Goal: Communication & Community: Answer question/provide support

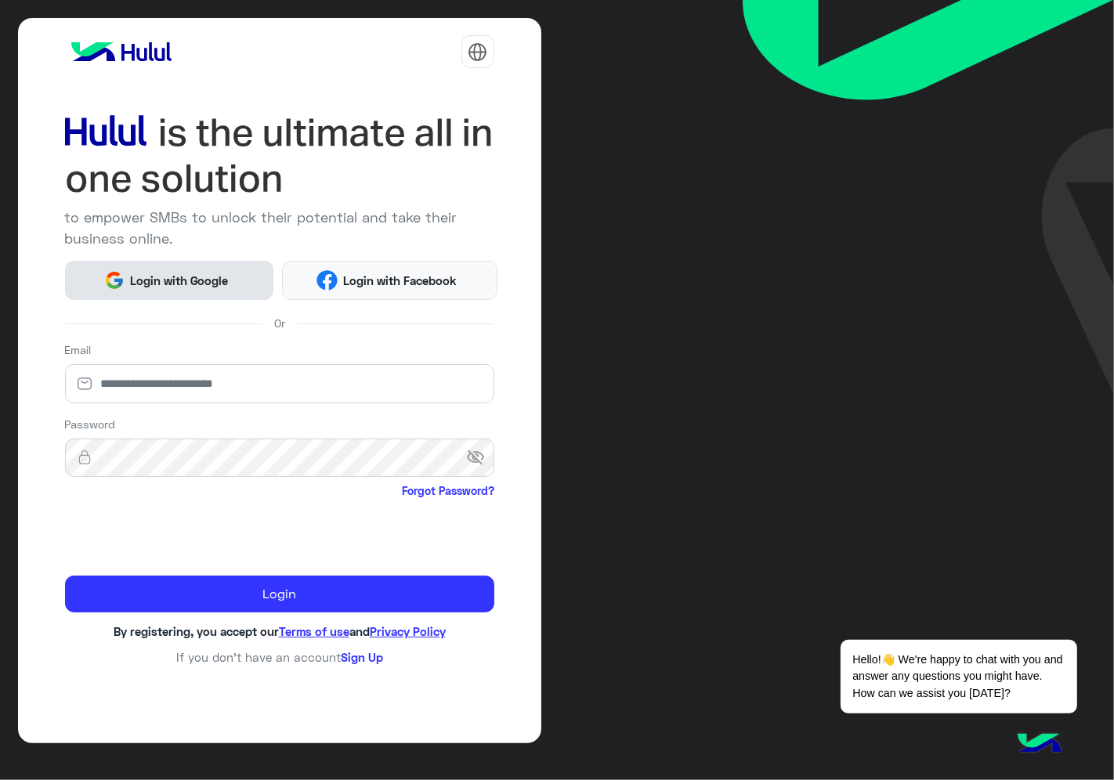
click at [177, 285] on span "Login with Google" at bounding box center [180, 281] width 110 height 18
drag, startPoint x: 177, startPoint y: 285, endPoint x: 185, endPoint y: 301, distance: 17.5
click at [179, 285] on span "Login with Google" at bounding box center [180, 281] width 110 height 18
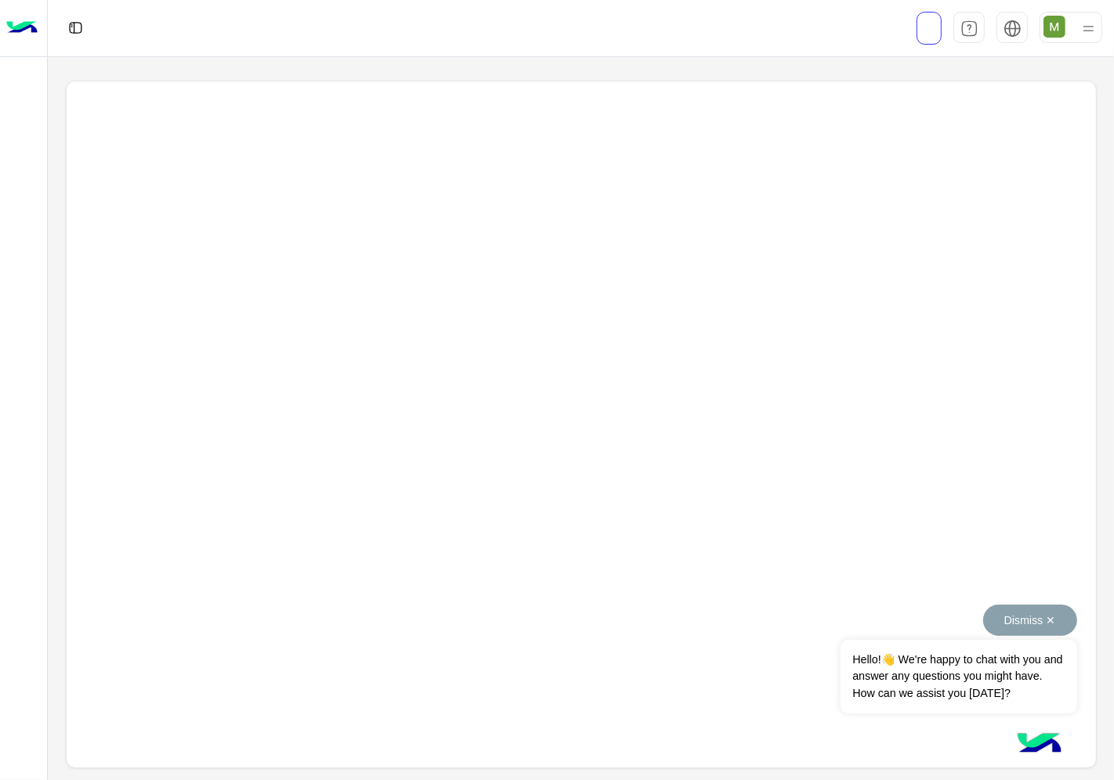
click at [1056, 621] on button "Dismiss ✕" at bounding box center [1030, 620] width 94 height 31
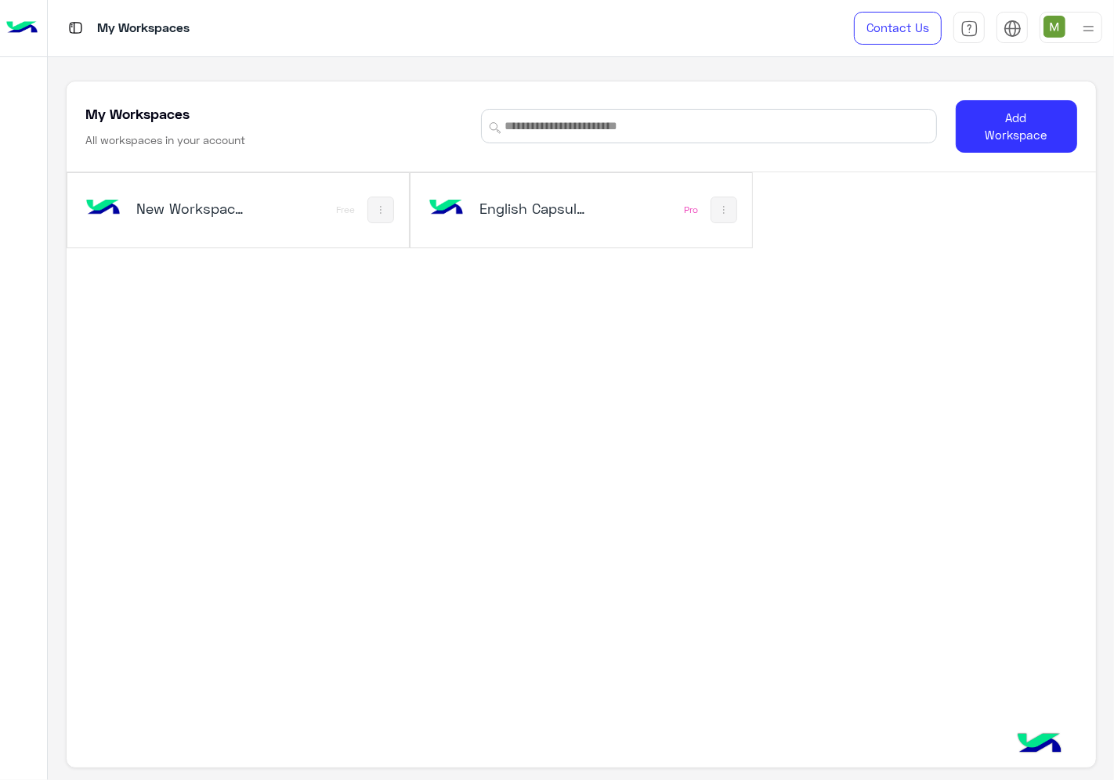
click at [547, 212] on h5 "English Capsules" at bounding box center [535, 208] width 112 height 19
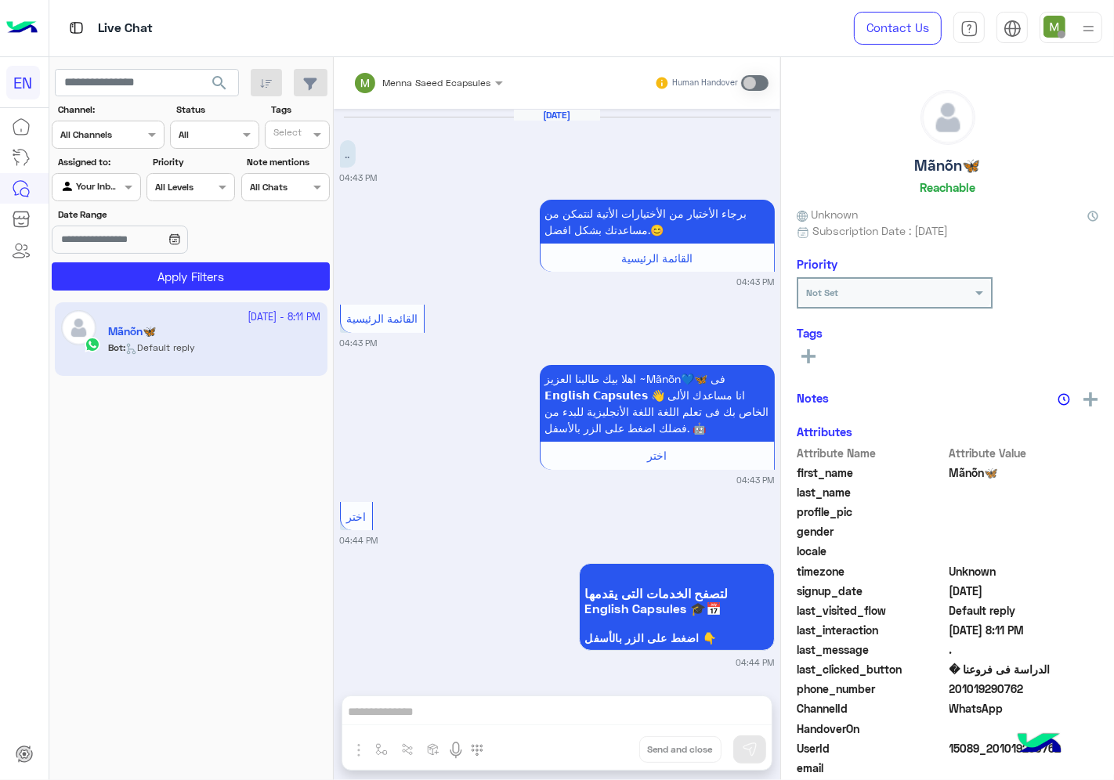
scroll to position [863, 0]
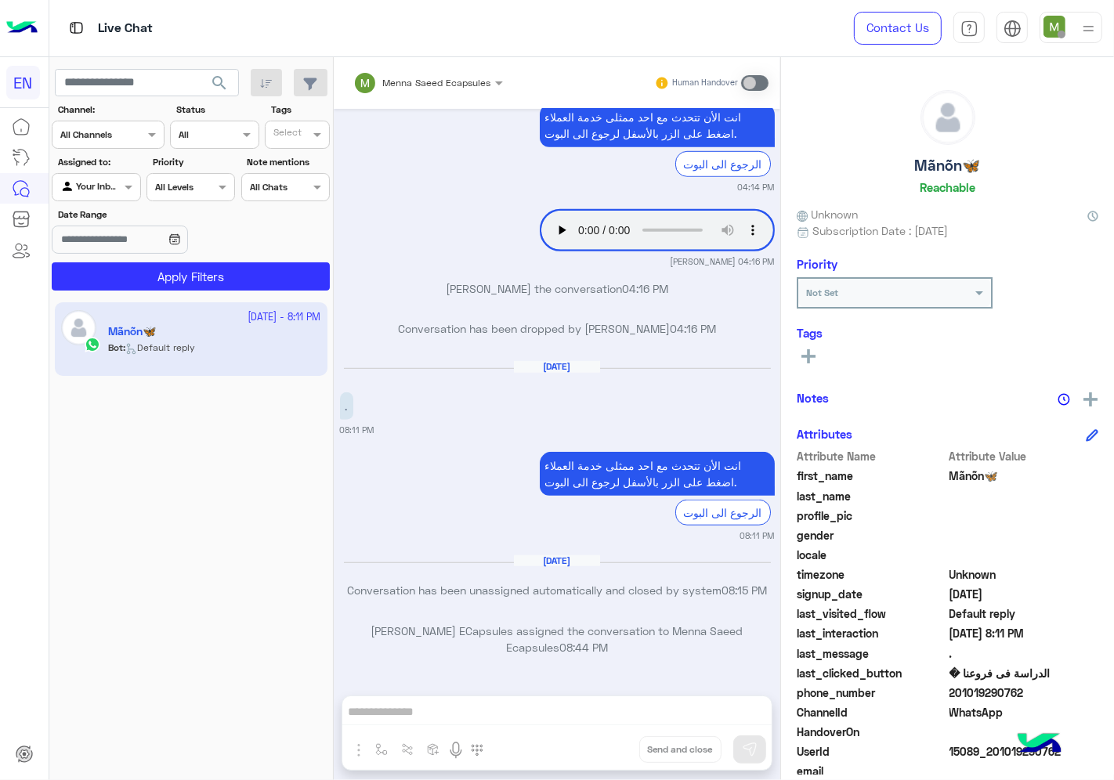
click at [110, 137] on input "text" at bounding box center [88, 133] width 57 height 14
click at [107, 189] on b "WhatsApp" at bounding box center [106, 195] width 54 height 13
click at [103, 192] on div at bounding box center [95, 185] width 87 height 15
click at [124, 248] on b "Unassigned" at bounding box center [105, 247] width 60 height 13
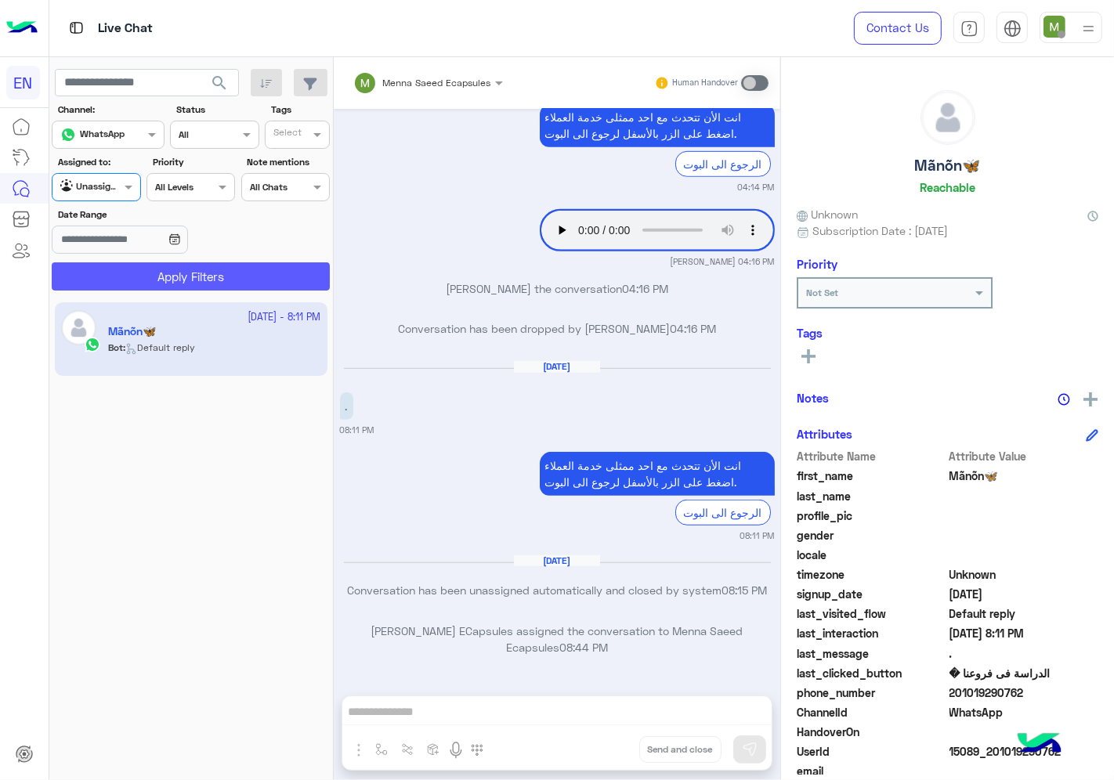
click at [157, 280] on button "Apply Filters" at bounding box center [191, 276] width 278 height 28
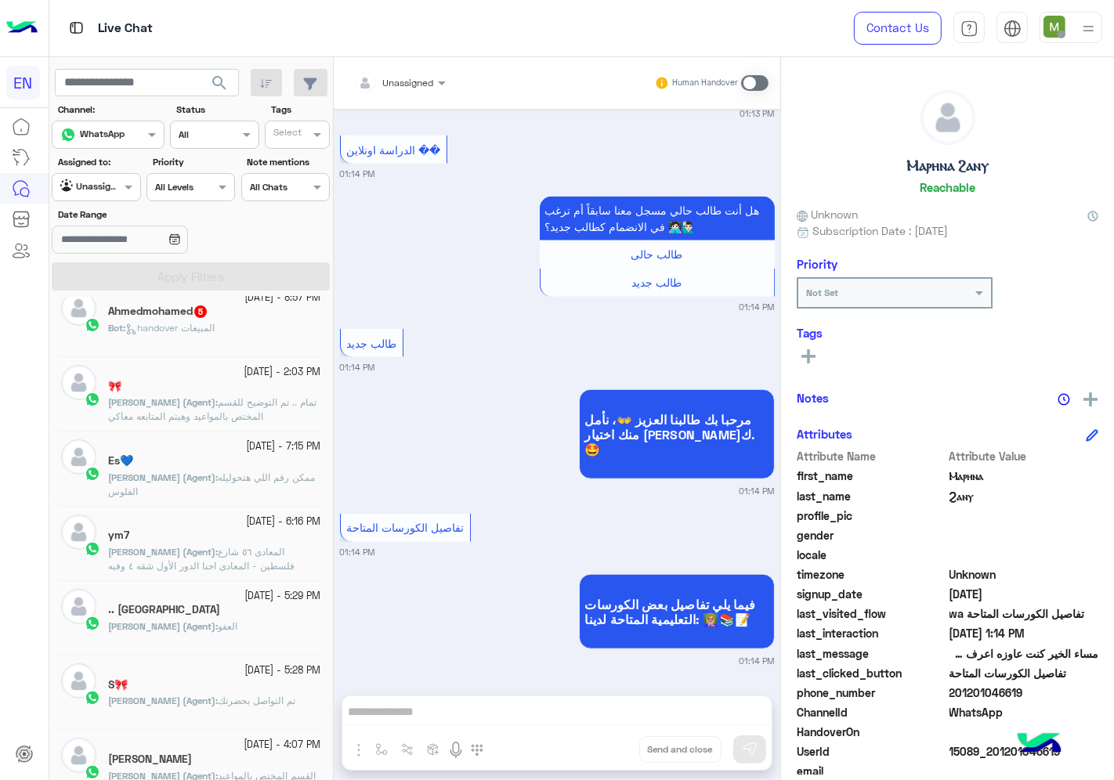
scroll to position [8, 0]
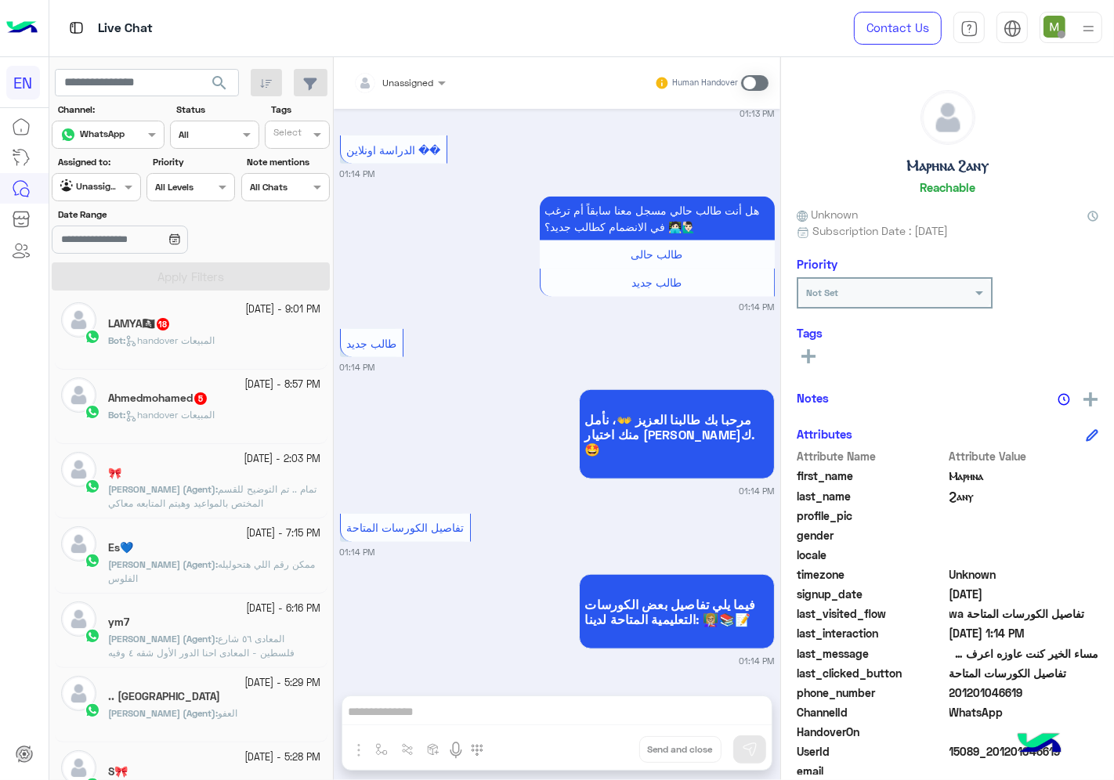
click at [215, 414] on span "handover المبيعات" at bounding box center [169, 415] width 89 height 12
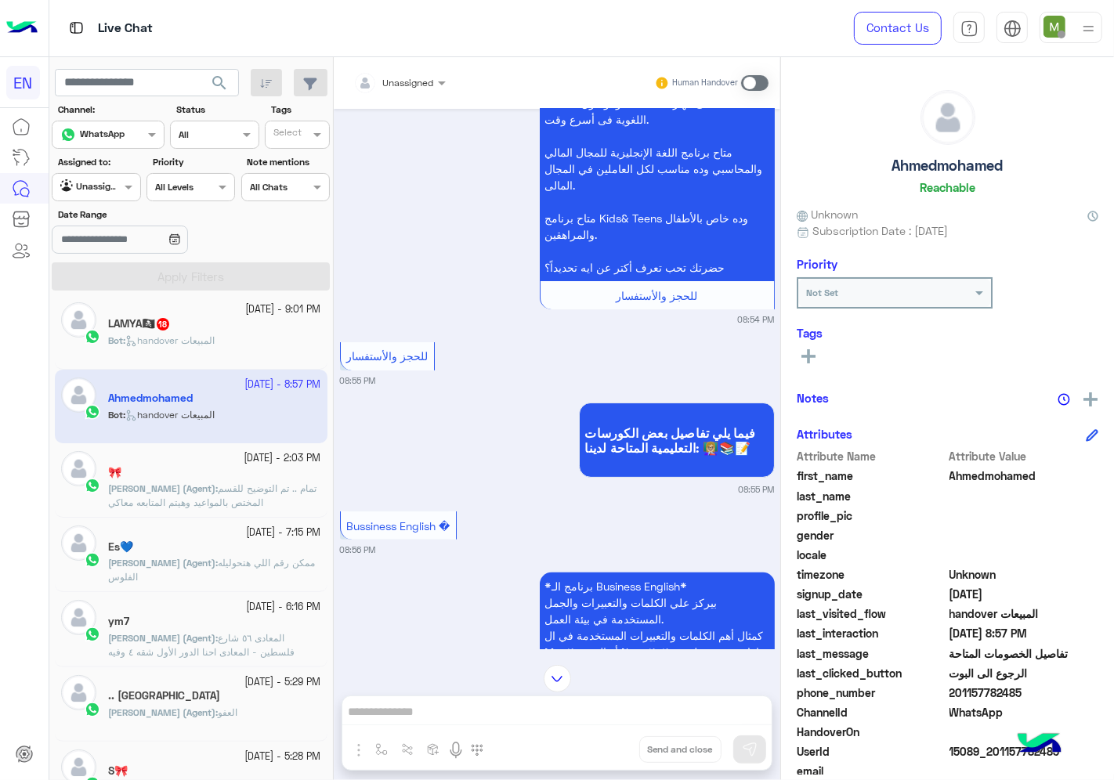
click at [412, 79] on div at bounding box center [400, 80] width 108 height 15
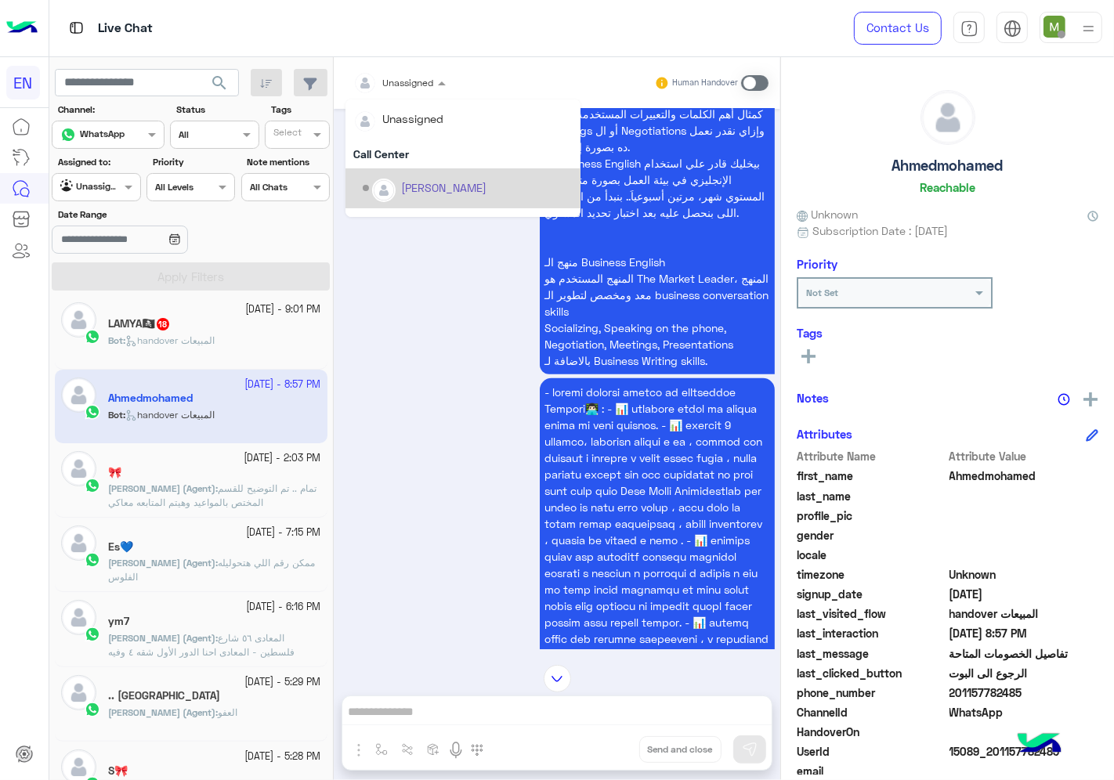
scroll to position [259, 0]
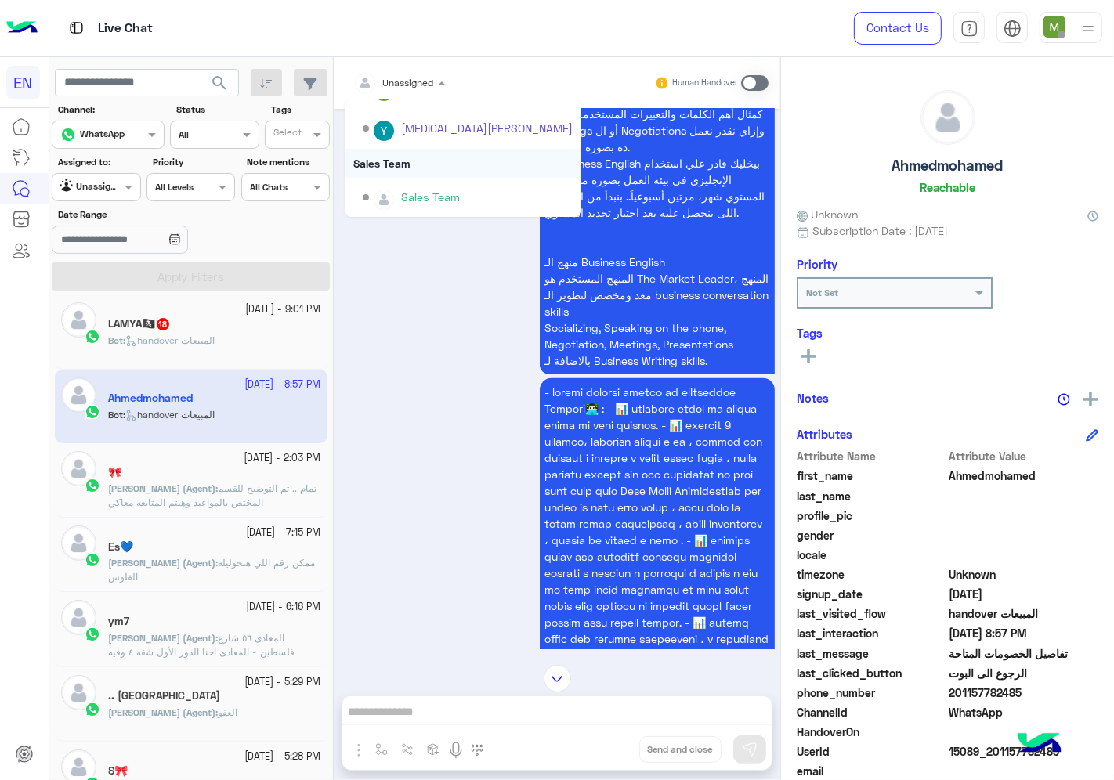
click at [398, 165] on div "Sales Team" at bounding box center [463, 163] width 235 height 29
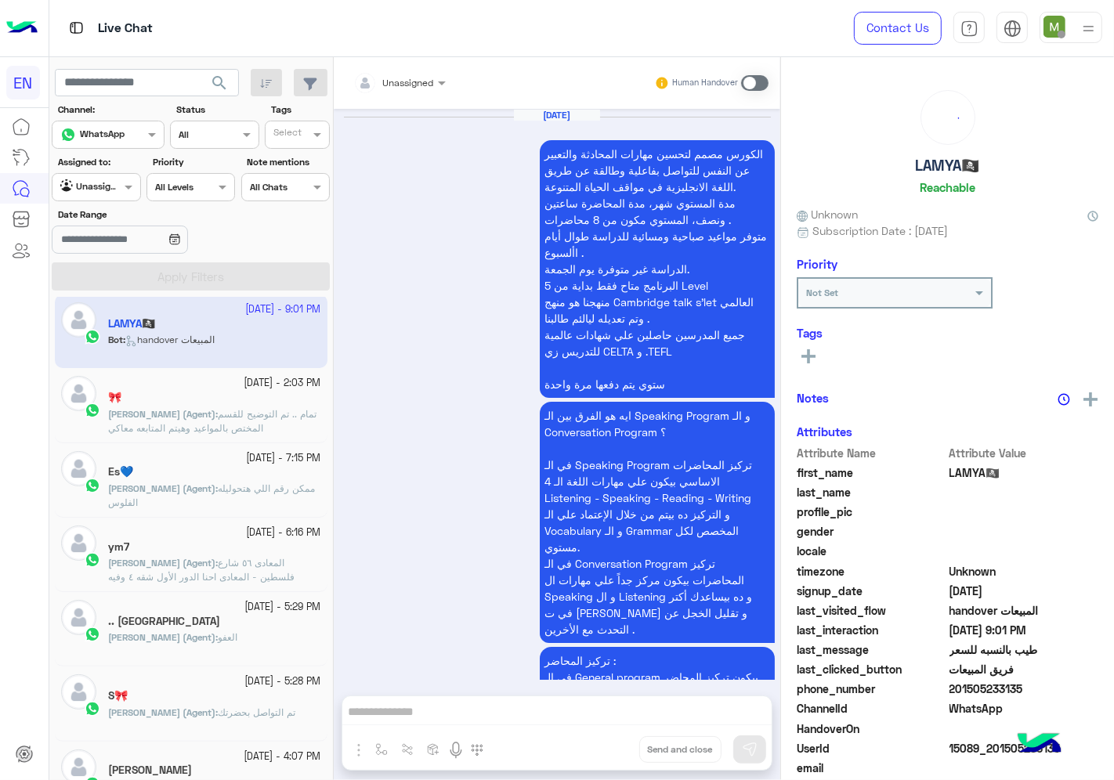
scroll to position [3220, 0]
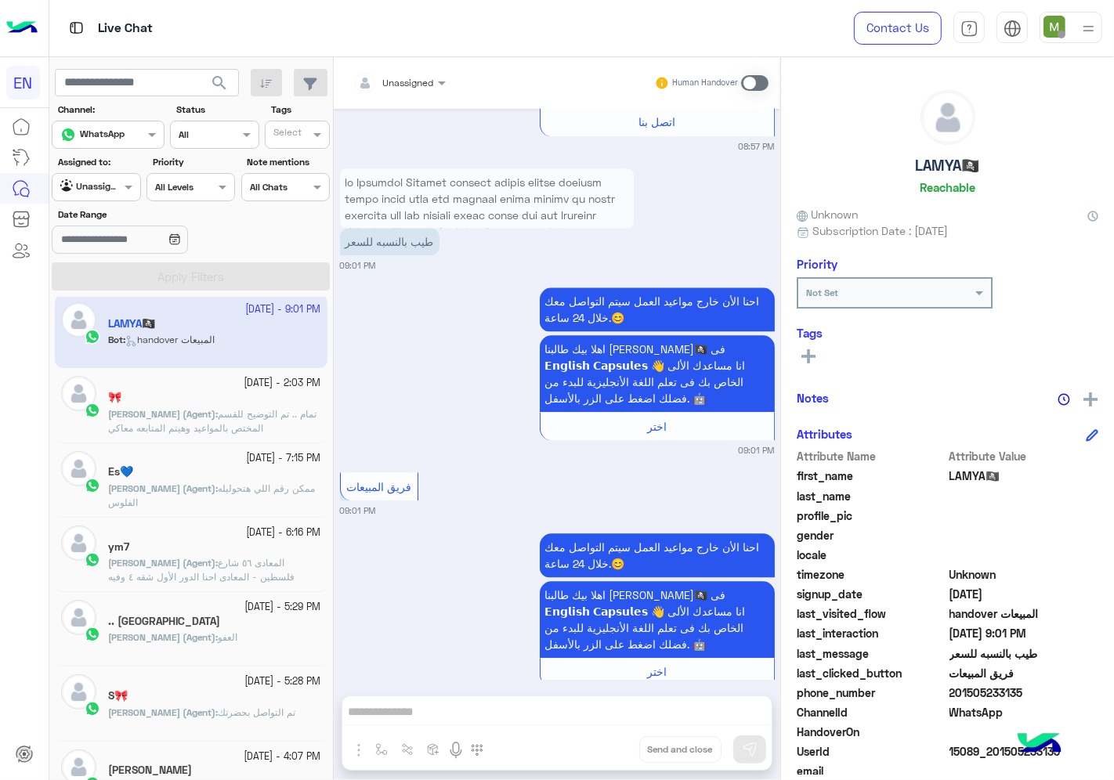
drag, startPoint x: 422, startPoint y: 71, endPoint x: 418, endPoint y: 81, distance: 10.7
click at [420, 78] on div "Unassigned" at bounding box center [390, 82] width 89 height 31
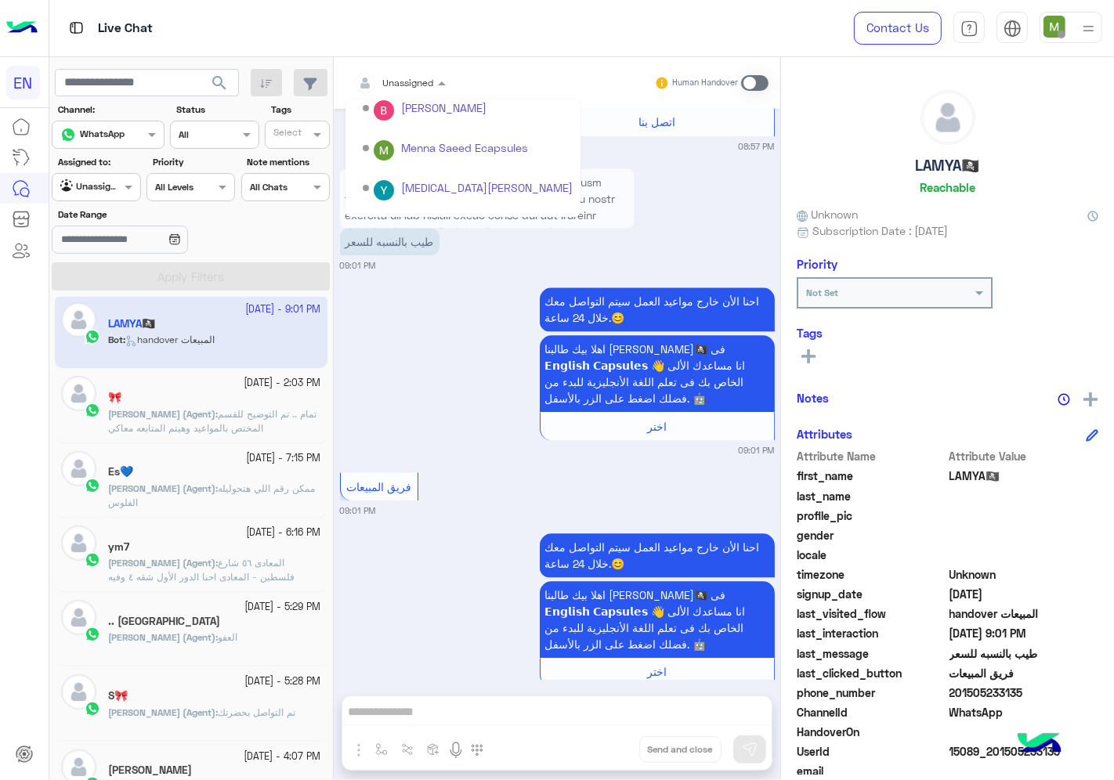
scroll to position [259, 0]
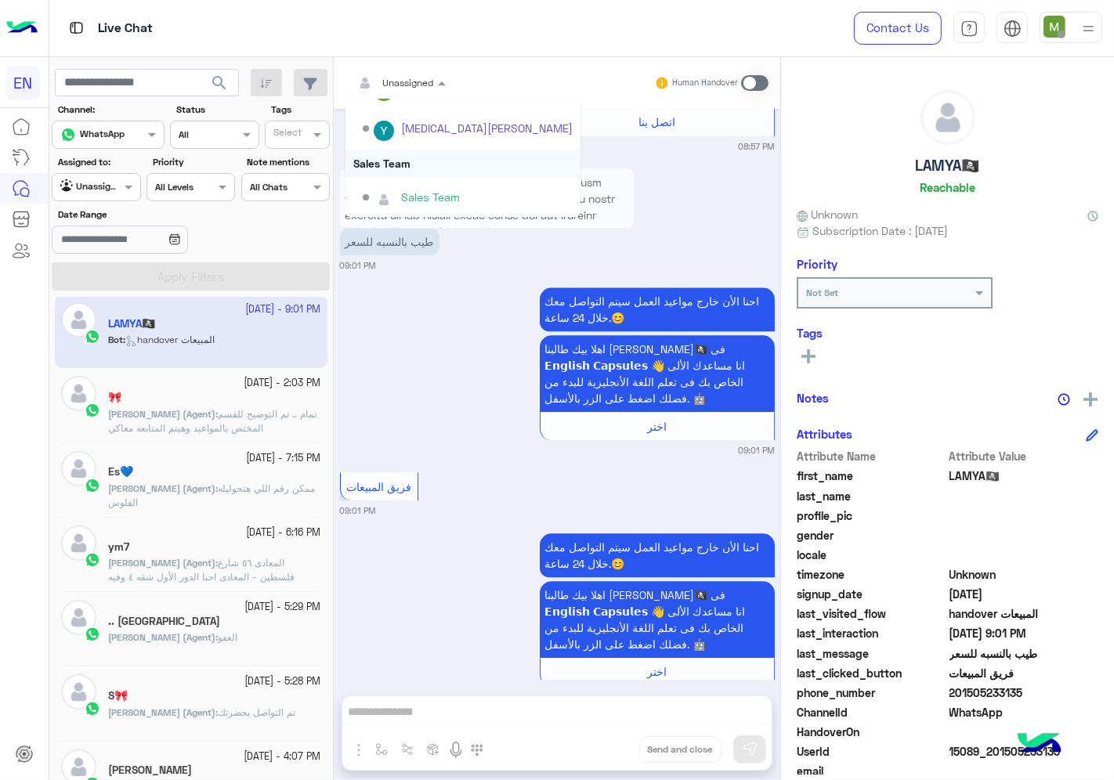
click at [393, 161] on div "Sales Team" at bounding box center [463, 163] width 235 height 29
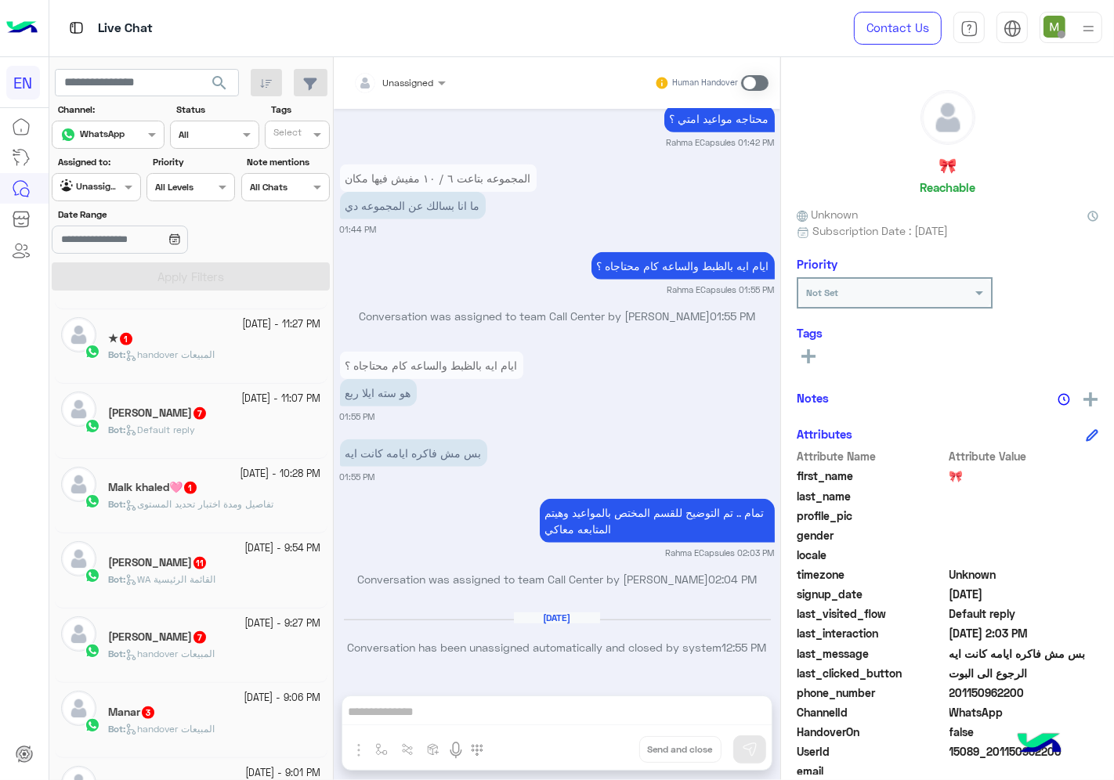
scroll to position [984, 0]
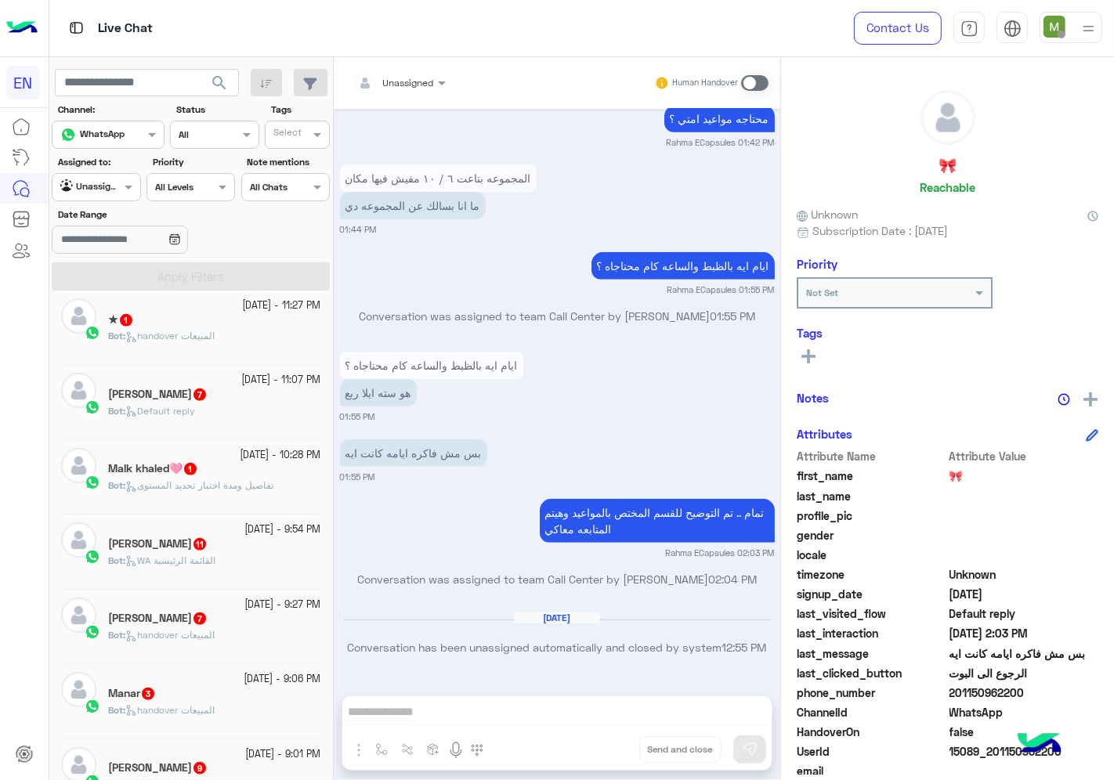
click at [249, 765] on div "[PERSON_NAME] 9" at bounding box center [214, 770] width 213 height 16
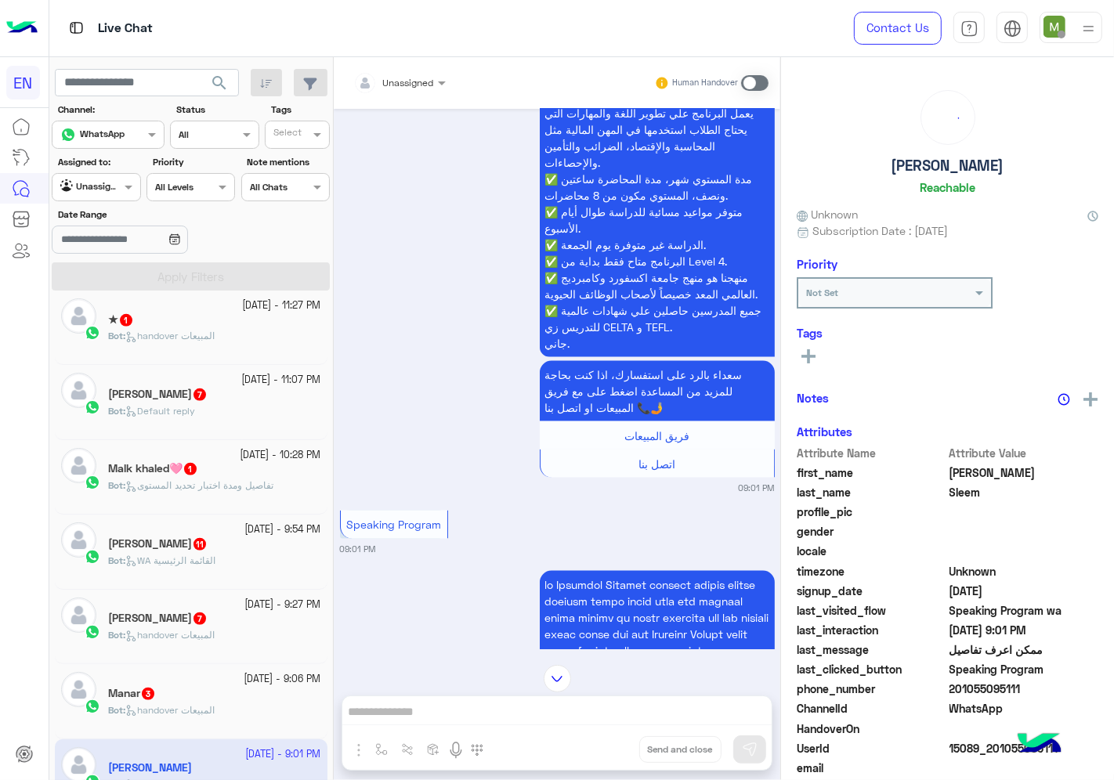
scroll to position [1226, 0]
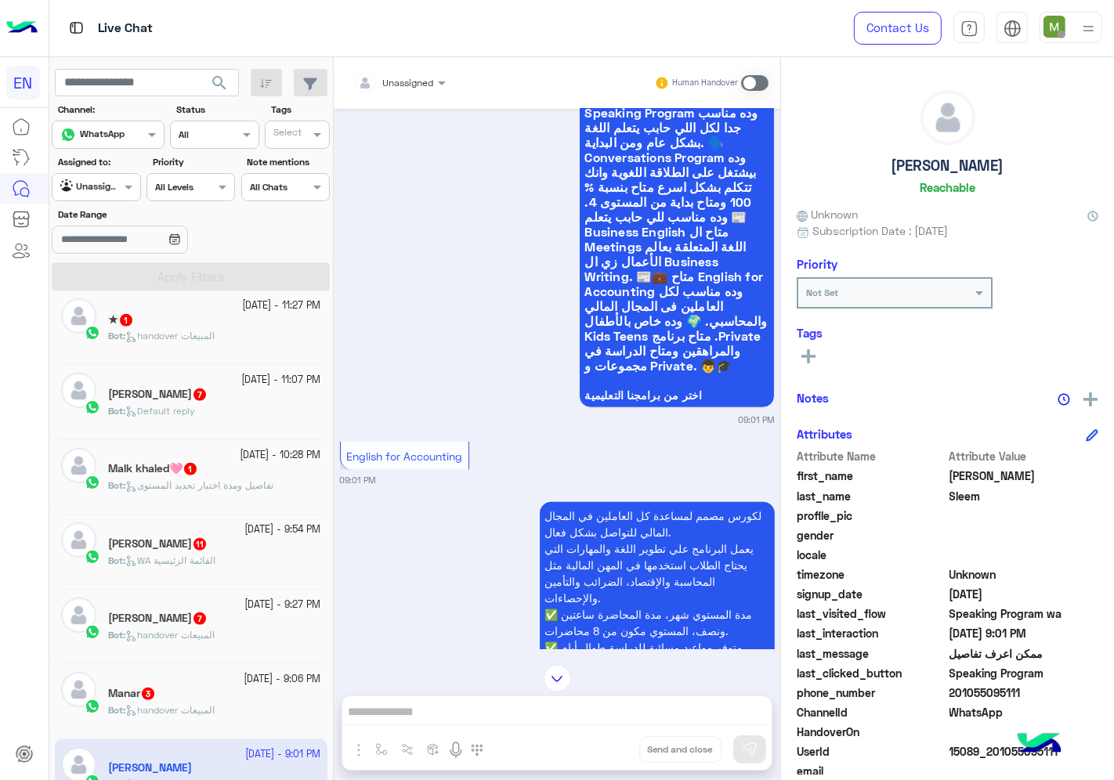
click at [425, 87] on span "Unassigned" at bounding box center [408, 83] width 51 height 12
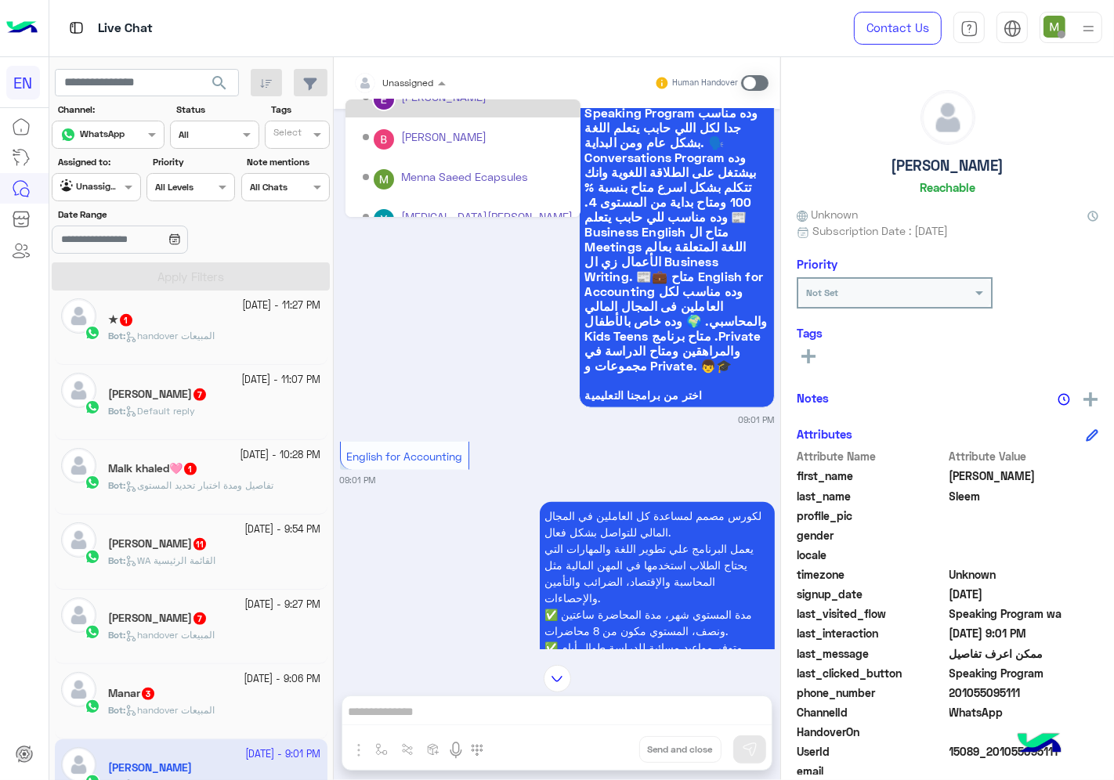
scroll to position [259, 0]
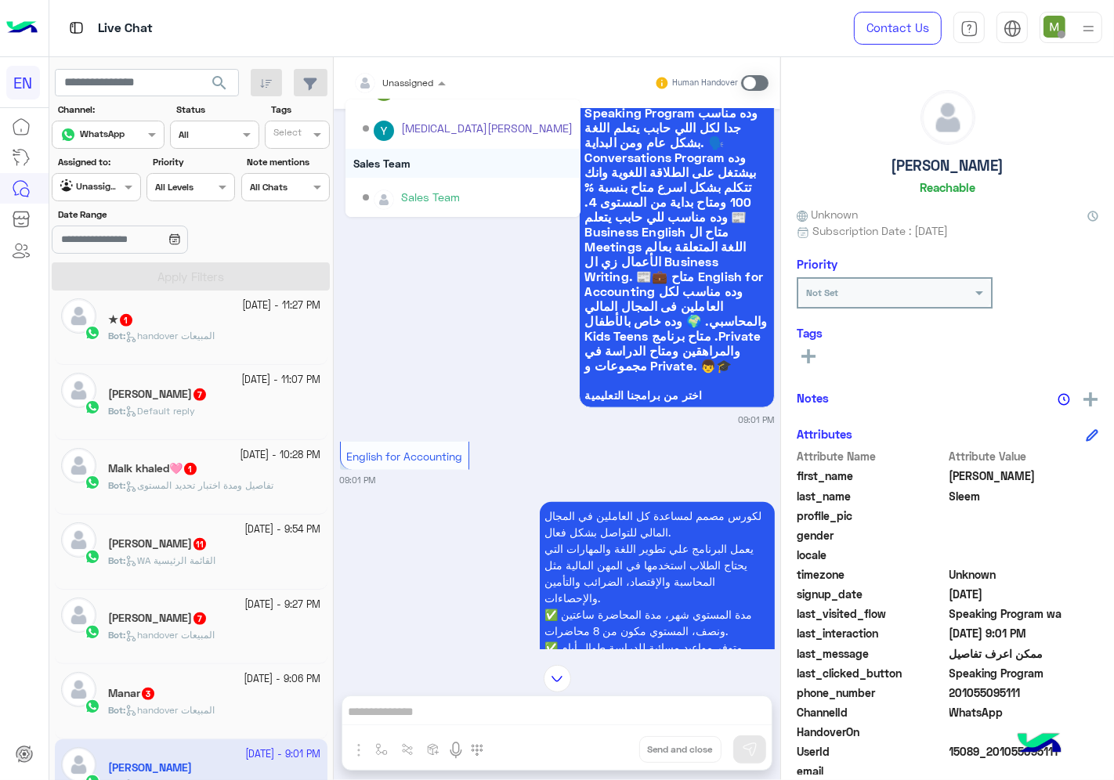
click at [397, 161] on div "Sales Team" at bounding box center [463, 163] width 235 height 29
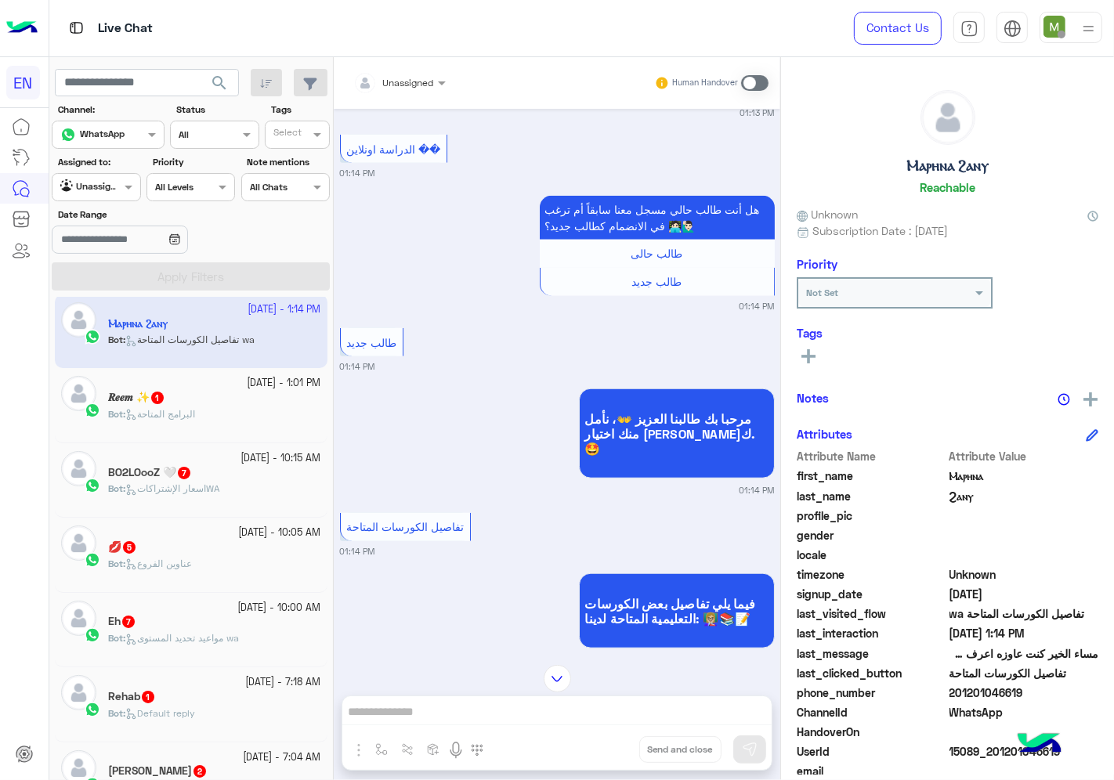
scroll to position [551, 0]
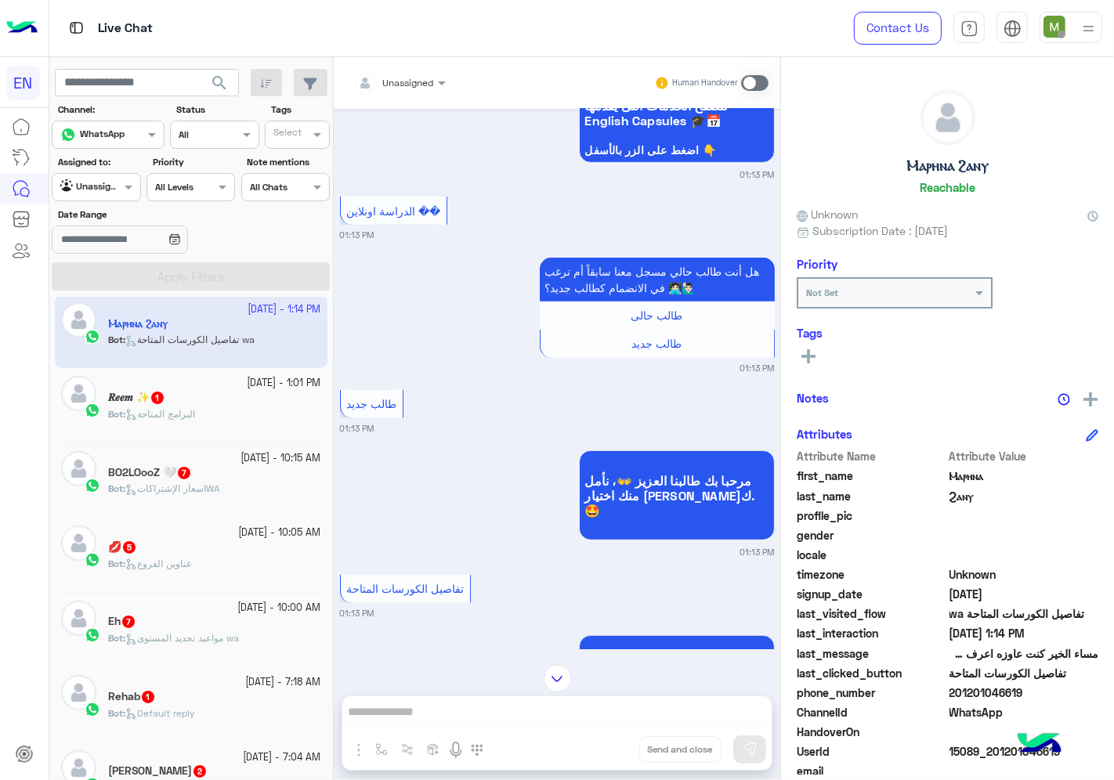
click at [417, 86] on div at bounding box center [400, 80] width 108 height 15
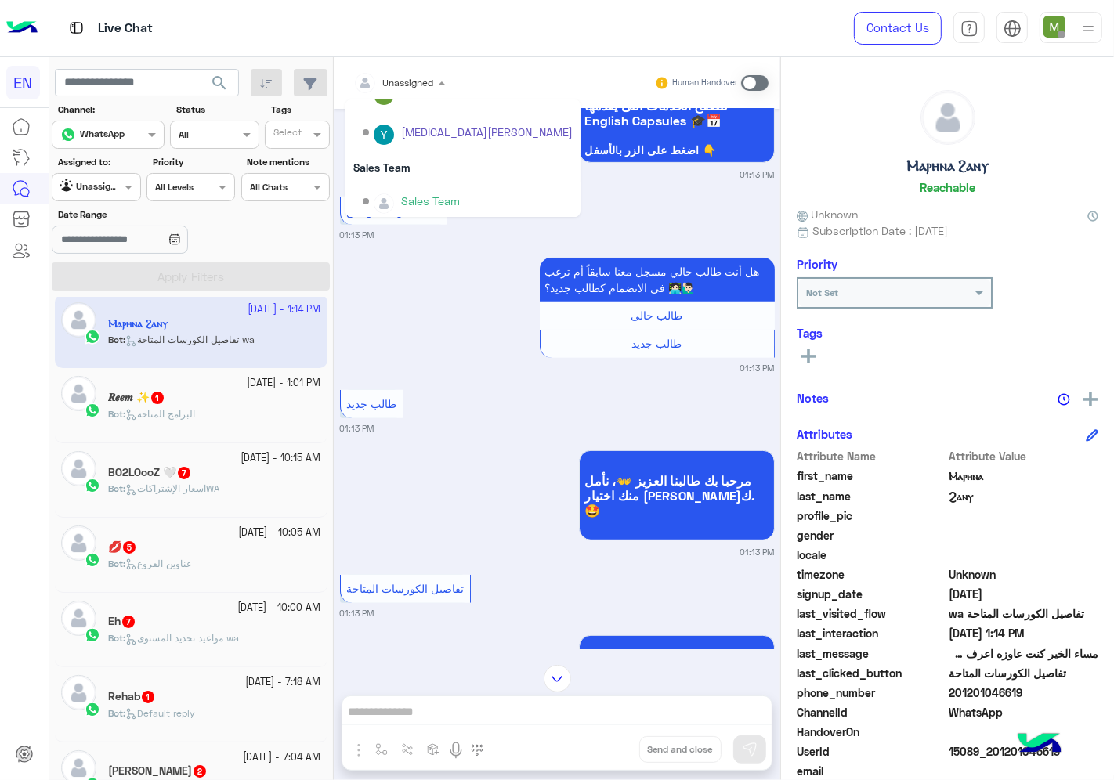
scroll to position [0, 0]
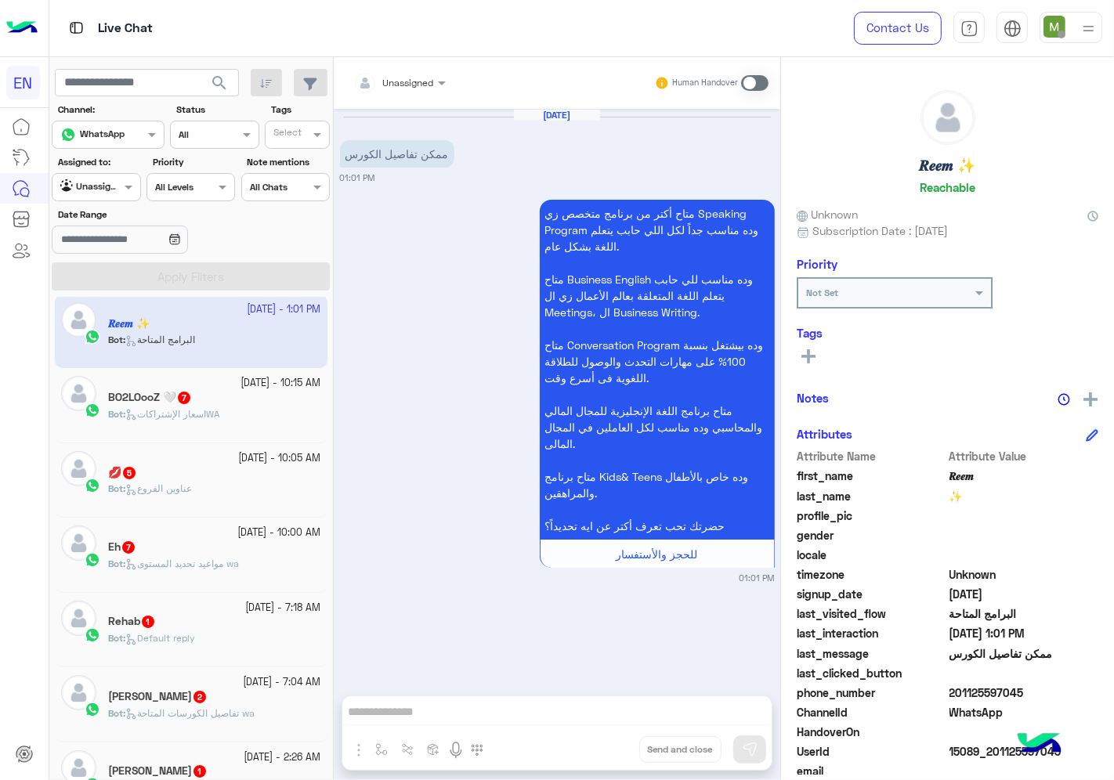
click at [420, 81] on div at bounding box center [400, 80] width 108 height 15
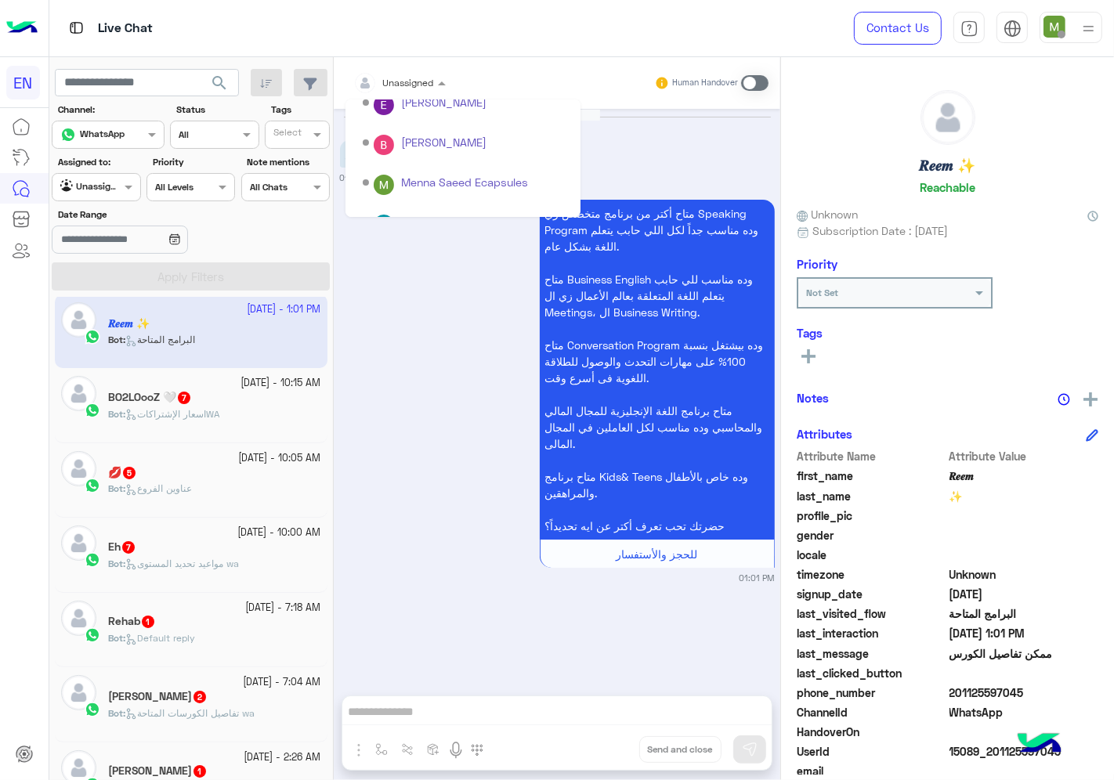
scroll to position [259, 0]
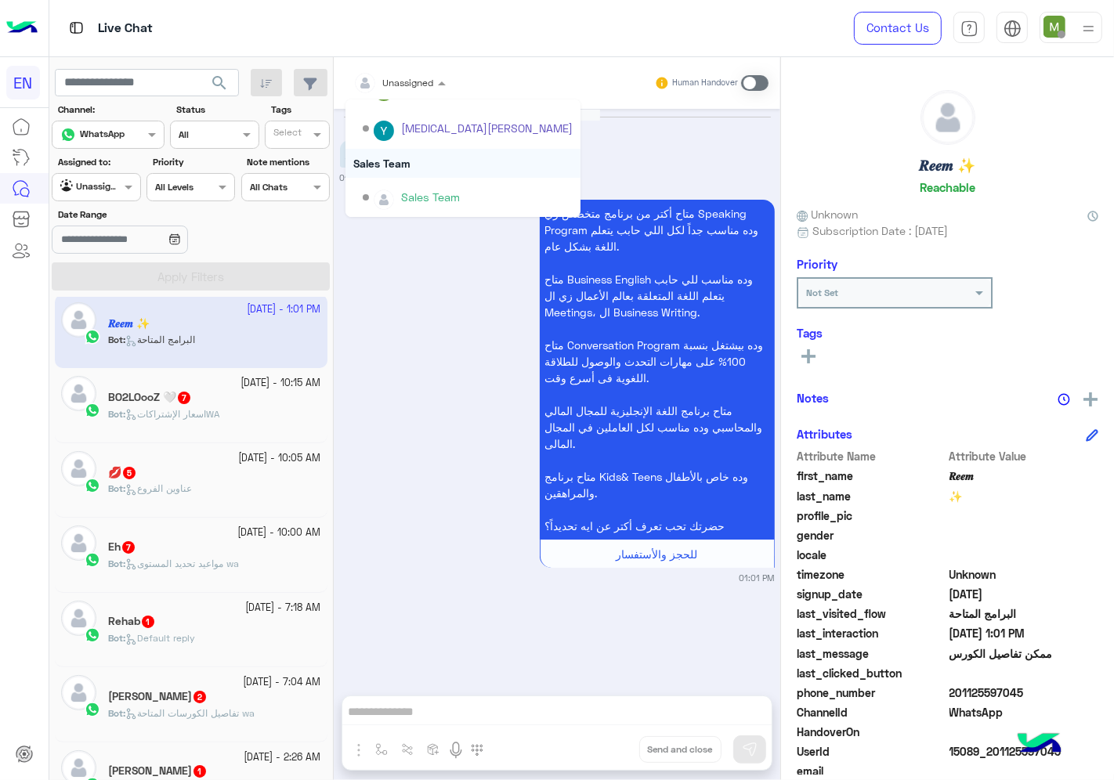
click at [407, 161] on div "Sales Team" at bounding box center [463, 163] width 235 height 29
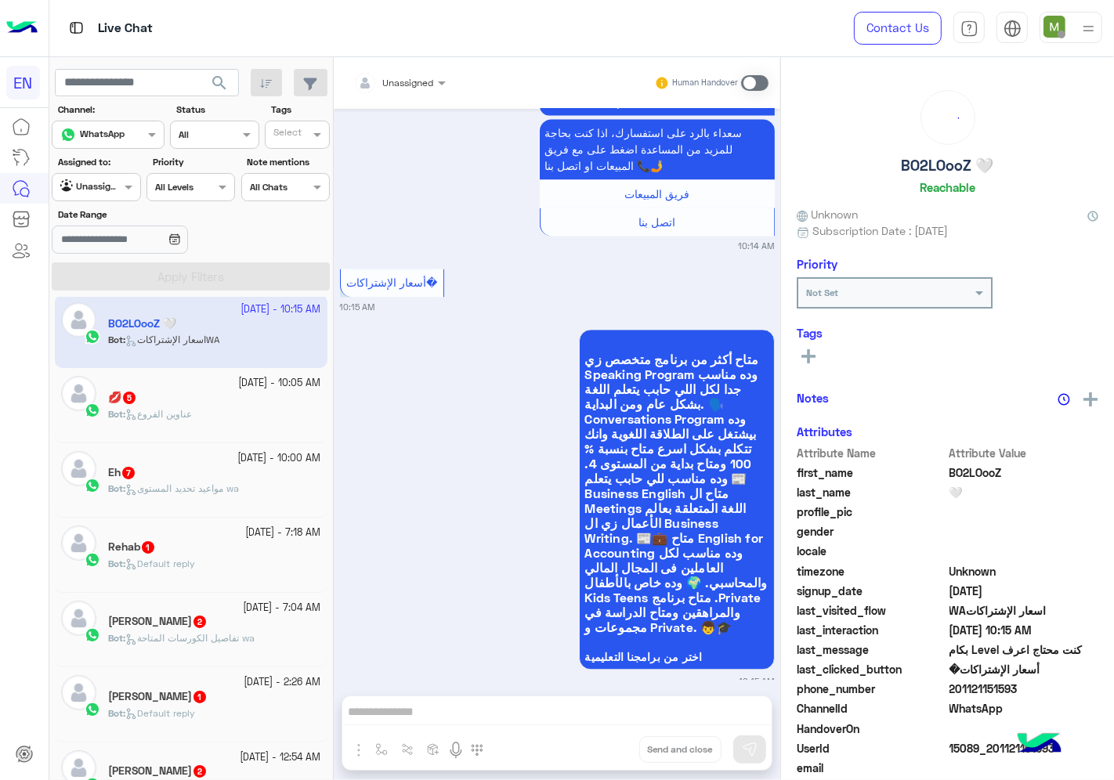
click at [423, 82] on div at bounding box center [400, 80] width 108 height 15
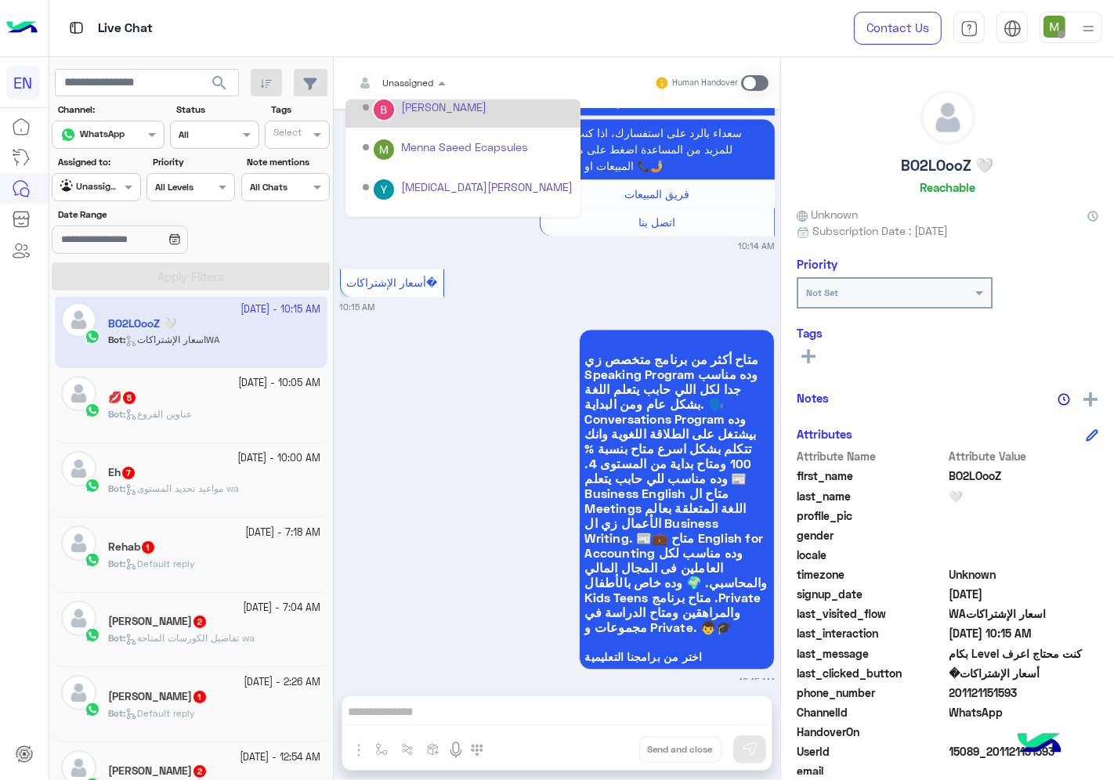
scroll to position [259, 0]
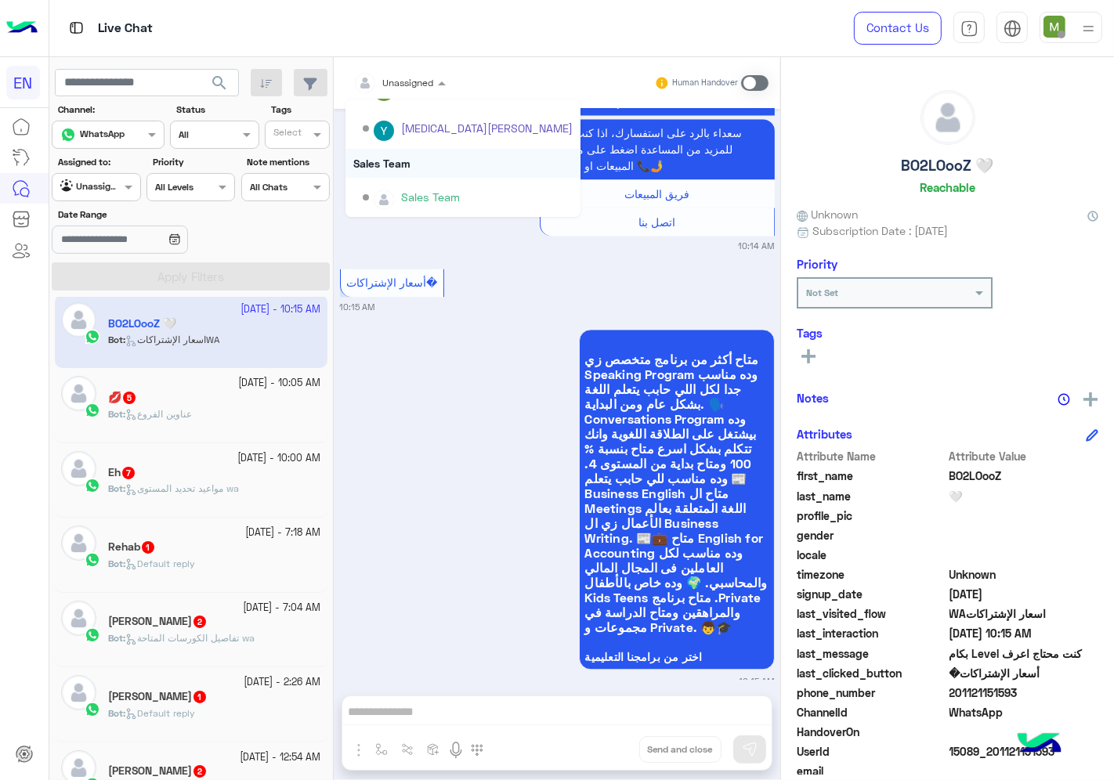
click at [400, 163] on div "Sales Team" at bounding box center [463, 163] width 235 height 29
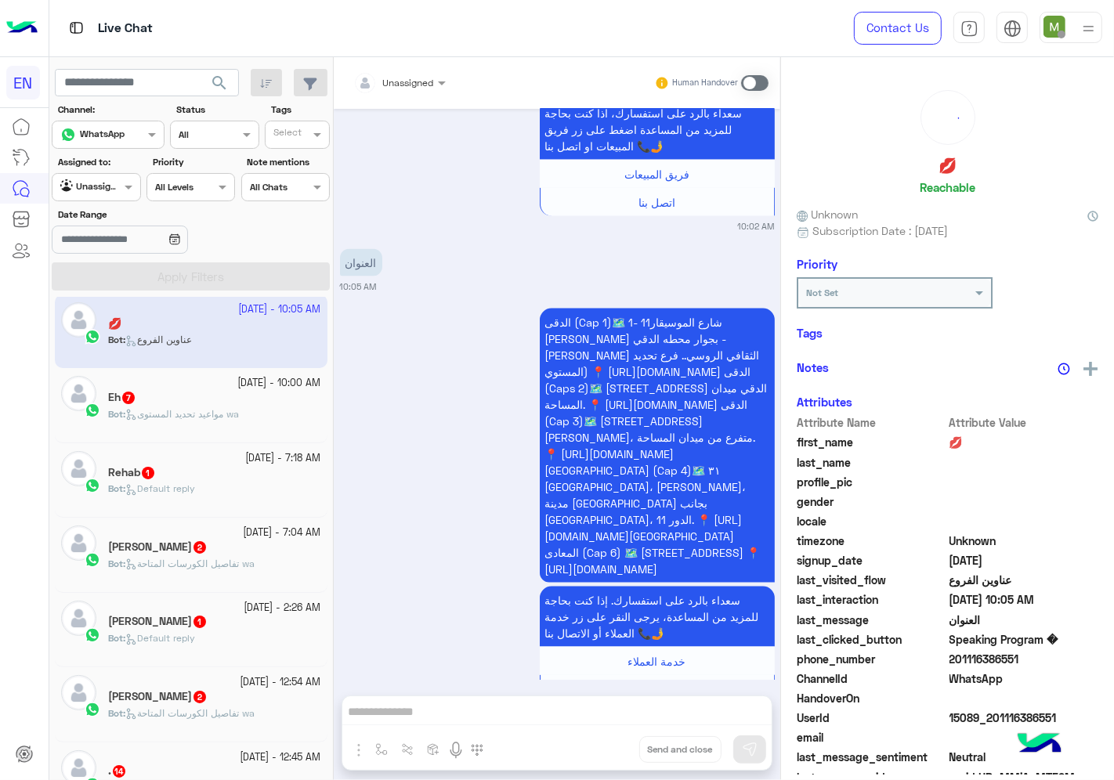
click at [410, 88] on div "Unassigned" at bounding box center [408, 83] width 51 height 14
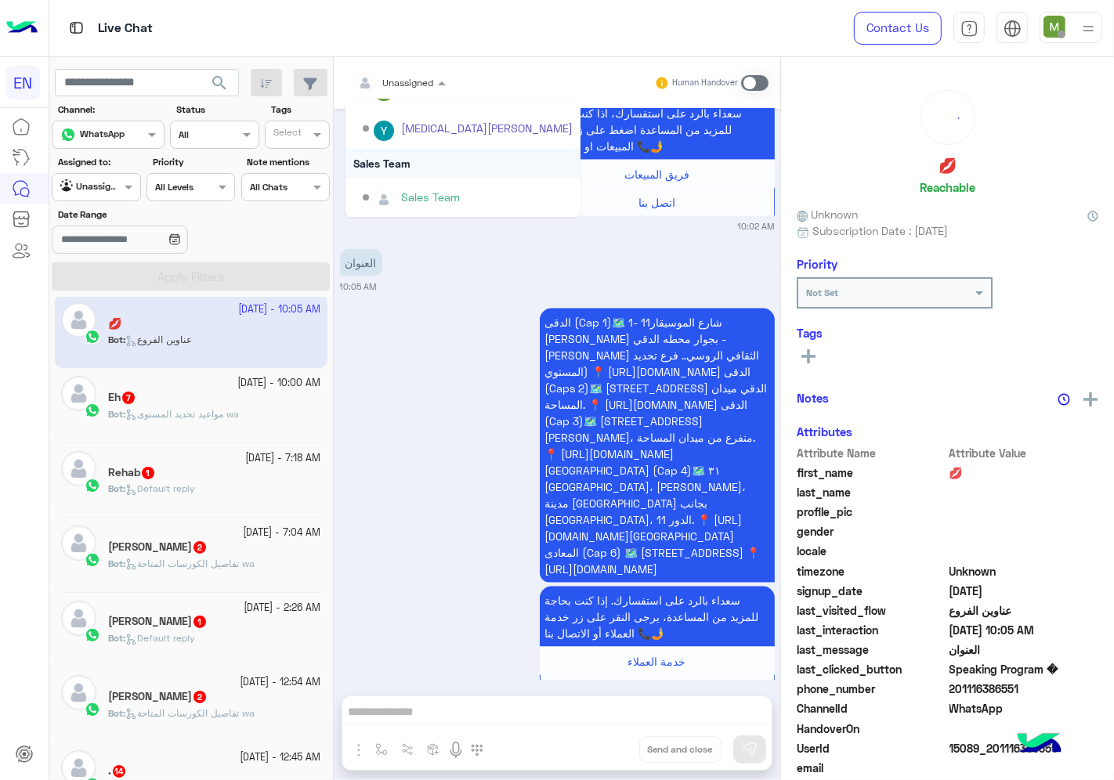
click at [396, 161] on div "Sales Team" at bounding box center [463, 163] width 235 height 29
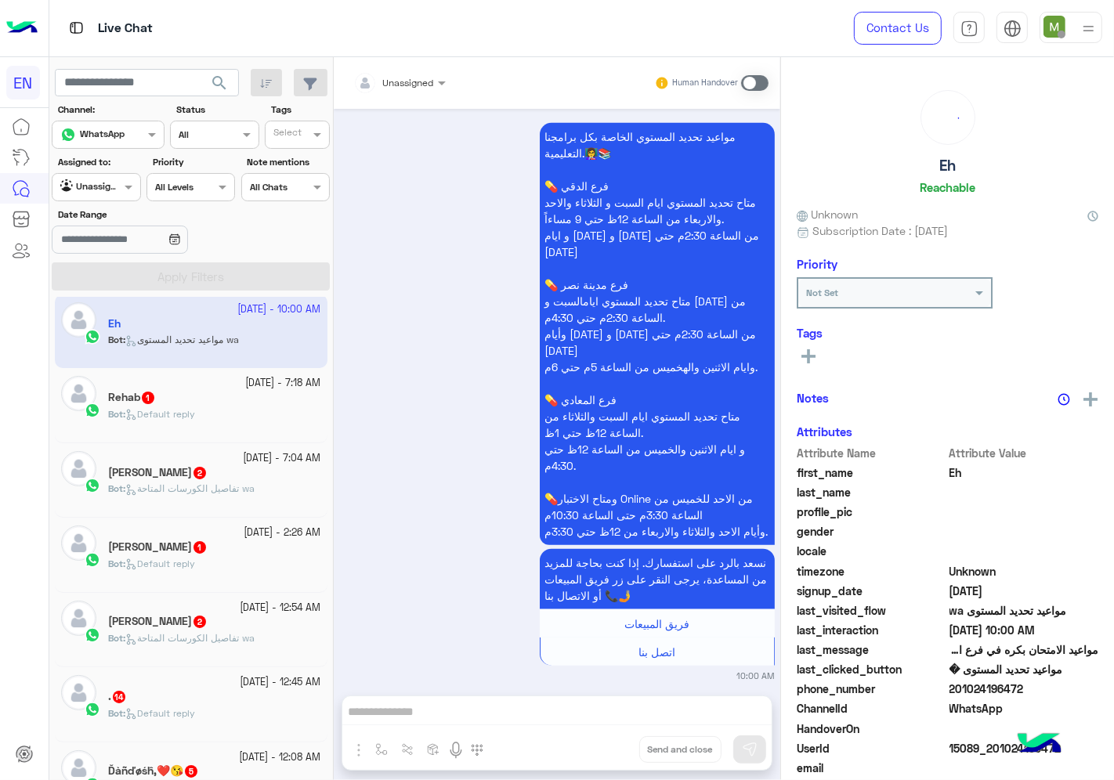
click at [409, 86] on div at bounding box center [400, 80] width 108 height 15
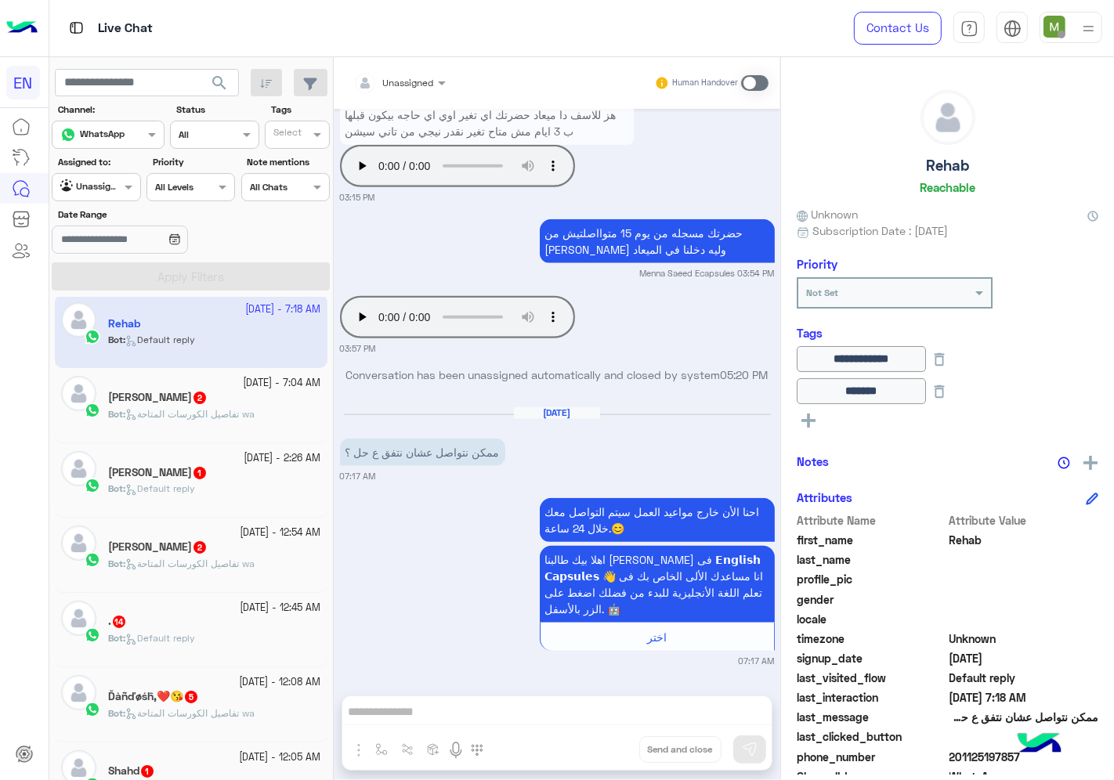
click at [245, 400] on div "[PERSON_NAME] 2" at bounding box center [214, 399] width 213 height 16
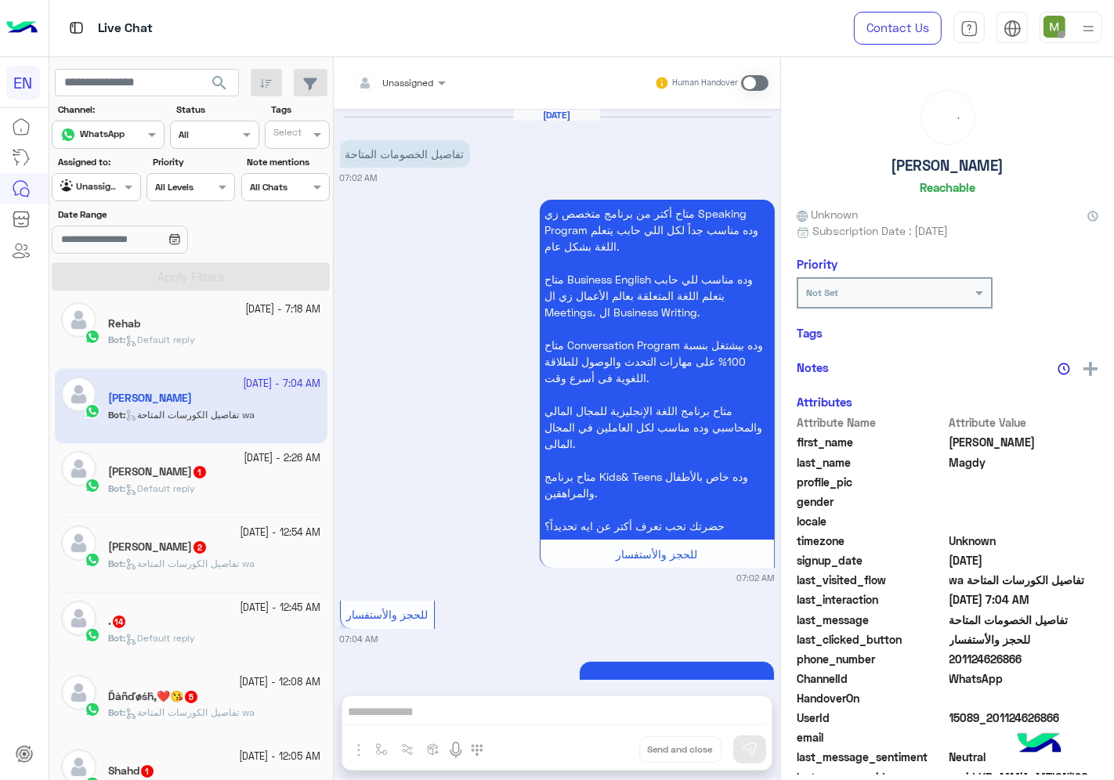
scroll to position [102, 0]
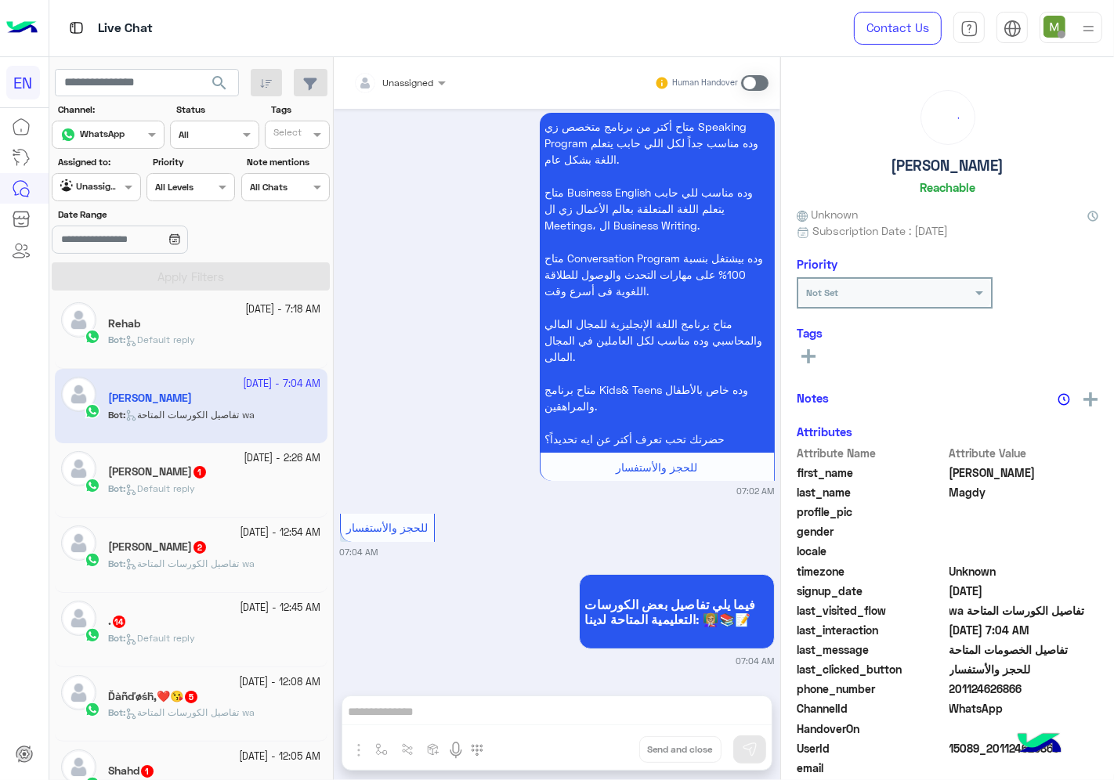
click at [424, 84] on div at bounding box center [400, 80] width 108 height 15
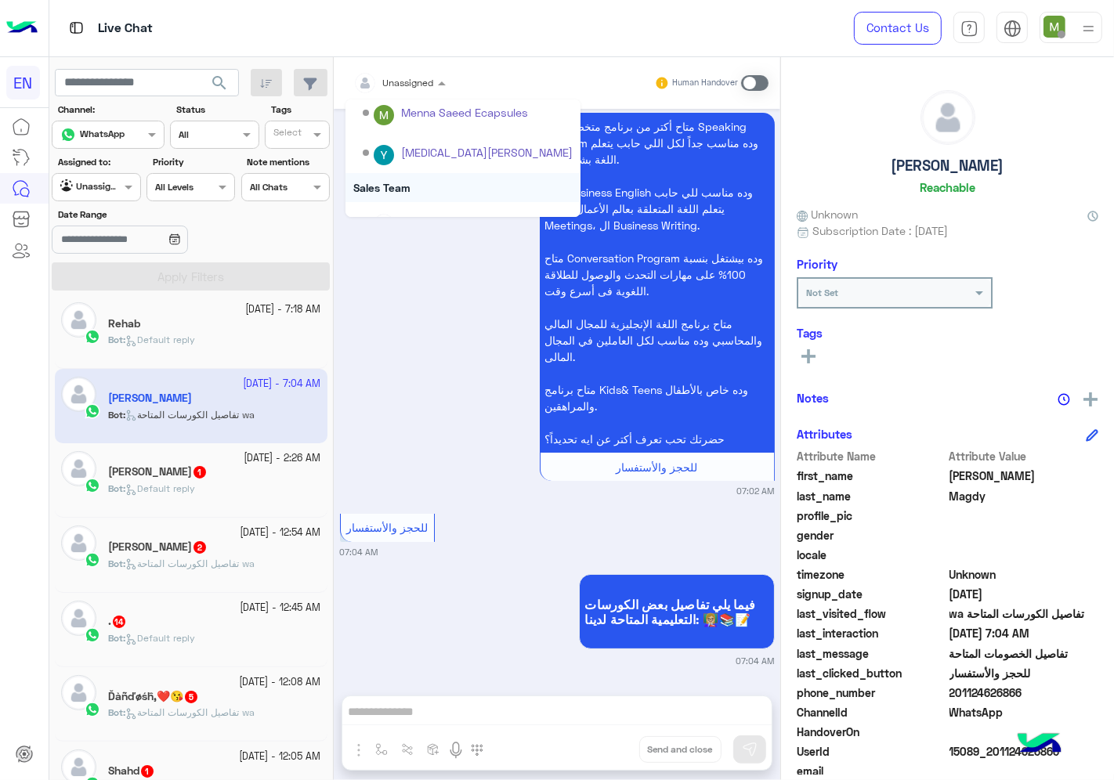
scroll to position [259, 0]
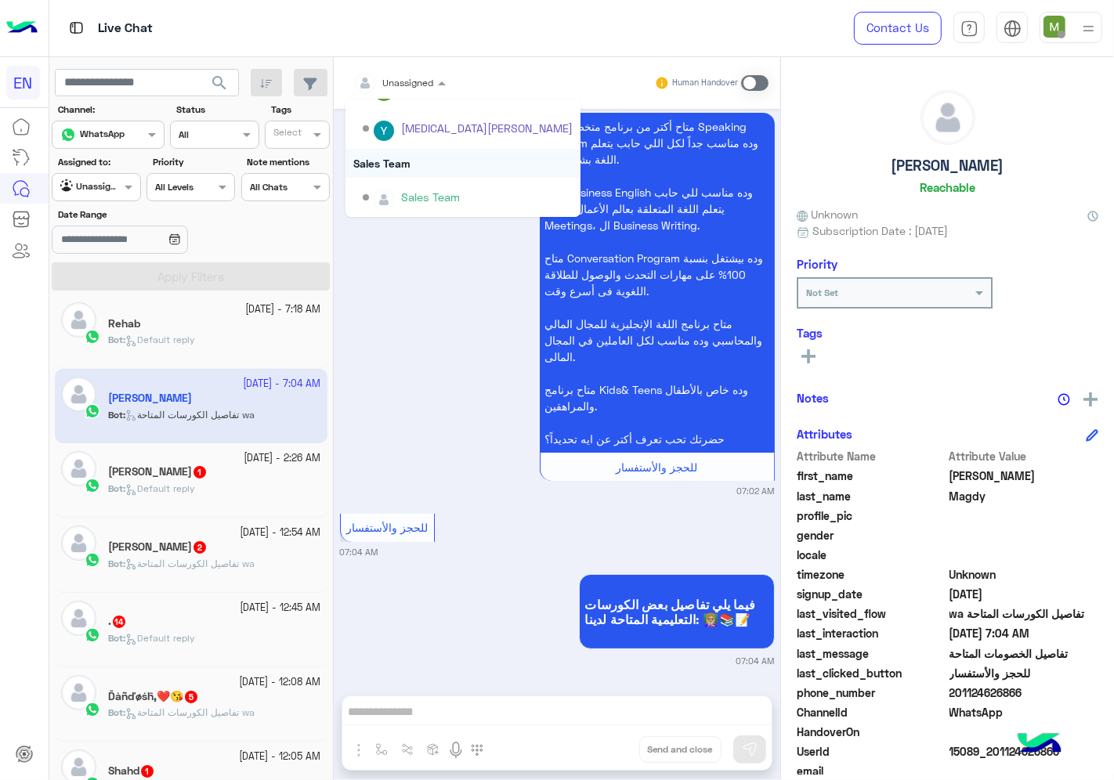
click at [406, 163] on div "Sales Team" at bounding box center [463, 163] width 235 height 29
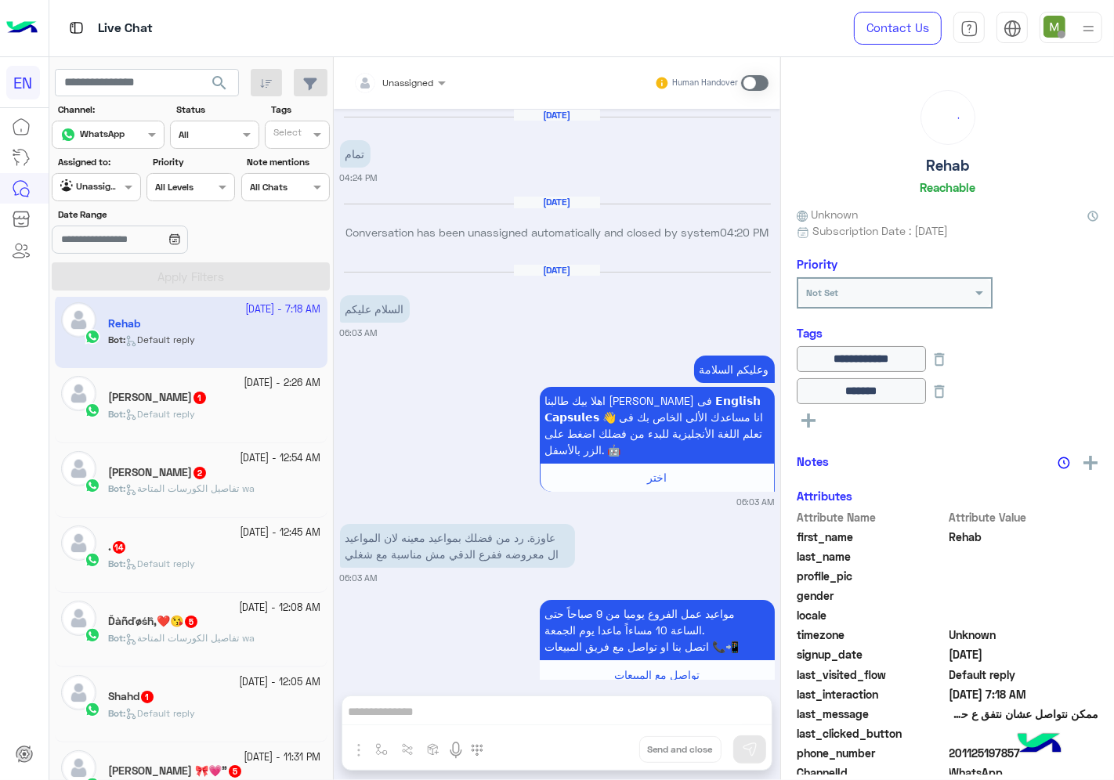
scroll to position [1373, 0]
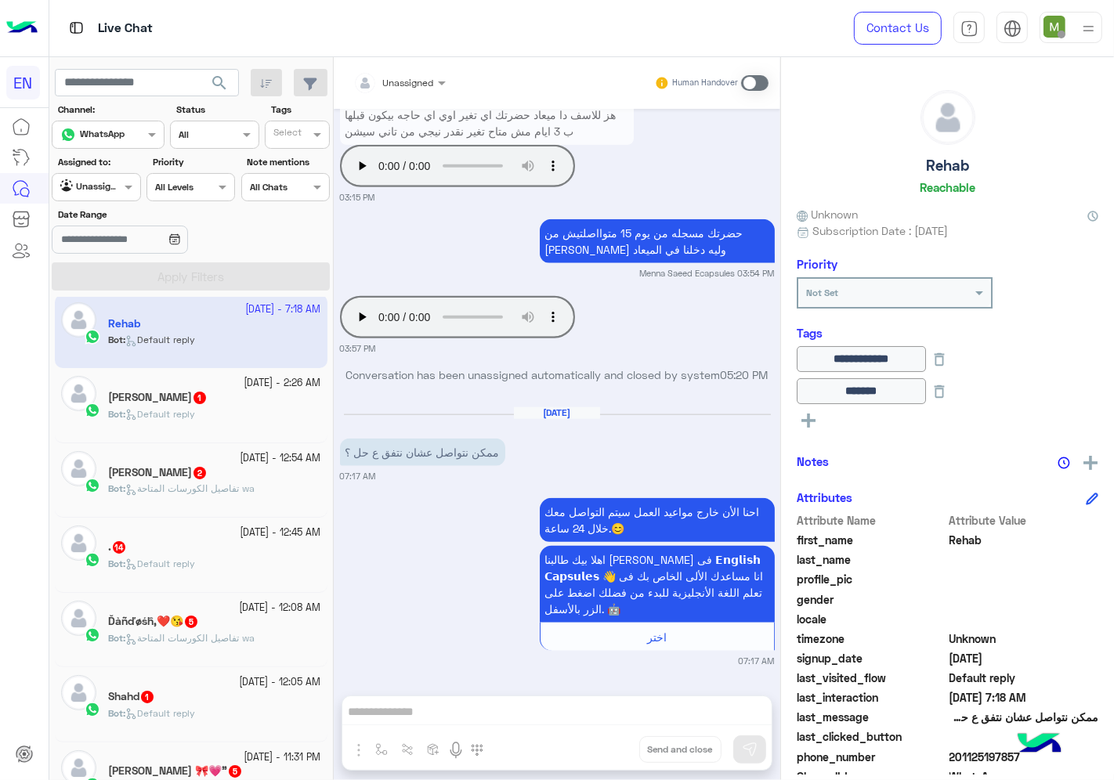
click at [229, 404] on div "Fatma Nabil 1" at bounding box center [214, 399] width 213 height 16
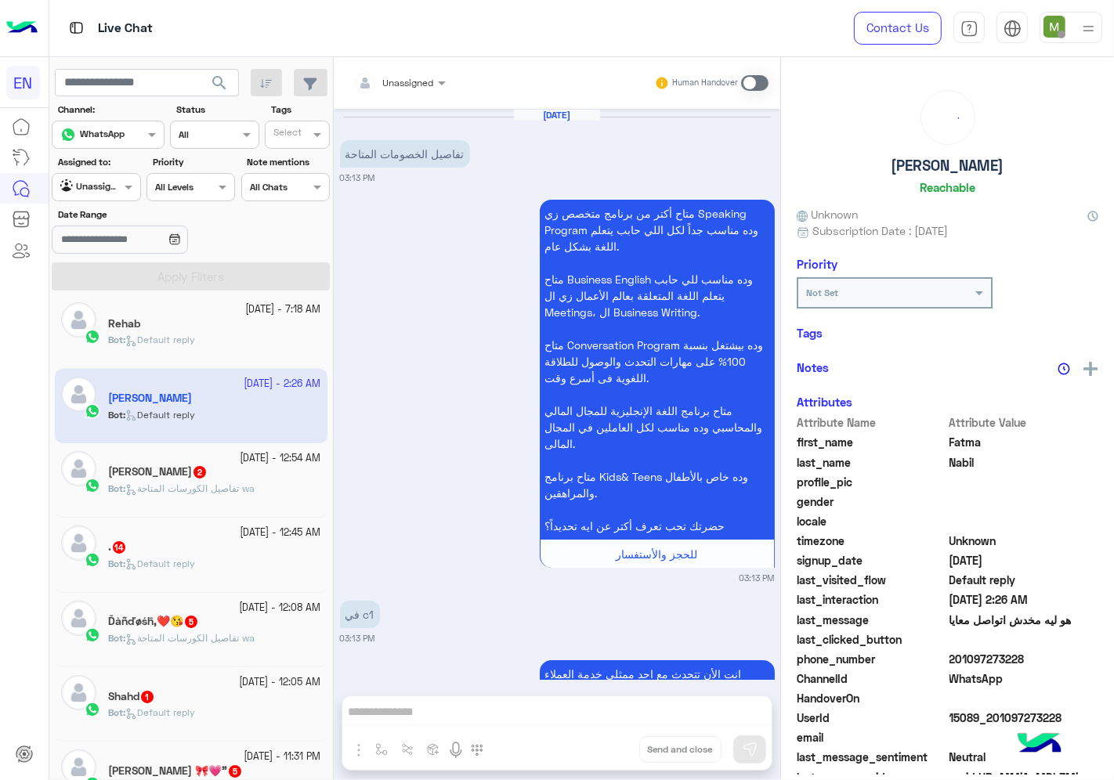
scroll to position [564, 0]
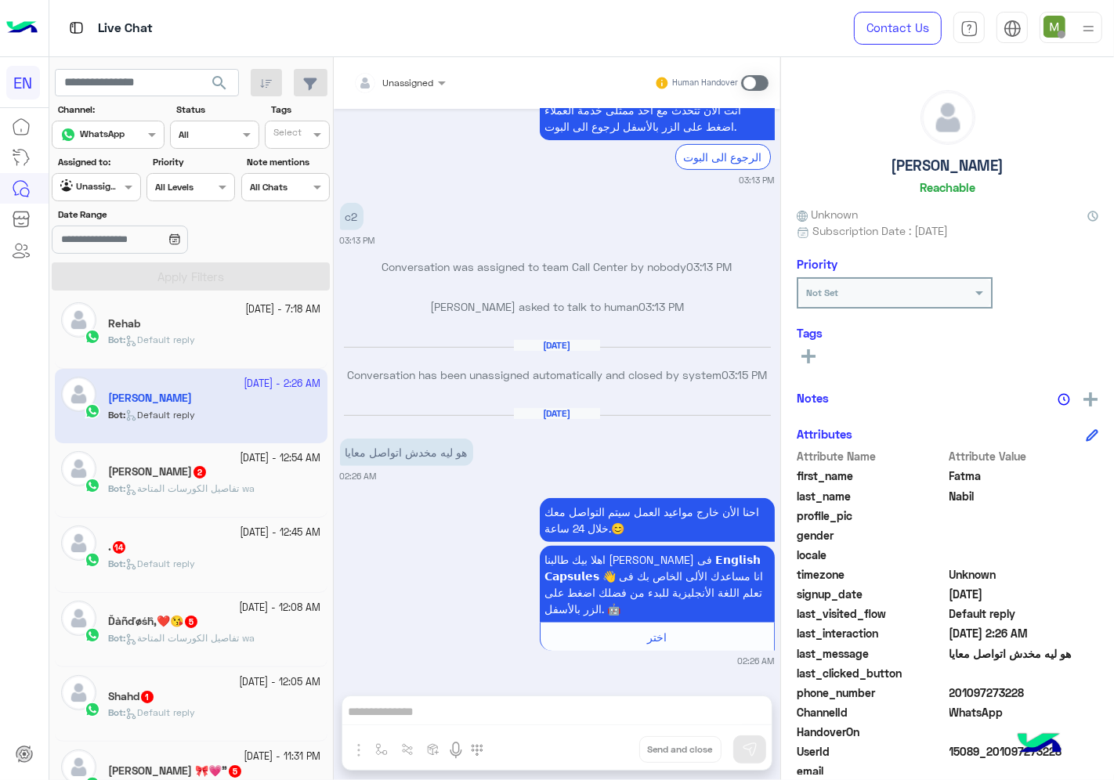
drag, startPoint x: 1031, startPoint y: 691, endPoint x: 953, endPoint y: 688, distance: 77.6
click at [953, 688] on span "201097273228" at bounding box center [1025, 693] width 150 height 16
copy span "01097273228"
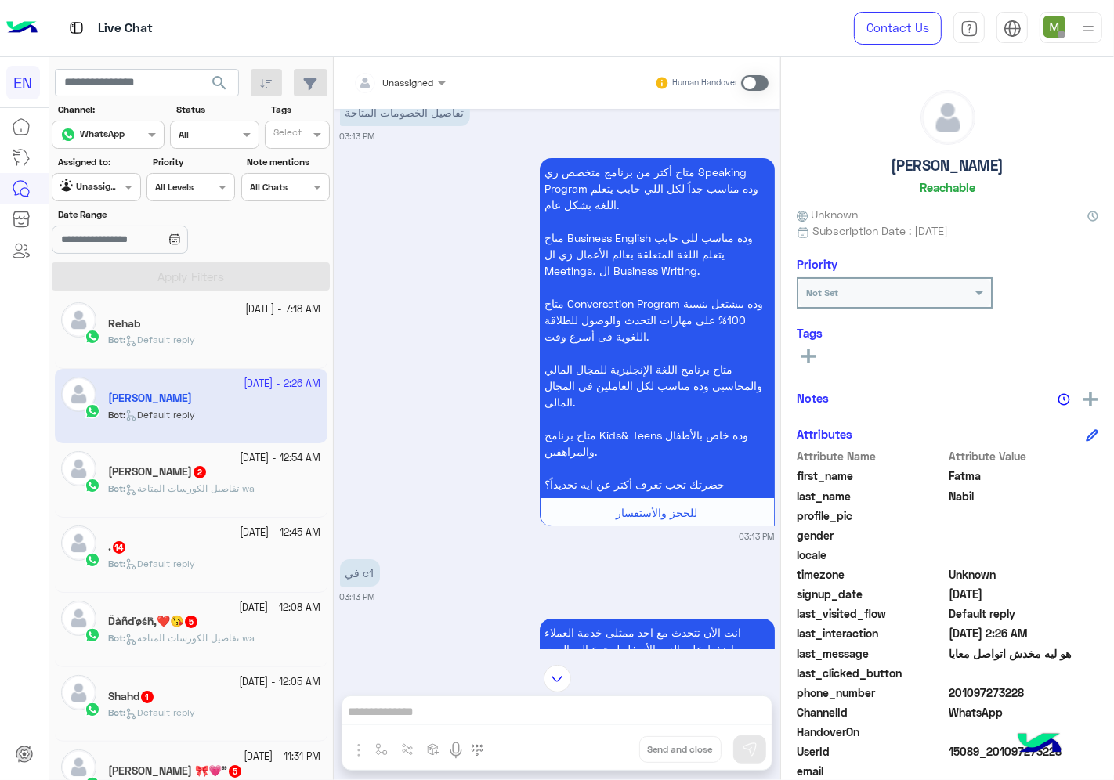
click at [413, 81] on div at bounding box center [400, 80] width 108 height 15
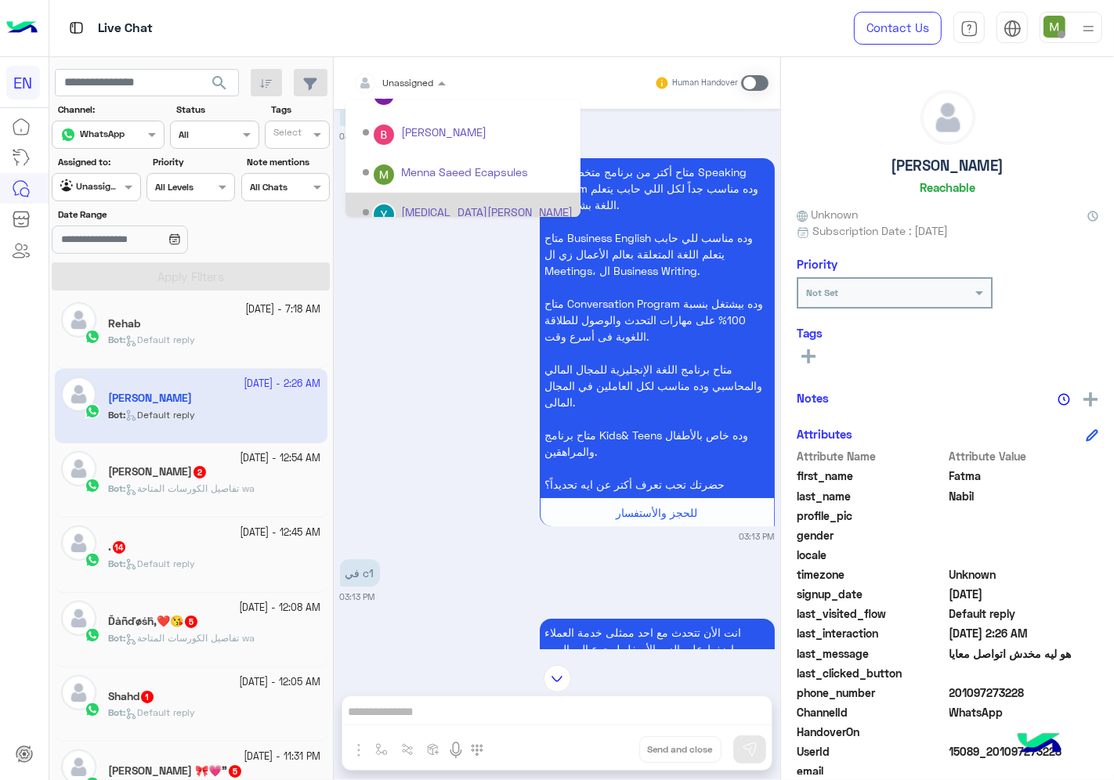
scroll to position [259, 0]
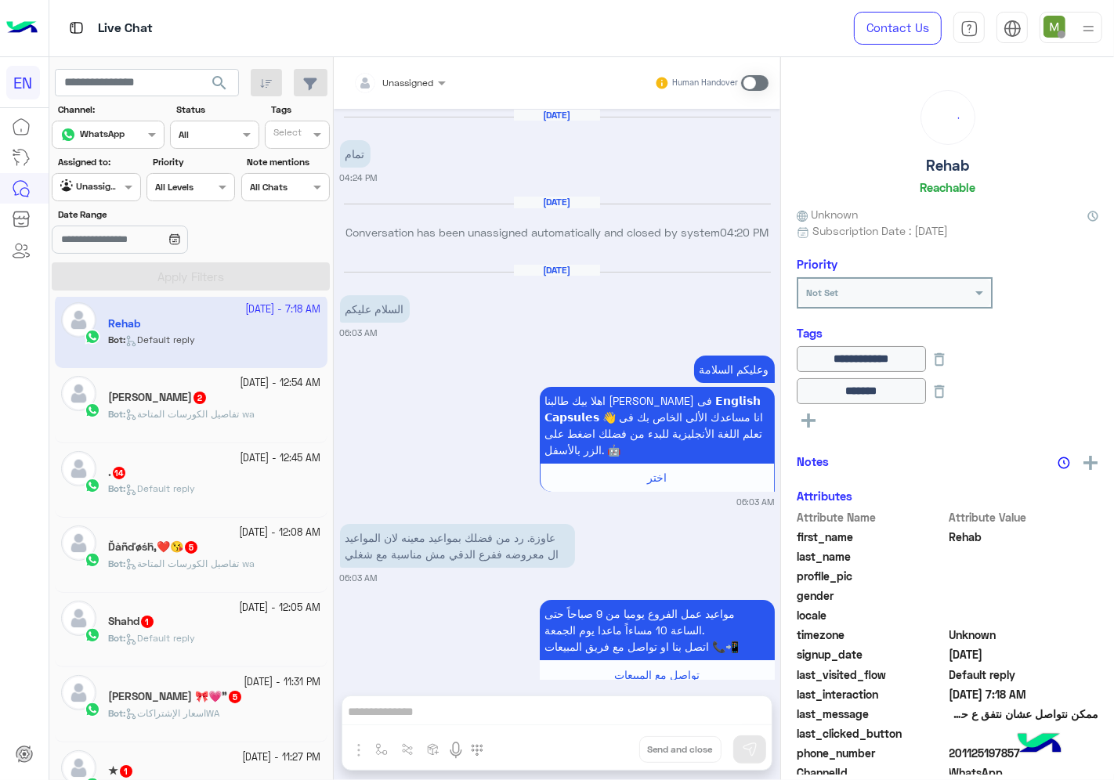
scroll to position [1373, 0]
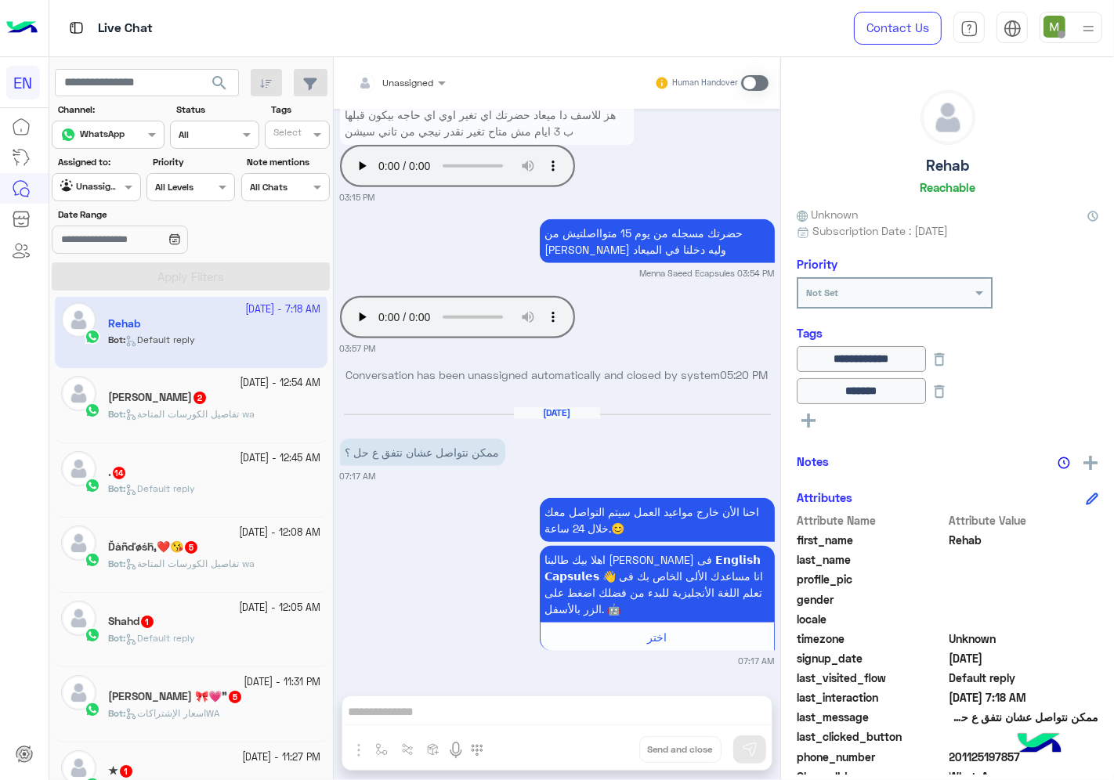
click at [216, 412] on span "تفاصيل الكورسات المتاحة wa" at bounding box center [189, 414] width 129 height 12
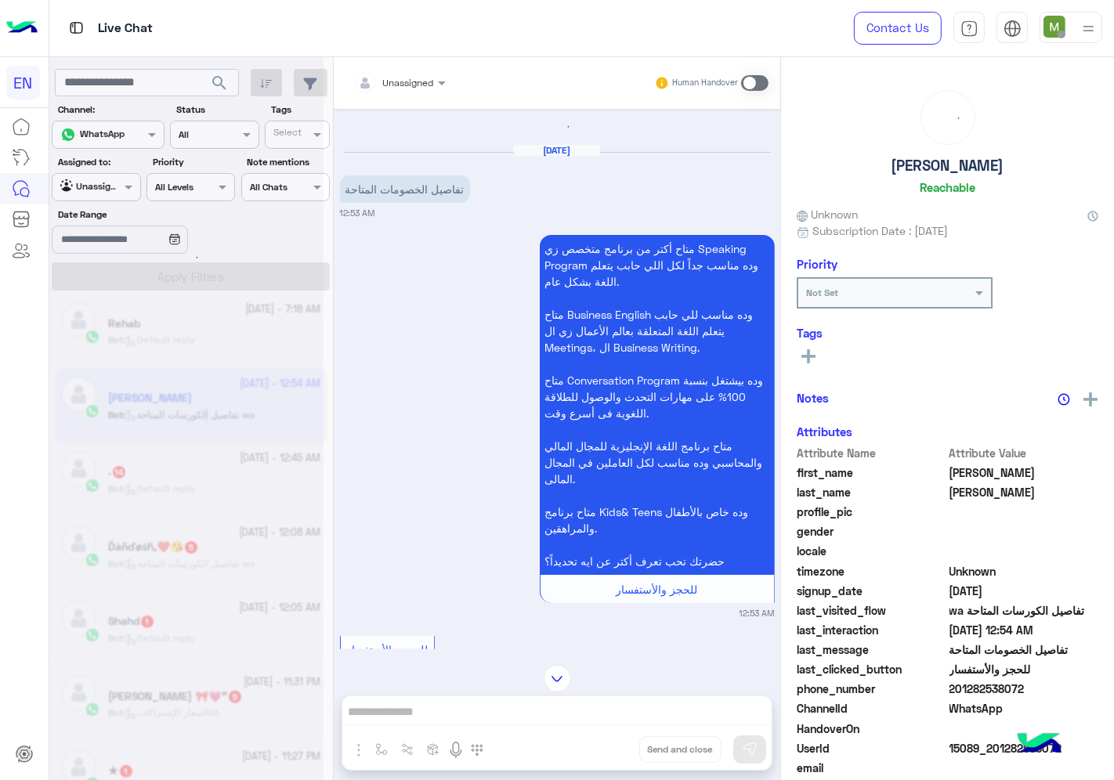
click at [403, 82] on input "text" at bounding box center [380, 81] width 55 height 14
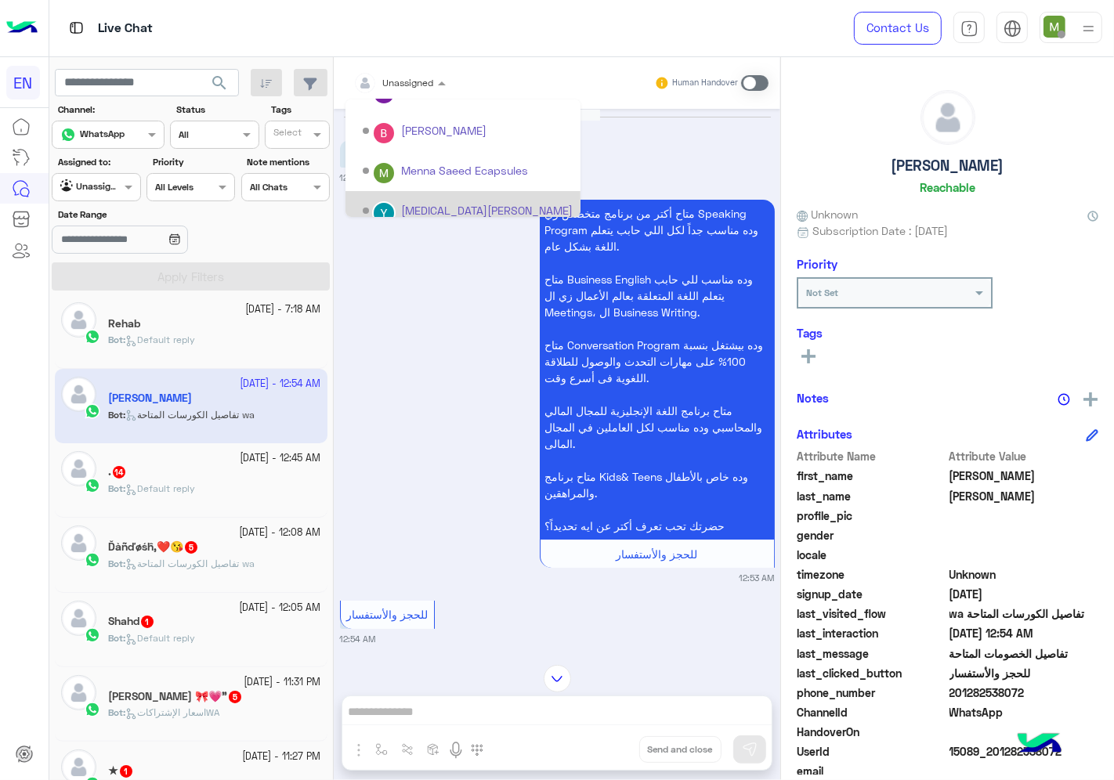
scroll to position [259, 0]
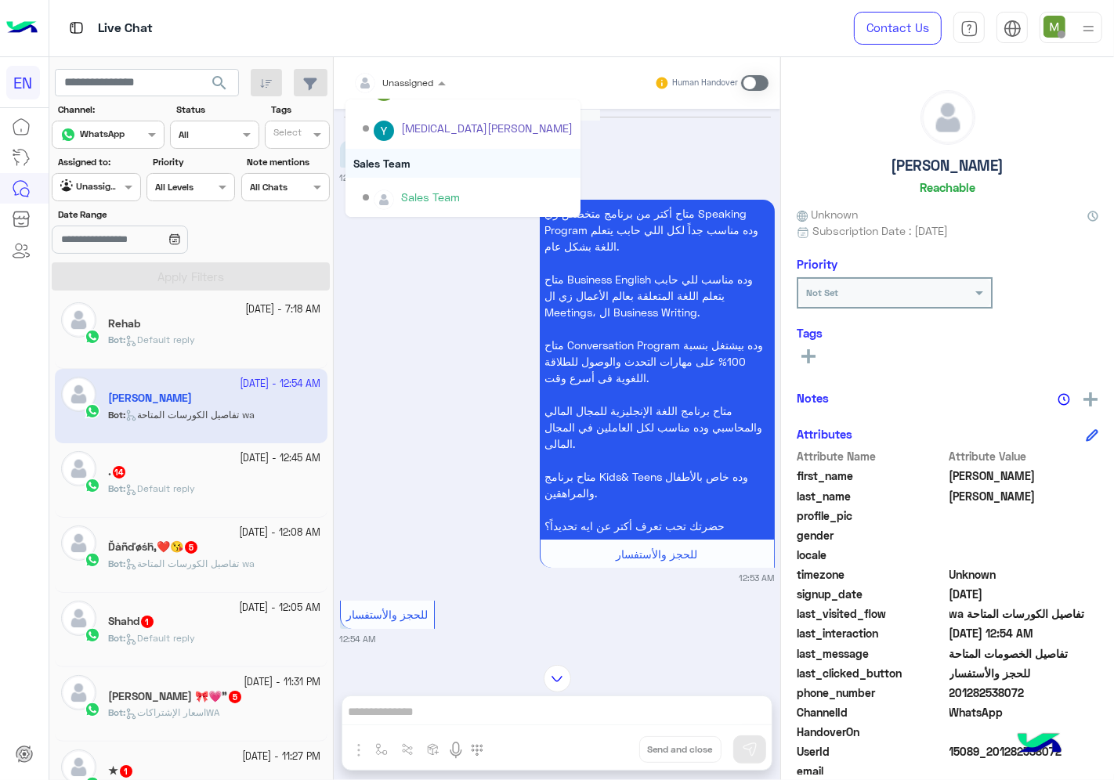
click at [388, 165] on div "Sales Team" at bounding box center [463, 163] width 235 height 29
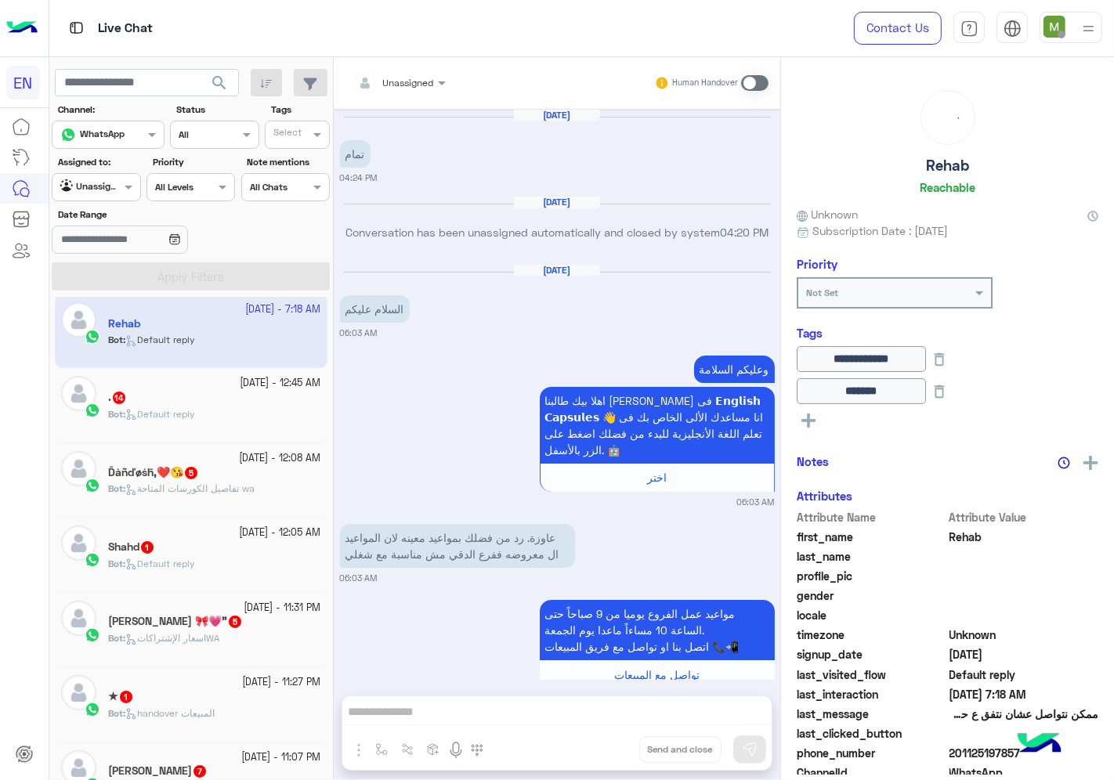
scroll to position [1373, 0]
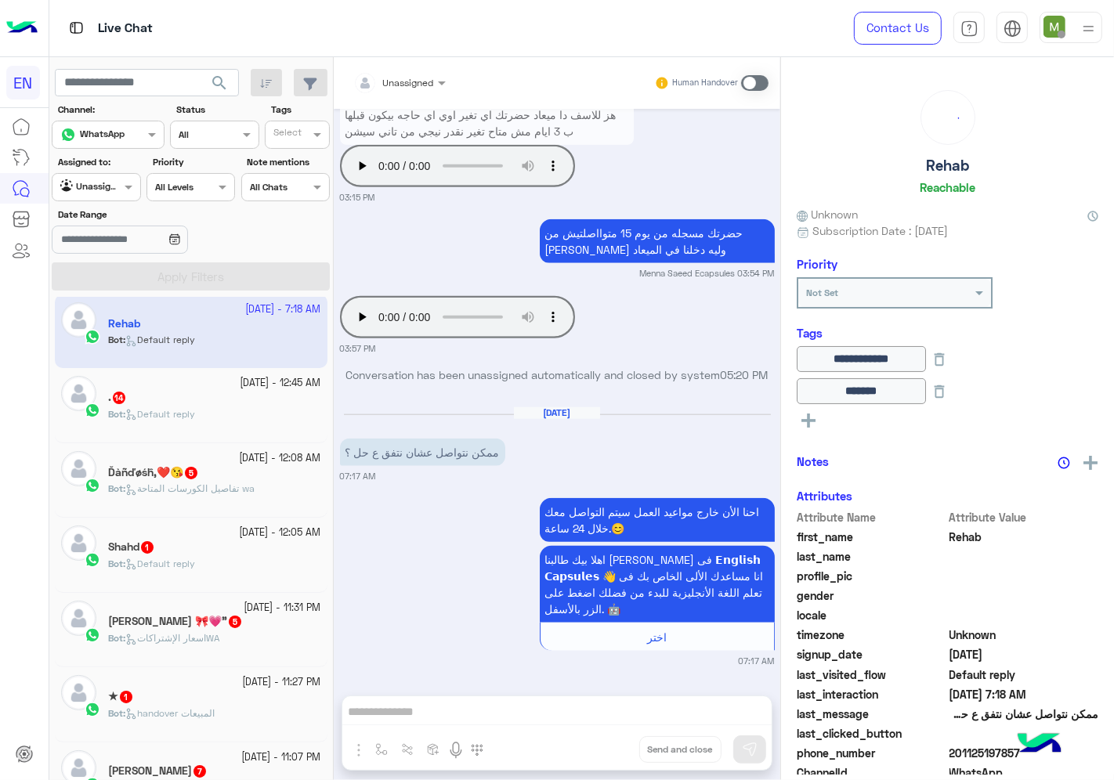
click at [228, 408] on div "Bot : Default reply" at bounding box center [214, 420] width 213 height 27
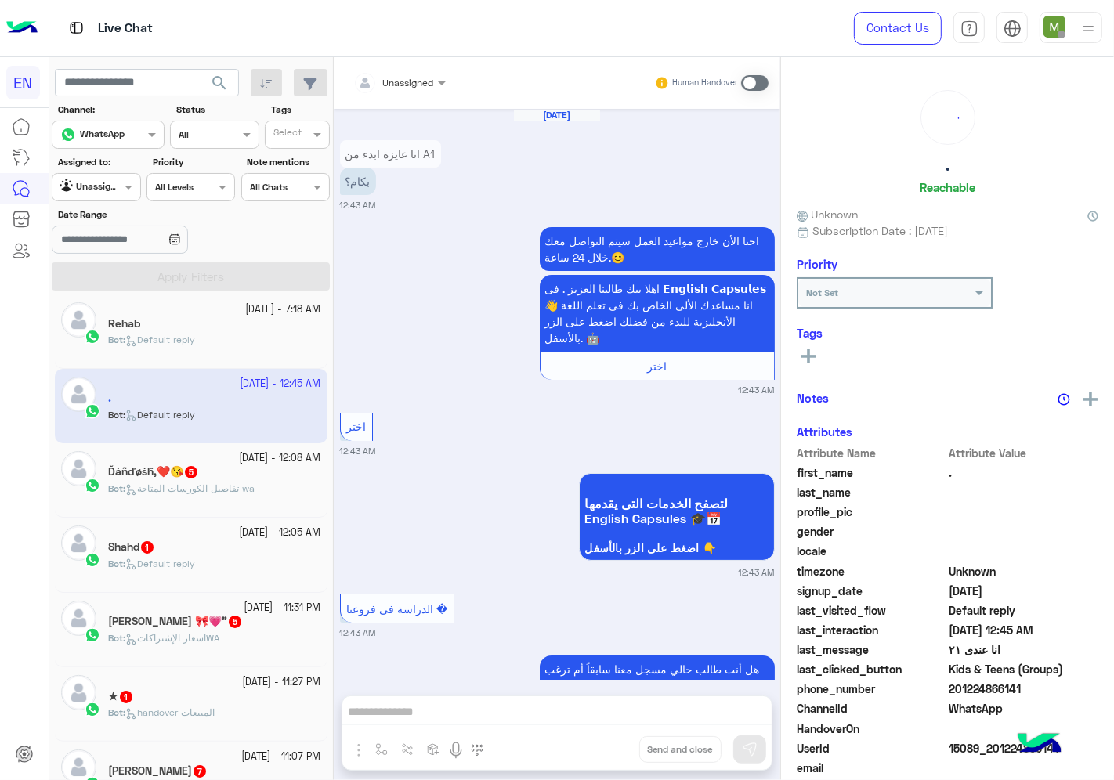
scroll to position [2074, 0]
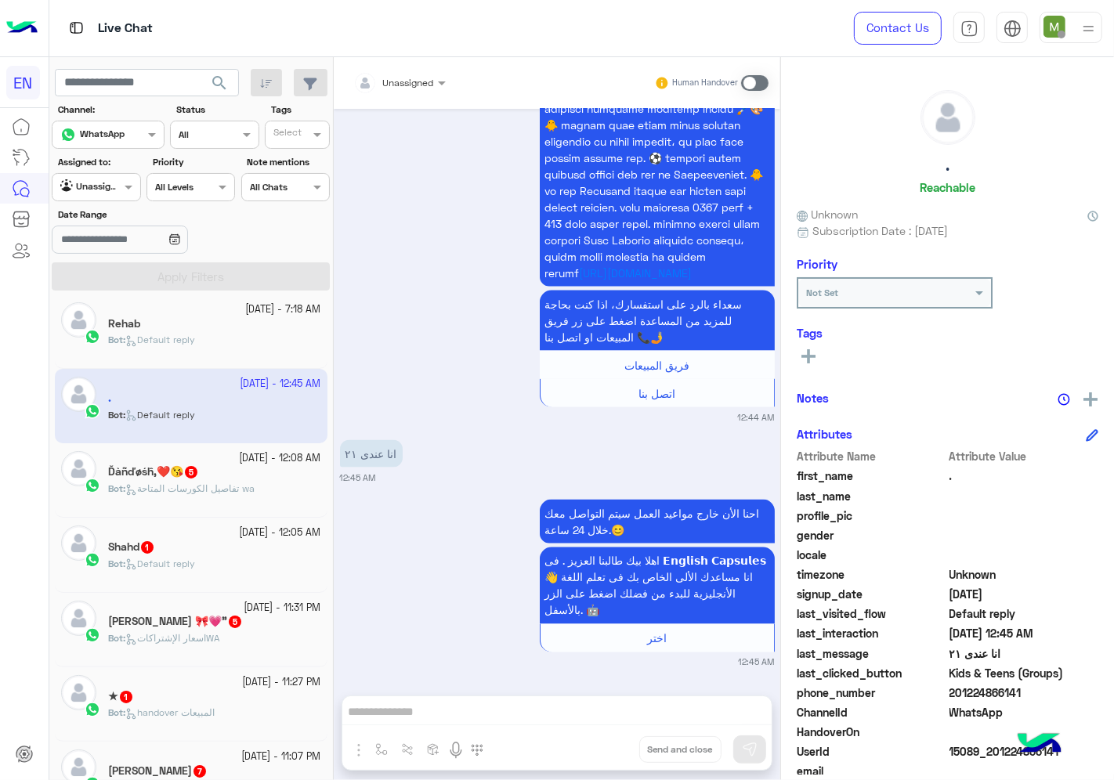
click at [420, 89] on div "Unassigned" at bounding box center [408, 83] width 51 height 14
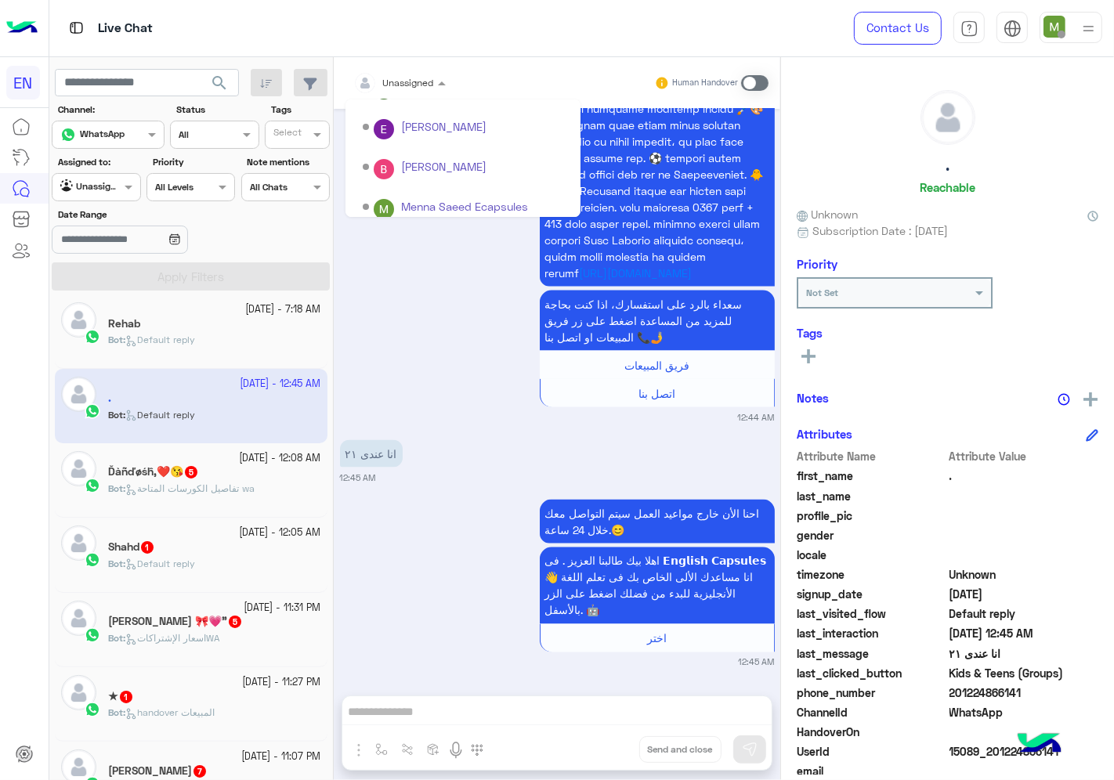
scroll to position [259, 0]
click at [402, 166] on div "Sales Team" at bounding box center [463, 163] width 235 height 29
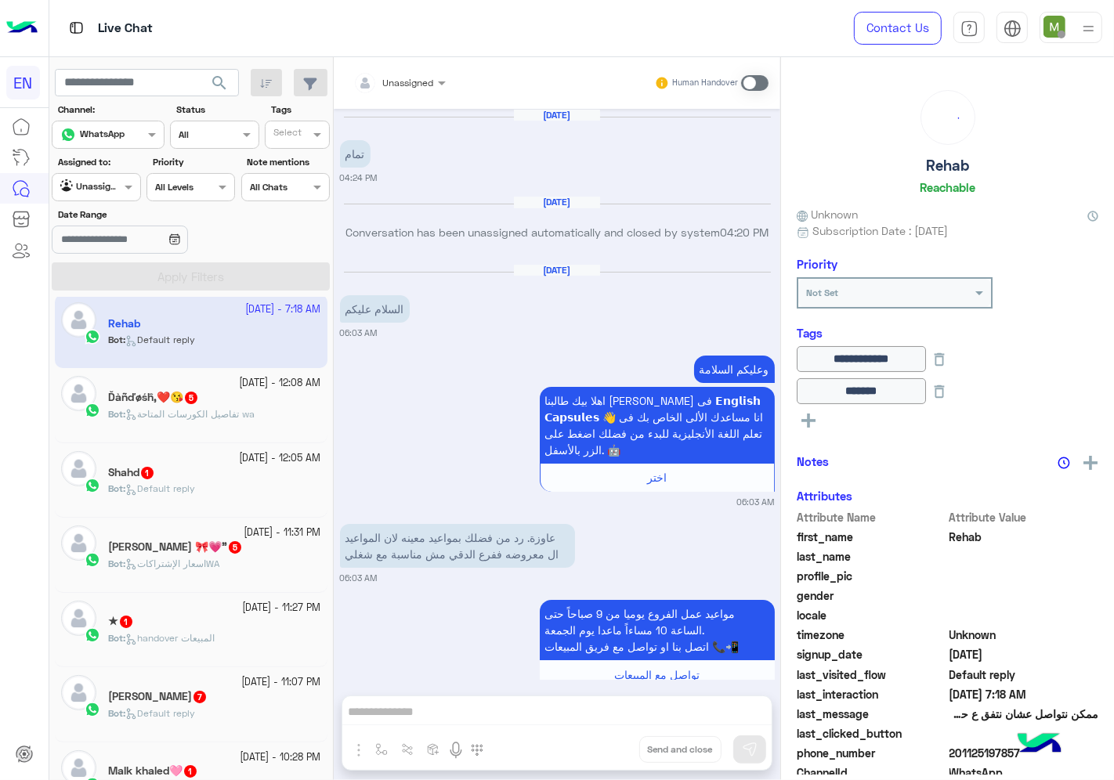
scroll to position [1373, 0]
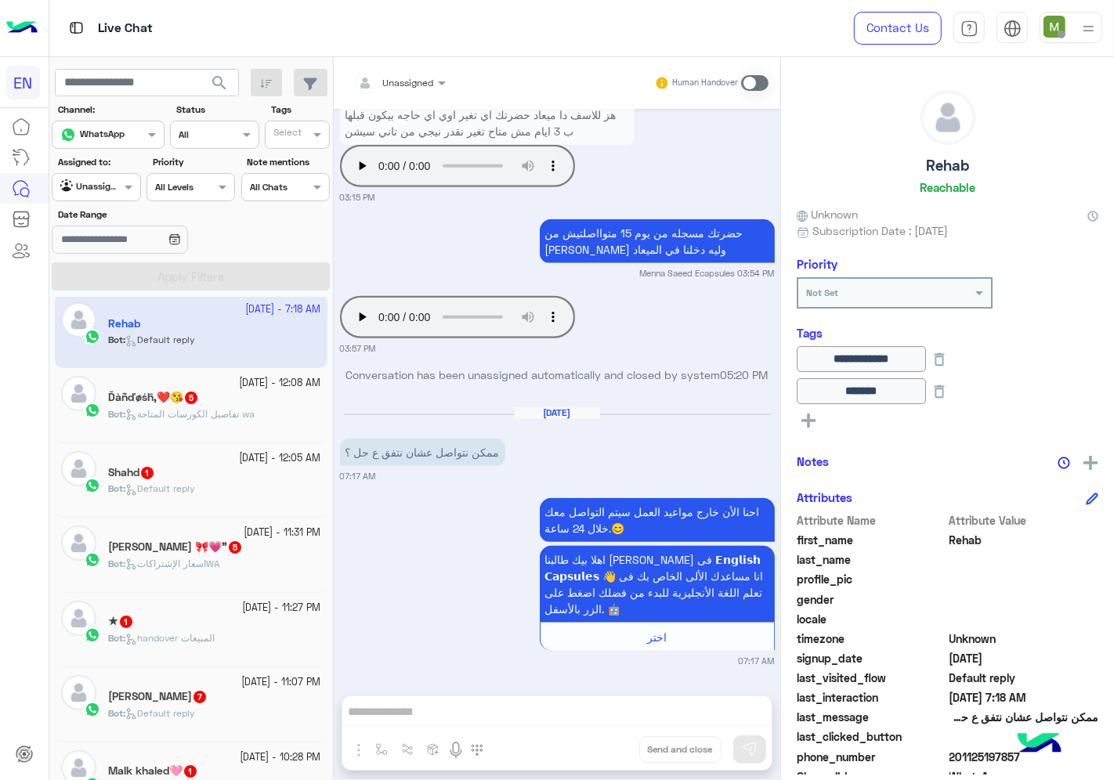
click at [227, 422] on p "Bot : تفاصيل الكورسات المتاحة wa" at bounding box center [181, 414] width 147 height 14
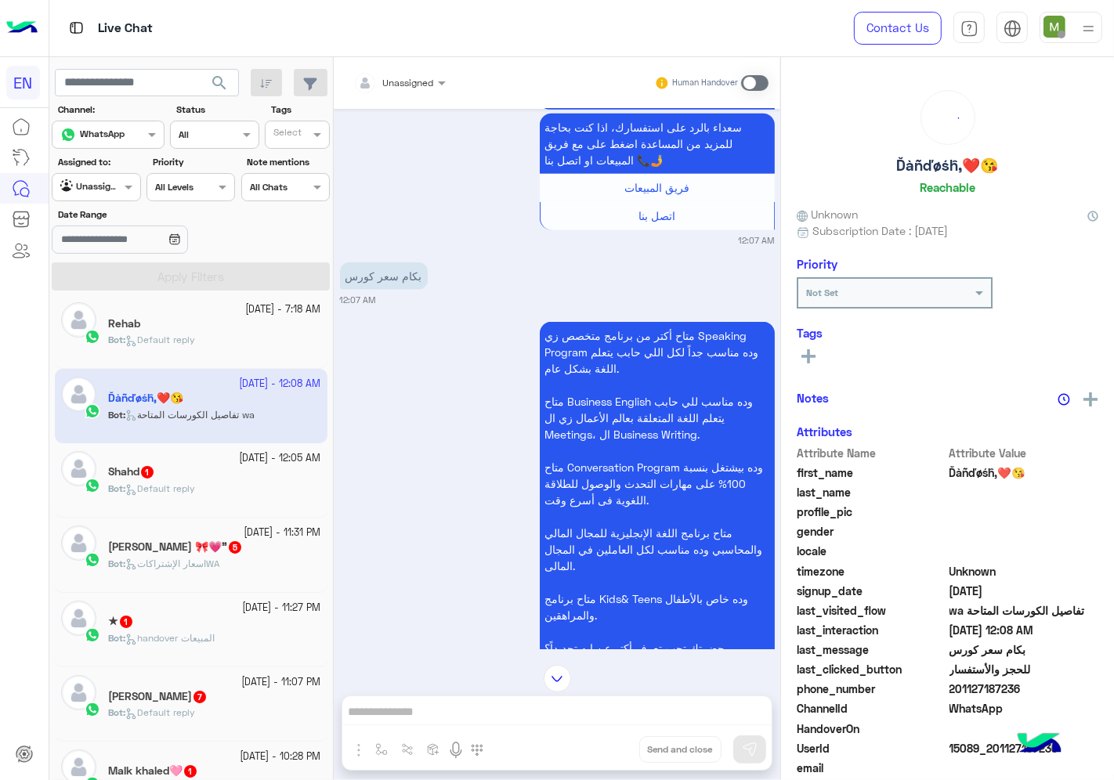
scroll to position [1240, 0]
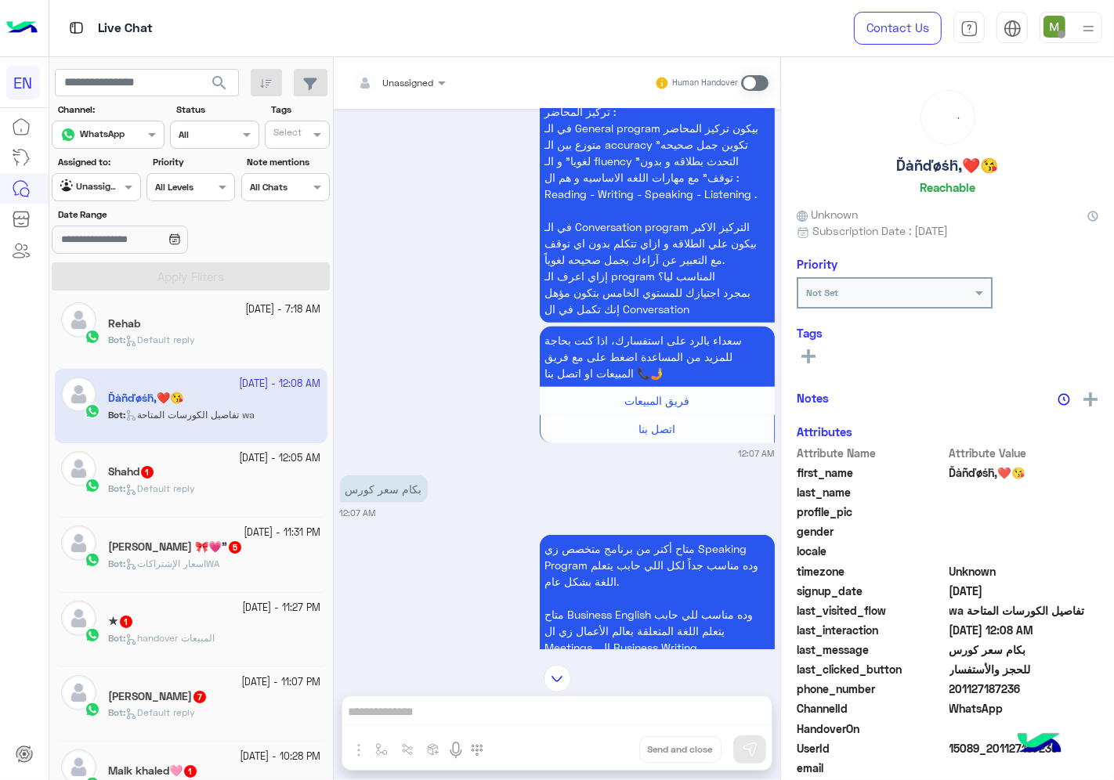
click at [422, 84] on div at bounding box center [400, 80] width 108 height 15
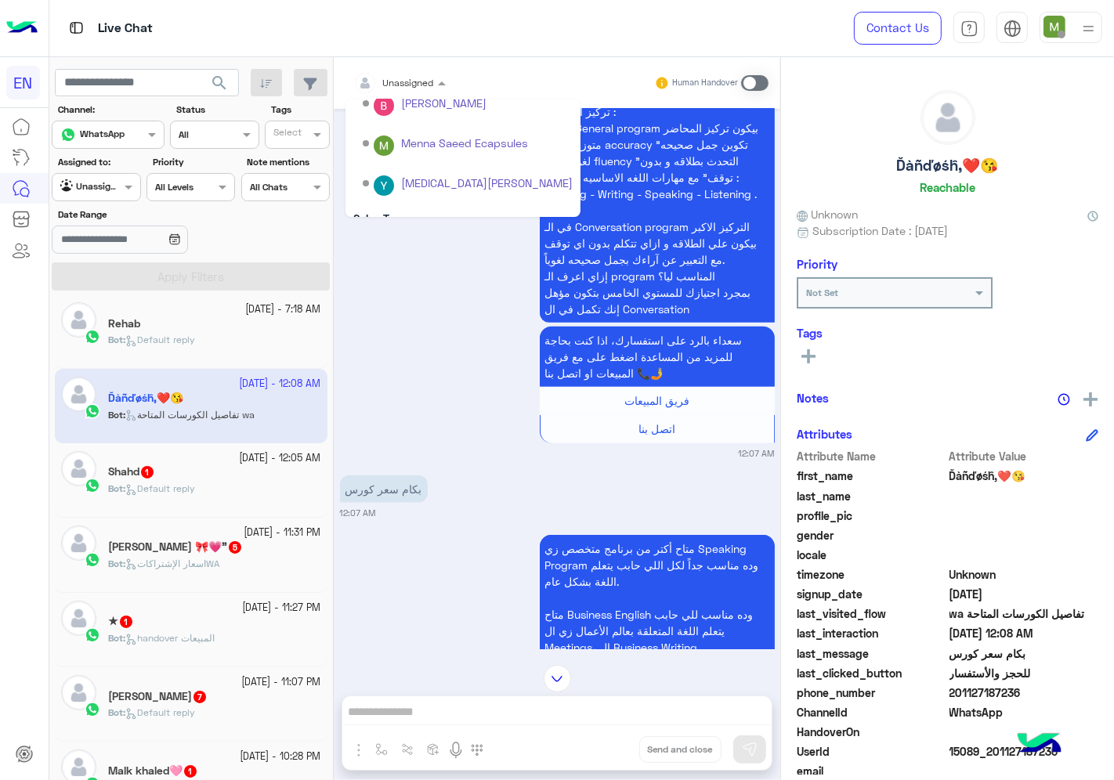
scroll to position [259, 0]
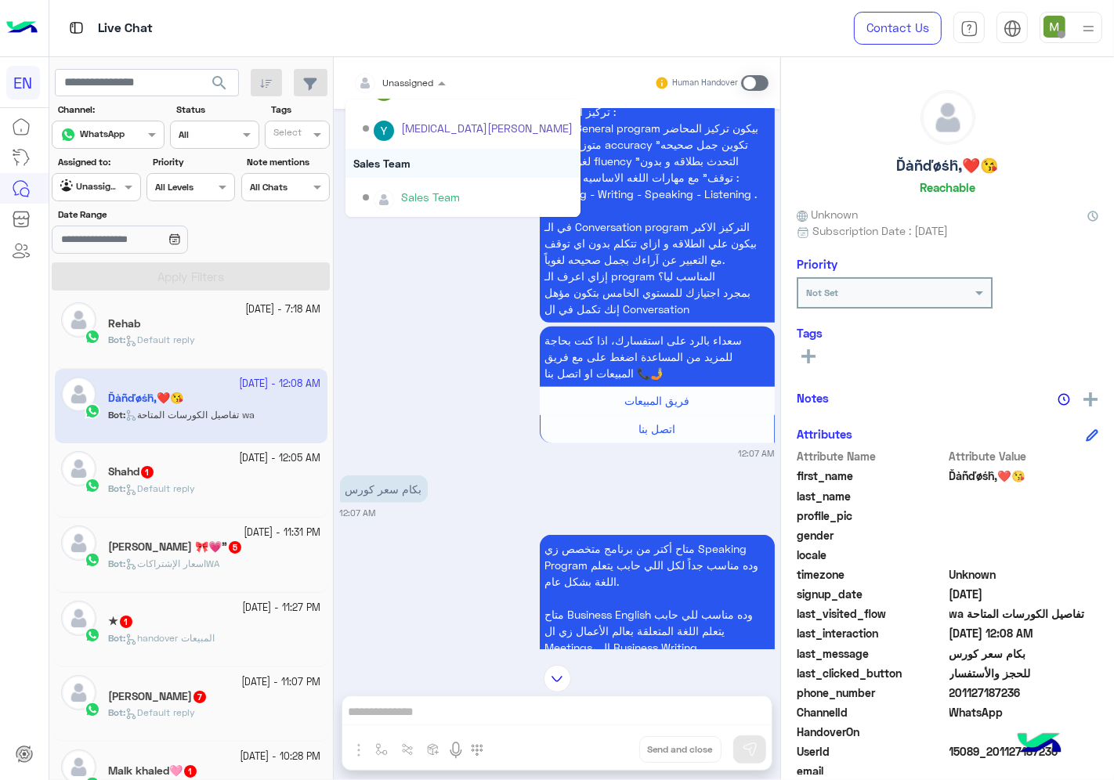
click at [407, 162] on div "Sales Team" at bounding box center [463, 163] width 235 height 29
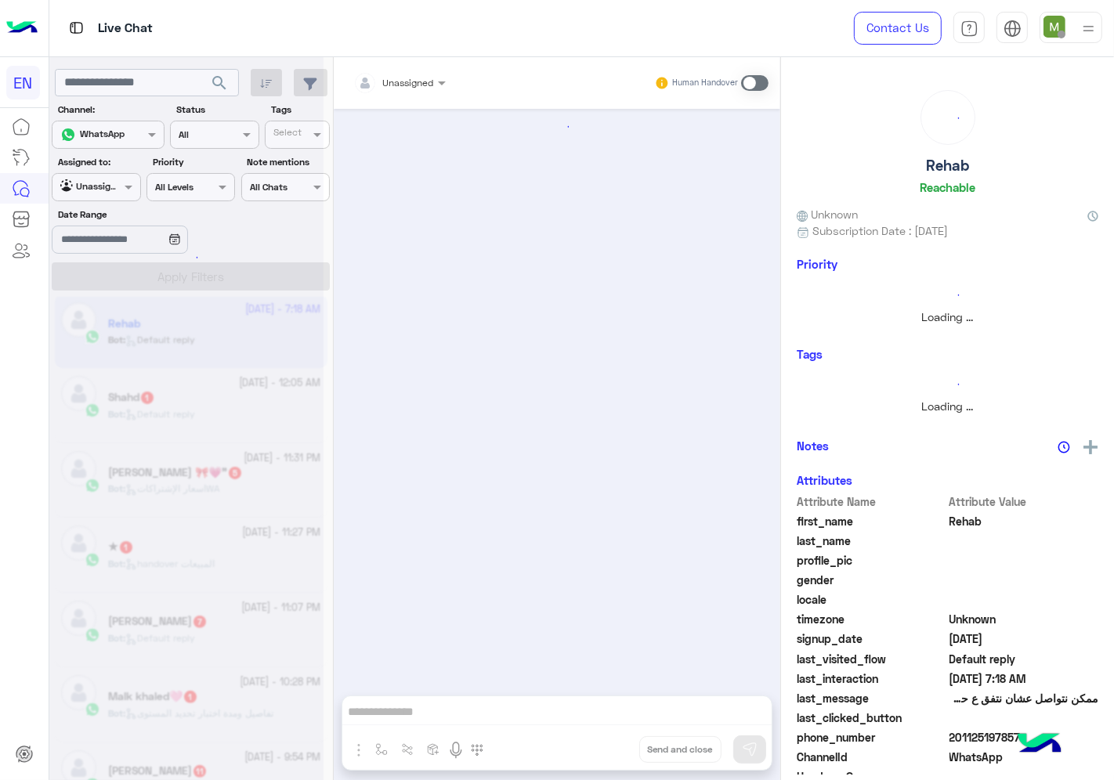
scroll to position [1373, 0]
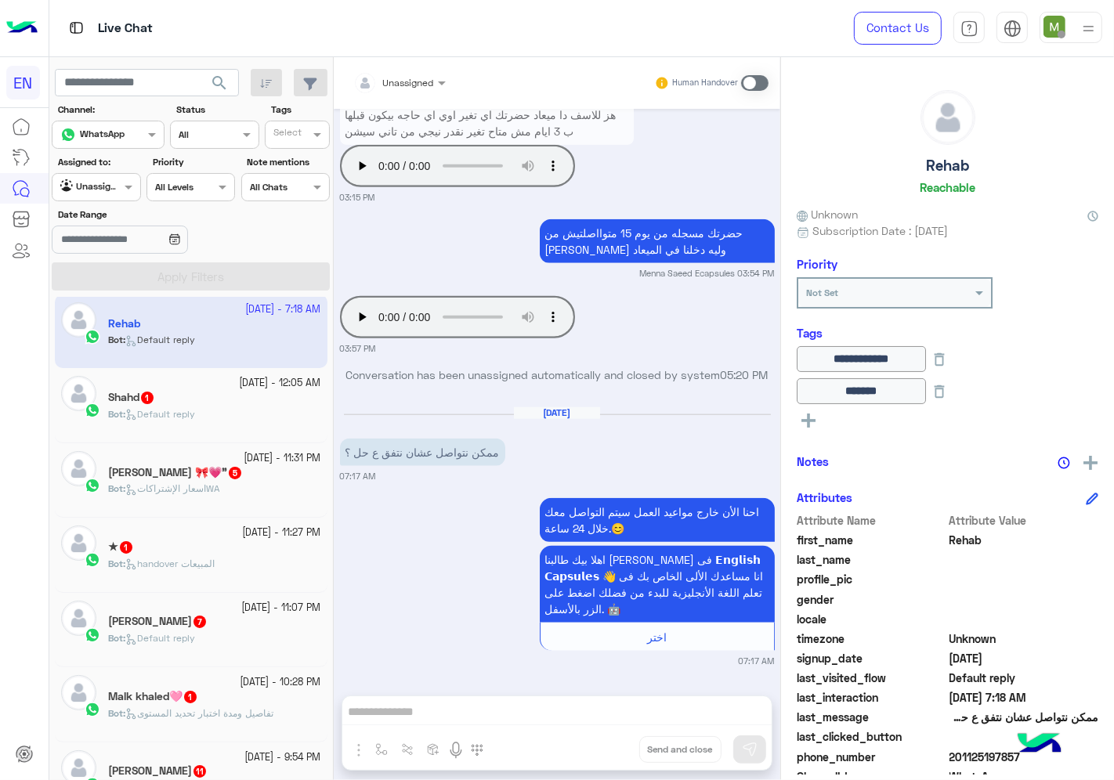
click at [249, 406] on div "Shahd 1" at bounding box center [214, 399] width 213 height 16
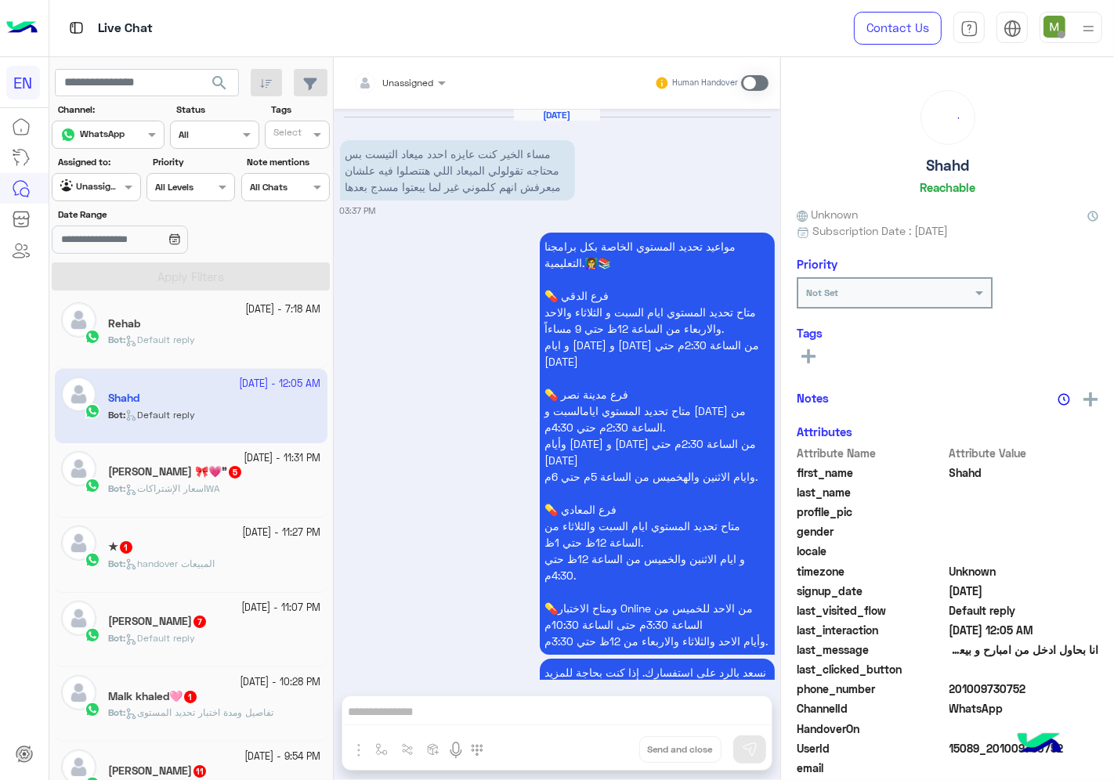
scroll to position [1012, 0]
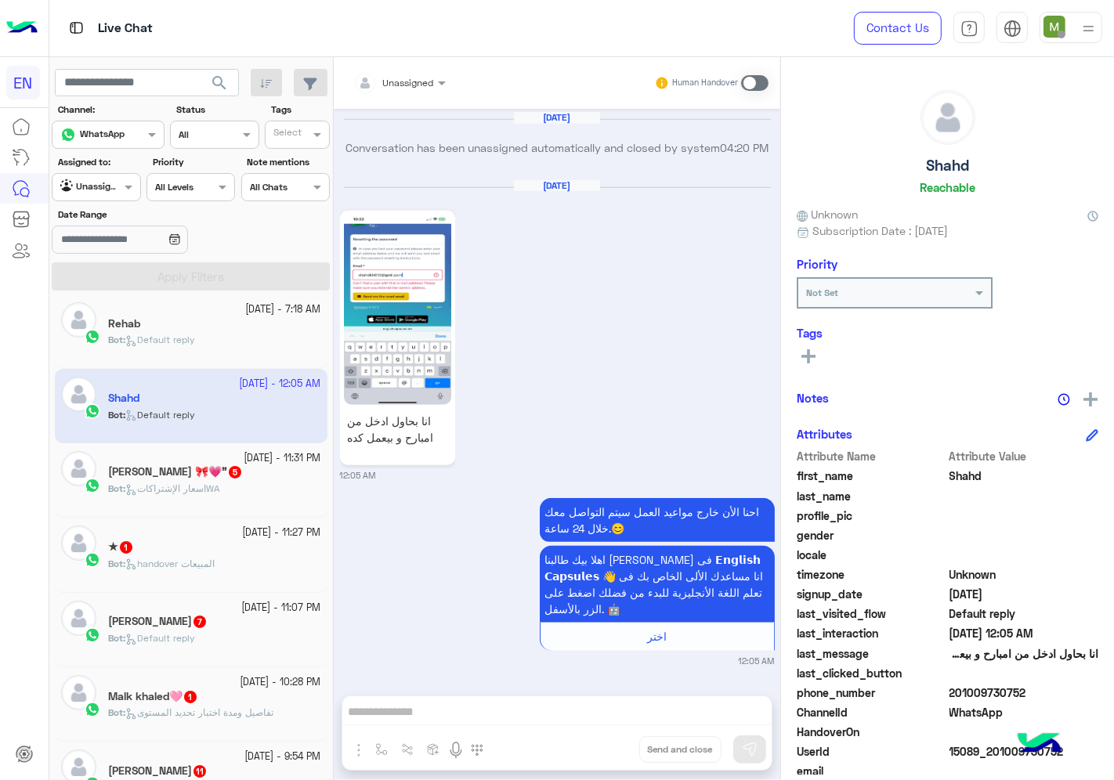
drag, startPoint x: 1029, startPoint y: 684, endPoint x: 953, endPoint y: 696, distance: 77.7
click at [952, 699] on span "201009730752" at bounding box center [1025, 693] width 150 height 16
copy span "01009730752"
click at [753, 83] on span at bounding box center [754, 83] width 27 height 16
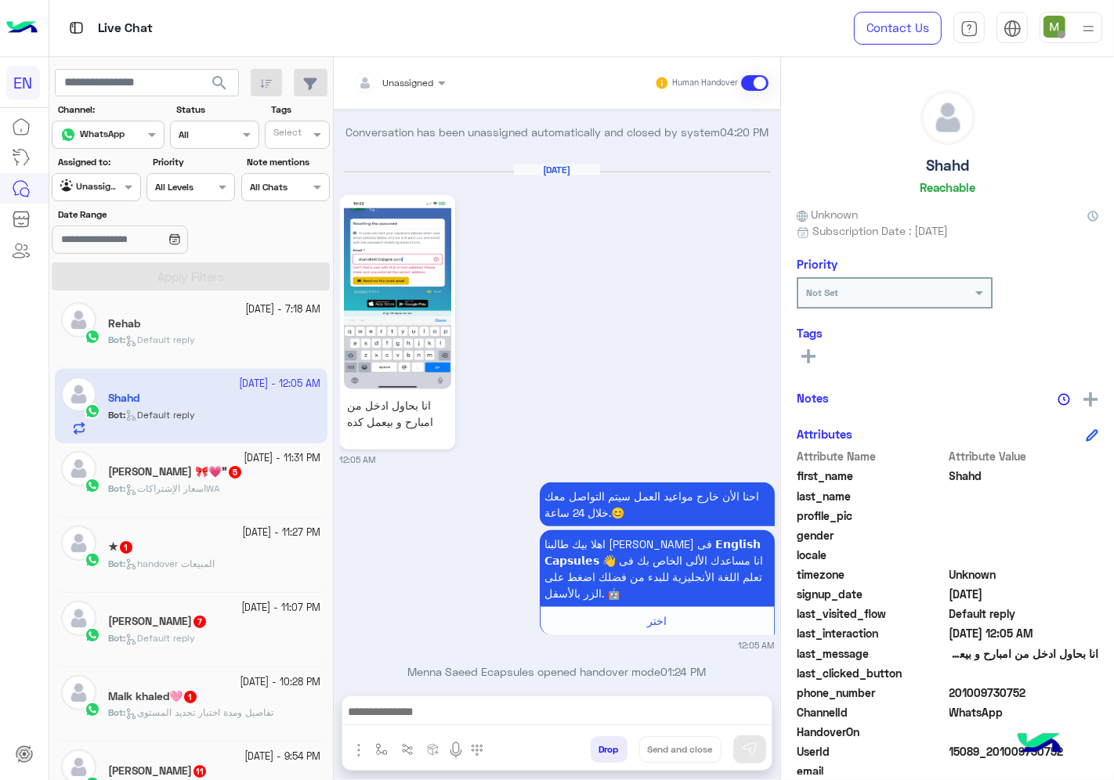
scroll to position [1053, 0]
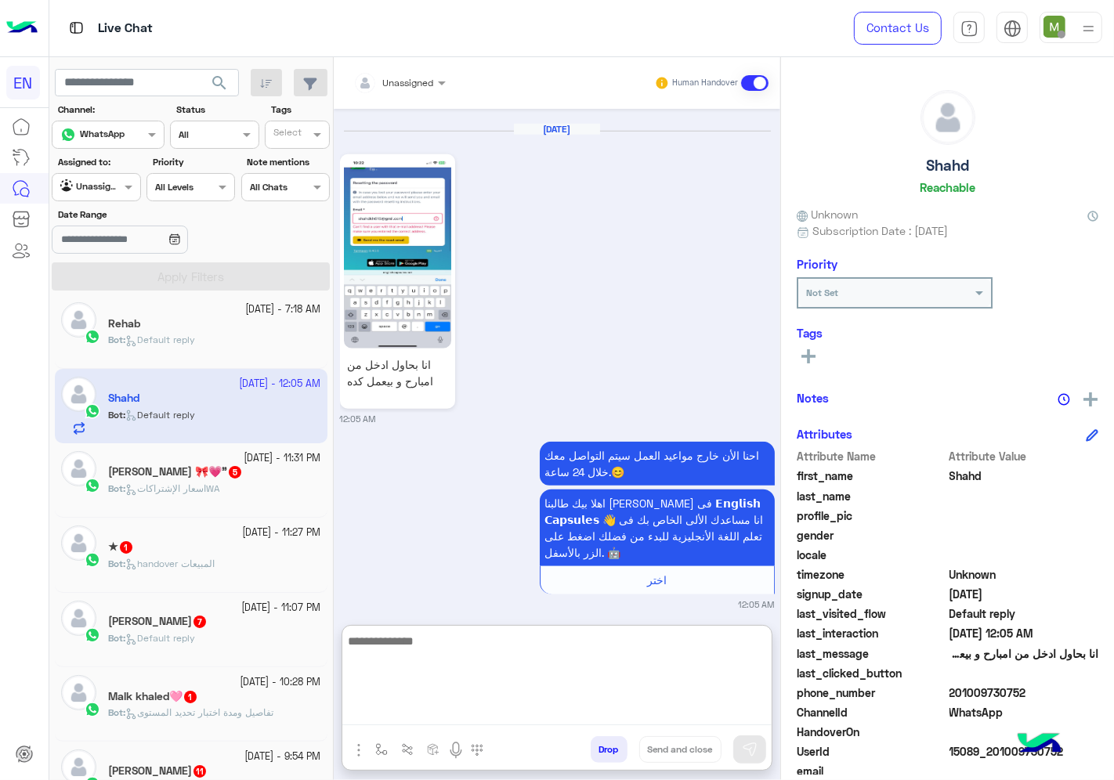
paste textarea "**********"
type textarea "**********"
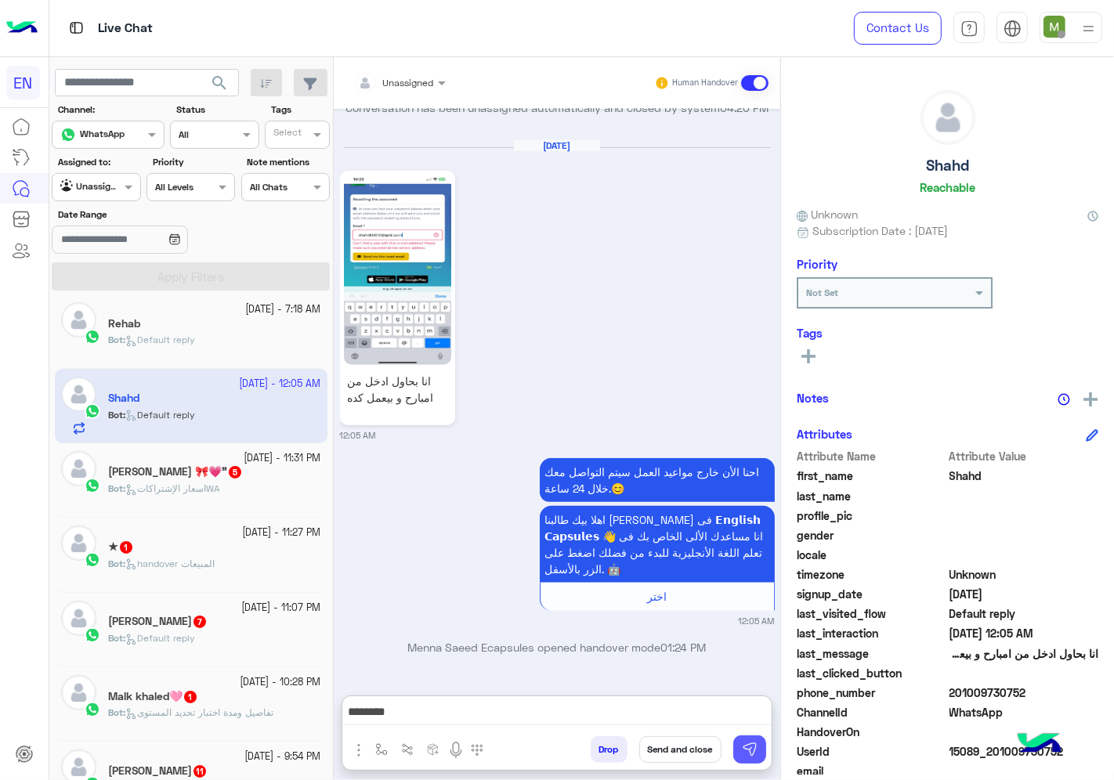
click at [742, 743] on img at bounding box center [750, 750] width 16 height 16
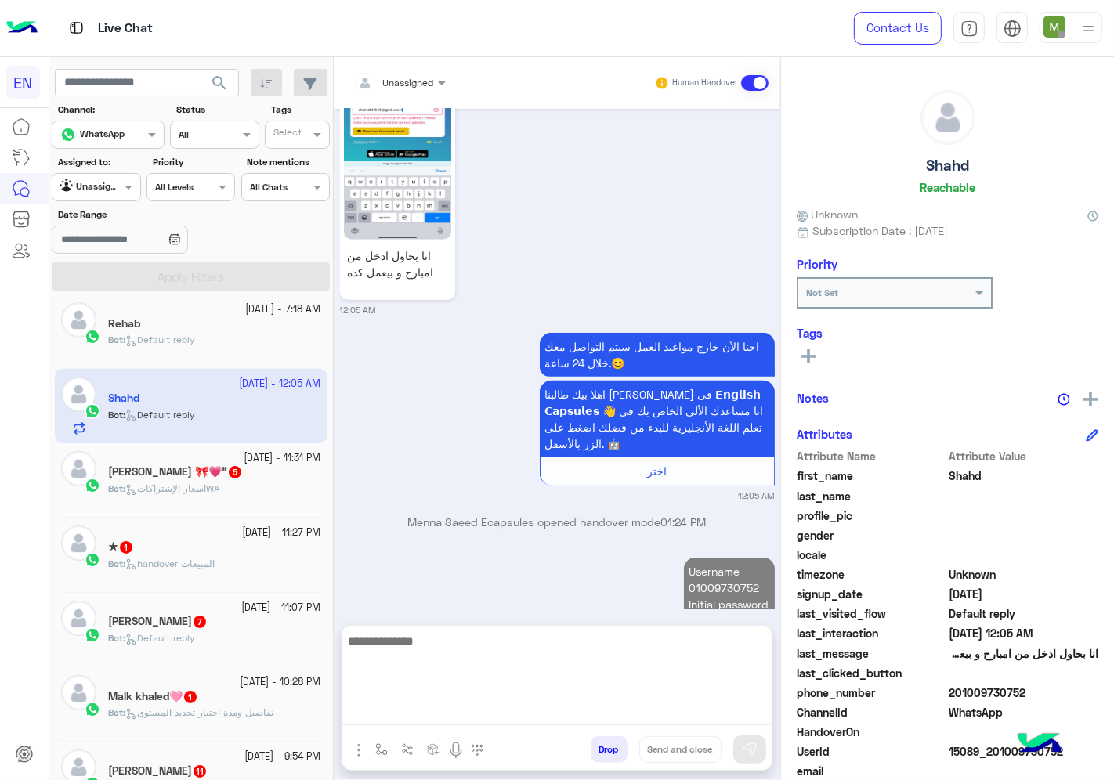
click at [691, 717] on textarea at bounding box center [556, 678] width 429 height 94
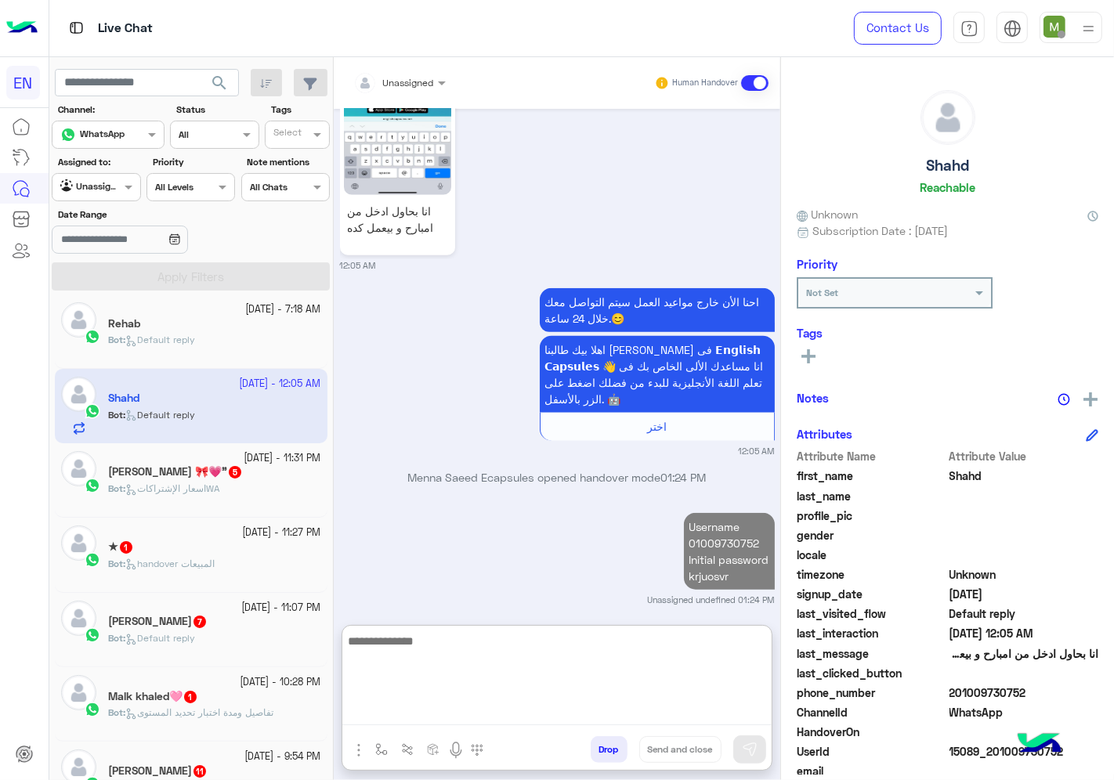
scroll to position [1210, 0]
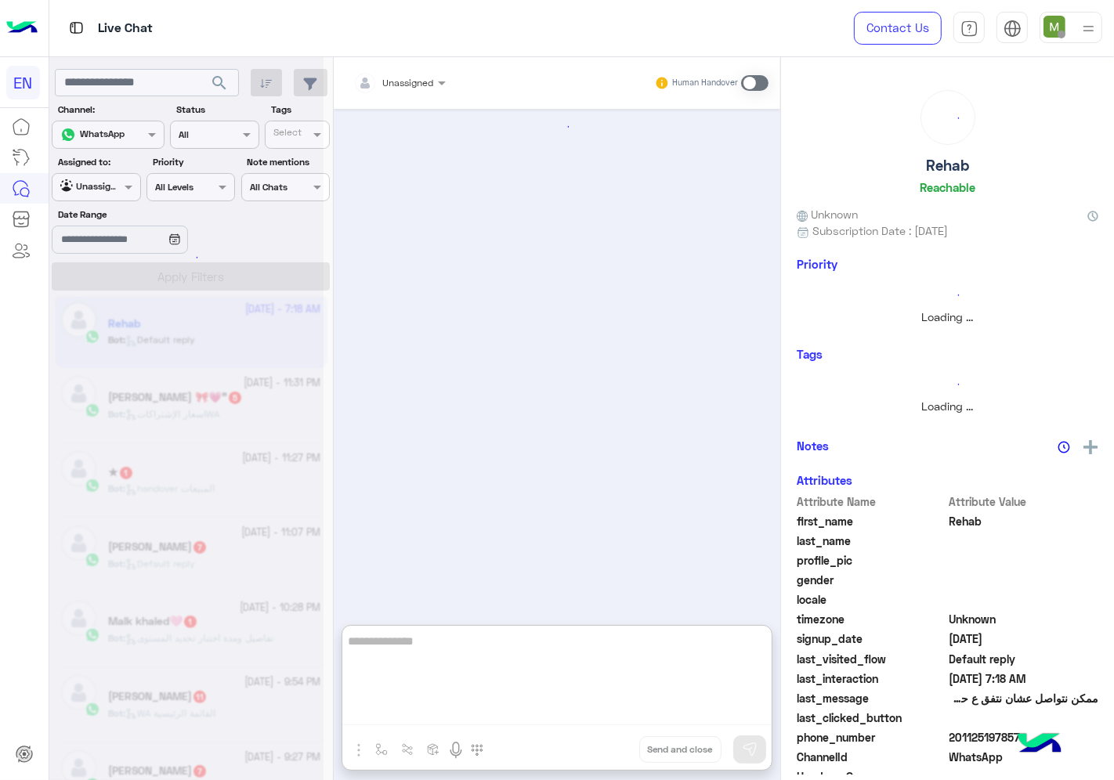
scroll to position [1444, 0]
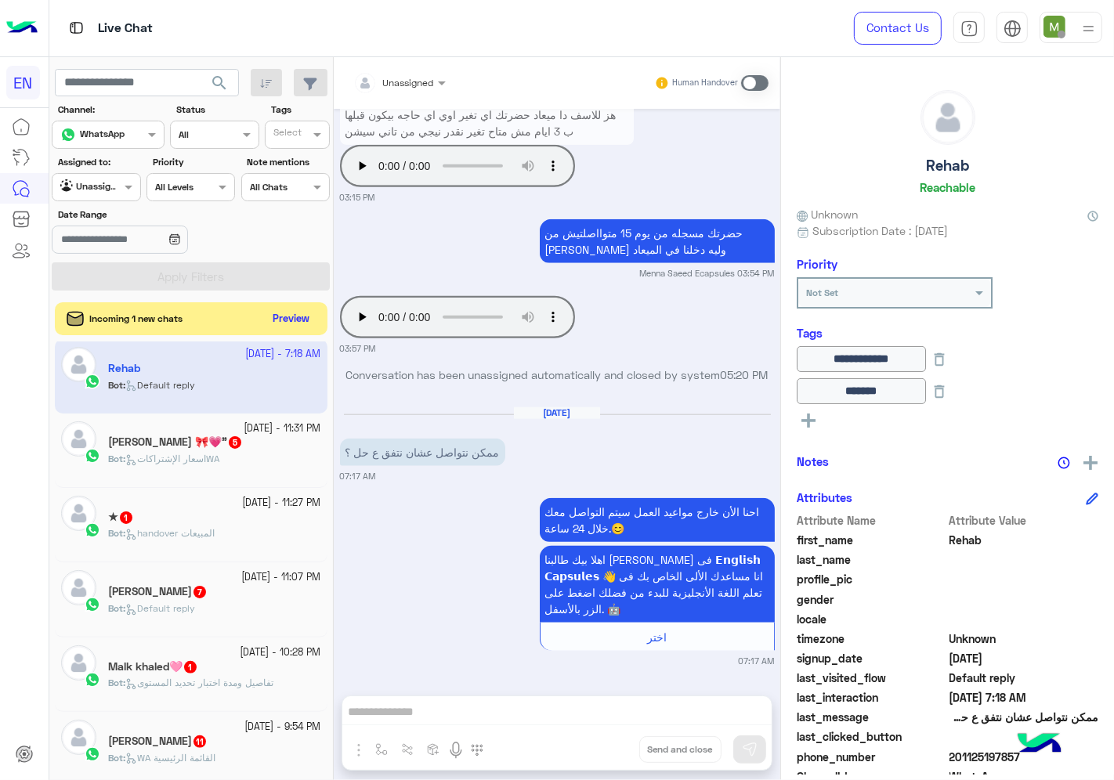
click at [302, 326] on button "Preview" at bounding box center [291, 319] width 49 height 21
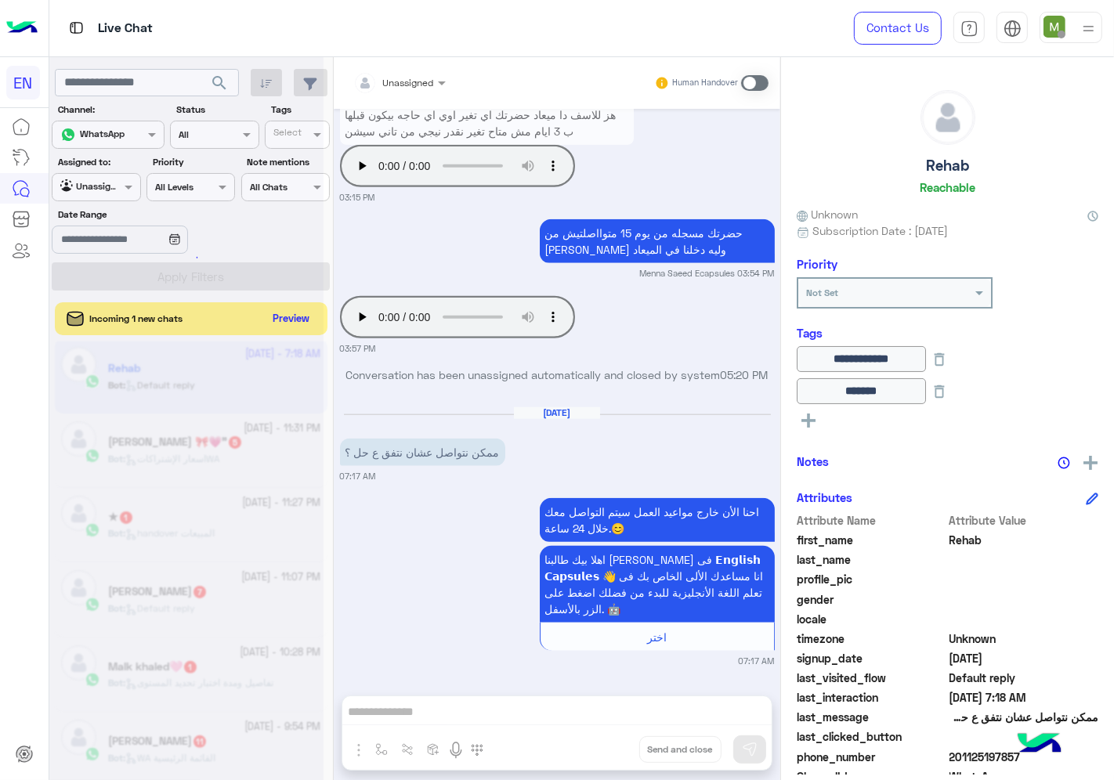
scroll to position [1373, 0]
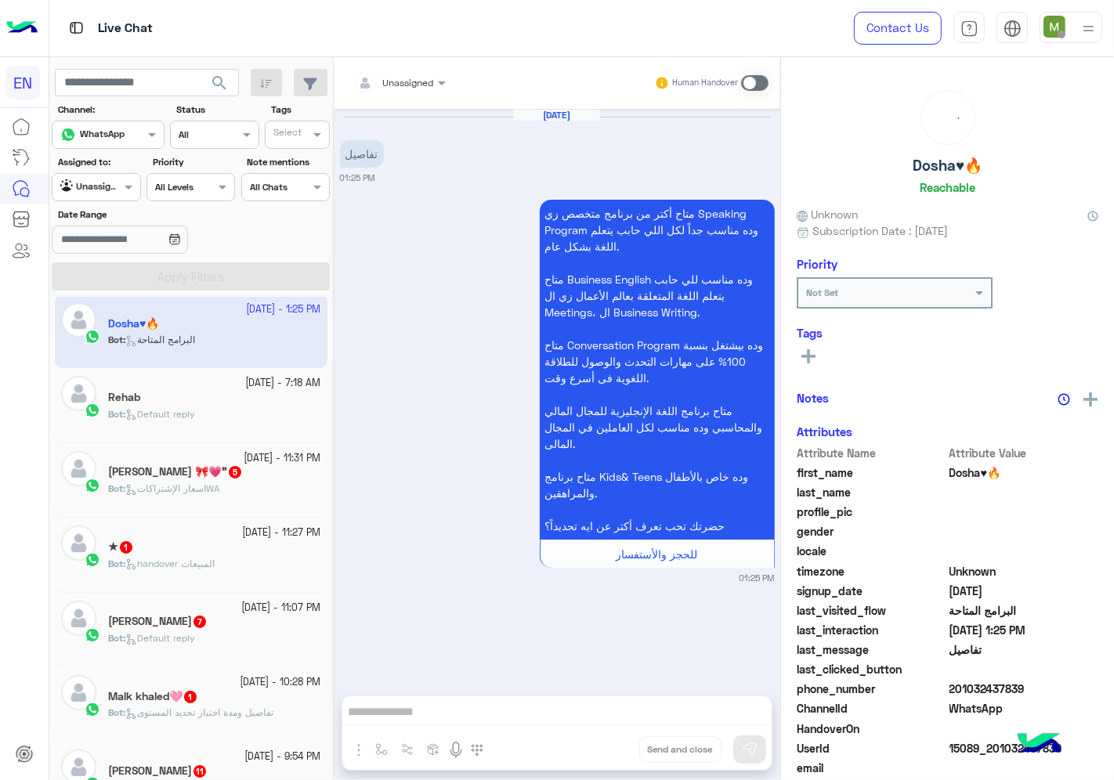
drag, startPoint x: 418, startPoint y: 85, endPoint x: 418, endPoint y: 96, distance: 11.8
click at [418, 89] on div "Unassigned" at bounding box center [390, 82] width 89 height 31
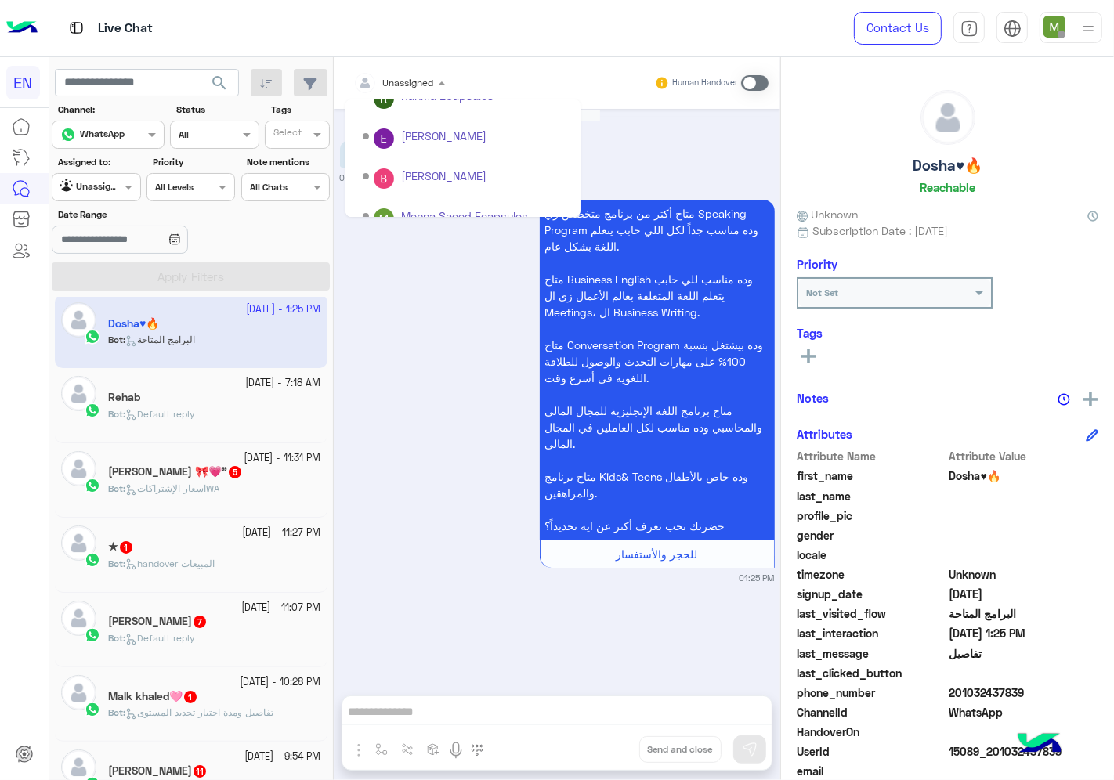
scroll to position [259, 0]
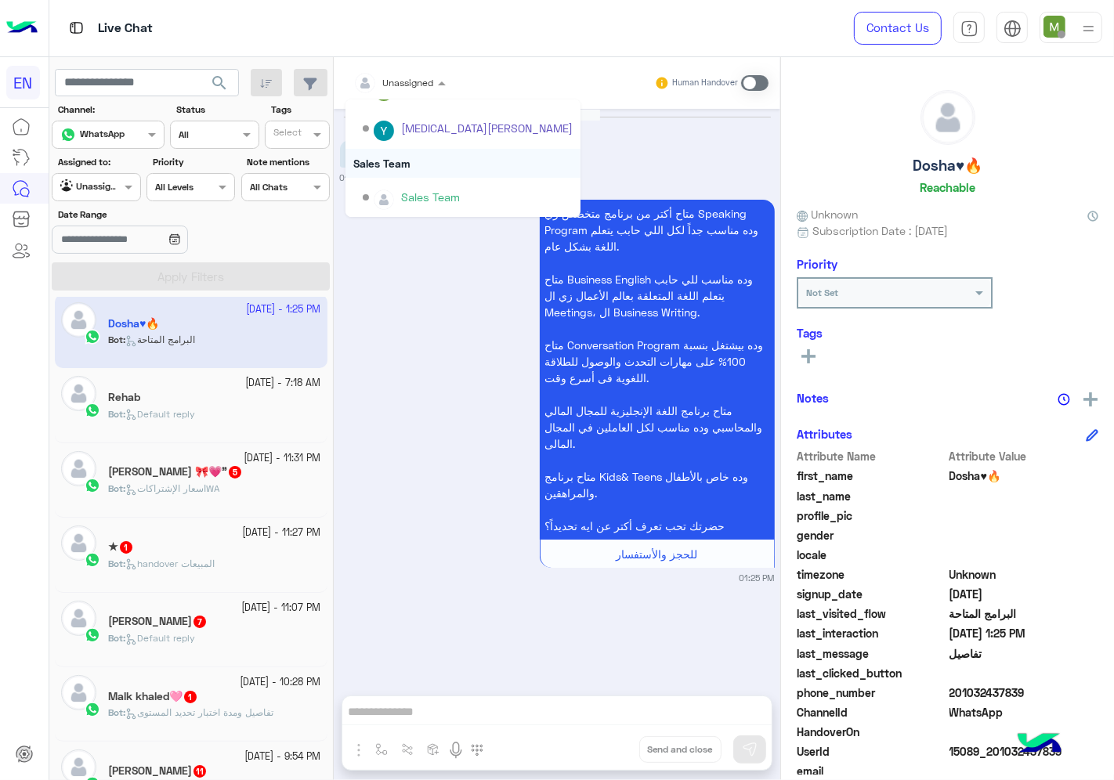
click at [393, 161] on div "Sales Team" at bounding box center [463, 163] width 235 height 29
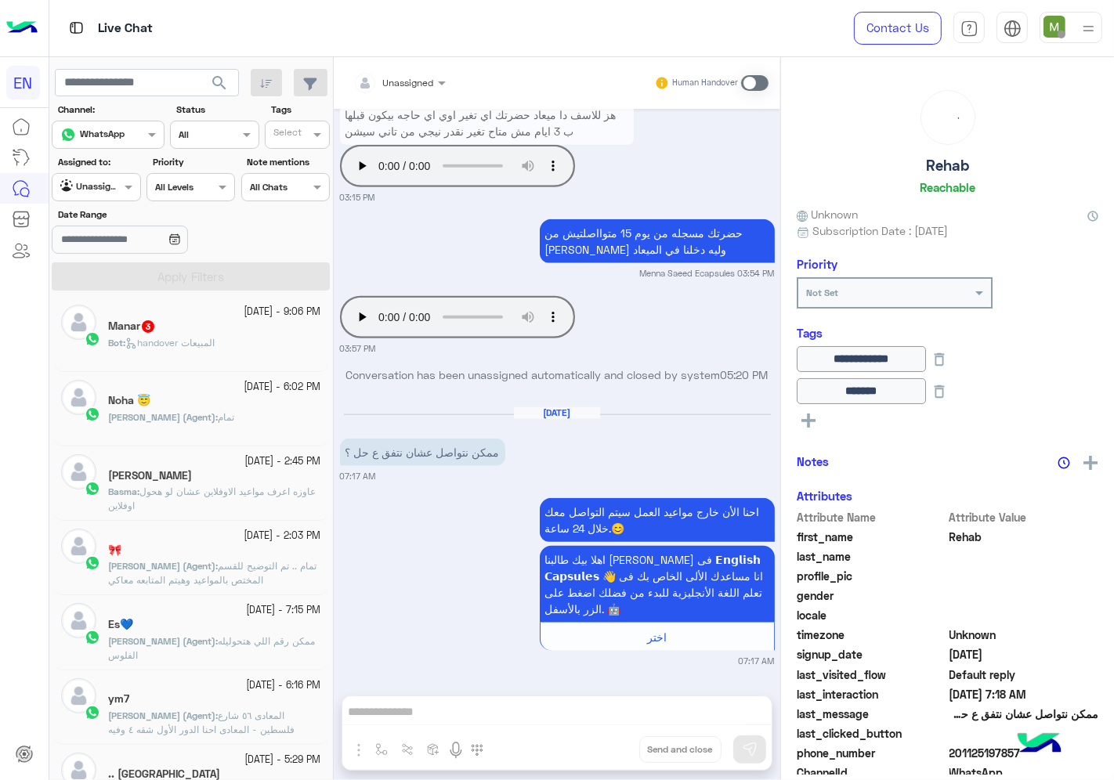
scroll to position [530, 0]
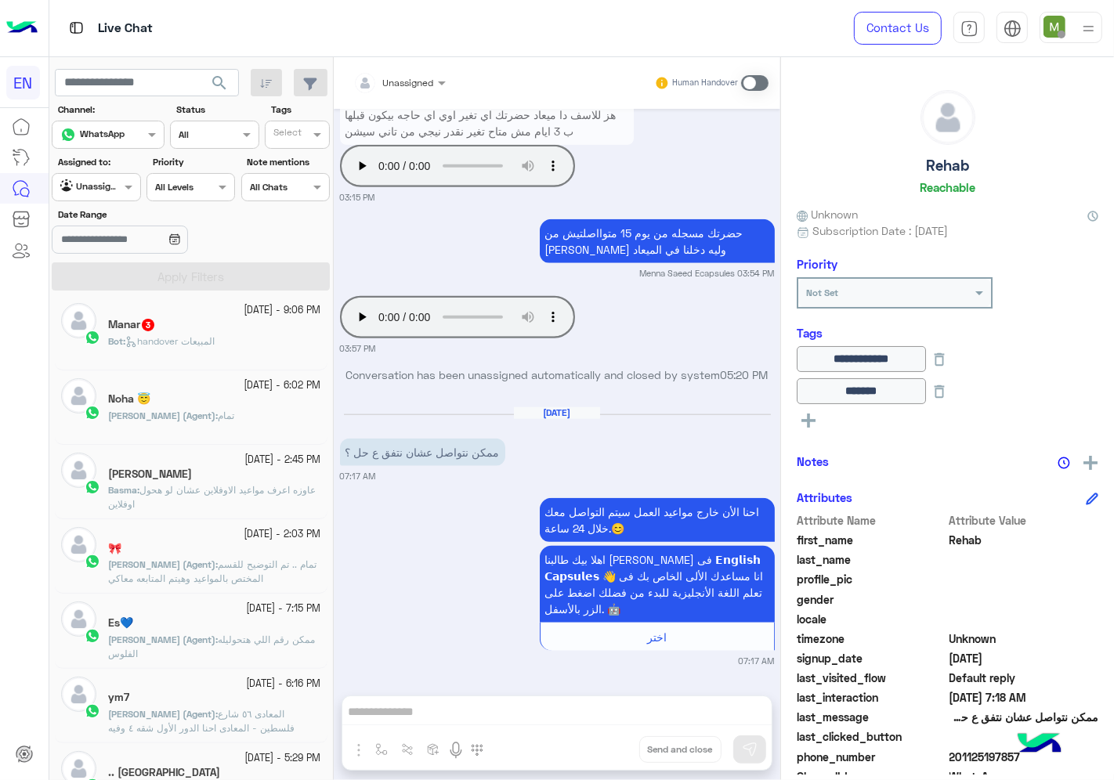
click at [241, 355] on div "Bot : handover المبيعات" at bounding box center [214, 348] width 213 height 27
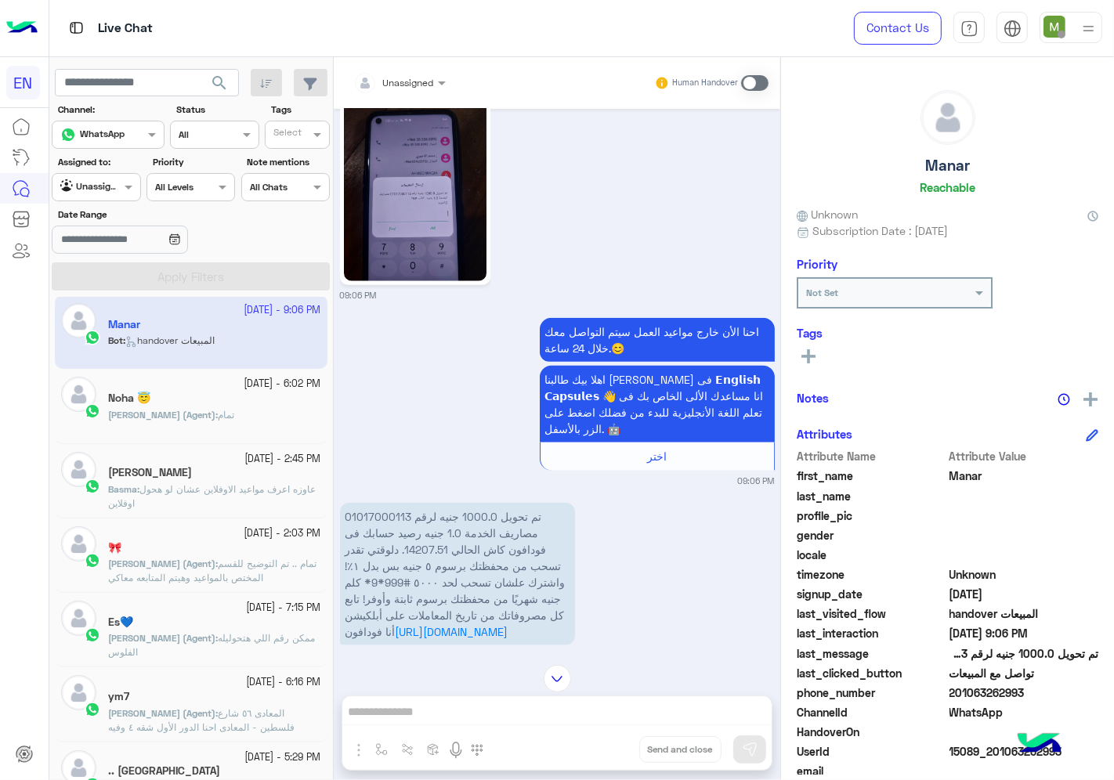
scroll to position [1260, 0]
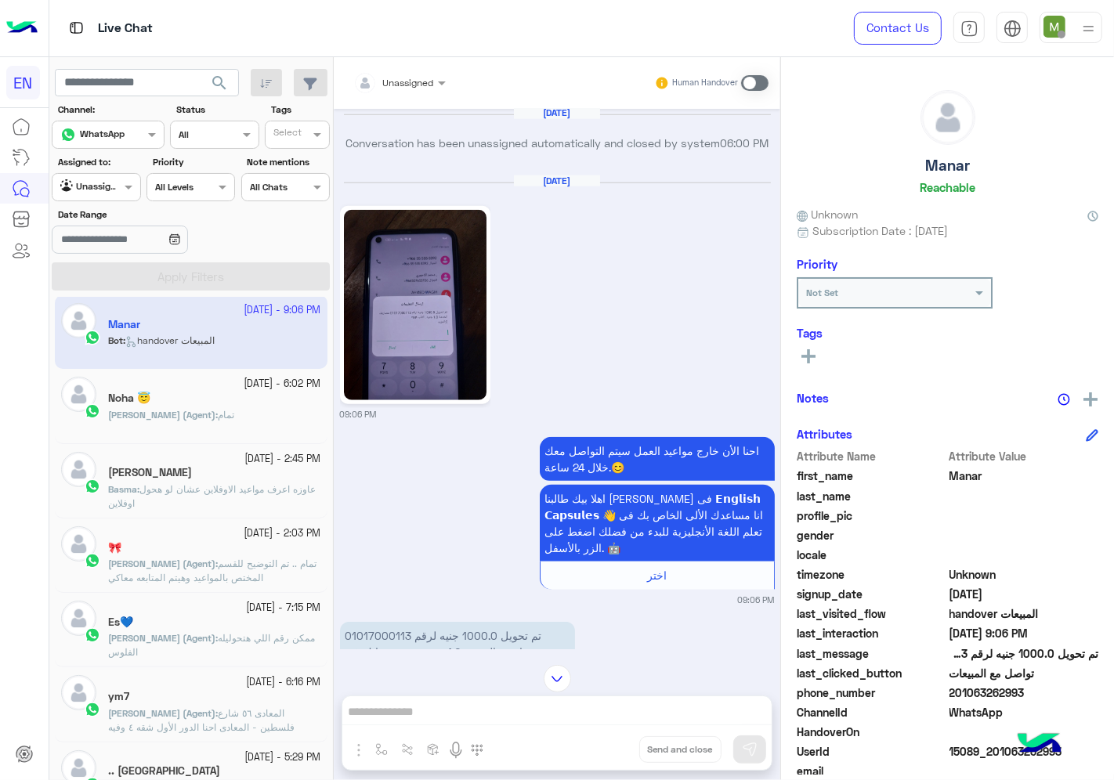
drag, startPoint x: 1040, startPoint y: 691, endPoint x: 953, endPoint y: 696, distance: 87.1
click at [953, 696] on span "201063262993" at bounding box center [1025, 693] width 150 height 16
copy span "01063262993"
click at [441, 342] on img at bounding box center [415, 305] width 143 height 190
click at [426, 389] on img at bounding box center [415, 305] width 143 height 190
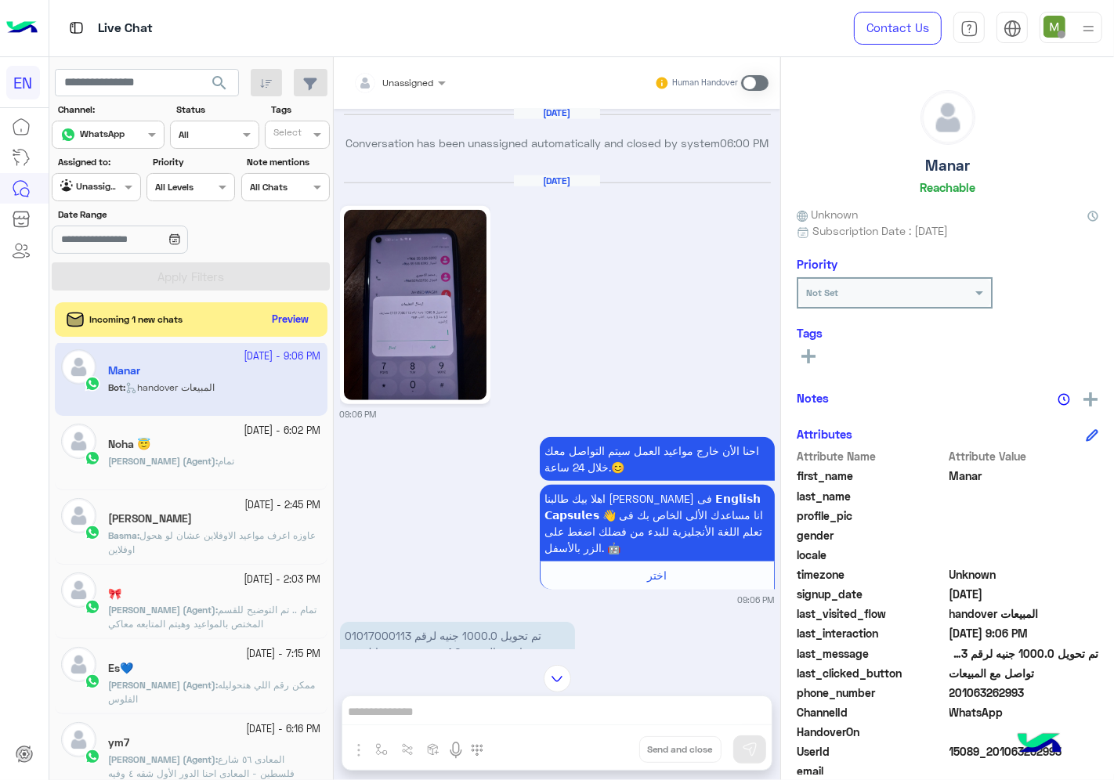
click at [751, 79] on span at bounding box center [754, 83] width 27 height 16
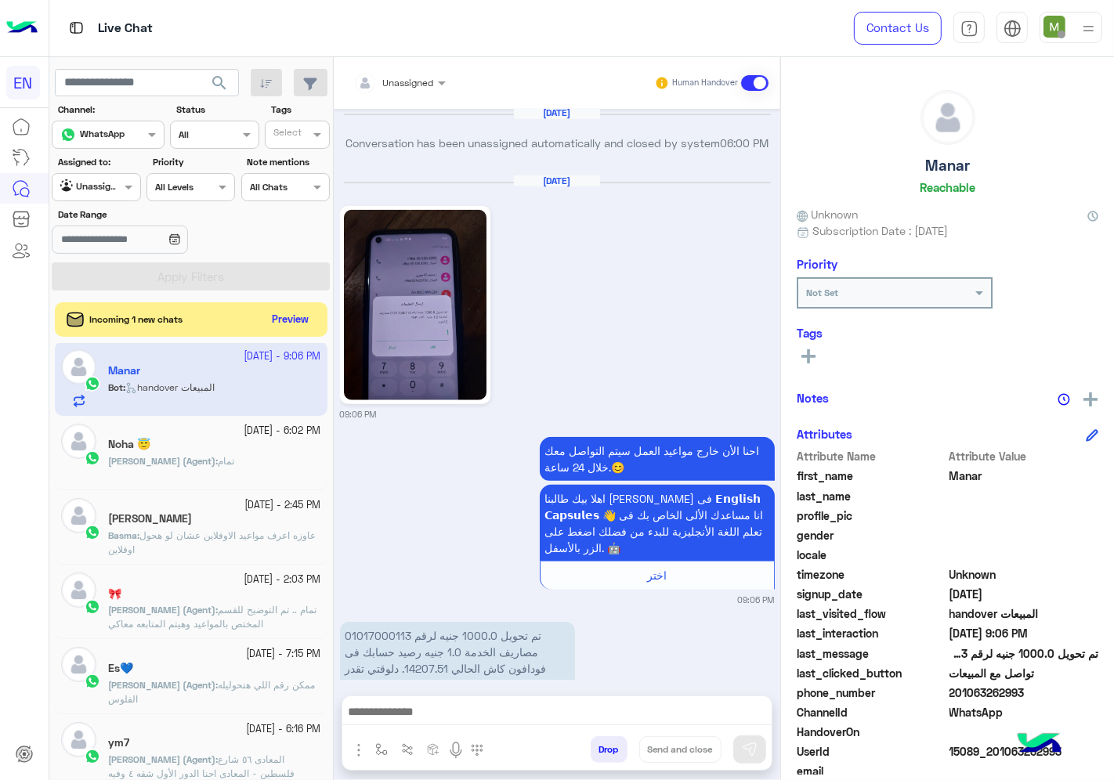
scroll to position [1677, 0]
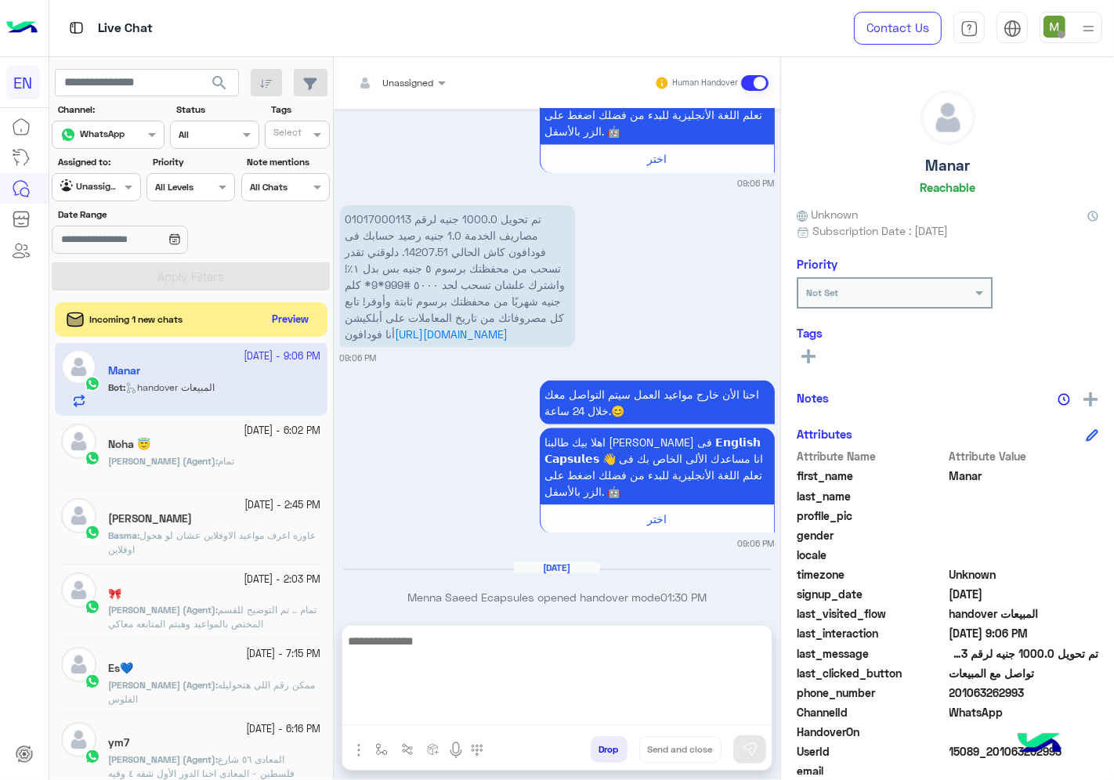
click at [684, 707] on textarea at bounding box center [556, 678] width 429 height 94
type textarea "*"
type textarea "**********"
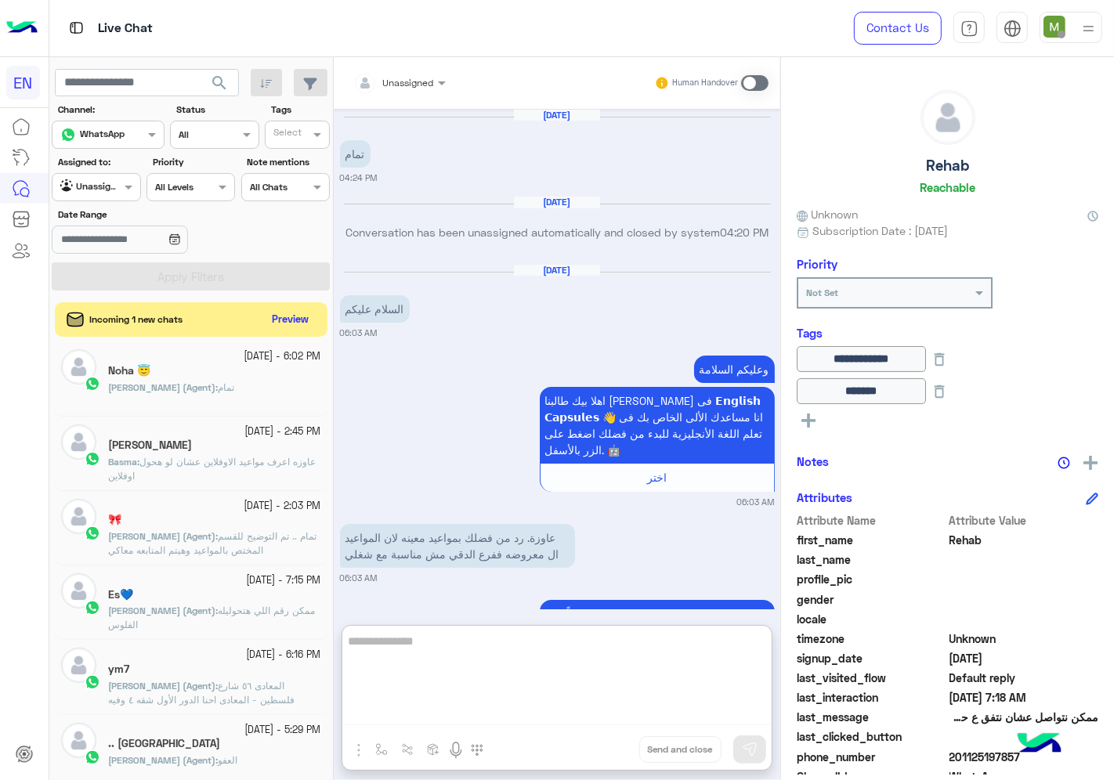
scroll to position [1373, 0]
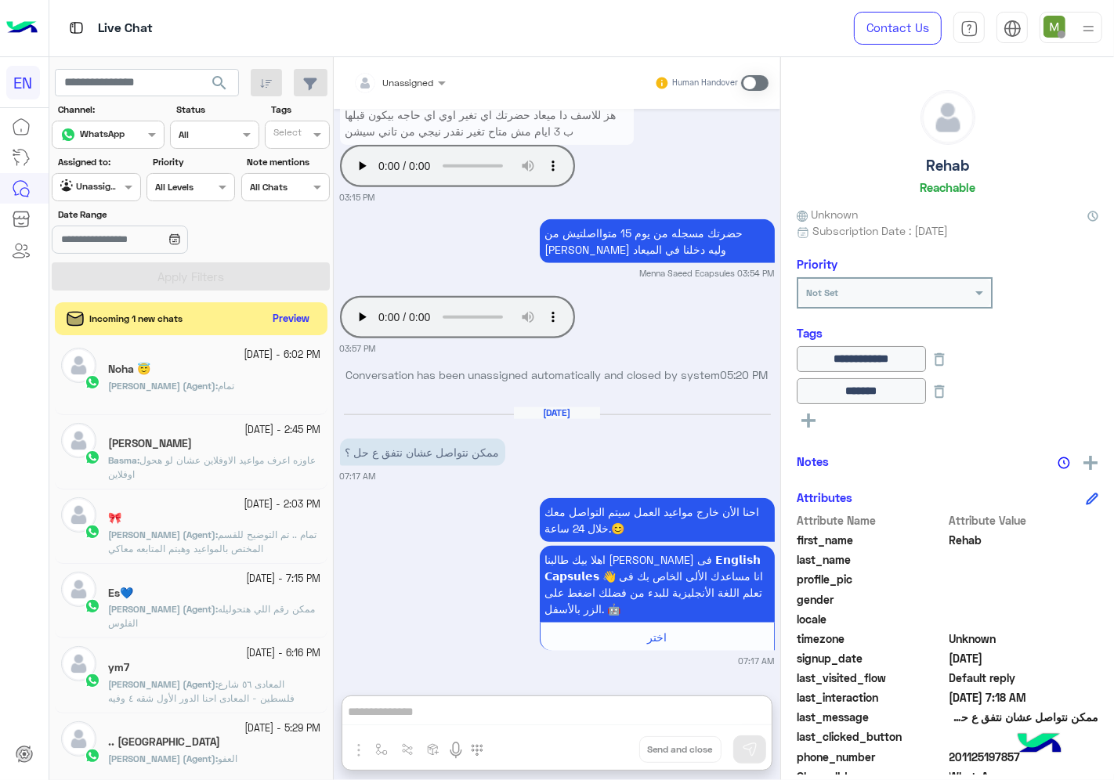
click at [283, 321] on button "Preview" at bounding box center [291, 319] width 49 height 21
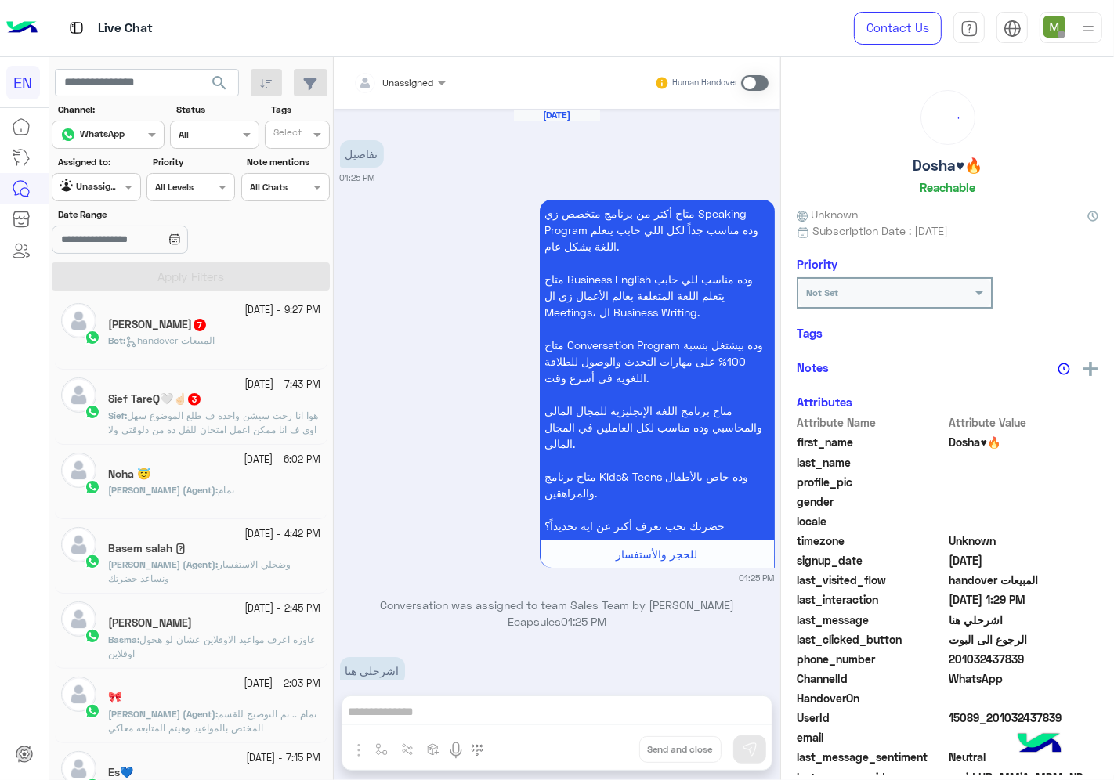
scroll to position [458, 0]
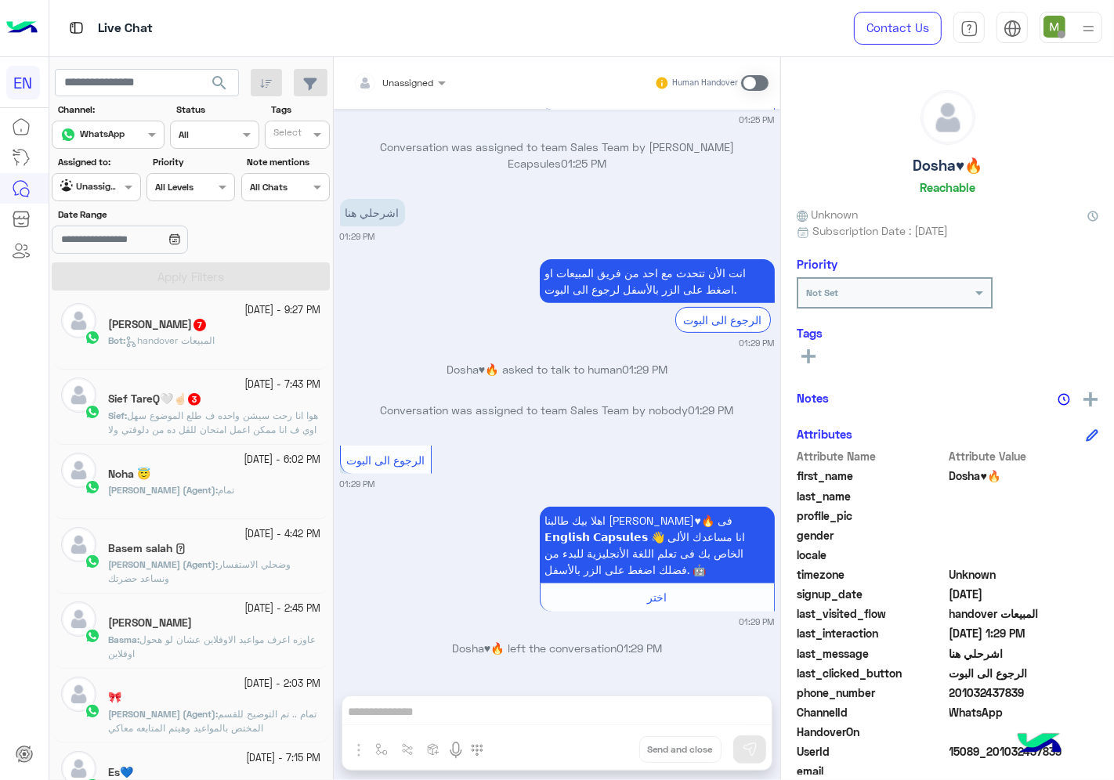
click at [226, 422] on span "هوا انا رحت سيشن واحده ف طلع الموضوع سهل اوي ف انا ممكن اعمل امتحان للڤل ده من …" at bounding box center [213, 444] width 210 height 68
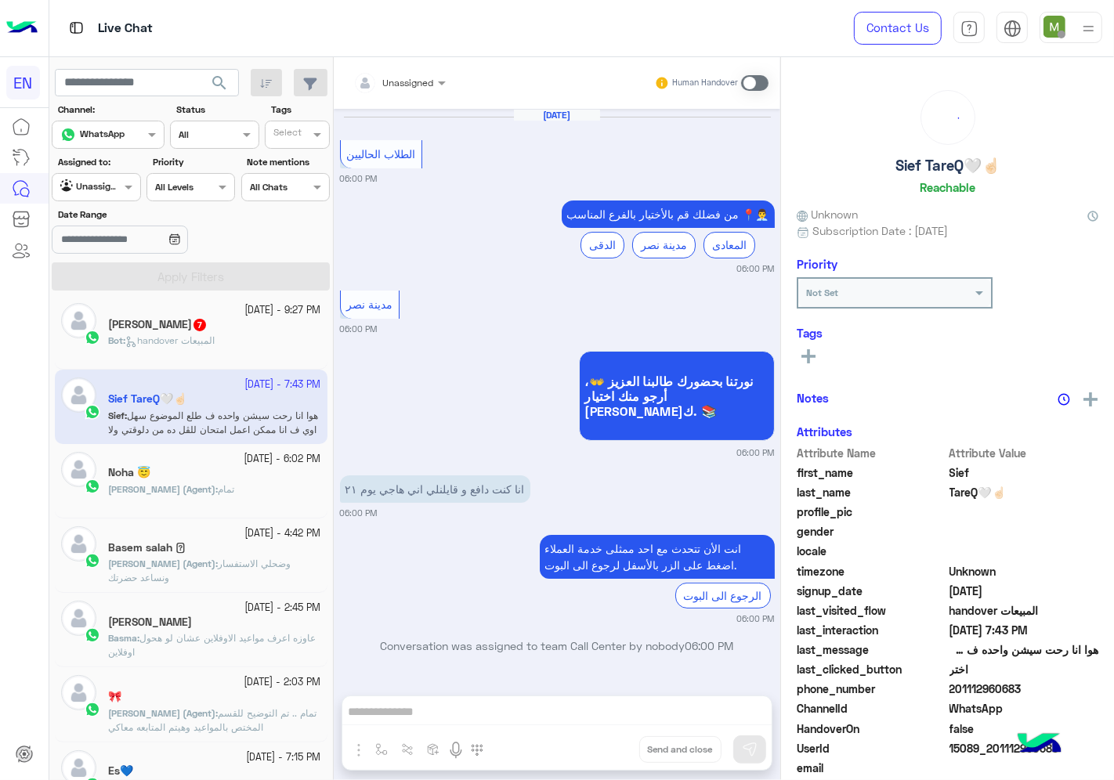
scroll to position [1016, 0]
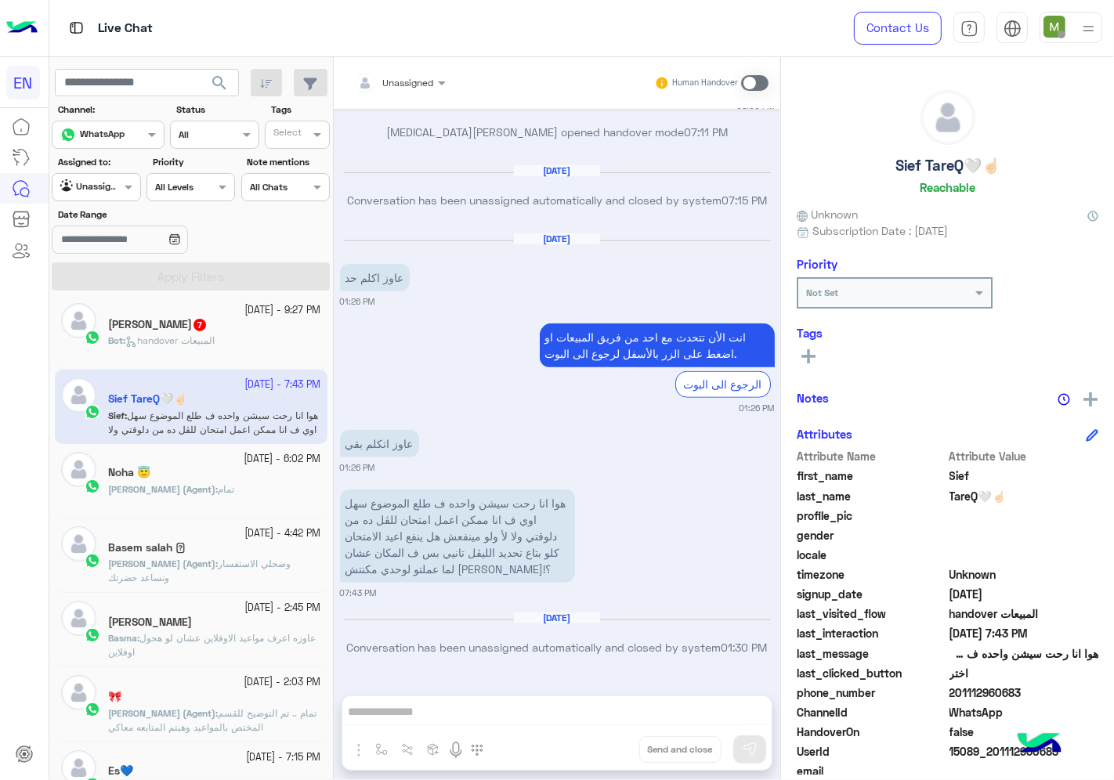
drag, startPoint x: 1026, startPoint y: 693, endPoint x: 953, endPoint y: 686, distance: 73.9
click at [953, 686] on span "201112960683" at bounding box center [1025, 693] width 150 height 16
copy span "01112960683"
click at [748, 89] on span at bounding box center [754, 83] width 27 height 16
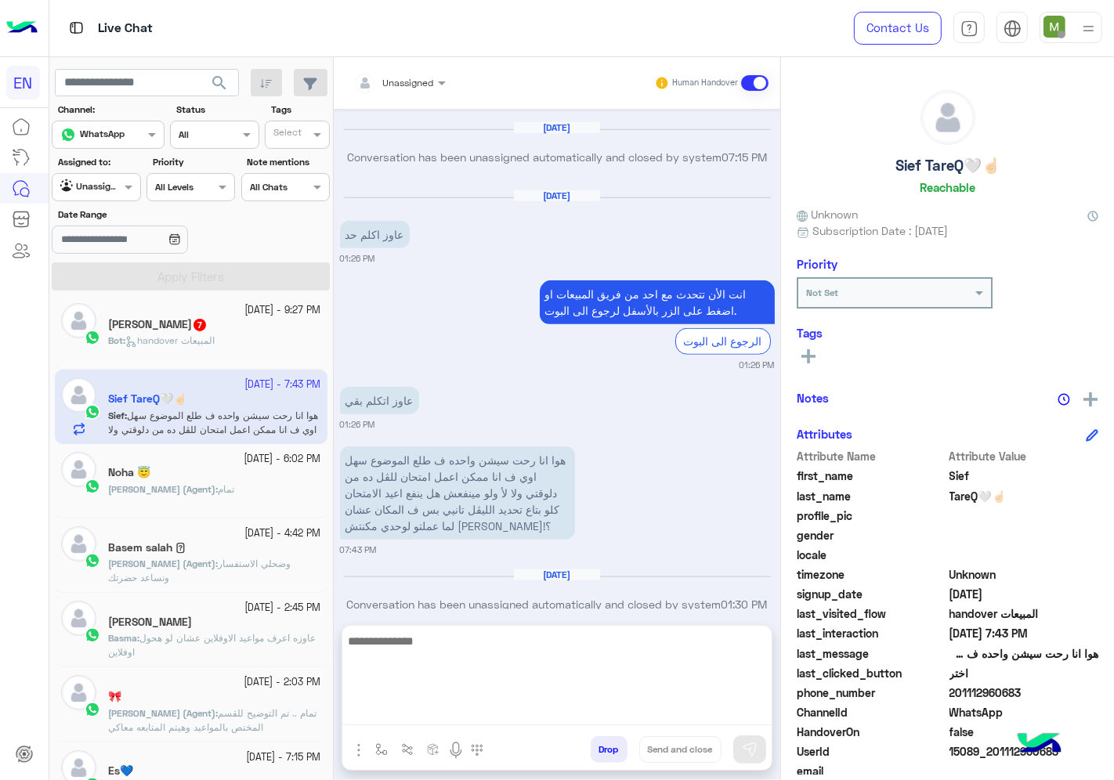
click at [647, 708] on textarea at bounding box center [556, 678] width 429 height 94
type textarea "**********"
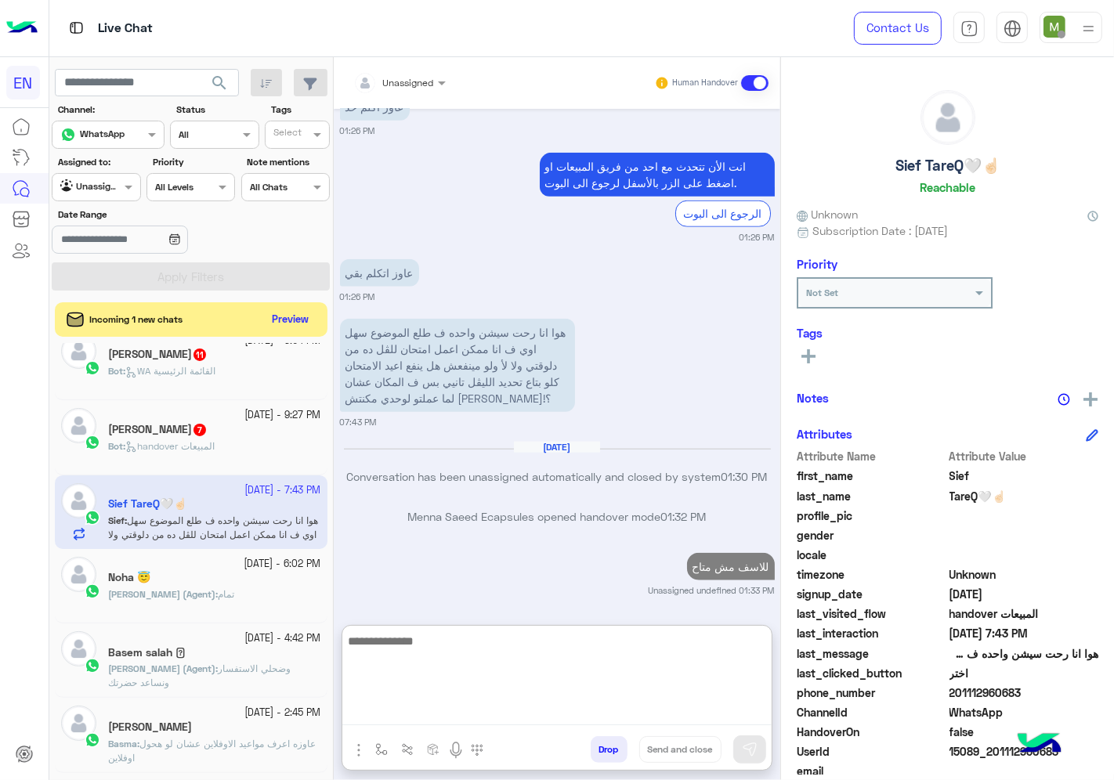
scroll to position [443, 0]
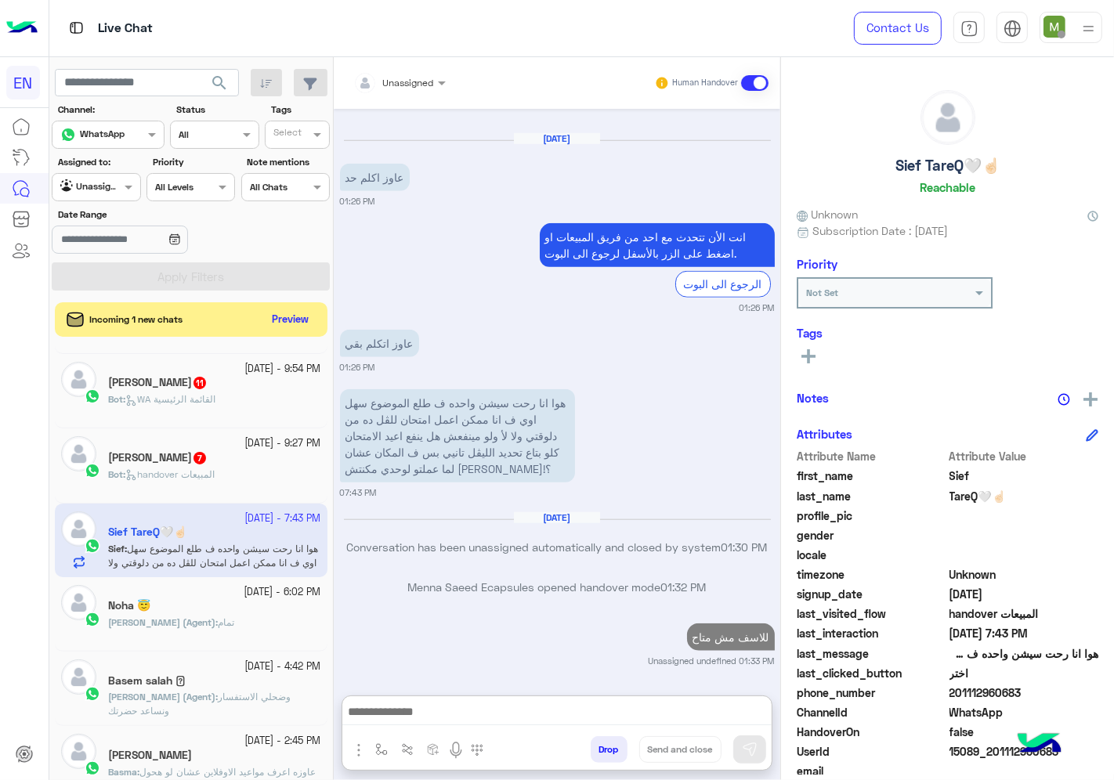
click at [197, 467] on div "[PERSON_NAME] العنيين 7" at bounding box center [214, 459] width 213 height 16
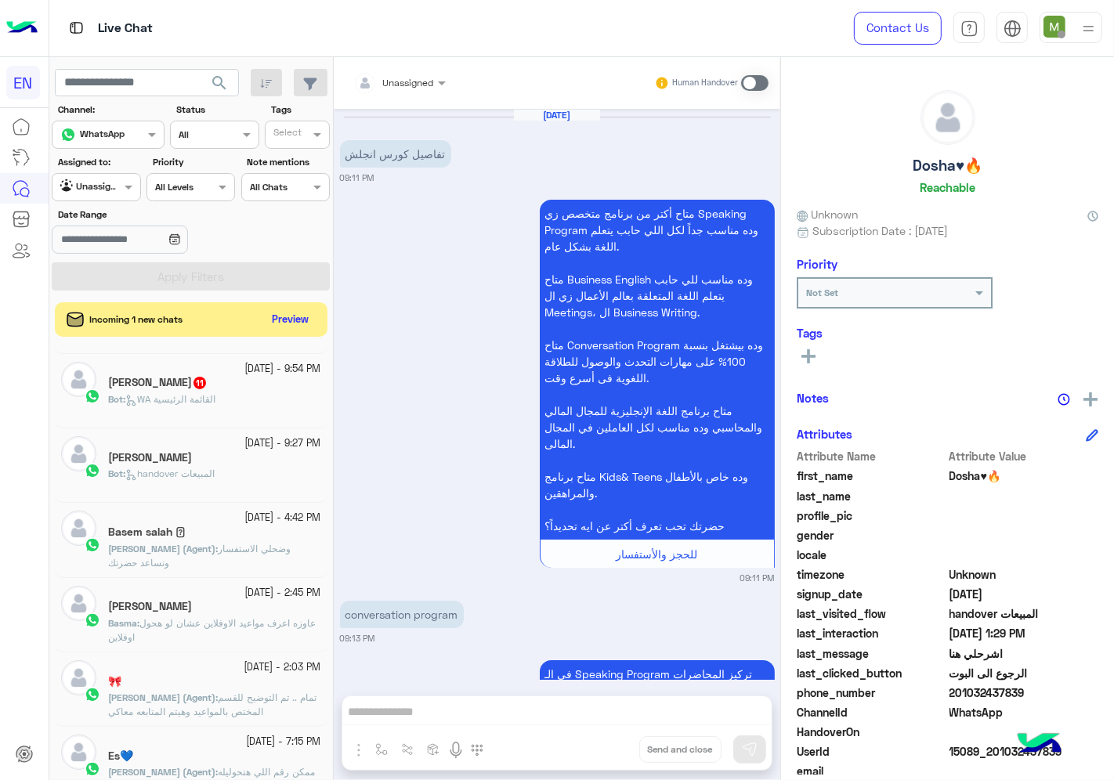
scroll to position [3489, 0]
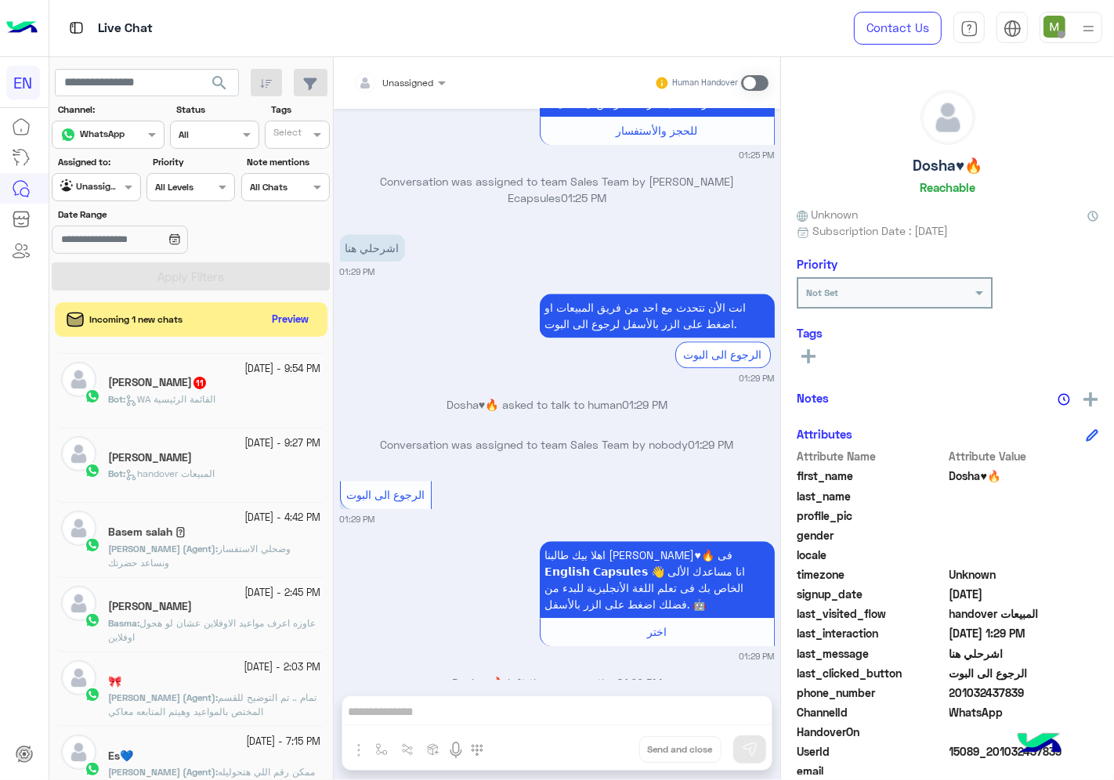
click at [418, 77] on div at bounding box center [400, 80] width 108 height 15
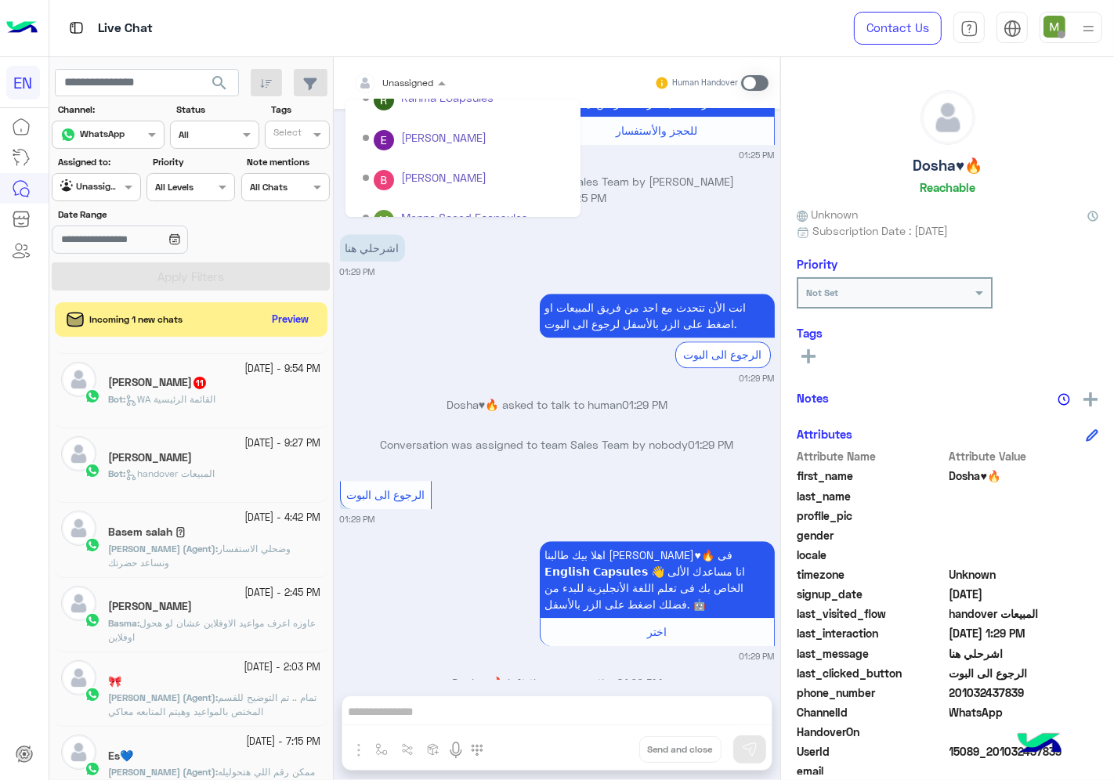
scroll to position [259, 0]
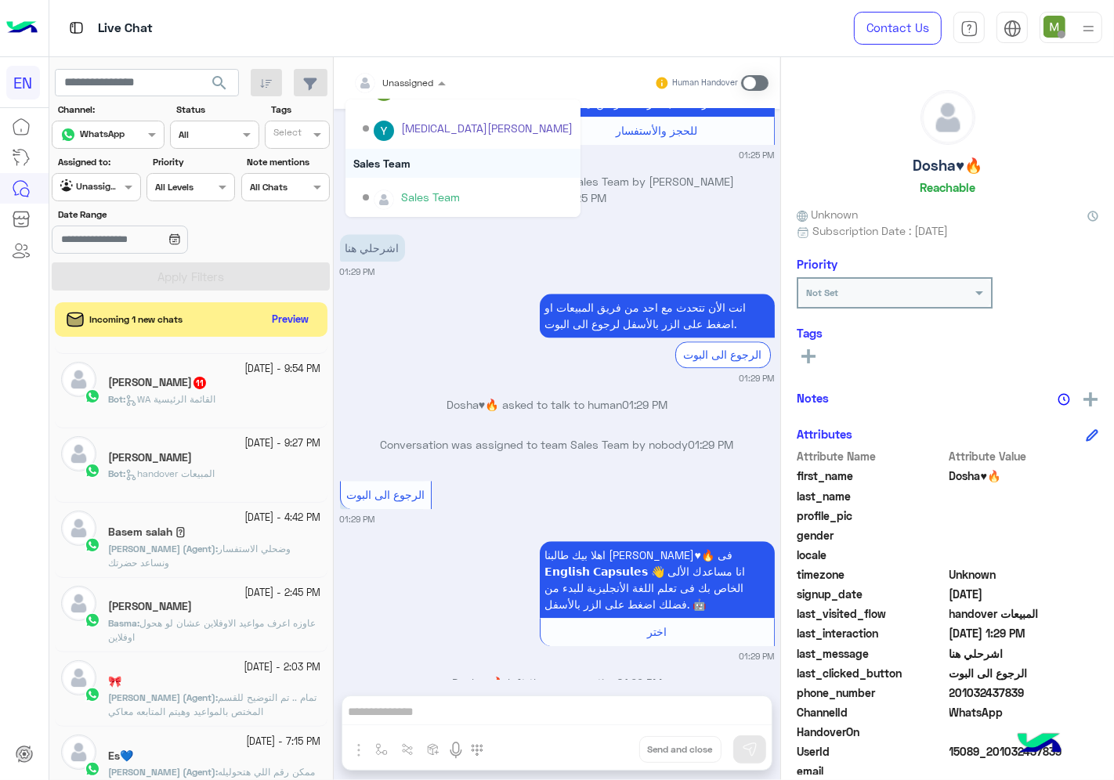
click at [386, 161] on div "Sales Team" at bounding box center [463, 163] width 235 height 29
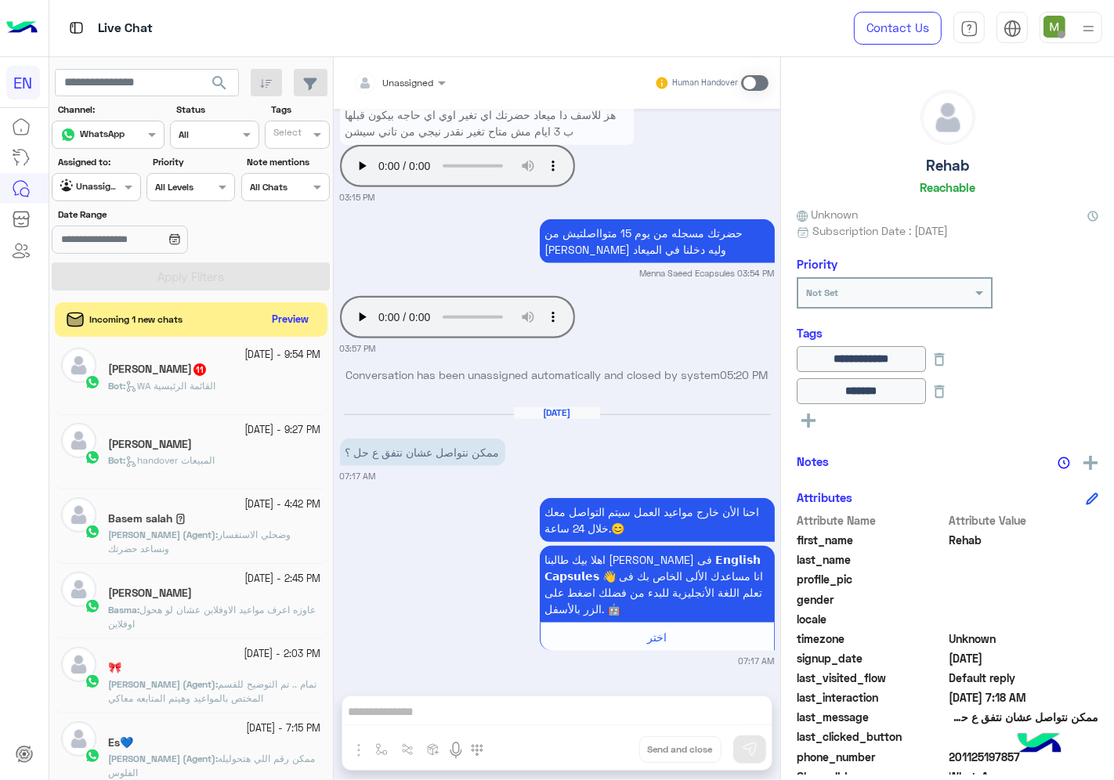
scroll to position [356, 0]
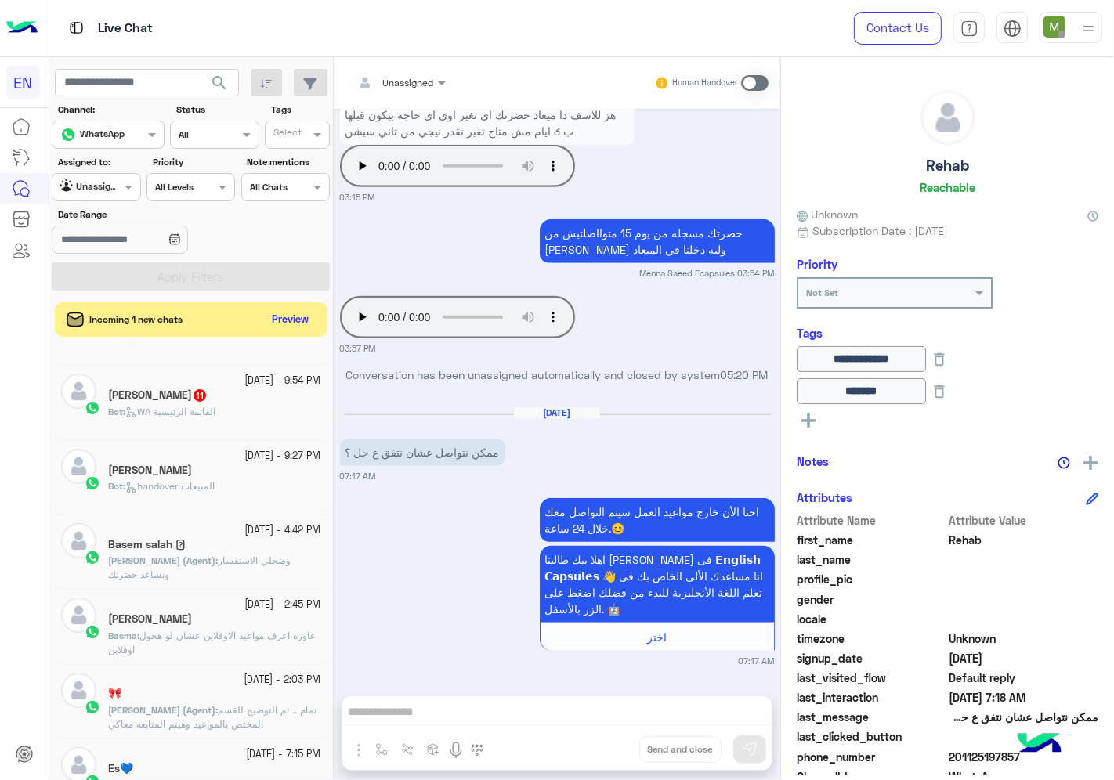
click at [222, 479] on div "[PERSON_NAME]" at bounding box center [214, 472] width 213 height 16
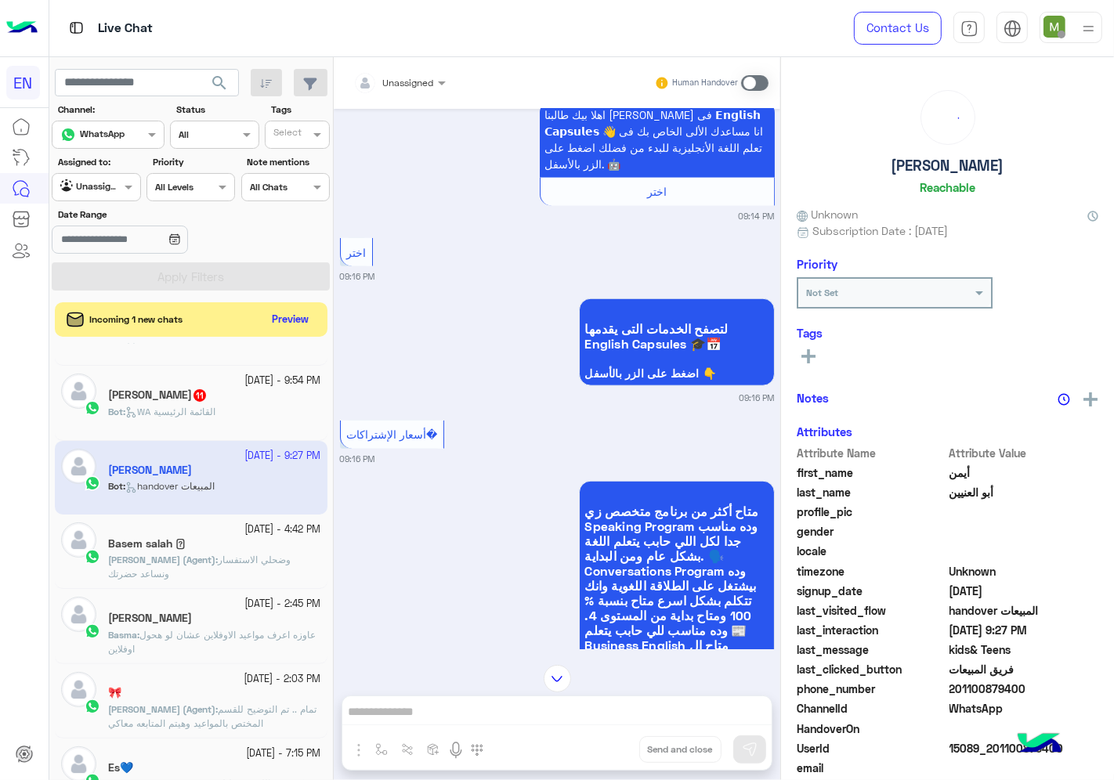
scroll to position [1240, 0]
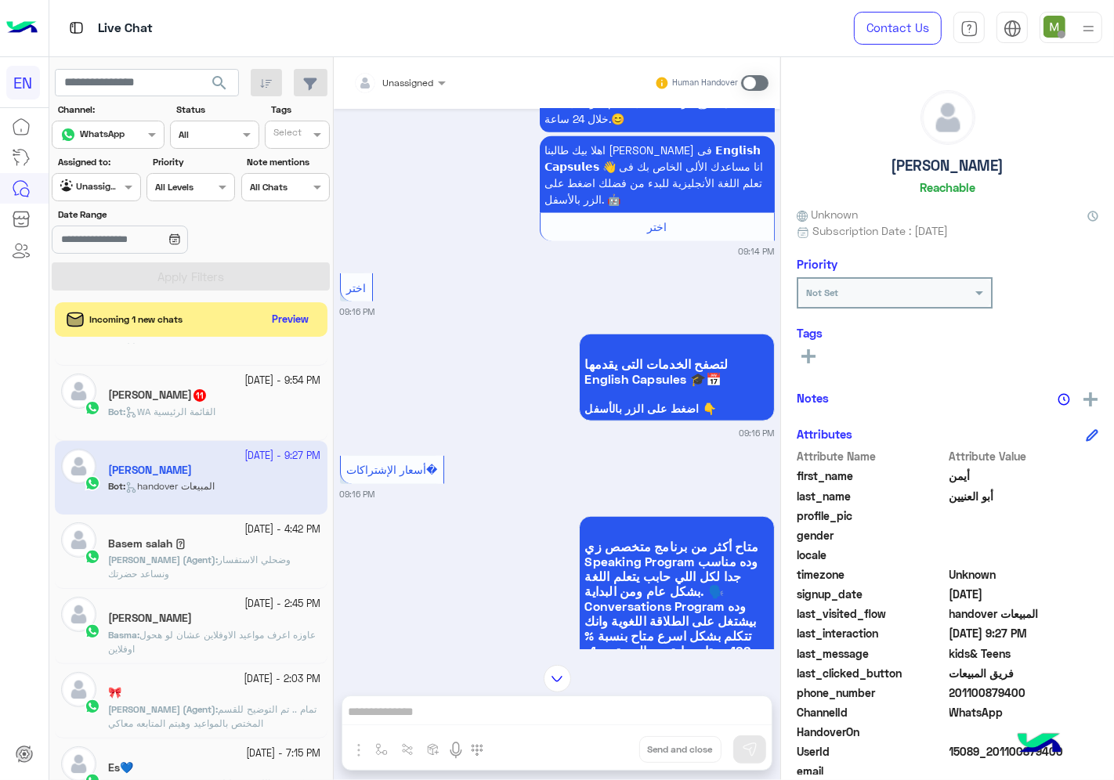
click at [425, 82] on div at bounding box center [400, 80] width 108 height 15
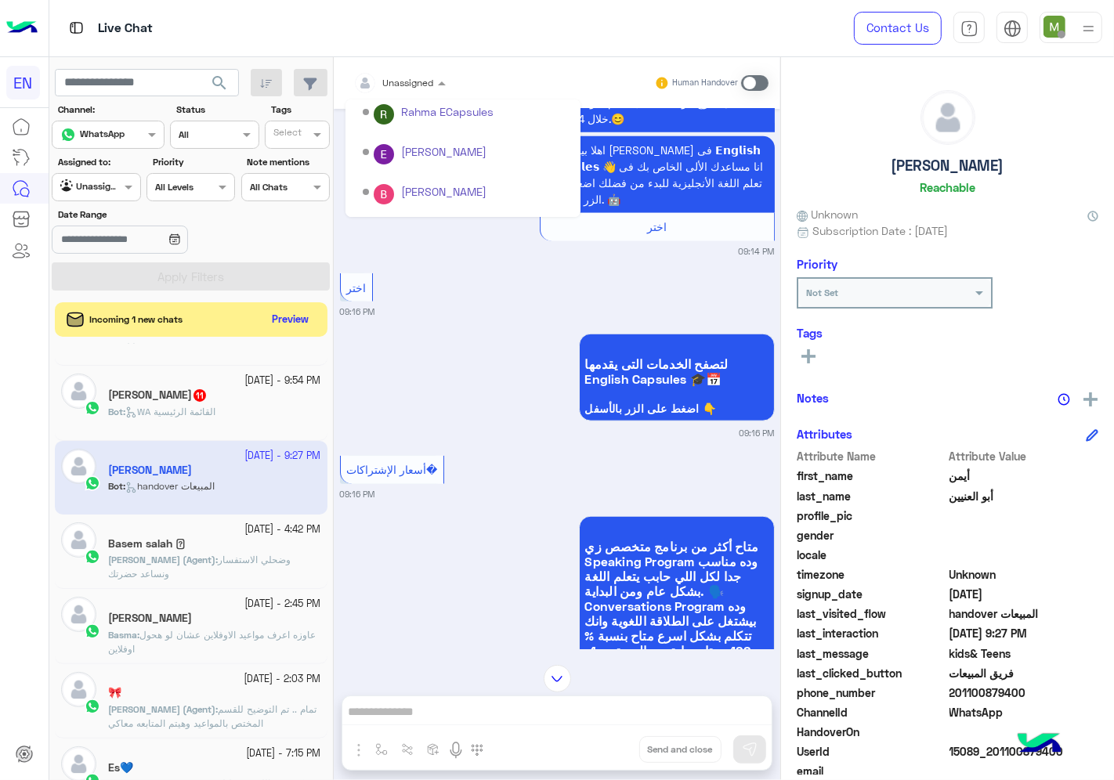
scroll to position [259, 0]
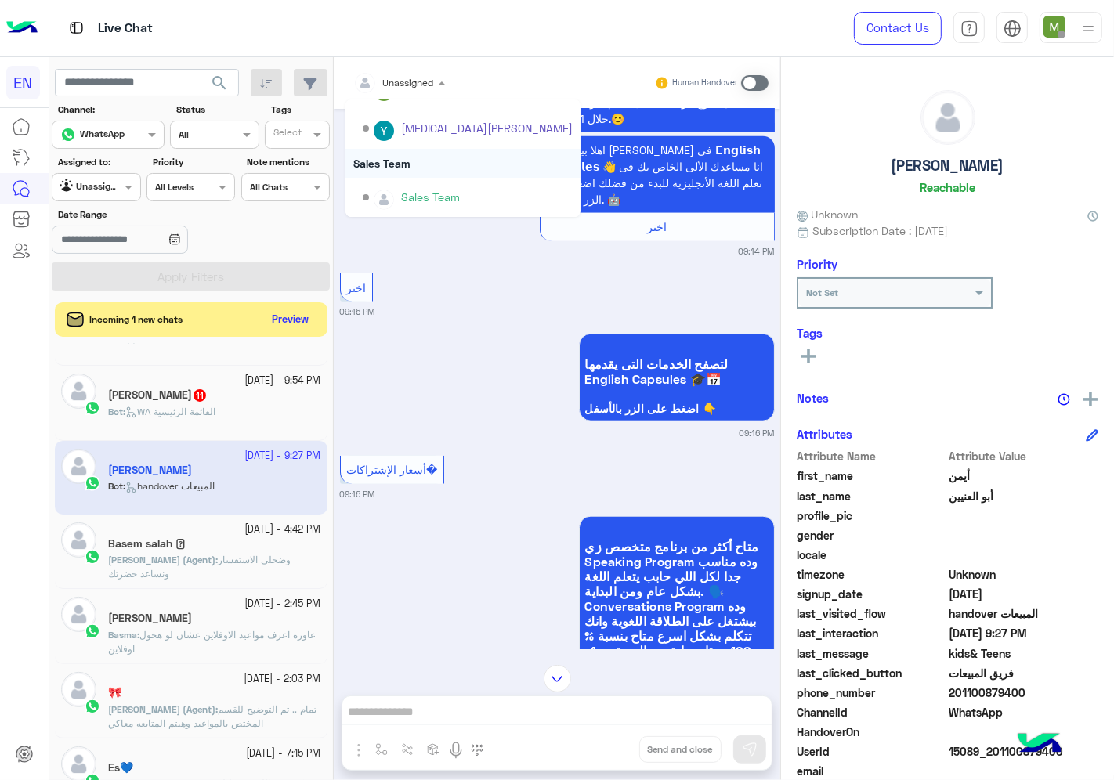
click at [403, 160] on div "Sales Team" at bounding box center [463, 163] width 235 height 29
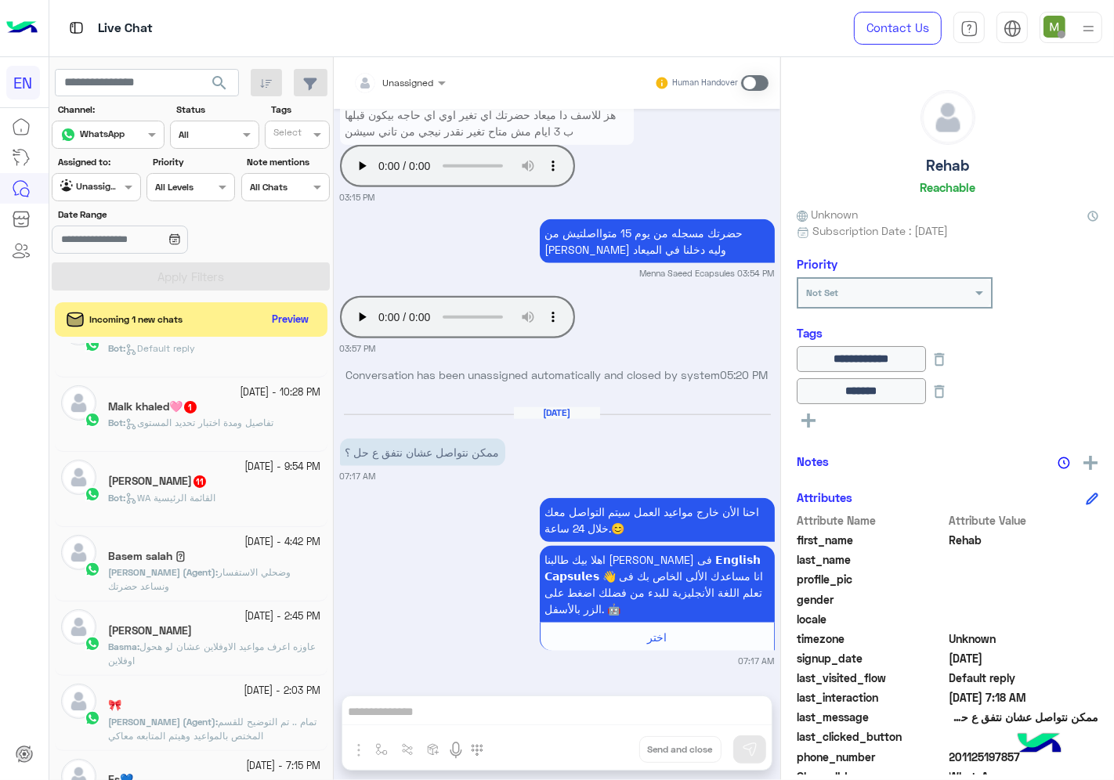
scroll to position [269, 0]
click at [246, 483] on div "[PERSON_NAME] 11" at bounding box center [214, 484] width 213 height 16
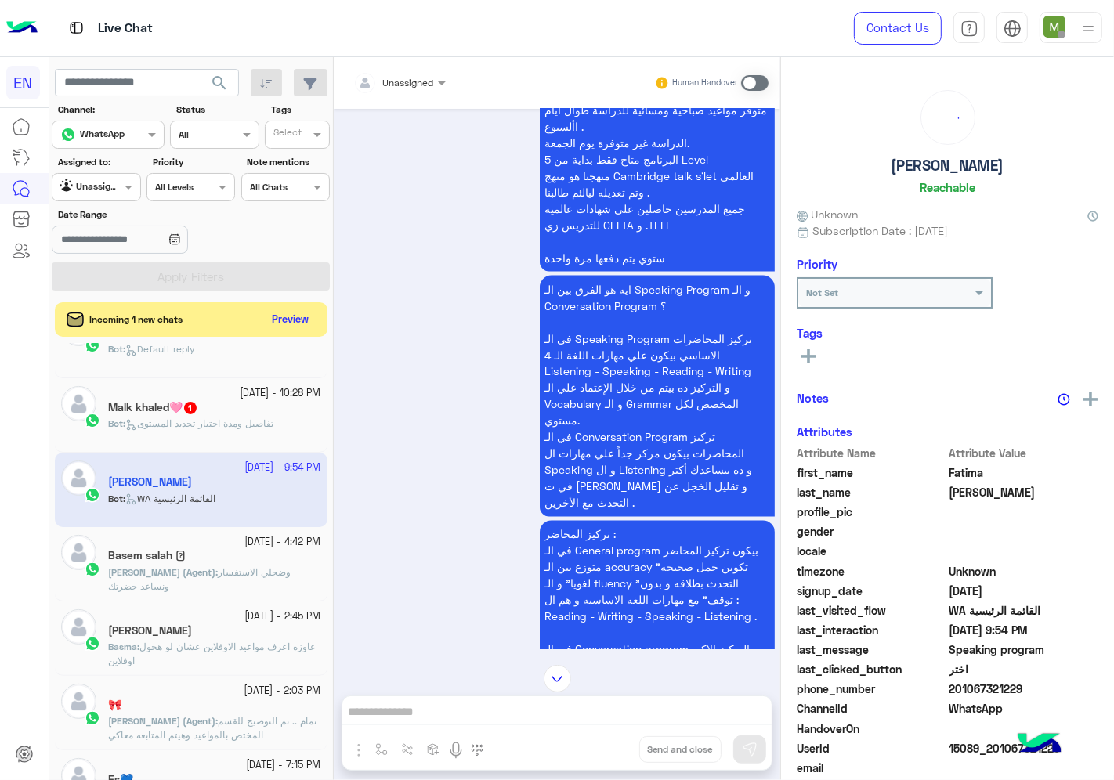
scroll to position [1812, 0]
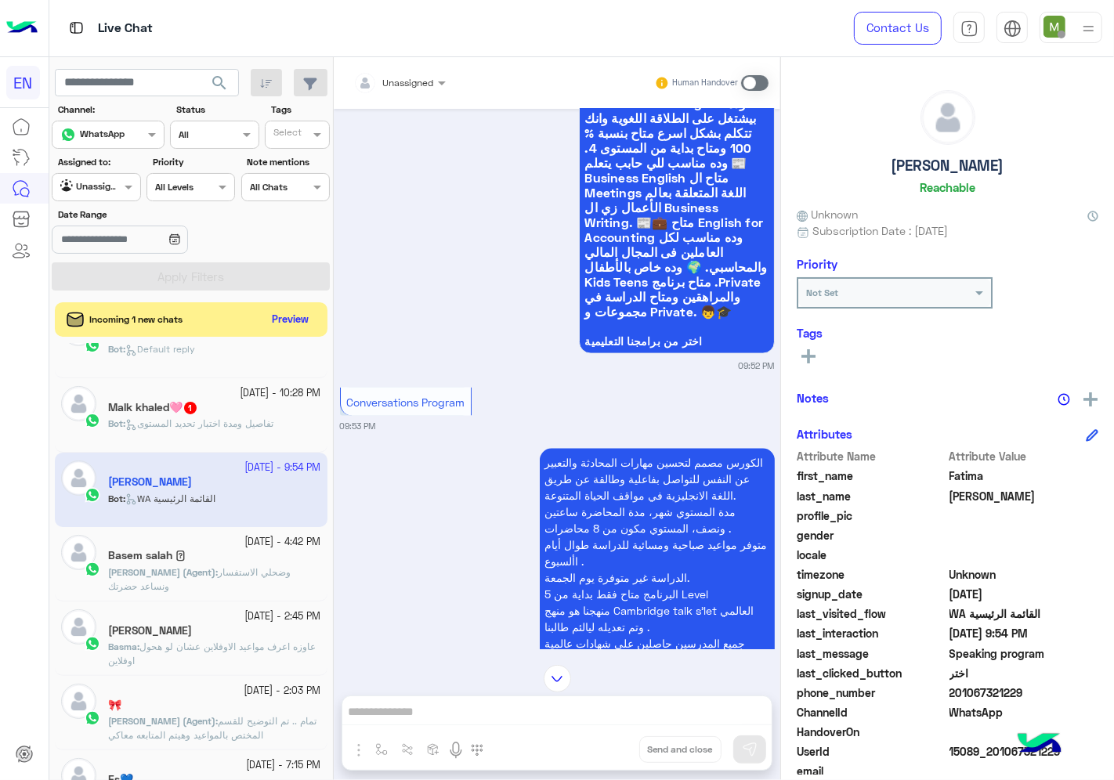
click at [423, 84] on div at bounding box center [400, 80] width 108 height 15
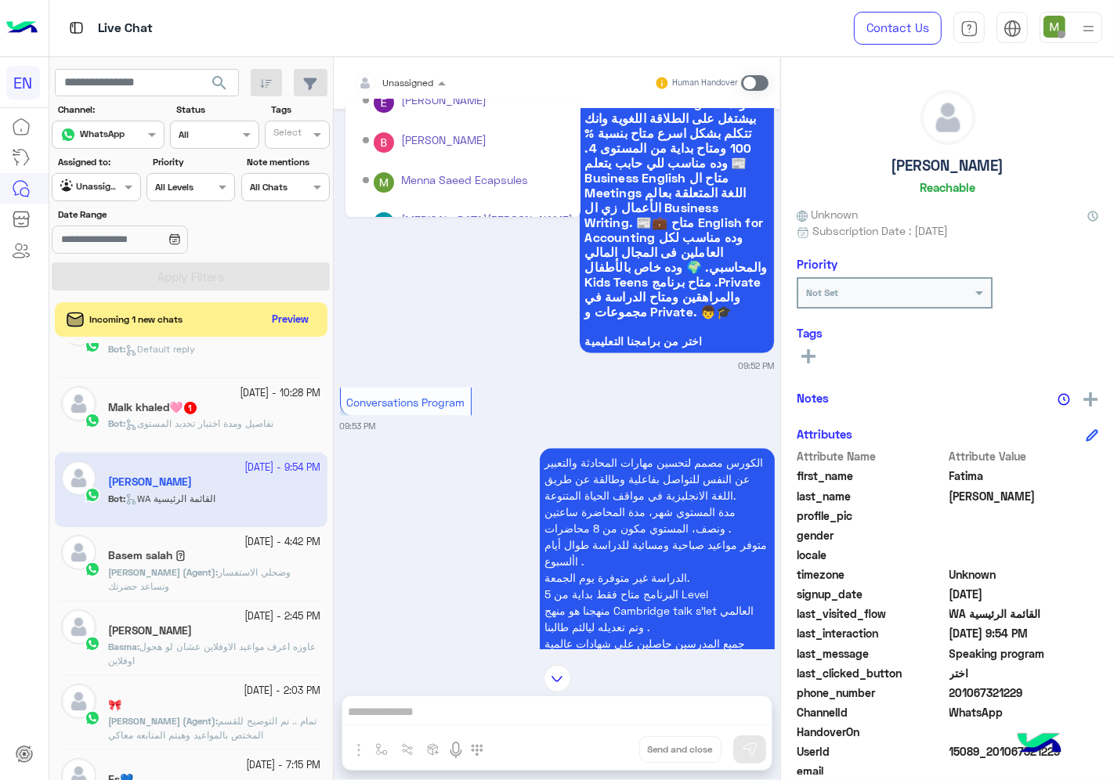
scroll to position [259, 0]
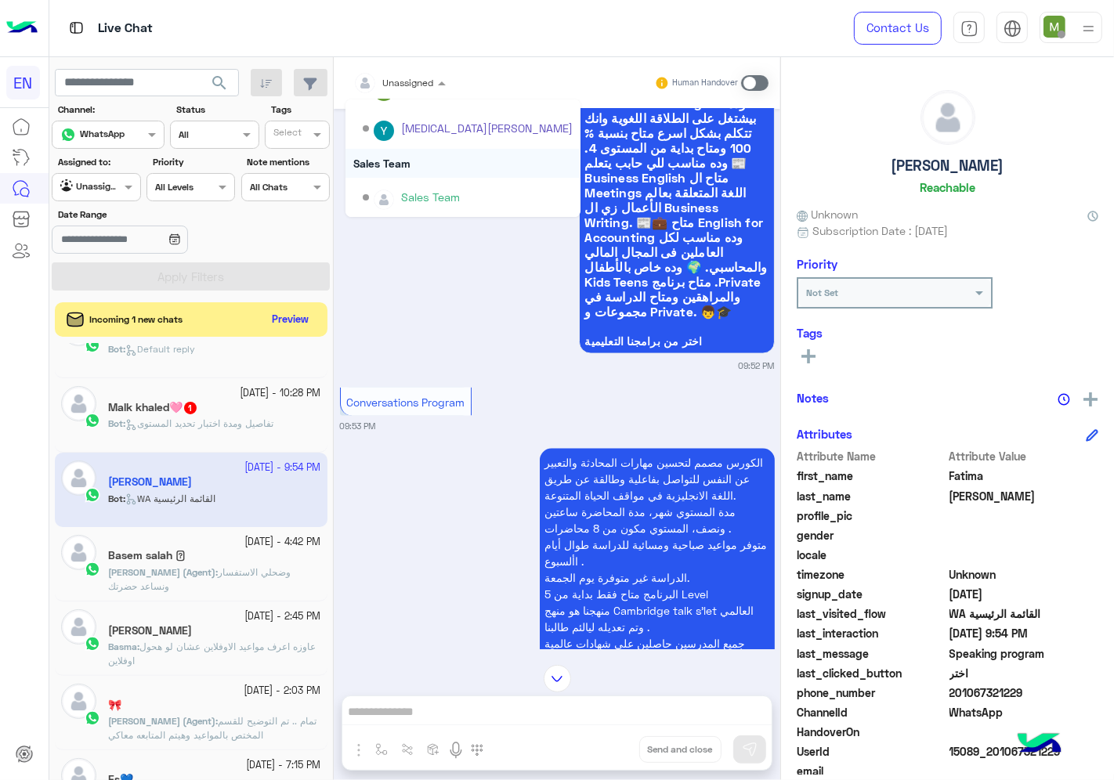
click at [393, 158] on div "Sales Team" at bounding box center [463, 163] width 235 height 29
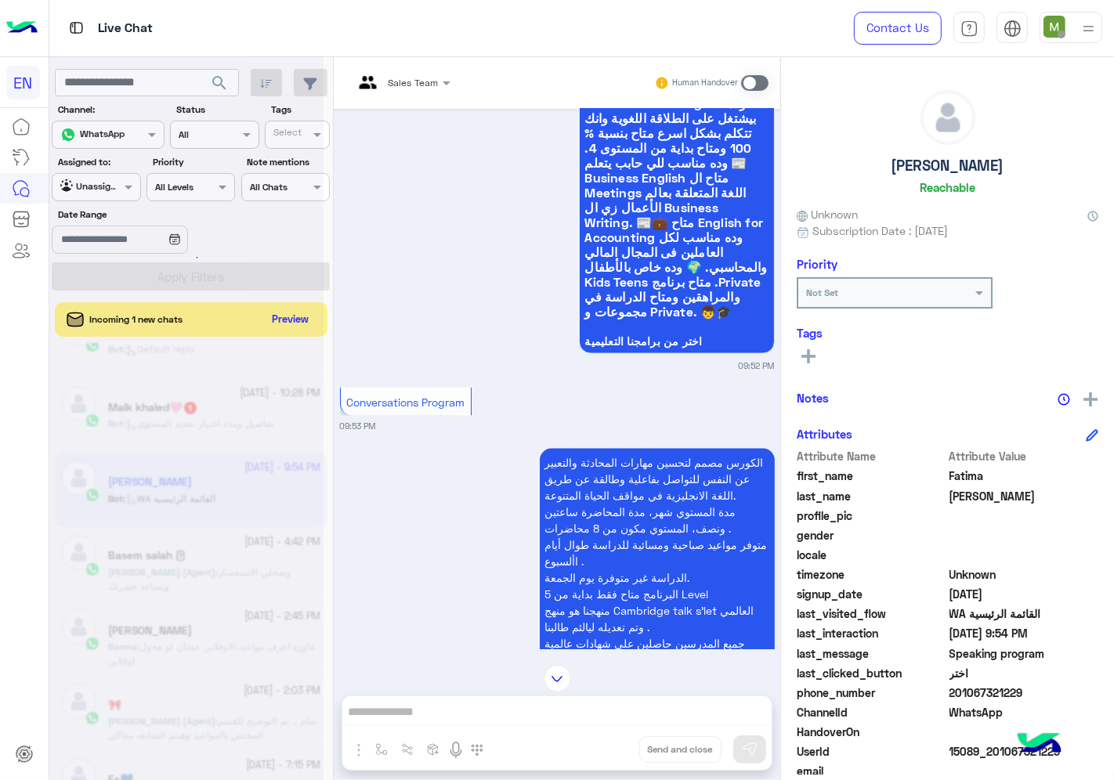
scroll to position [2941, 0]
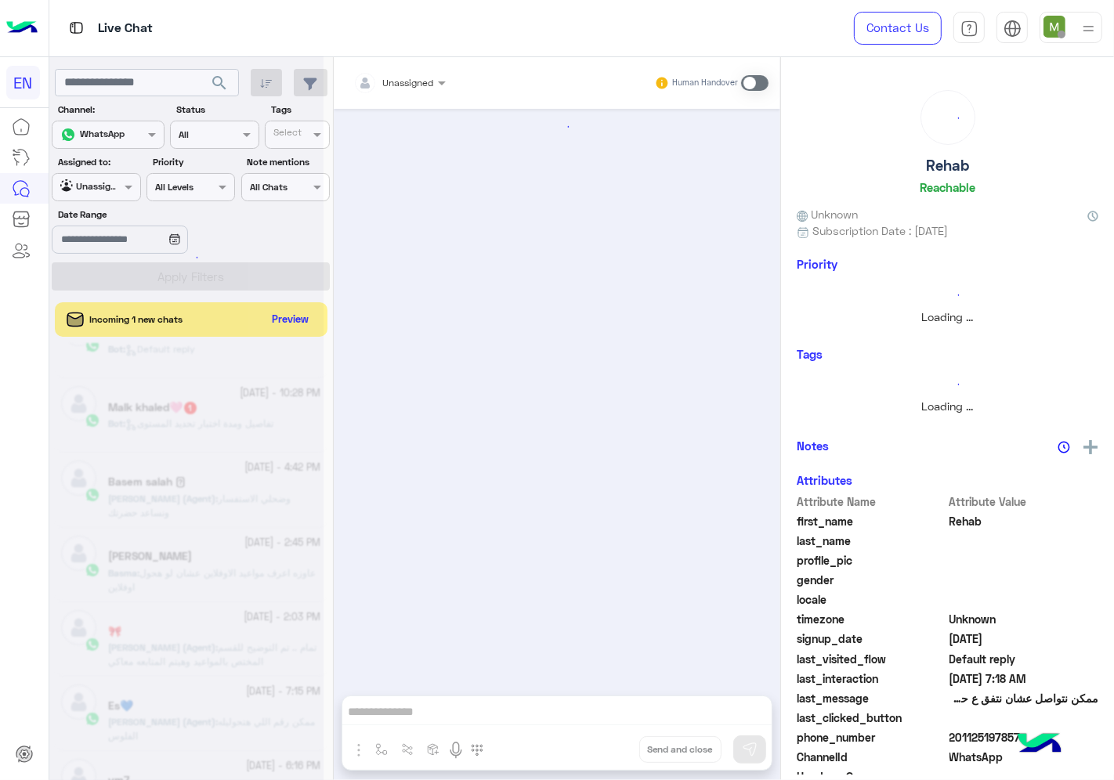
scroll to position [1373, 0]
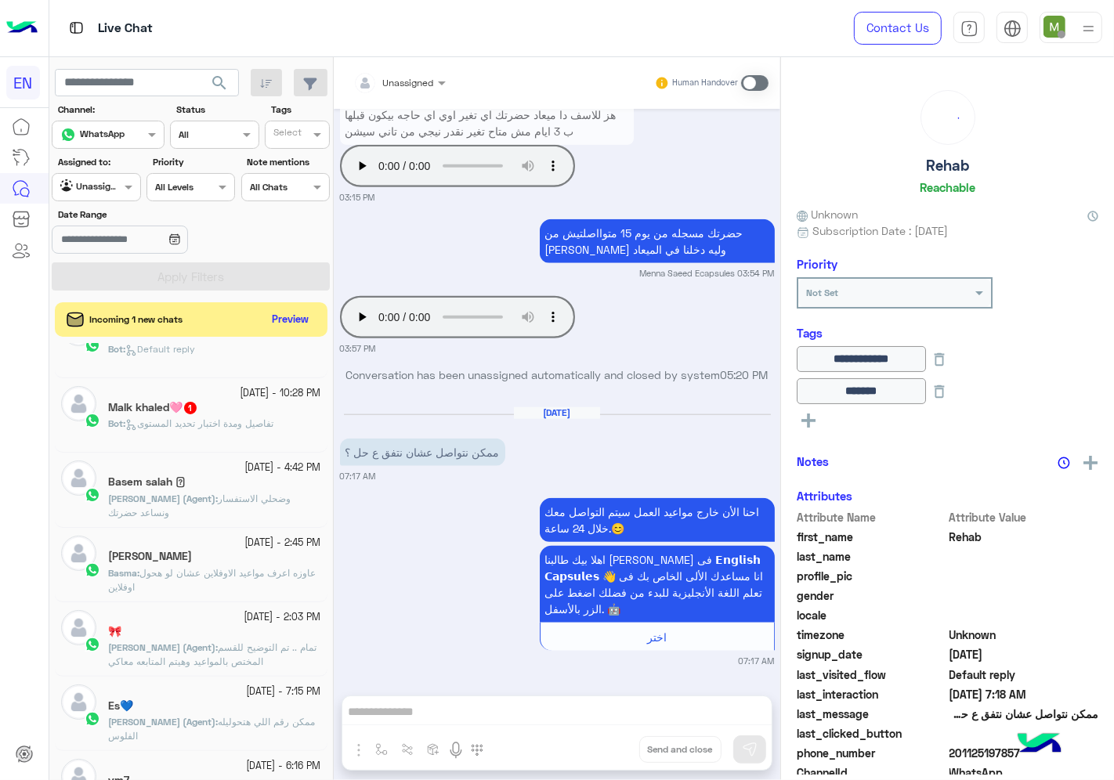
click at [238, 425] on span "تفاصيل ومدة اختبار تحديد المستوى" at bounding box center [199, 424] width 148 height 12
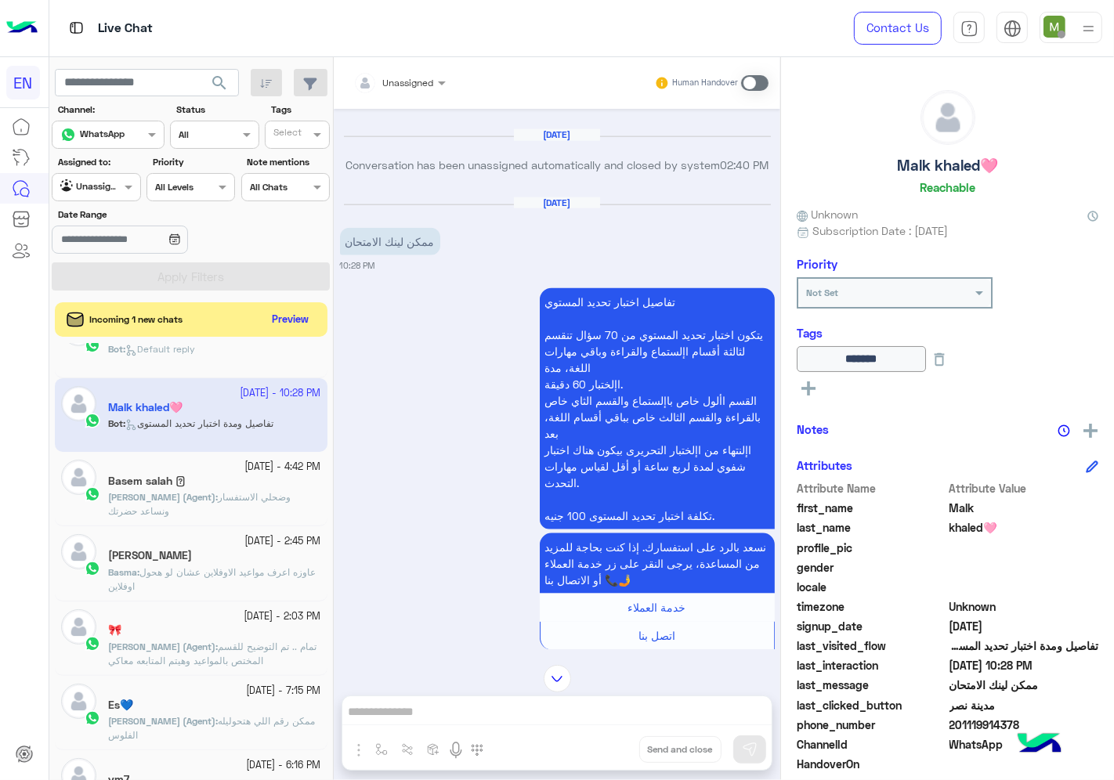
scroll to position [1608, 0]
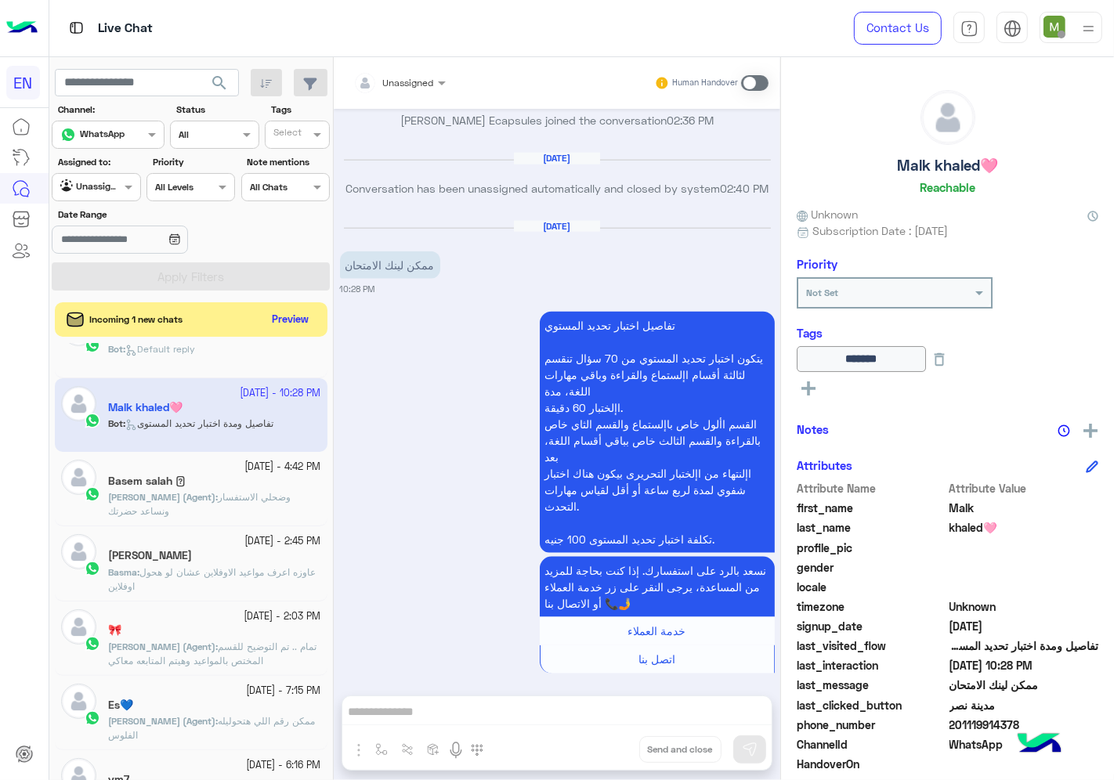
drag, startPoint x: 1025, startPoint y: 716, endPoint x: 956, endPoint y: 724, distance: 69.4
click at [956, 724] on span "201119914378" at bounding box center [1025, 725] width 150 height 16
copy span "01119914378"
click at [751, 82] on span at bounding box center [754, 83] width 27 height 16
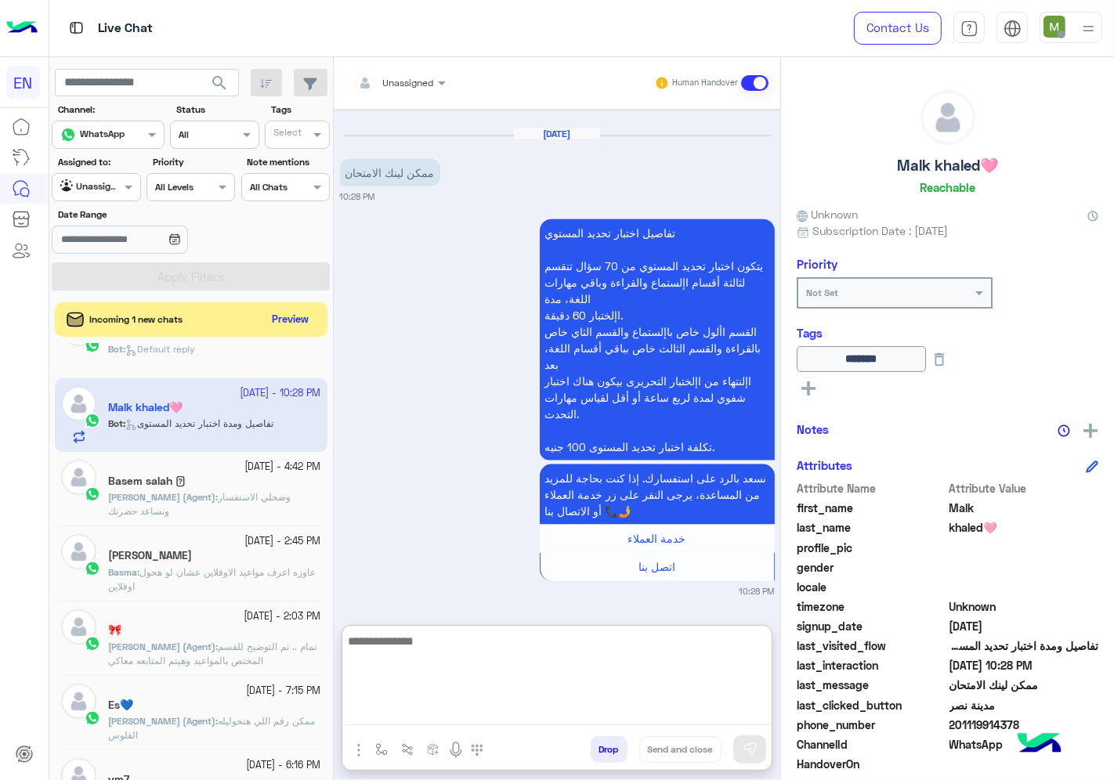
paste textarea "**********"
type textarea "**********"
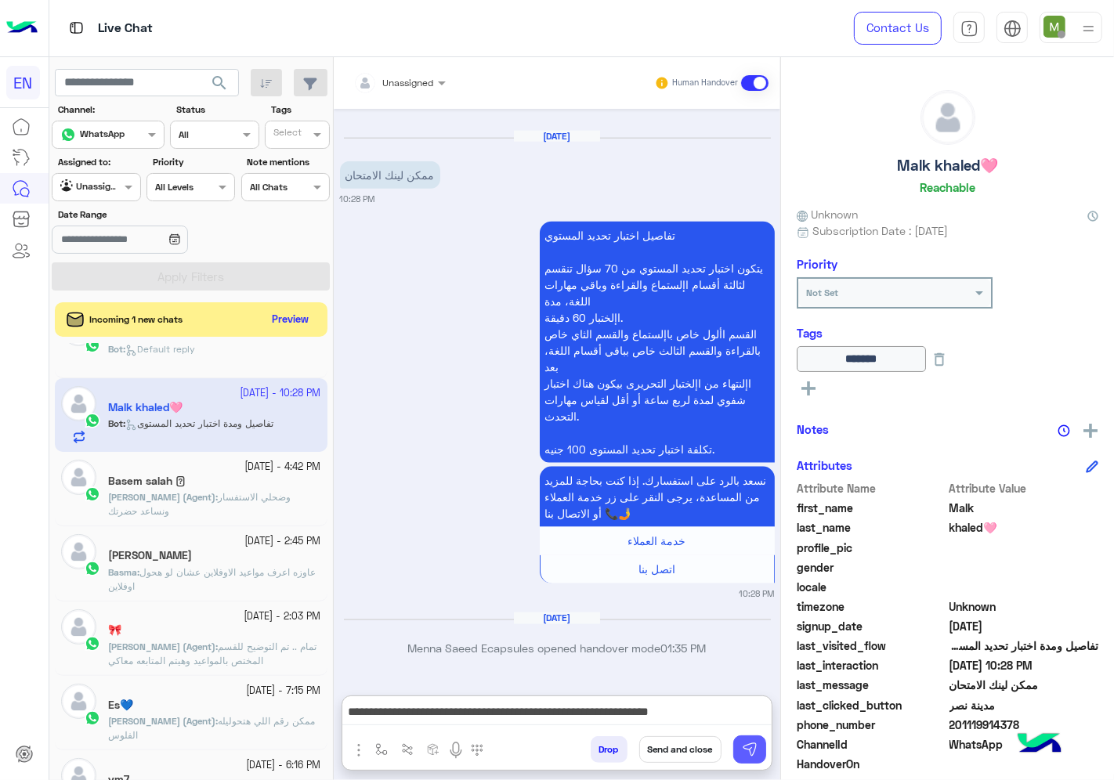
drag, startPoint x: 740, startPoint y: 753, endPoint x: 744, endPoint y: 745, distance: 8.8
click at [742, 752] on img at bounding box center [750, 750] width 16 height 16
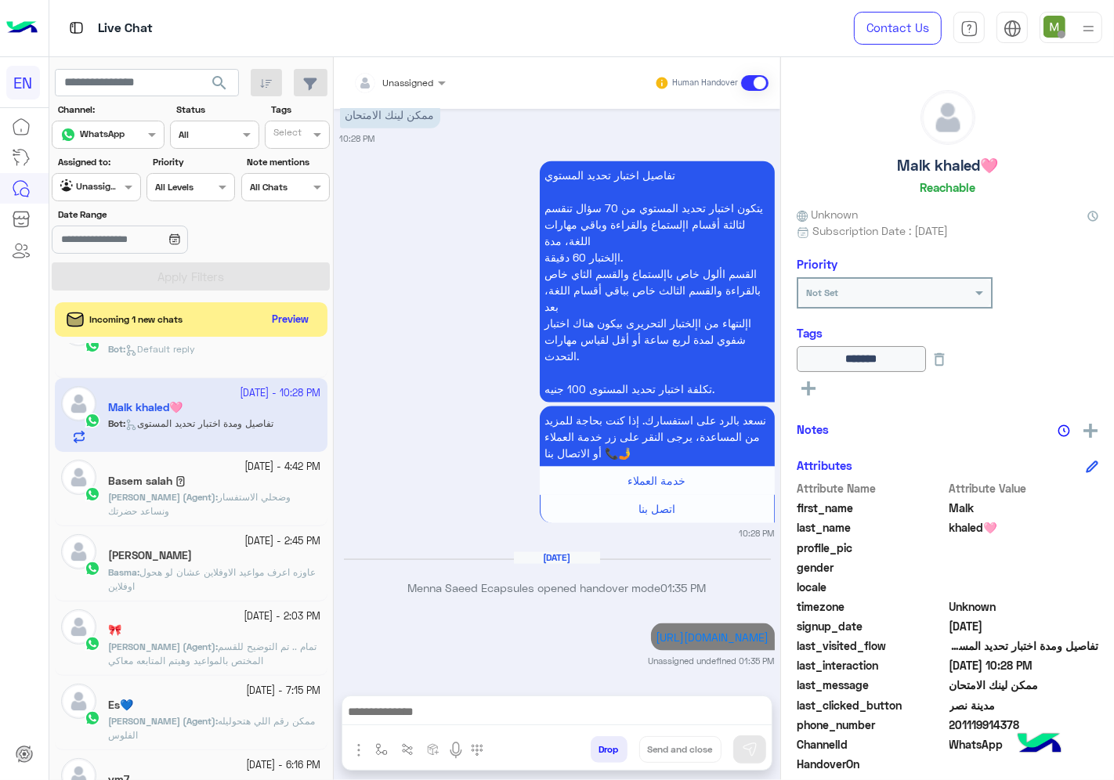
scroll to position [1776, 0]
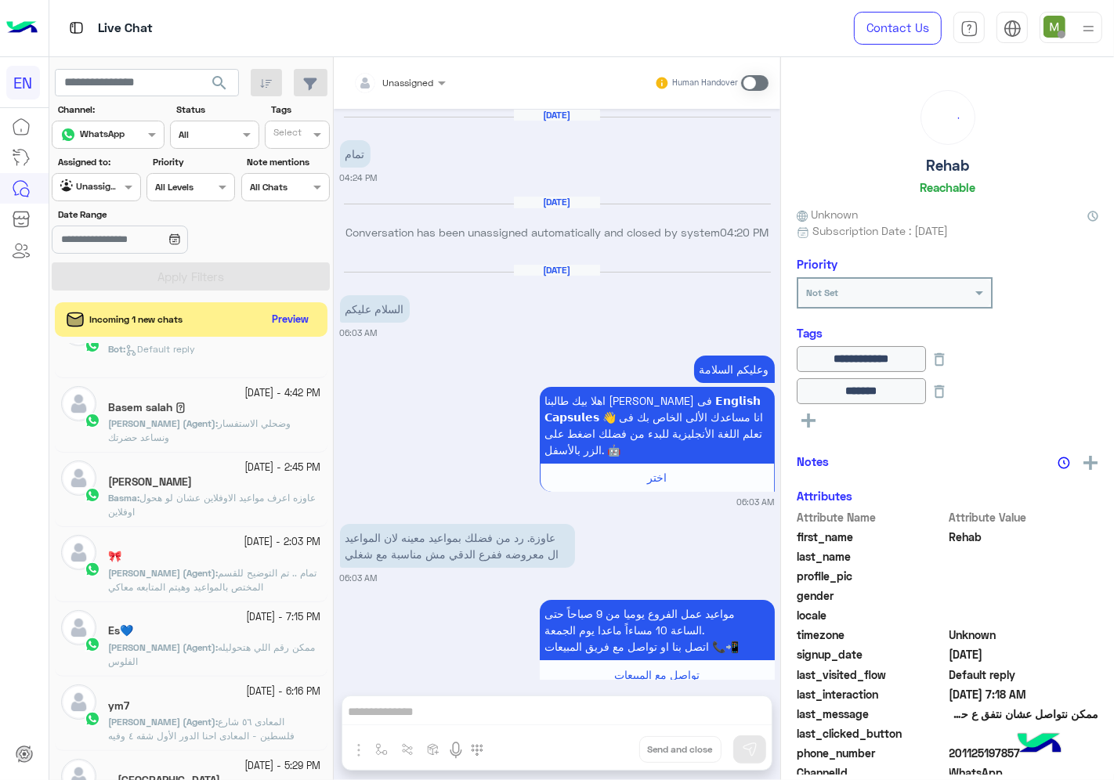
scroll to position [1373, 0]
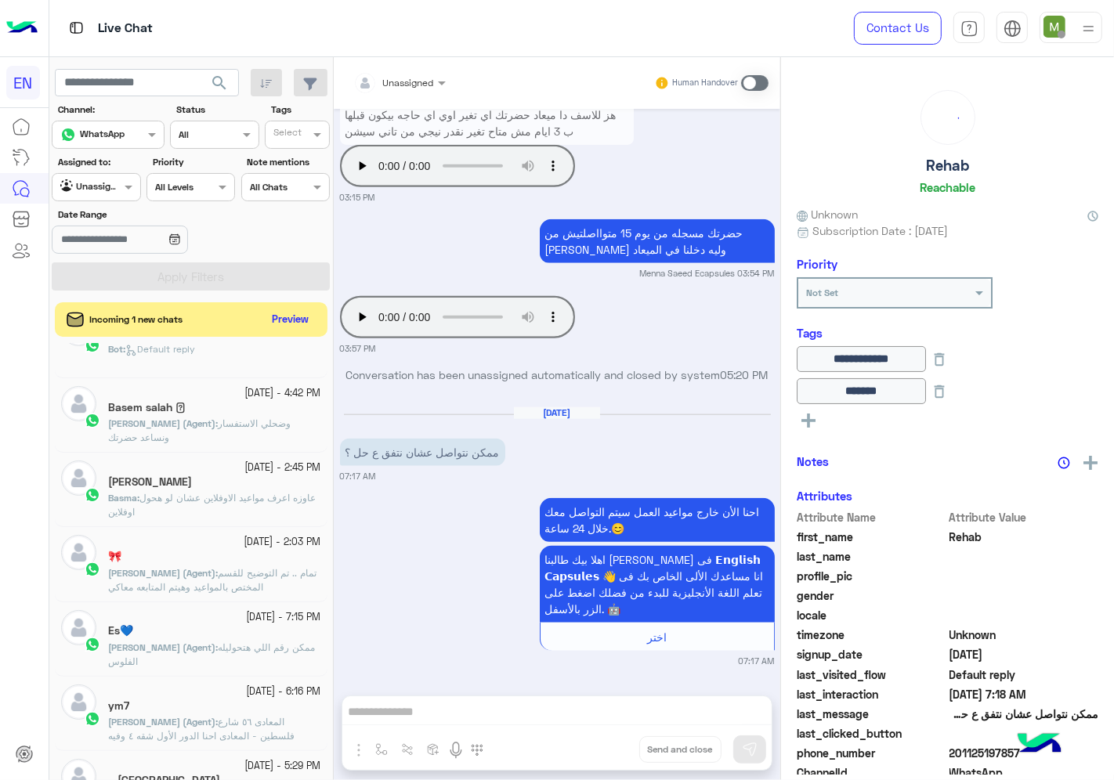
click at [106, 185] on div at bounding box center [95, 185] width 87 height 15
click at [103, 265] on div "Your Inbox" at bounding box center [97, 279] width 91 height 31
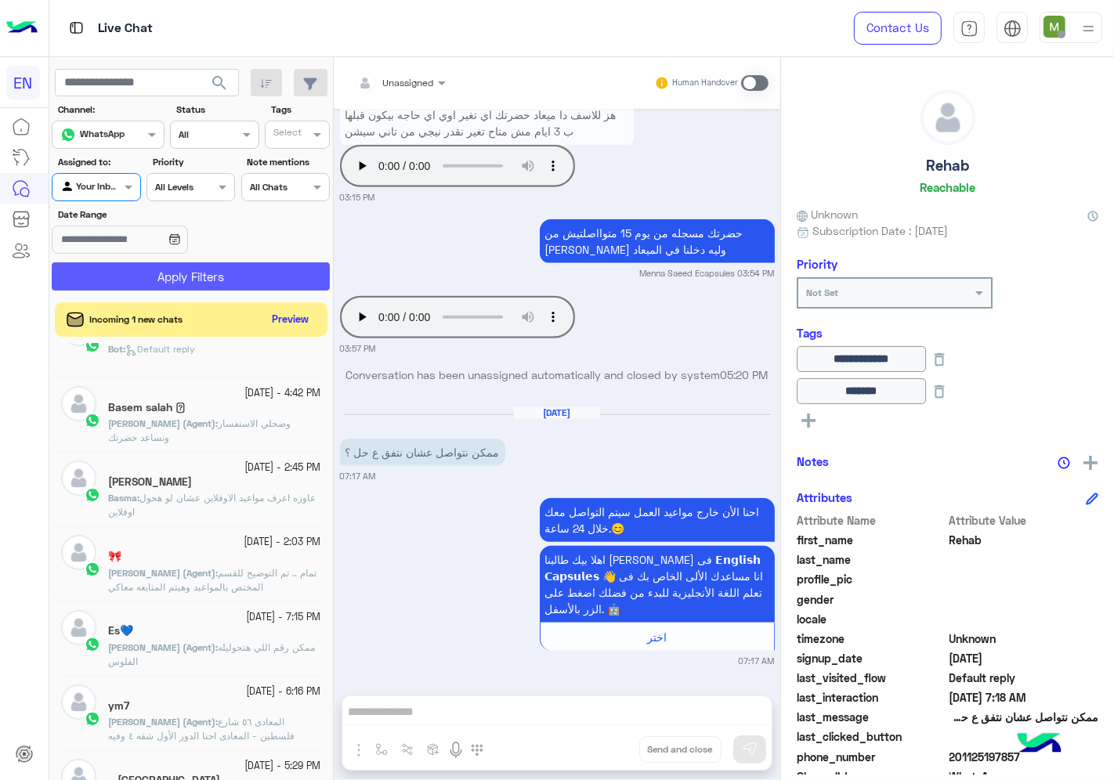
click at [154, 284] on button "Apply Filters" at bounding box center [191, 276] width 278 height 28
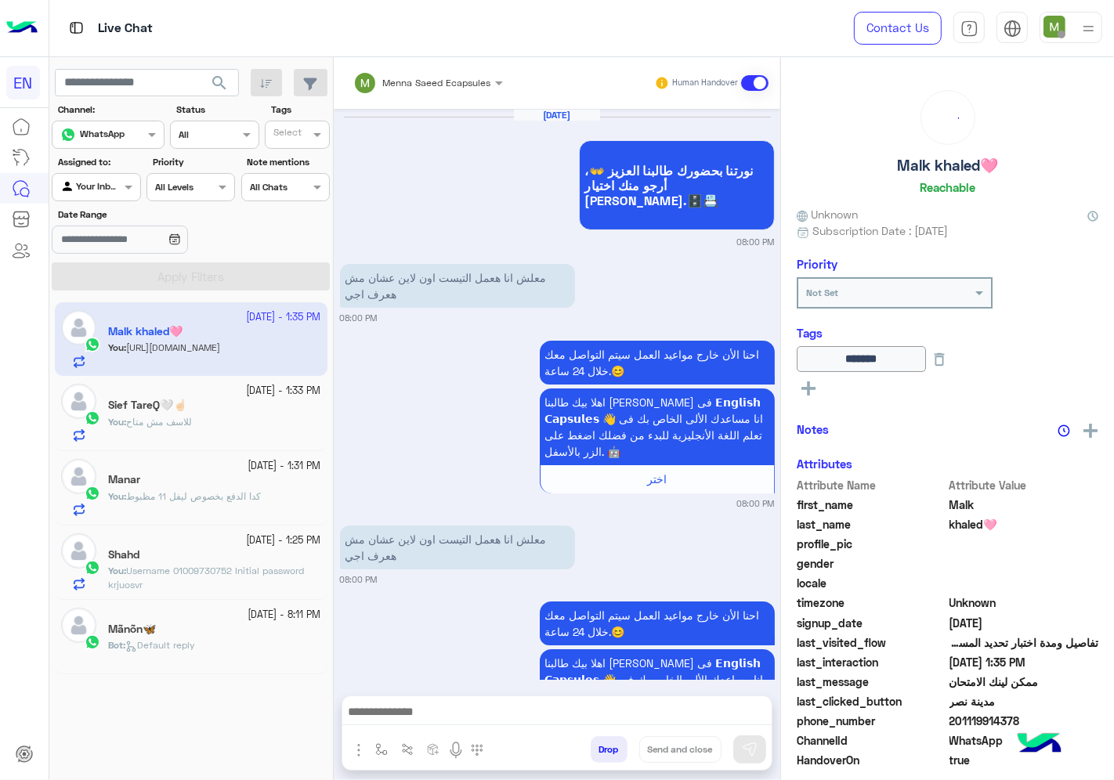
scroll to position [1605, 0]
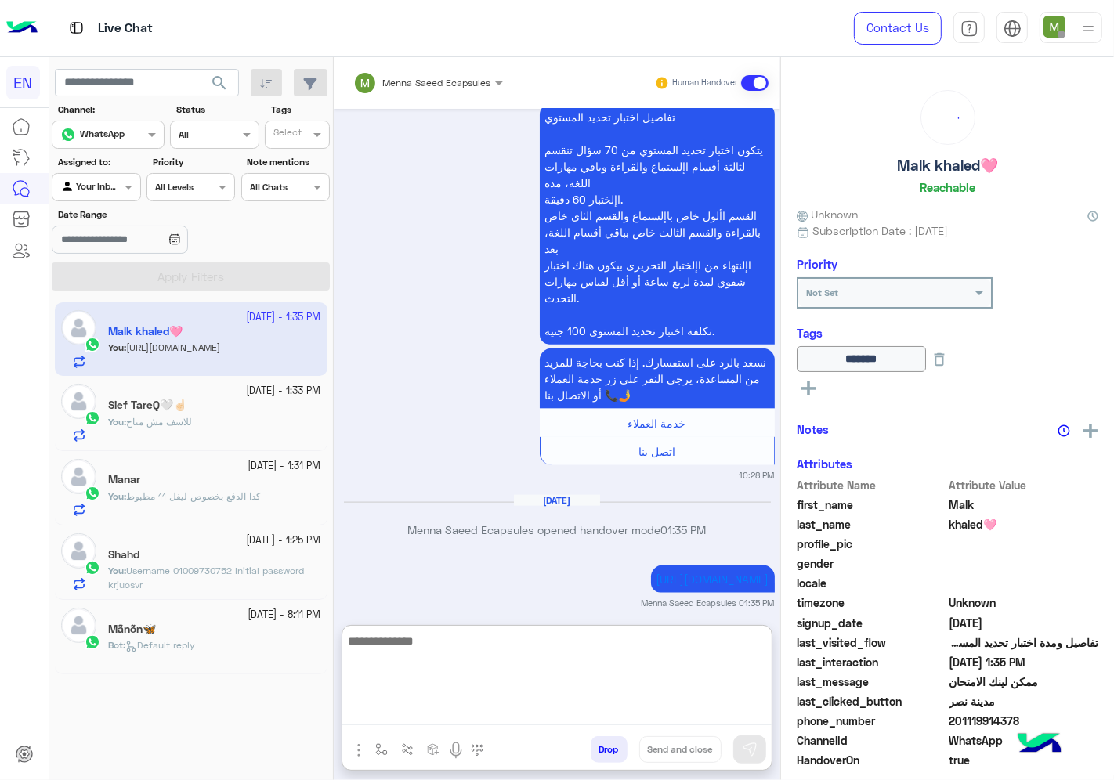
click at [641, 715] on textarea at bounding box center [556, 678] width 429 height 94
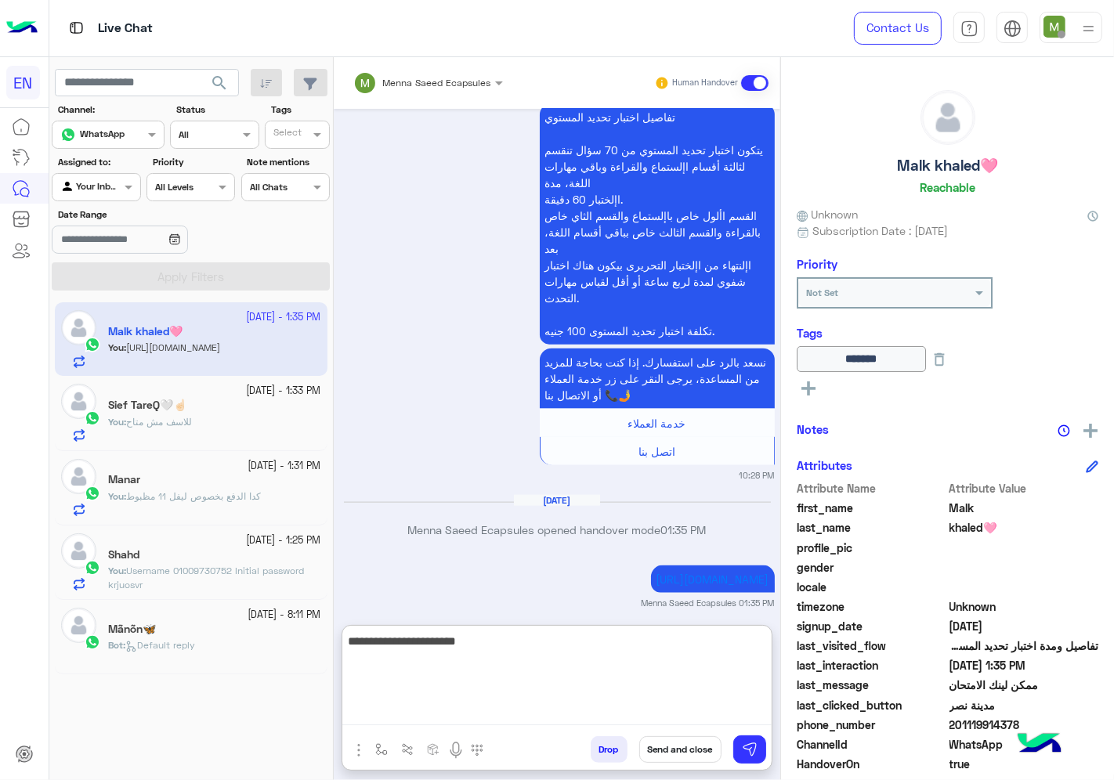
type textarea "**********"
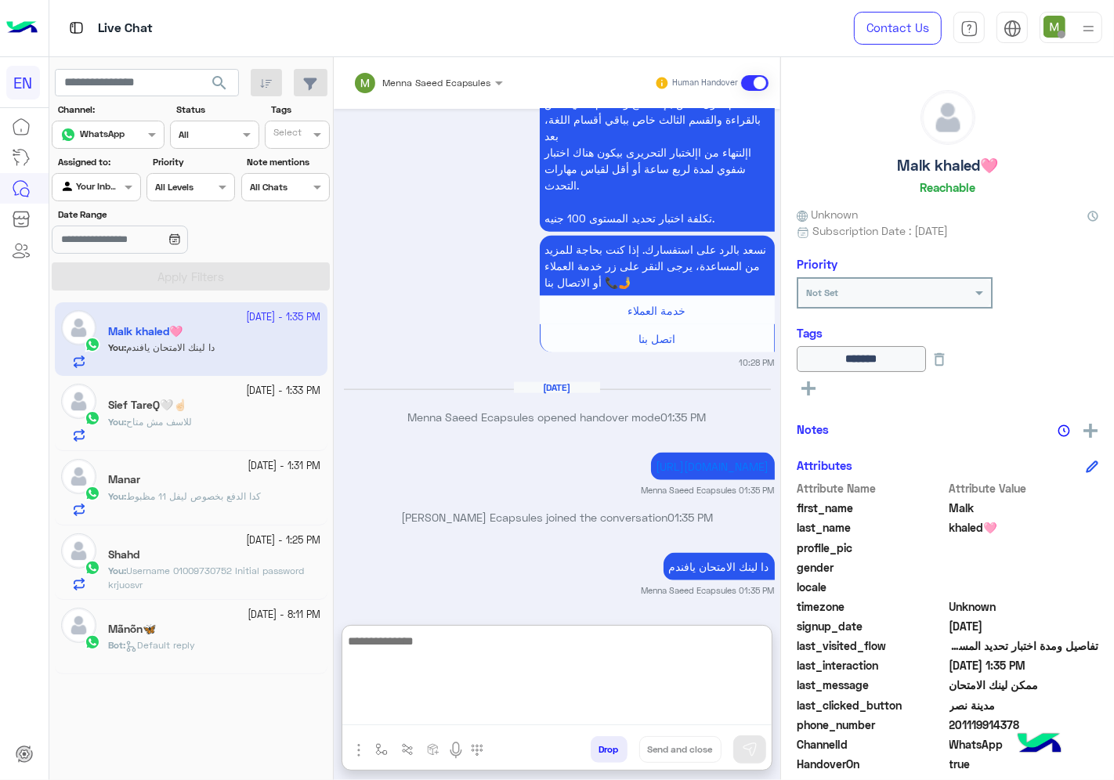
paste textarea "**********"
type textarea "**********"
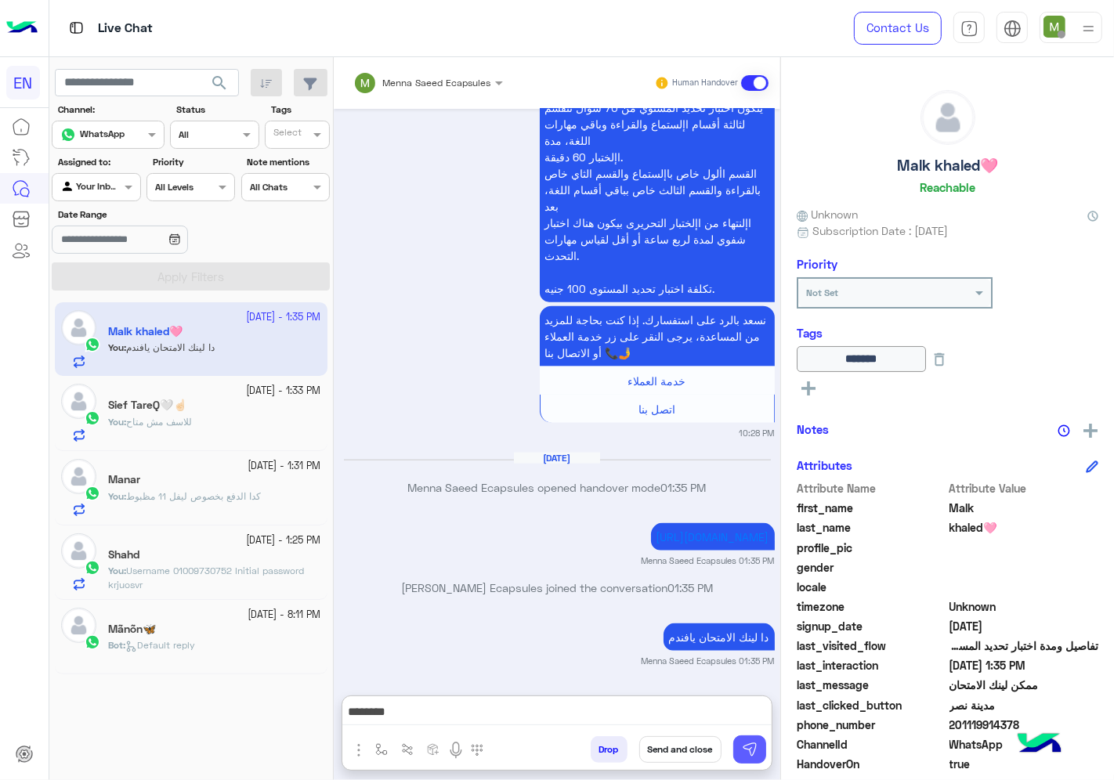
click at [754, 754] on img at bounding box center [750, 750] width 16 height 16
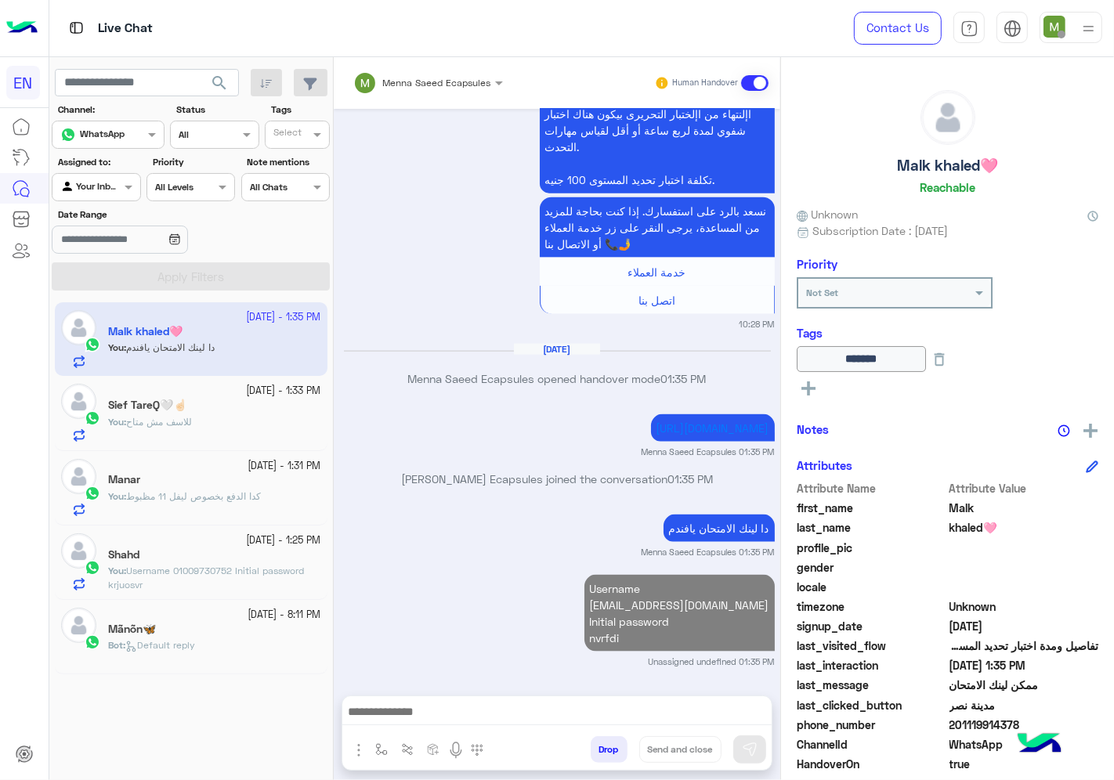
scroll to position [1774, 0]
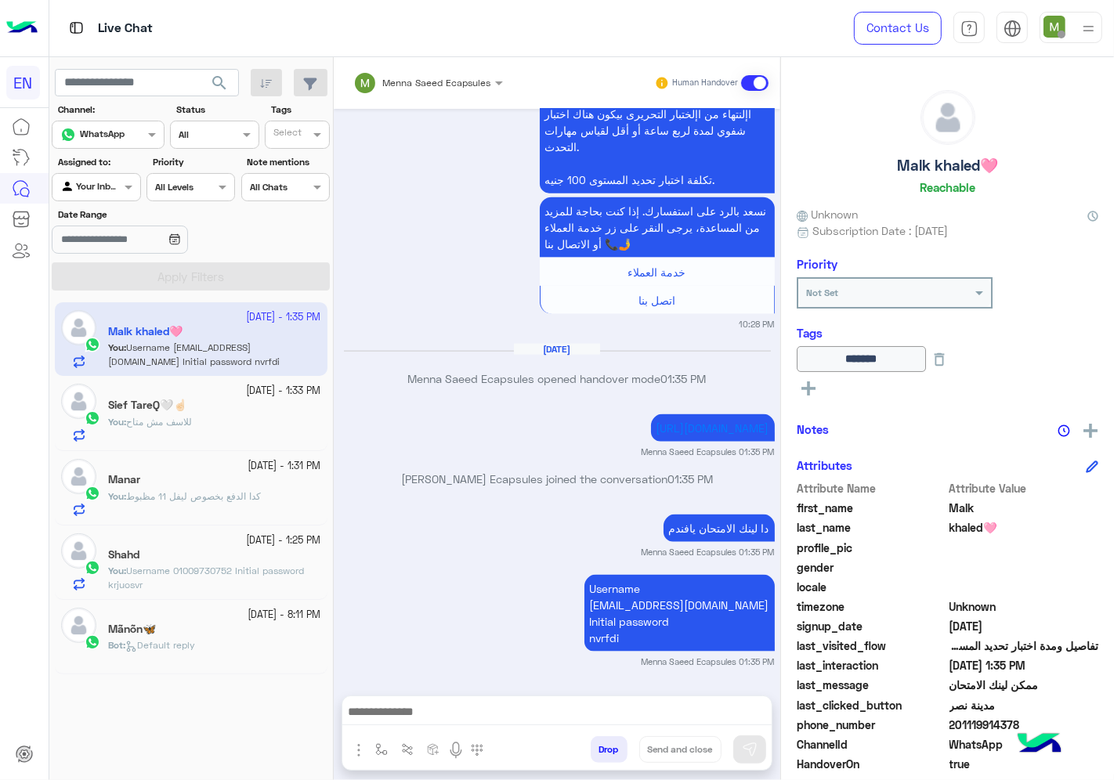
click at [223, 577] on span "Username 01009730752 Initial password krjuosvr" at bounding box center [206, 578] width 196 height 26
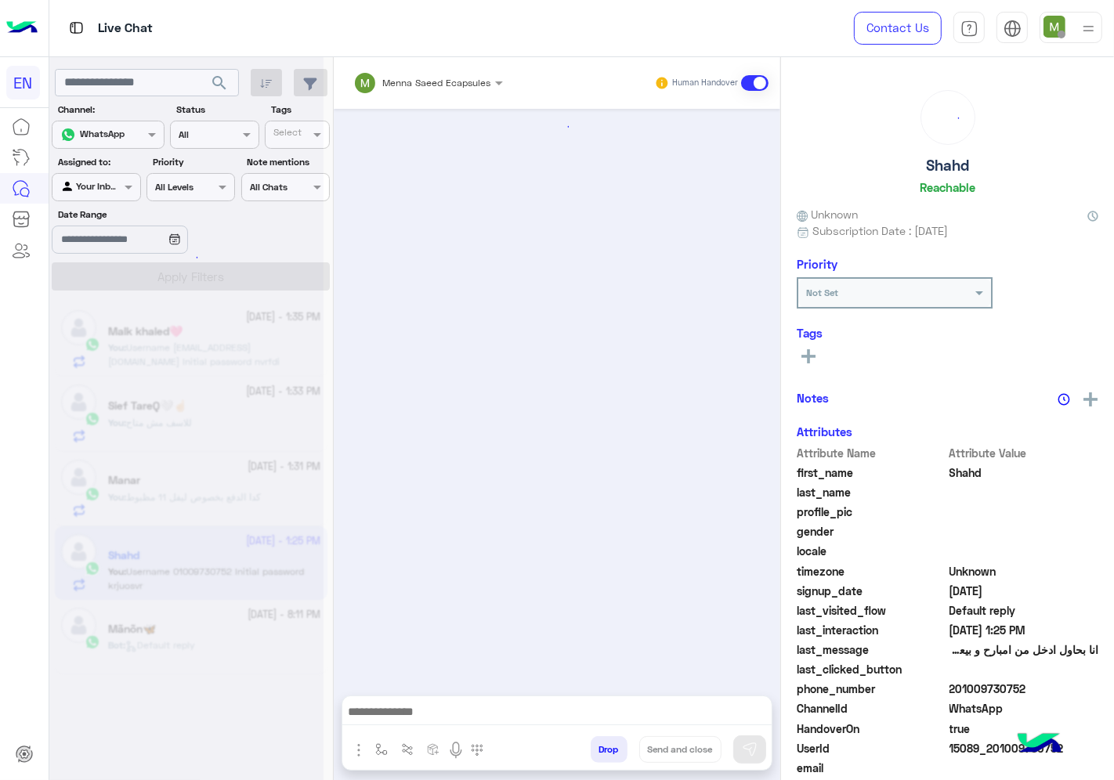
scroll to position [1202, 0]
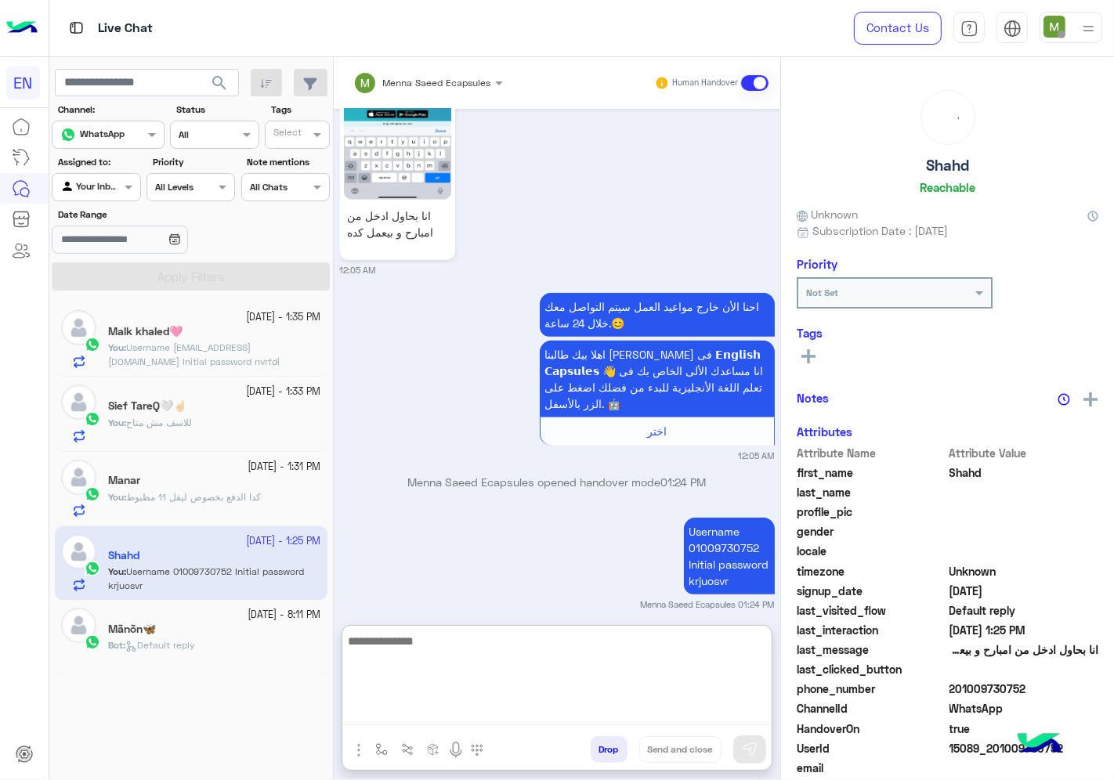
drag, startPoint x: 614, startPoint y: 709, endPoint x: 874, endPoint y: 716, distance: 260.2
click at [617, 709] on textarea at bounding box center [556, 678] width 429 height 94
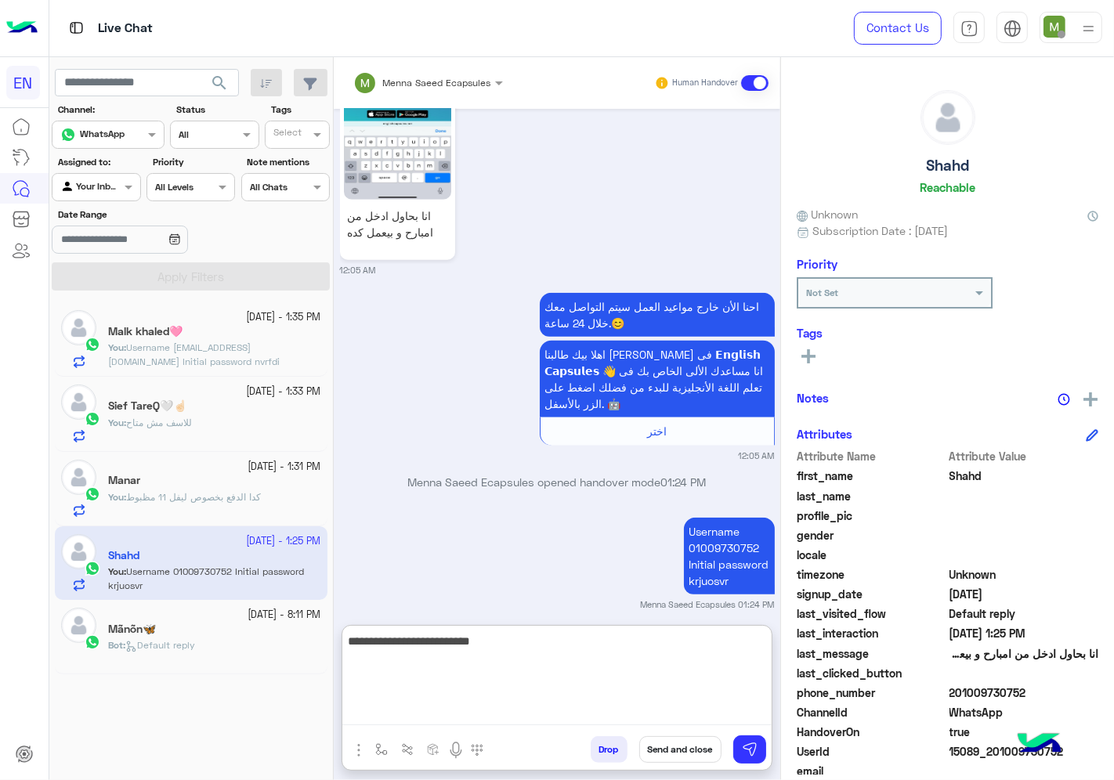
type textarea "**********"
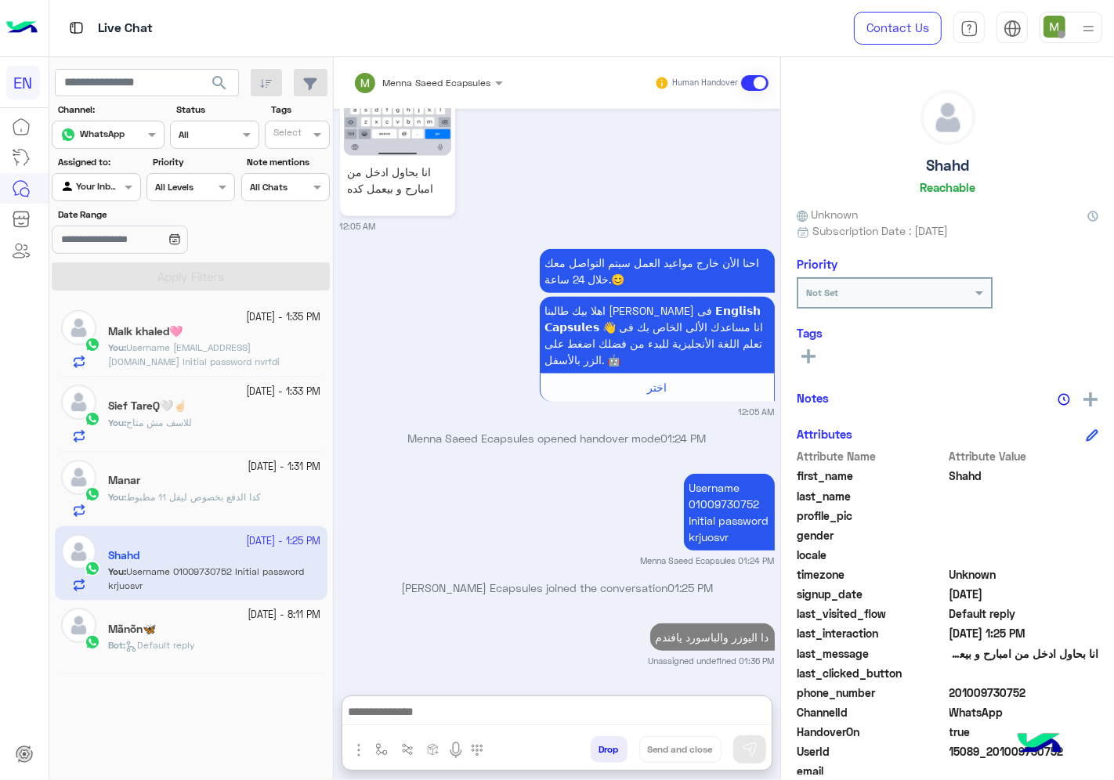
click at [92, 183] on input "text" at bounding box center [78, 186] width 36 height 14
click at [98, 239] on div "Unassigned" at bounding box center [97, 248] width 91 height 31
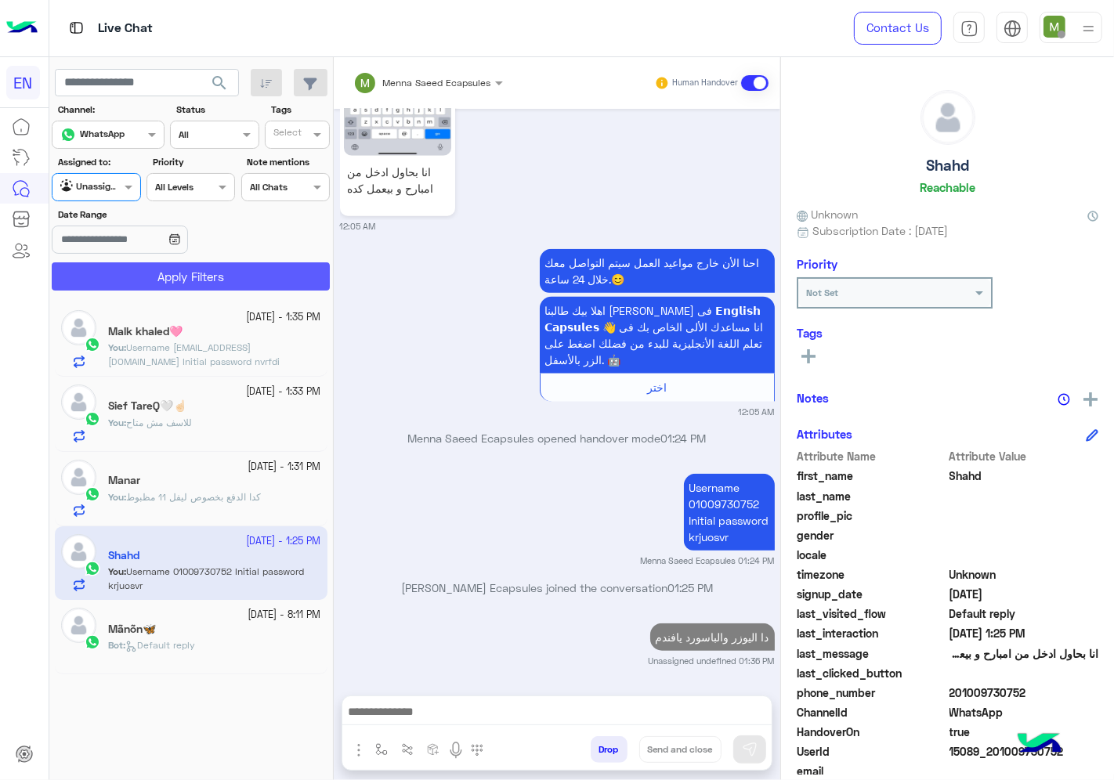
click at [124, 275] on button "Apply Filters" at bounding box center [191, 276] width 278 height 28
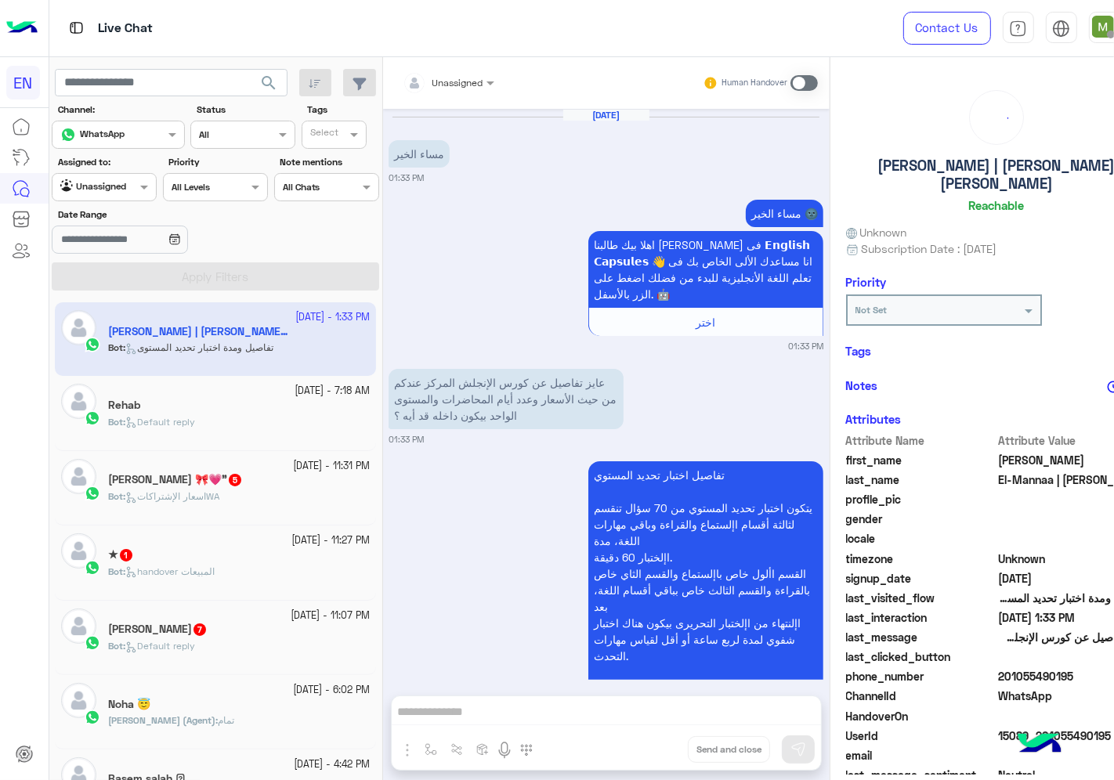
scroll to position [172, 0]
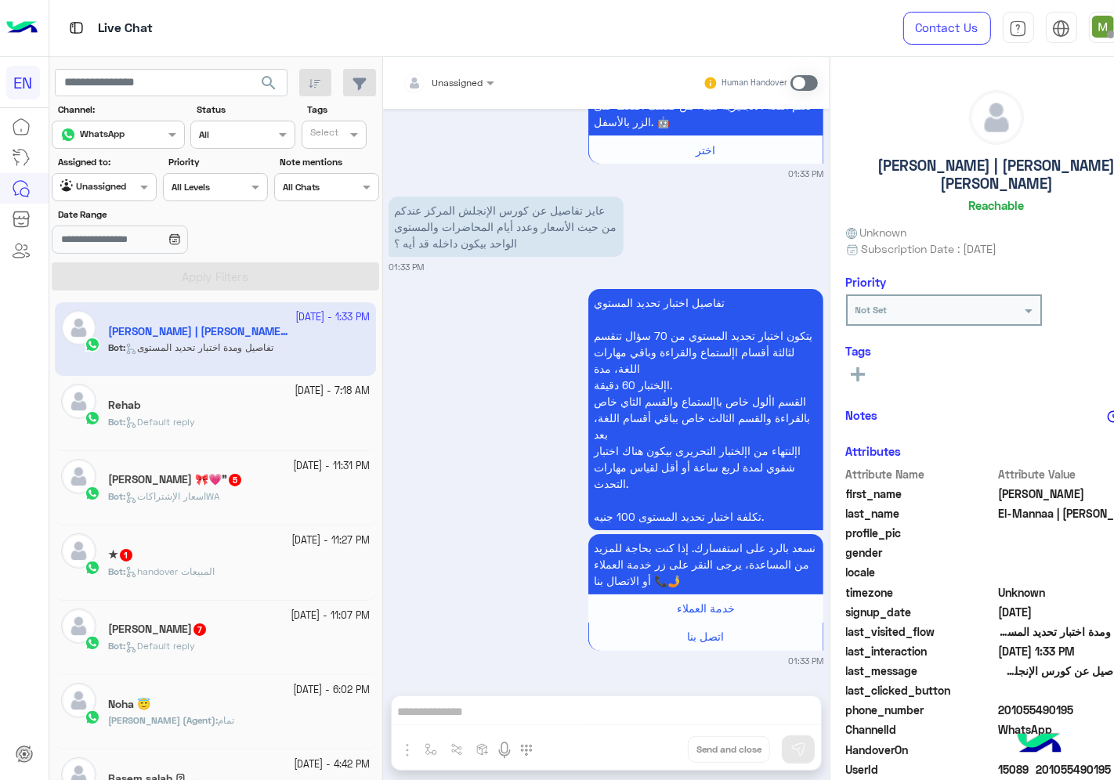
click at [422, 85] on div at bounding box center [449, 80] width 108 height 15
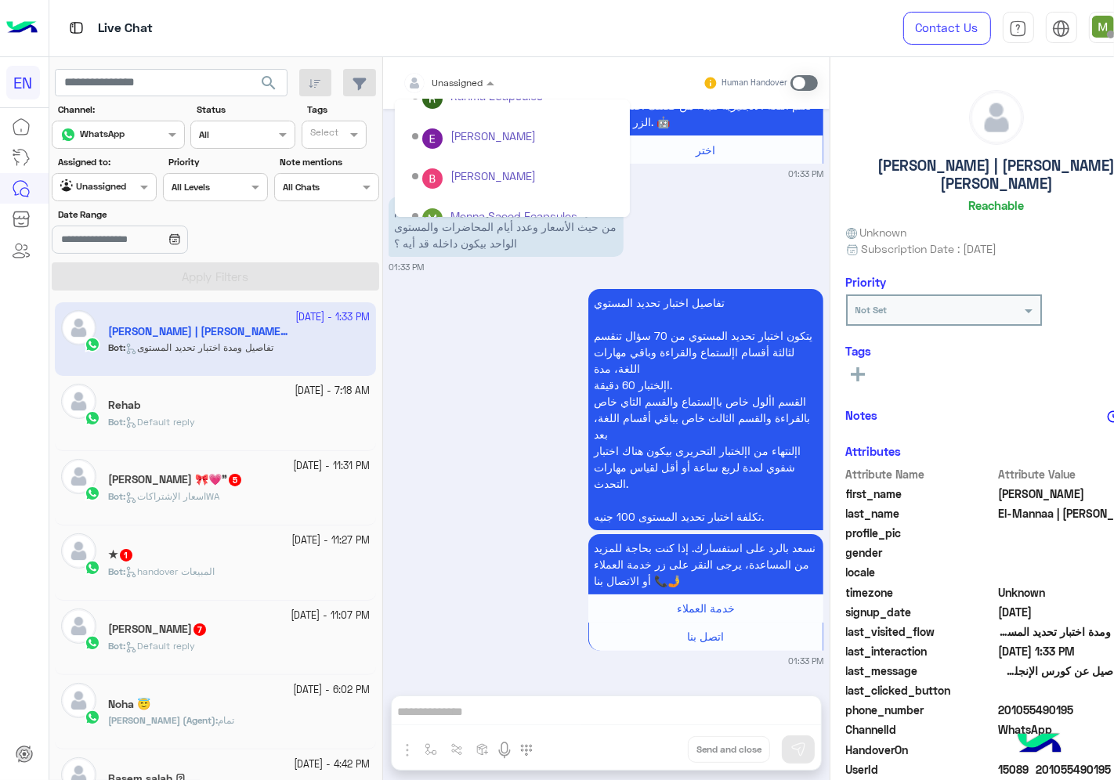
scroll to position [259, 0]
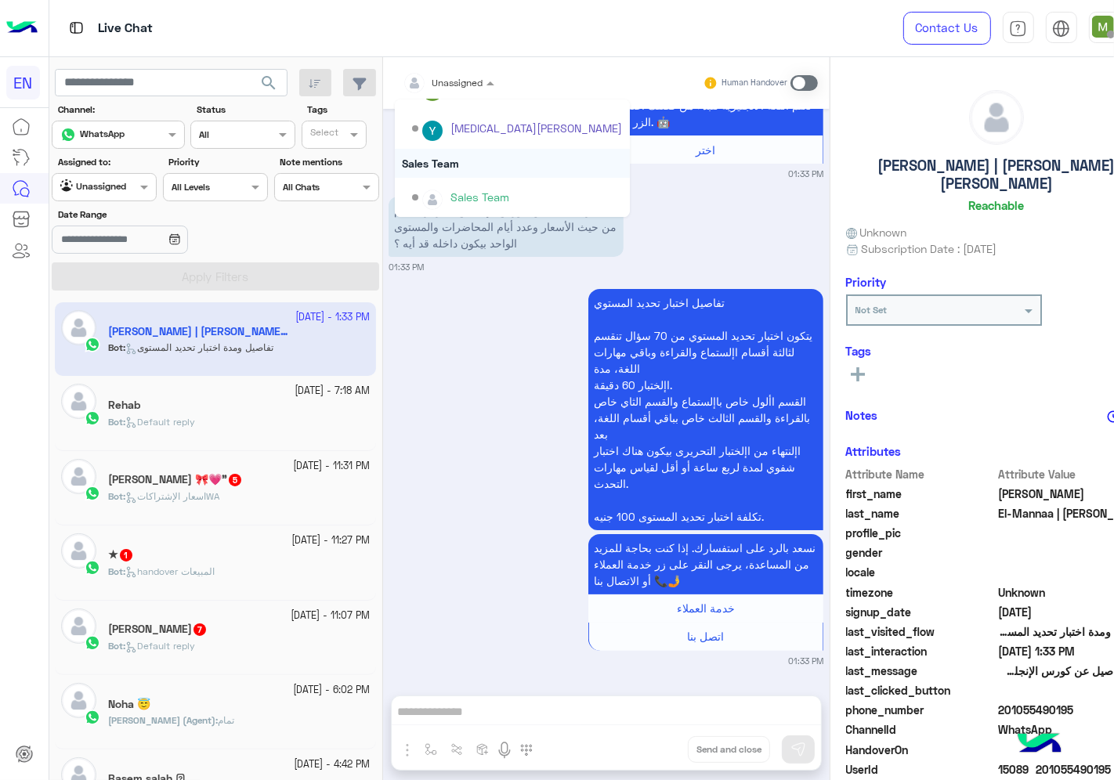
click at [395, 158] on div "Sales Team" at bounding box center [512, 163] width 235 height 29
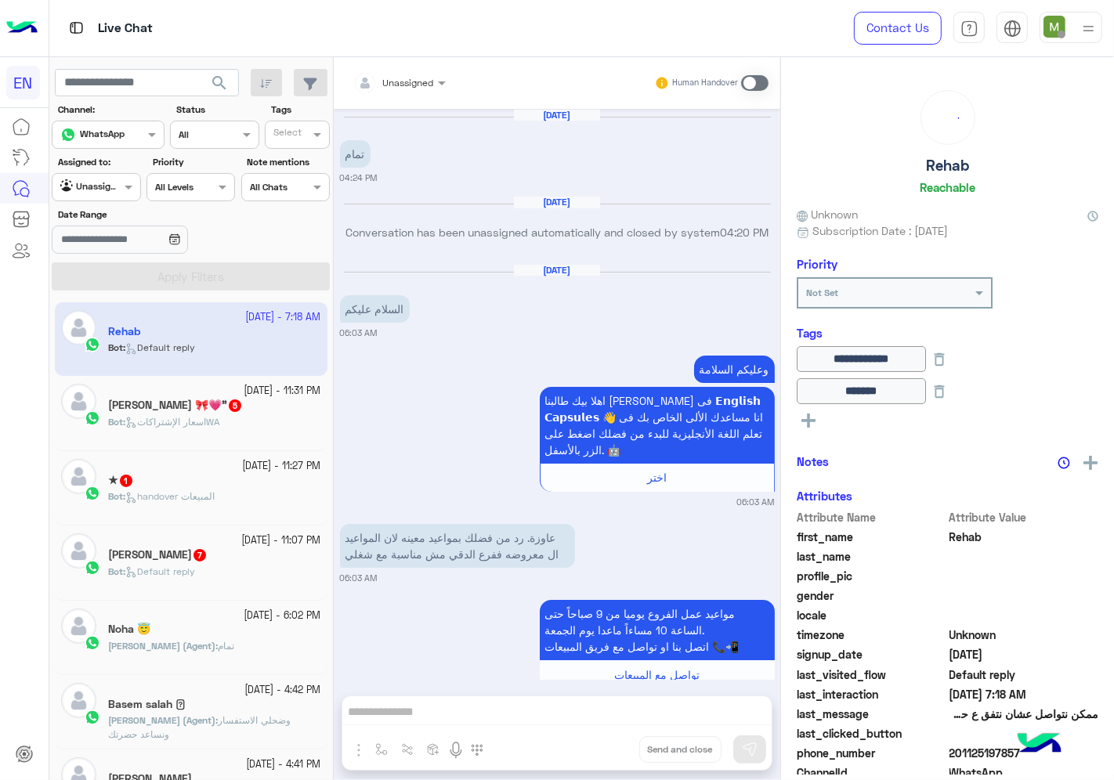
scroll to position [1373, 0]
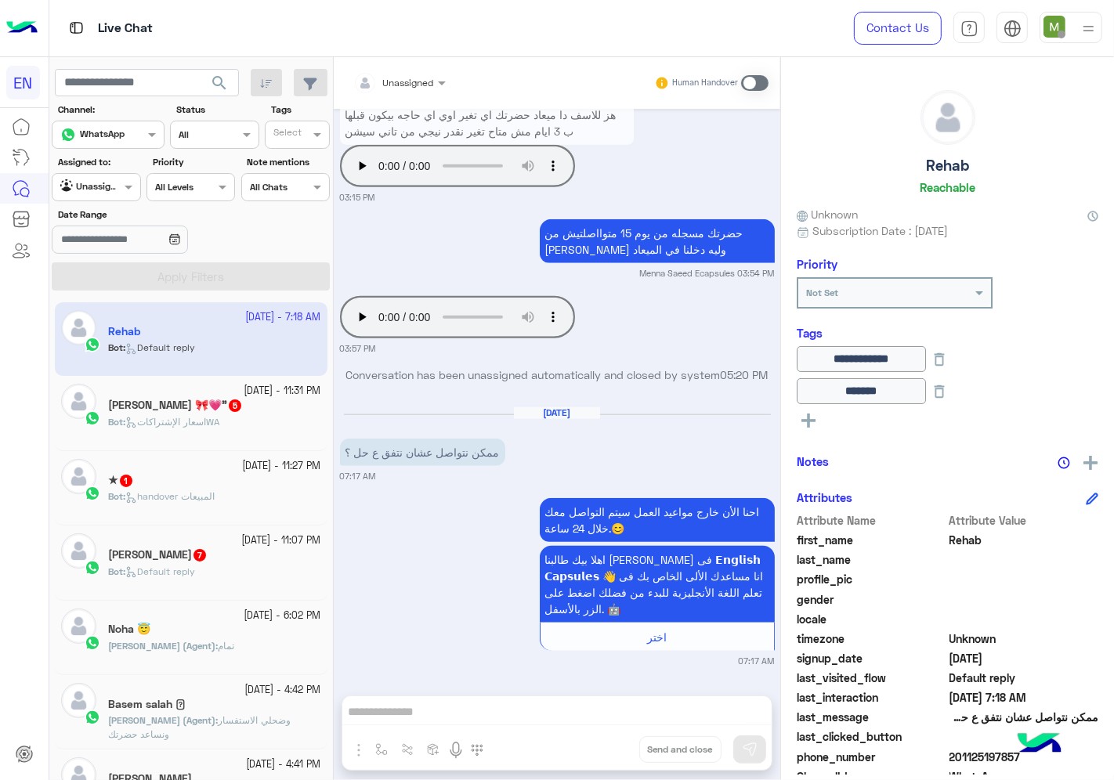
click at [213, 563] on div "Fatma Arafa 7" at bounding box center [214, 556] width 213 height 16
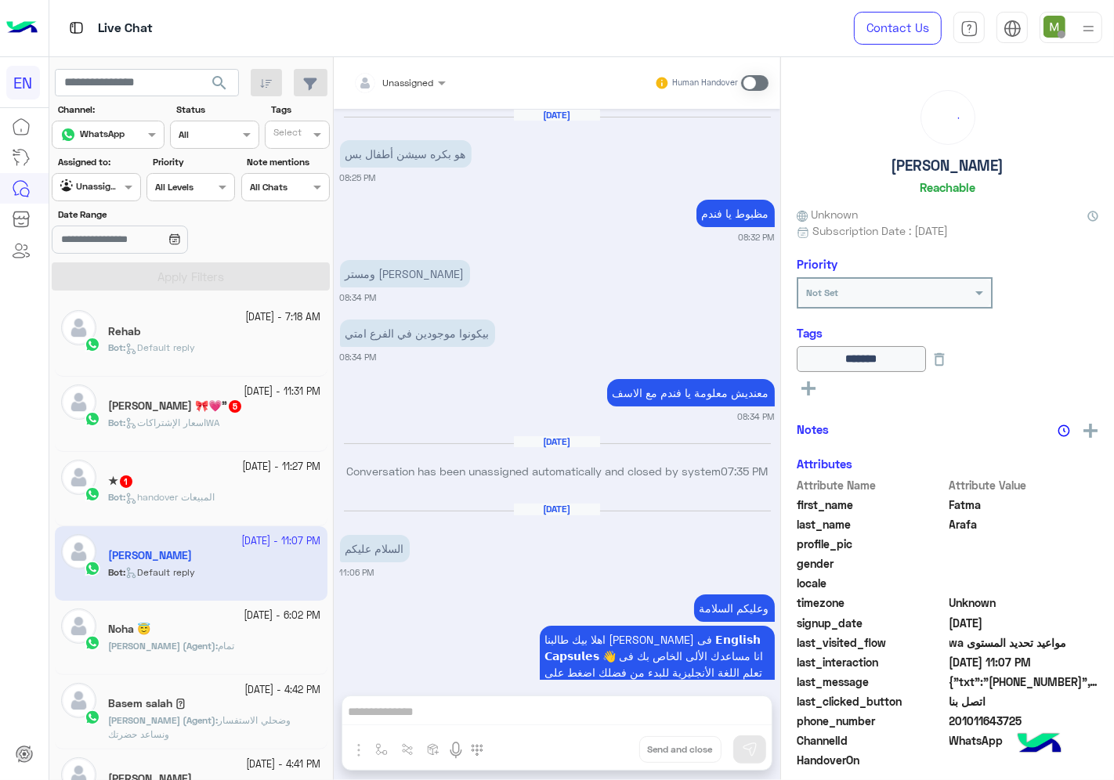
scroll to position [1549, 0]
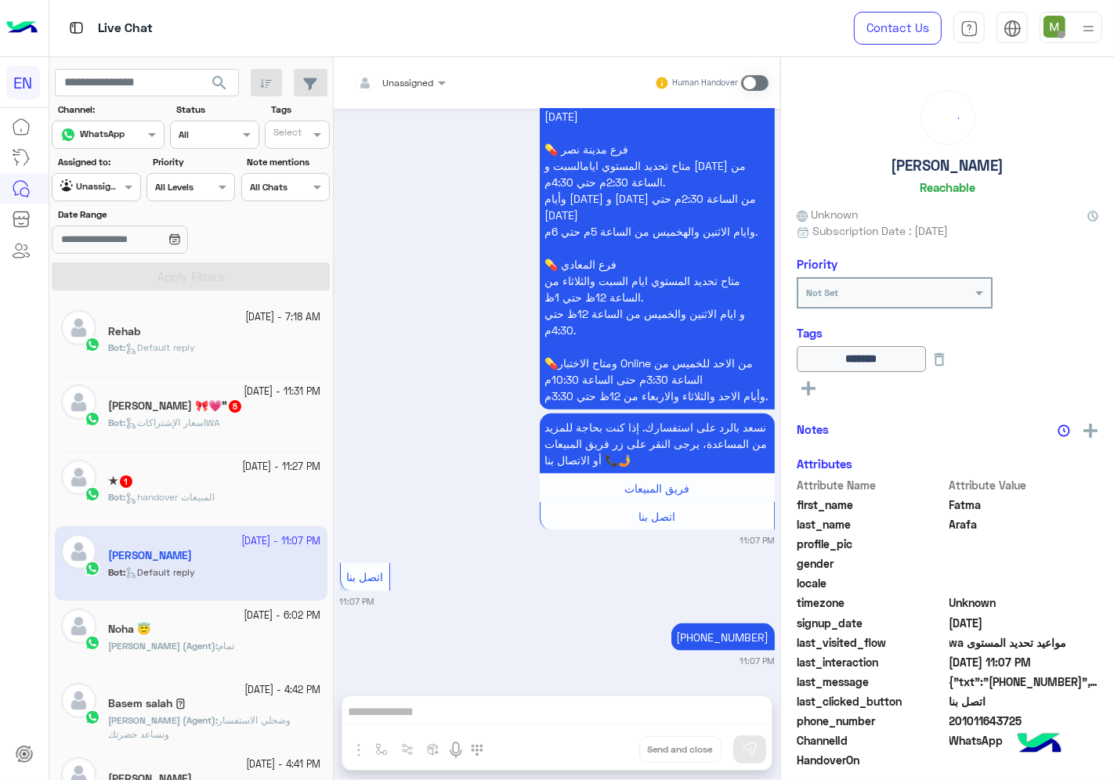
click at [402, 77] on input "text" at bounding box center [380, 81] width 55 height 14
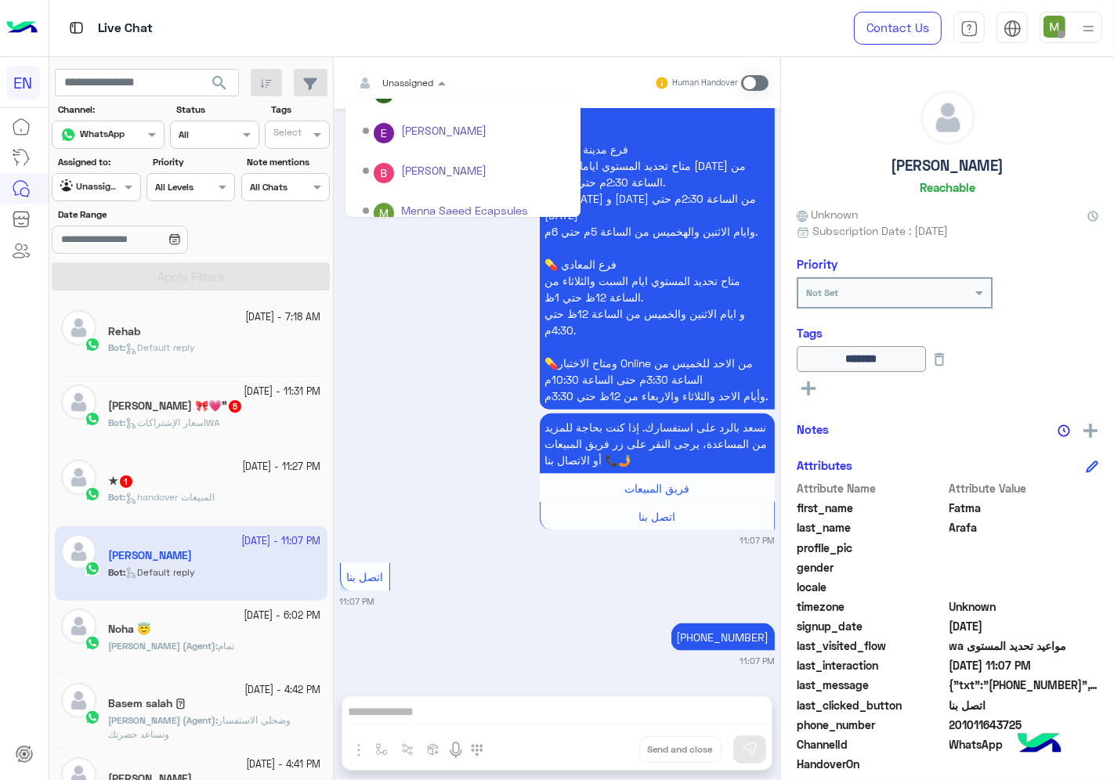
scroll to position [259, 0]
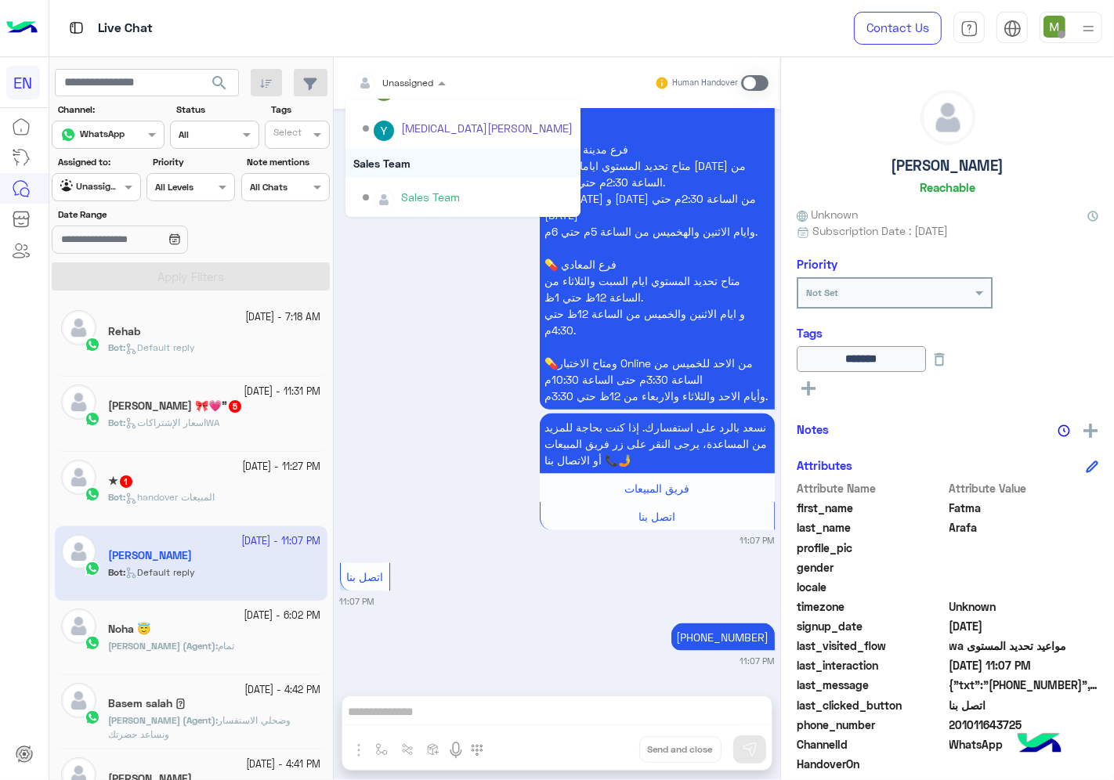
click at [397, 163] on div "Sales Team" at bounding box center [463, 163] width 235 height 29
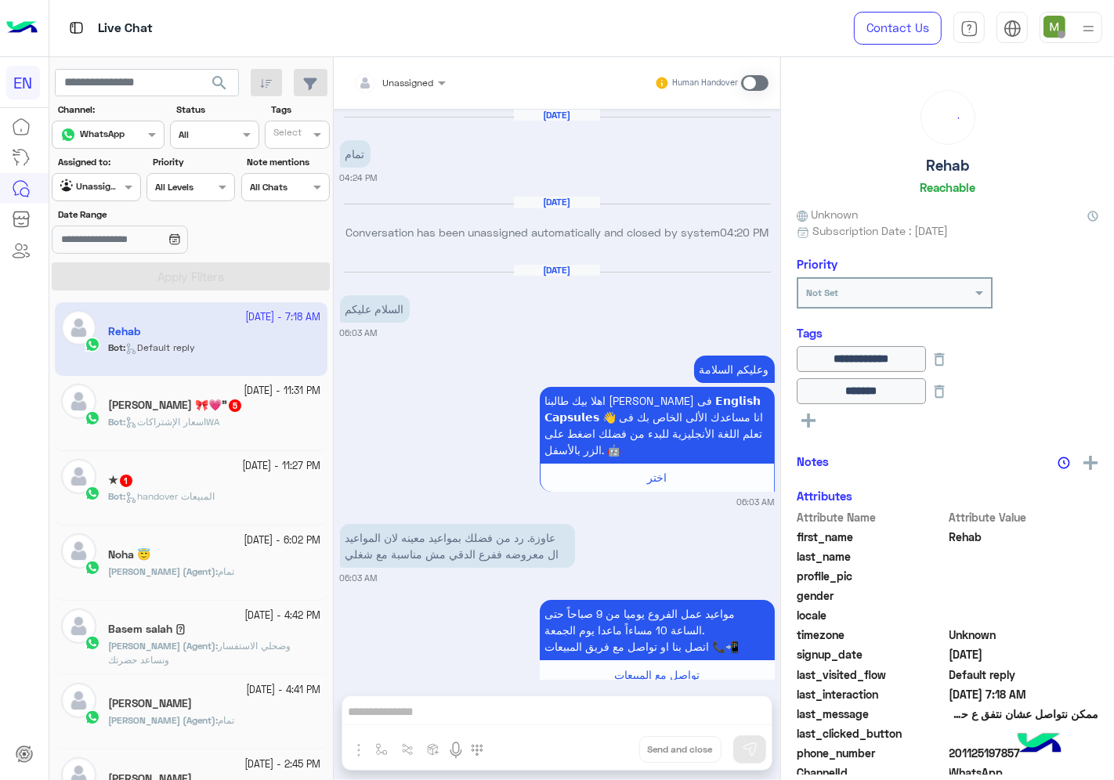
scroll to position [1373, 0]
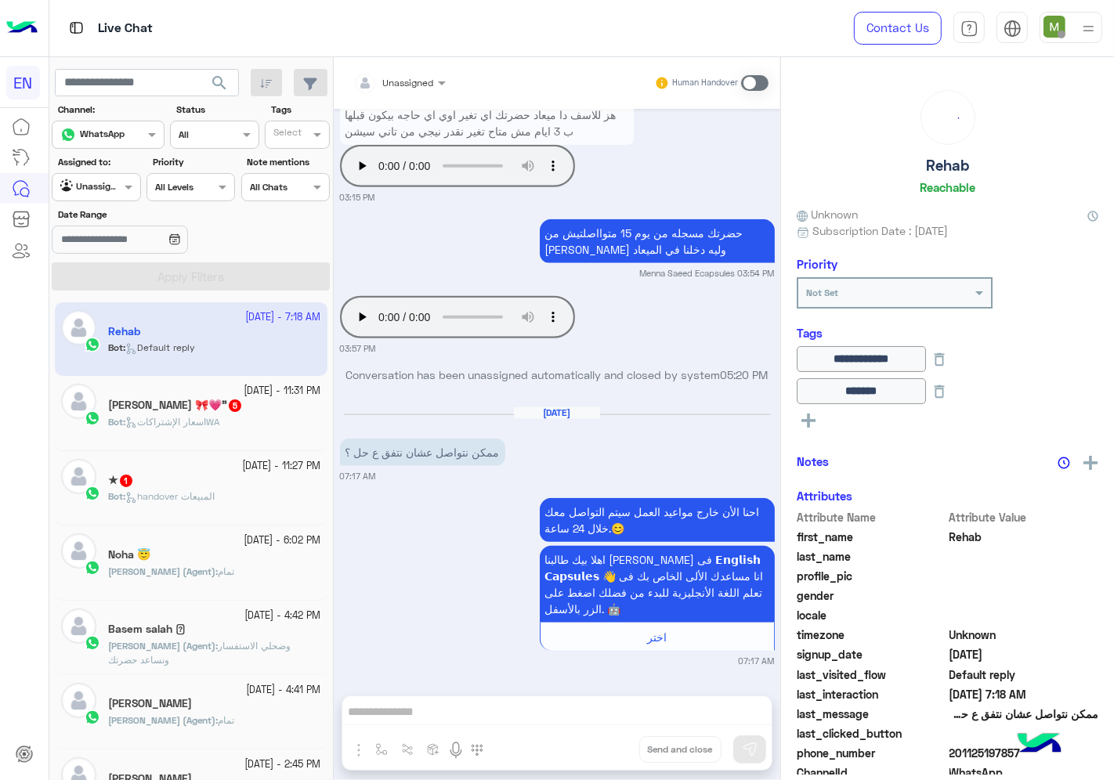
click at [244, 481] on div "★ 1" at bounding box center [214, 482] width 213 height 16
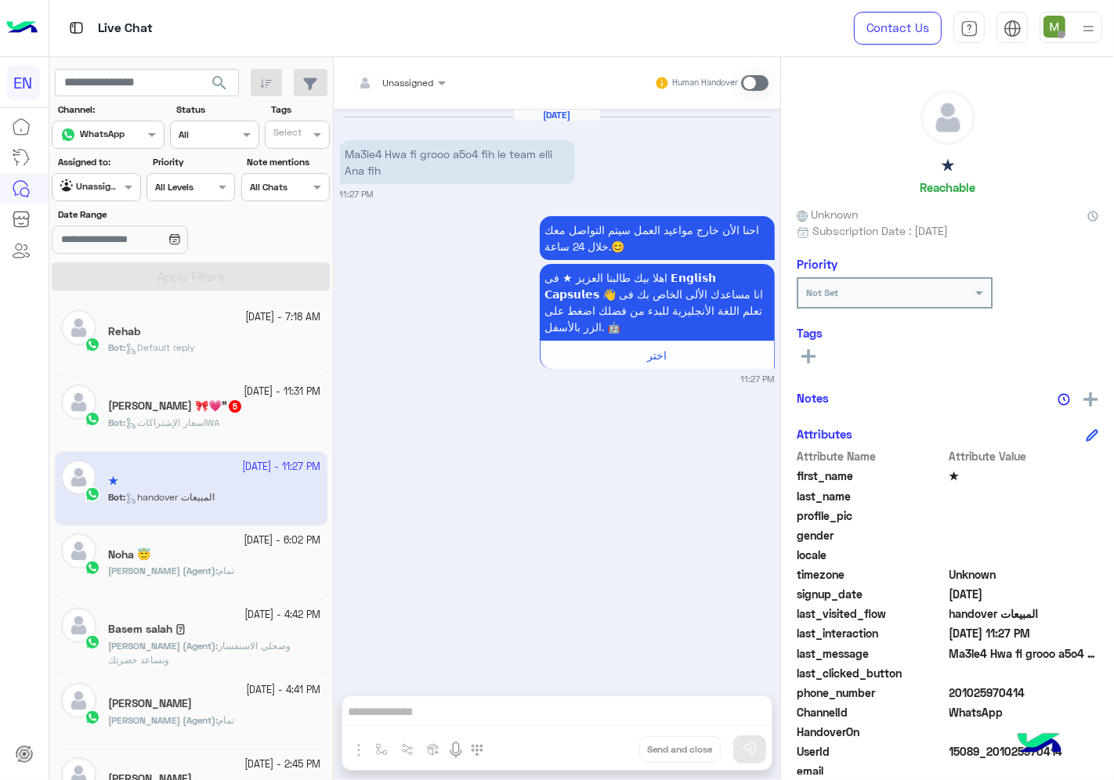
drag, startPoint x: 1026, startPoint y: 687, endPoint x: 953, endPoint y: 688, distance: 72.9
click at [953, 688] on span "201025970414" at bounding box center [1025, 693] width 150 height 16
copy span "01025970414"
click at [751, 88] on span at bounding box center [754, 83] width 27 height 16
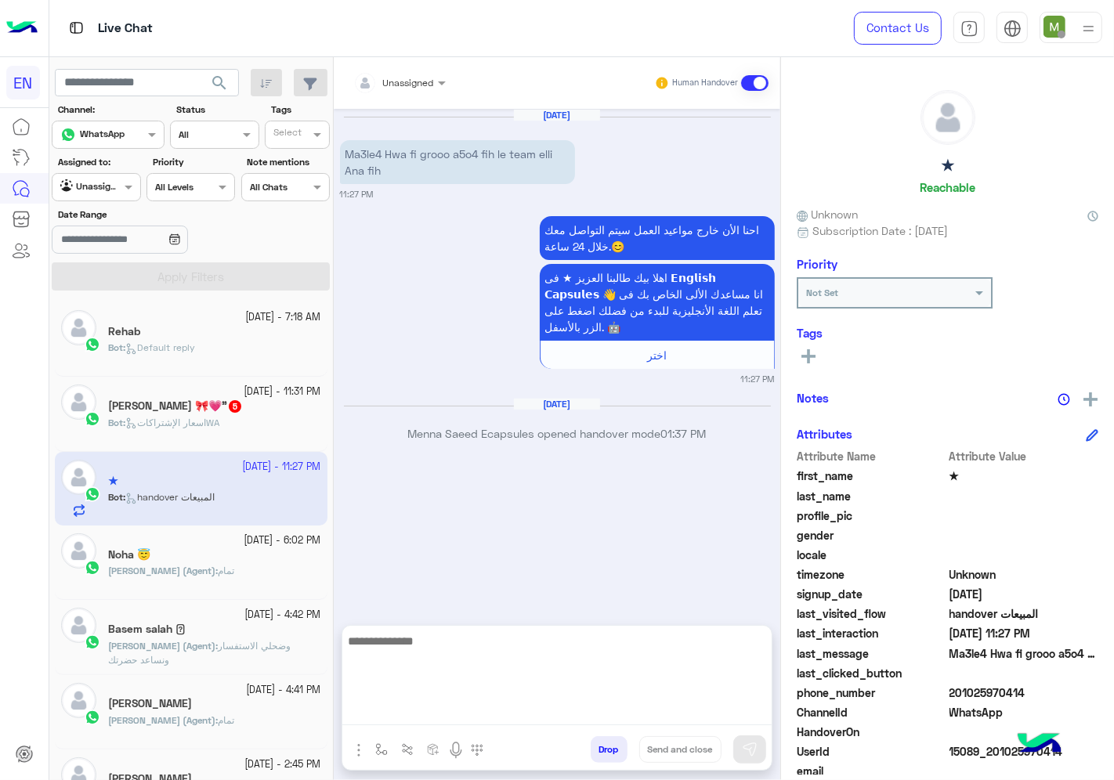
click at [646, 709] on textarea at bounding box center [556, 678] width 429 height 94
type textarea "**********"
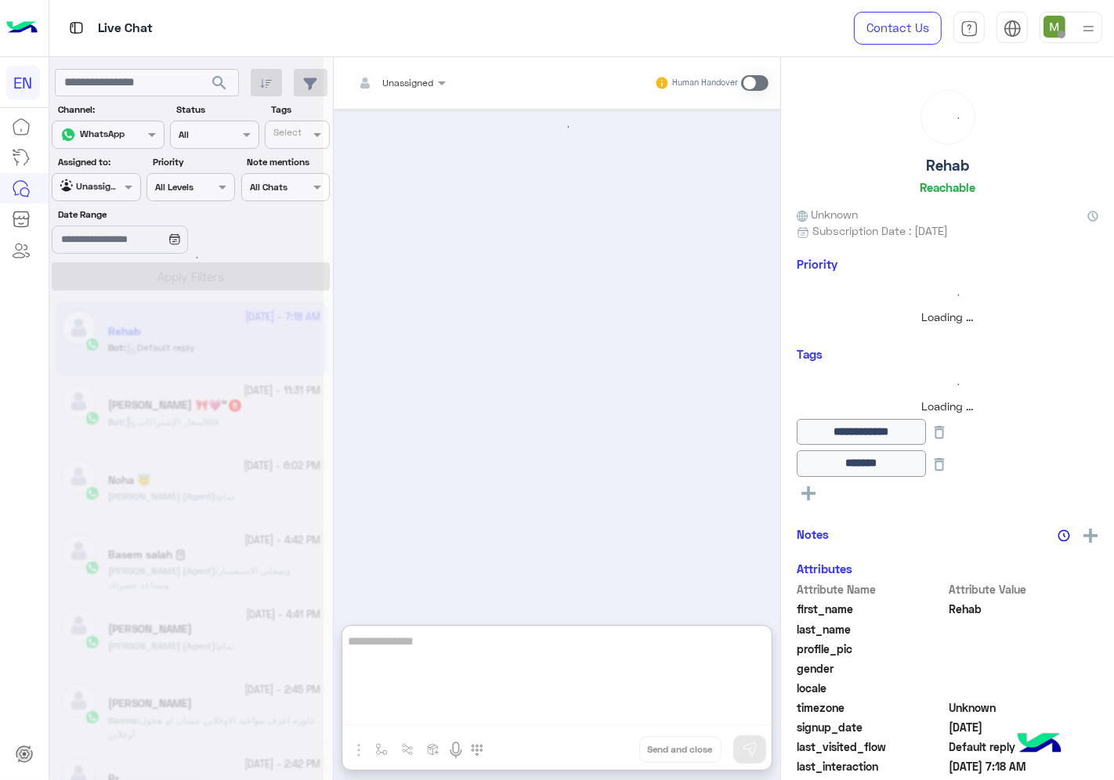
scroll to position [1444, 0]
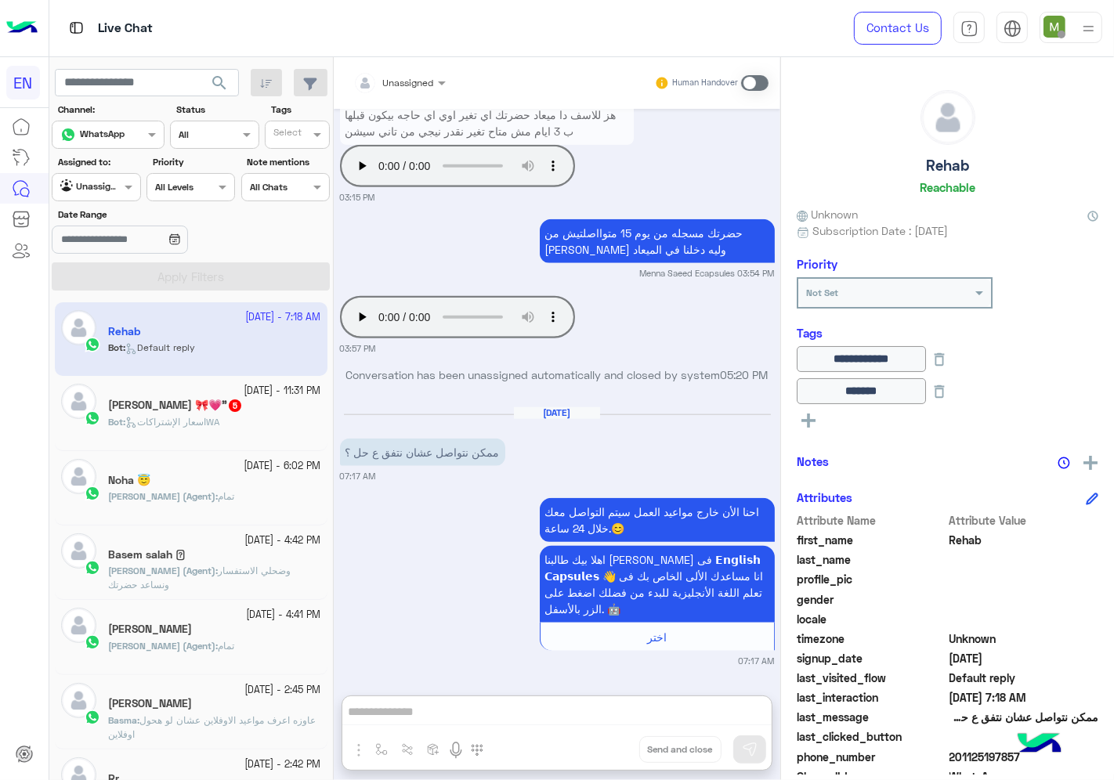
click at [192, 432] on div "Bot : اسعار الإشتراكاتWA" at bounding box center [214, 428] width 213 height 27
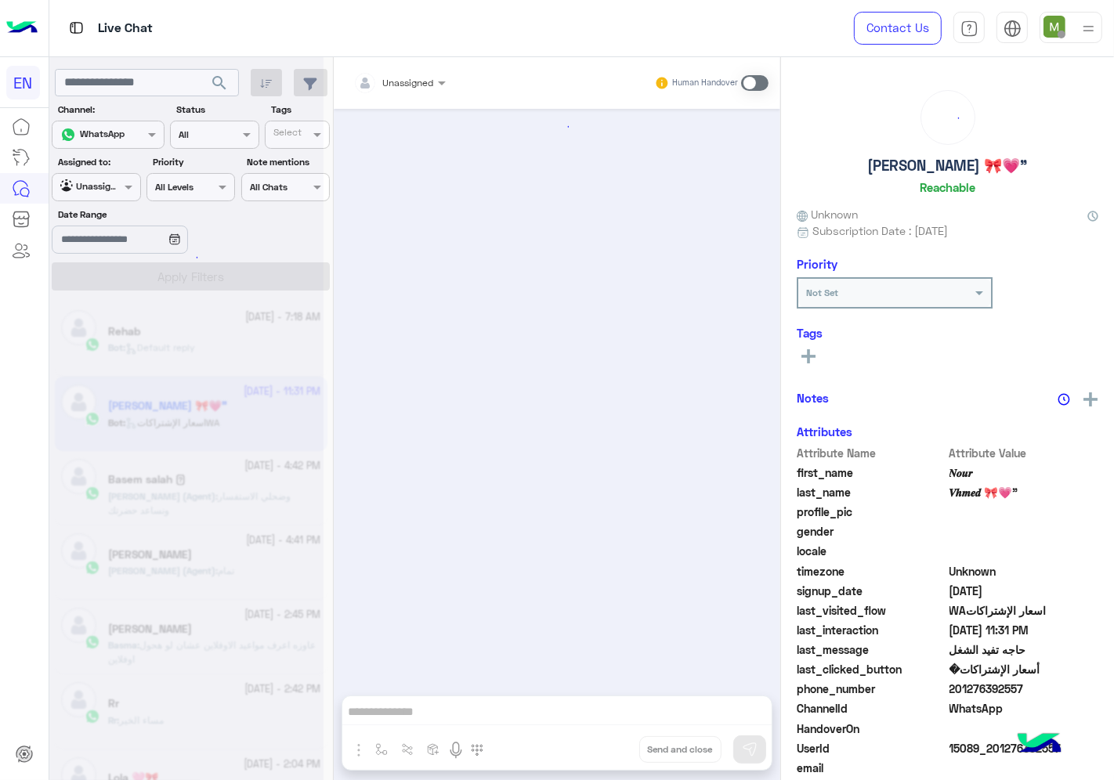
scroll to position [1022, 0]
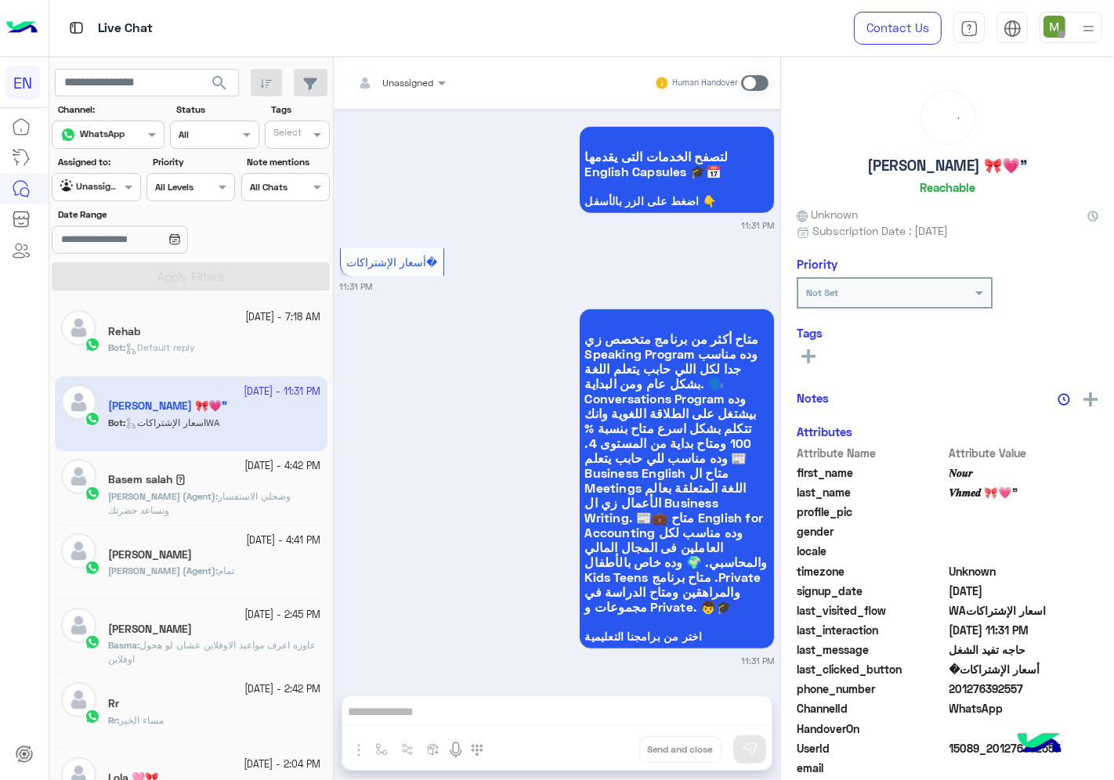
click at [431, 89] on div "Unassigned" at bounding box center [408, 83] width 51 height 14
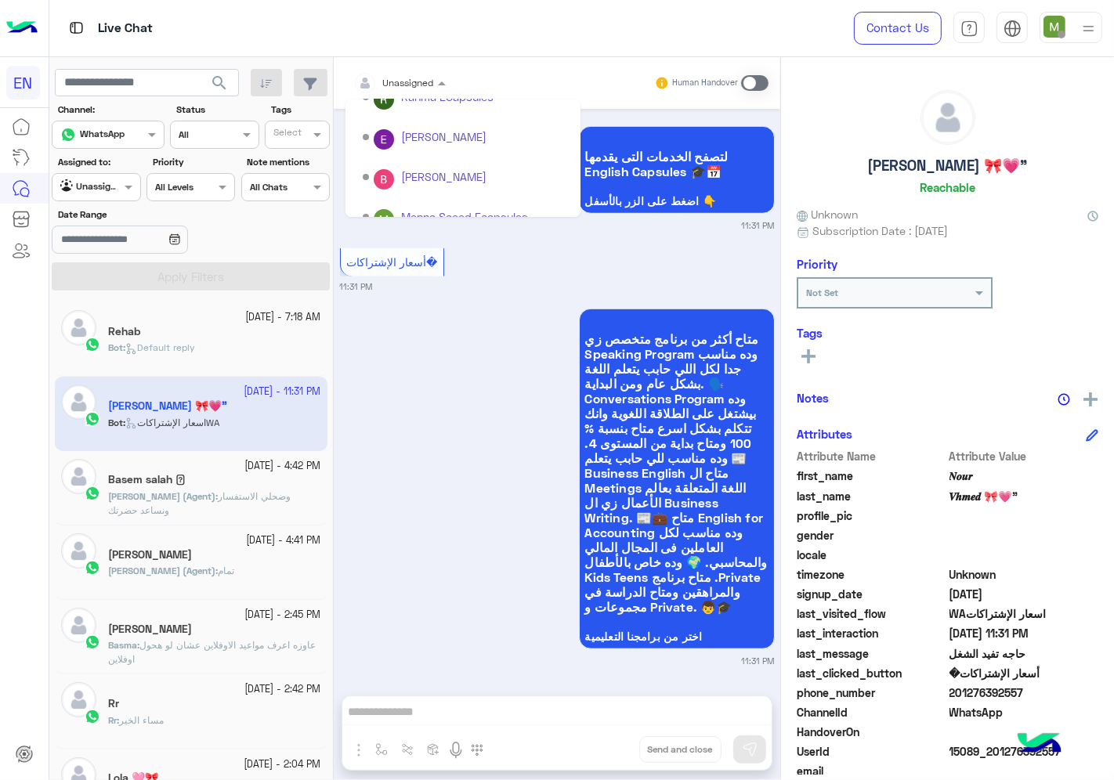
scroll to position [259, 0]
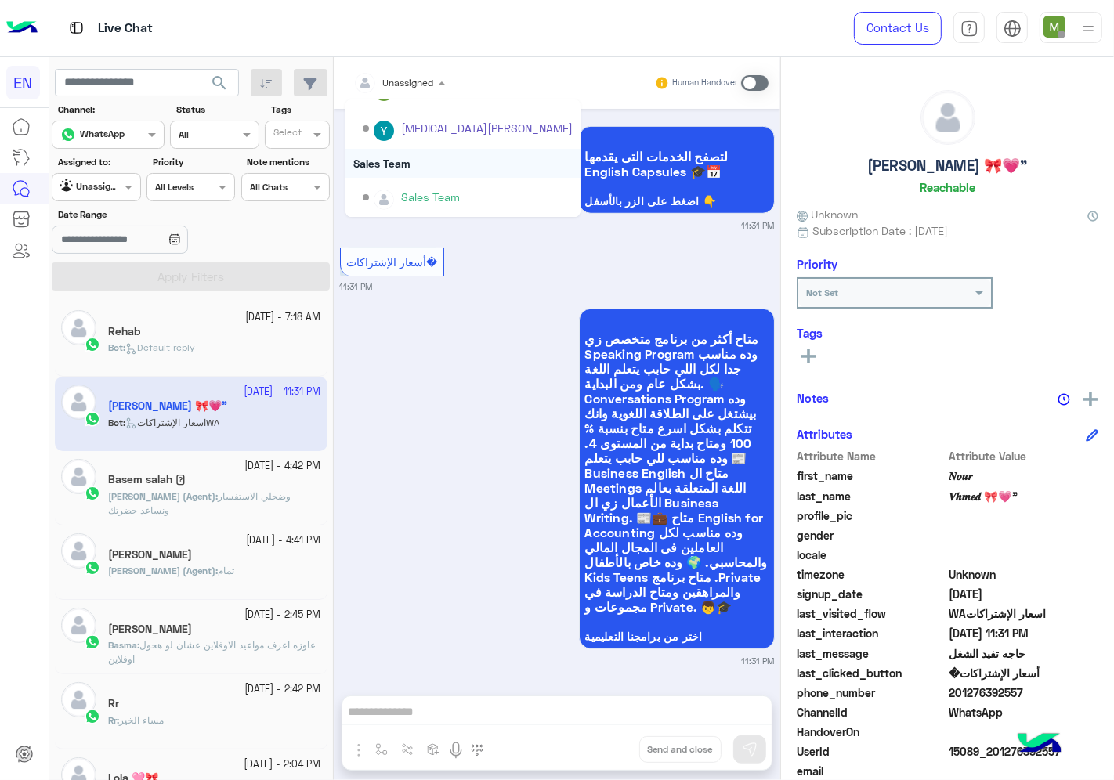
click at [389, 161] on div "Sales Team" at bounding box center [463, 163] width 235 height 29
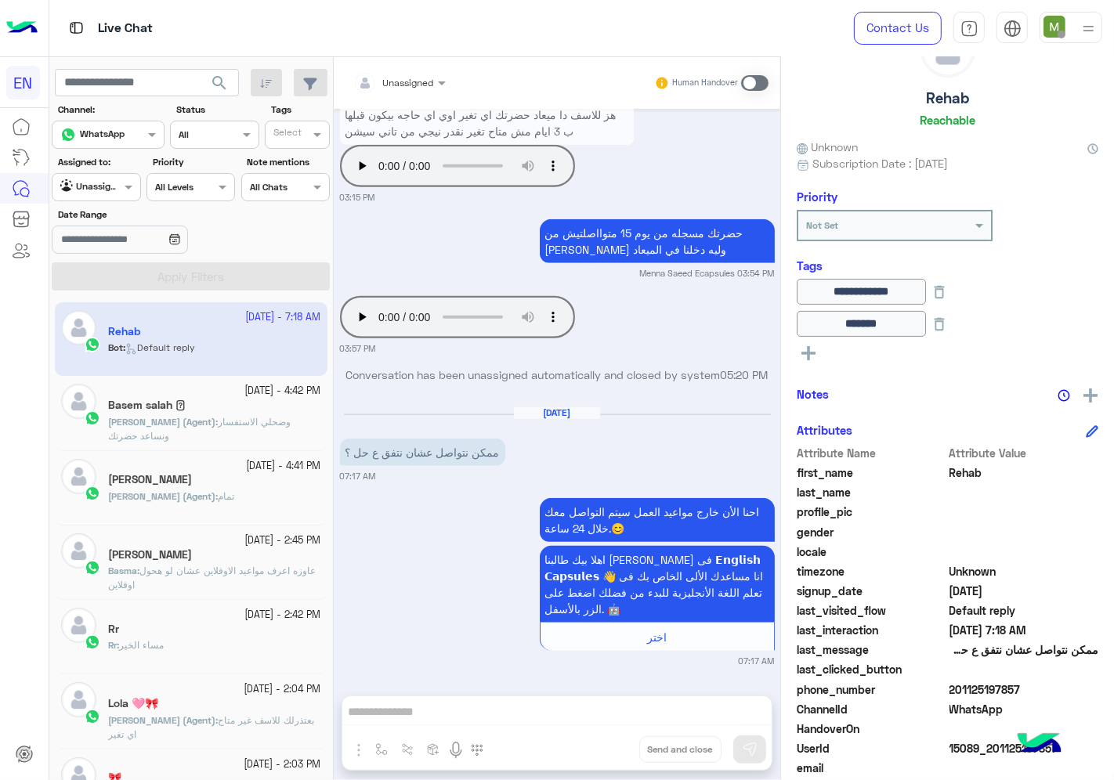
scroll to position [126, 0]
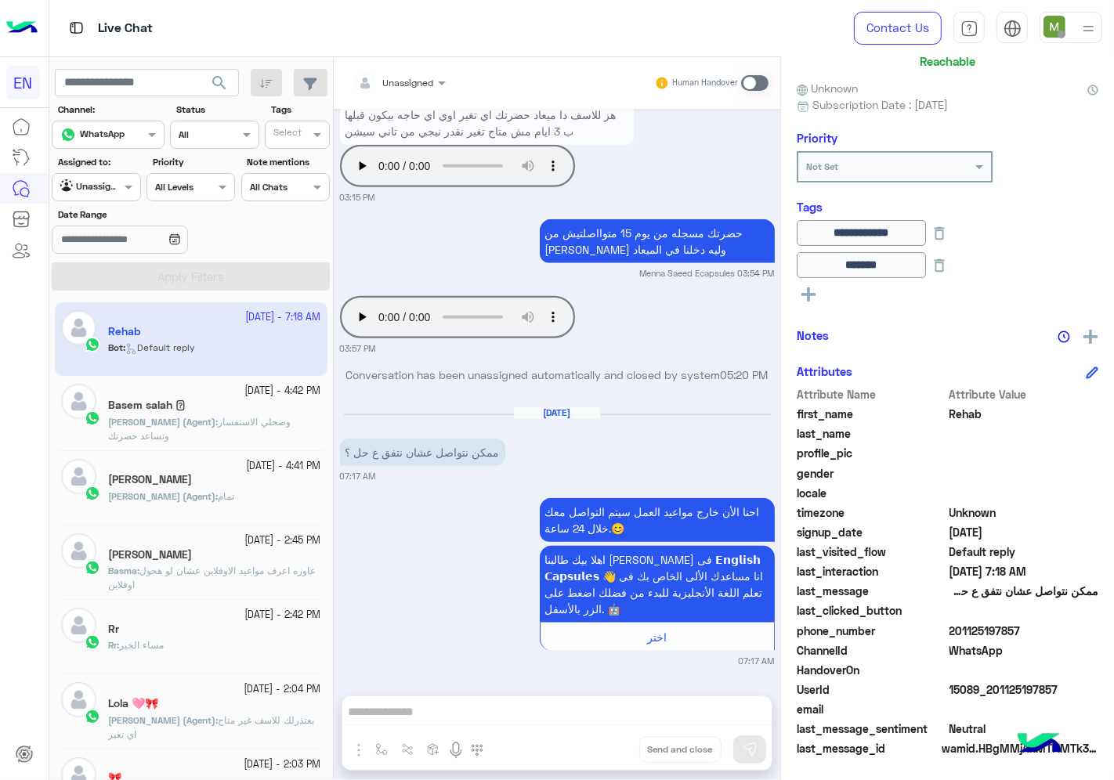
drag, startPoint x: 1037, startPoint y: 629, endPoint x: 950, endPoint y: 630, distance: 86.2
click at [950, 630] on span "201125197857" at bounding box center [1025, 631] width 150 height 16
copy span "01125197857"
click at [750, 79] on span at bounding box center [754, 83] width 27 height 16
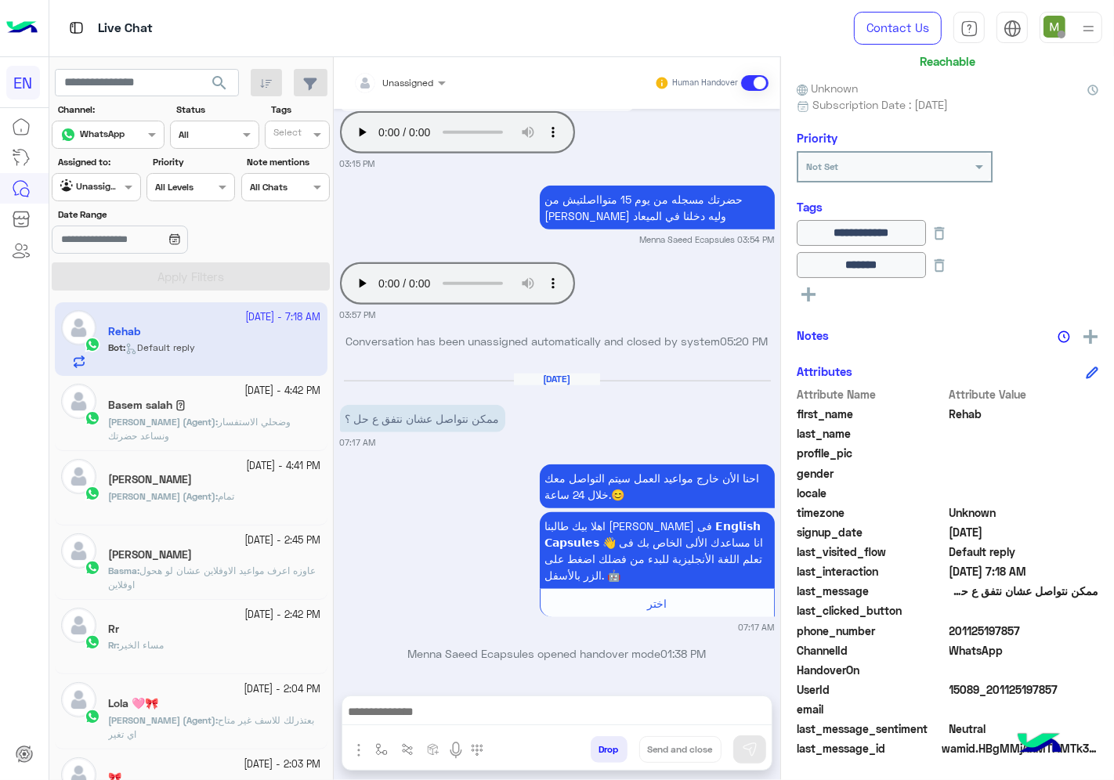
scroll to position [1413, 0]
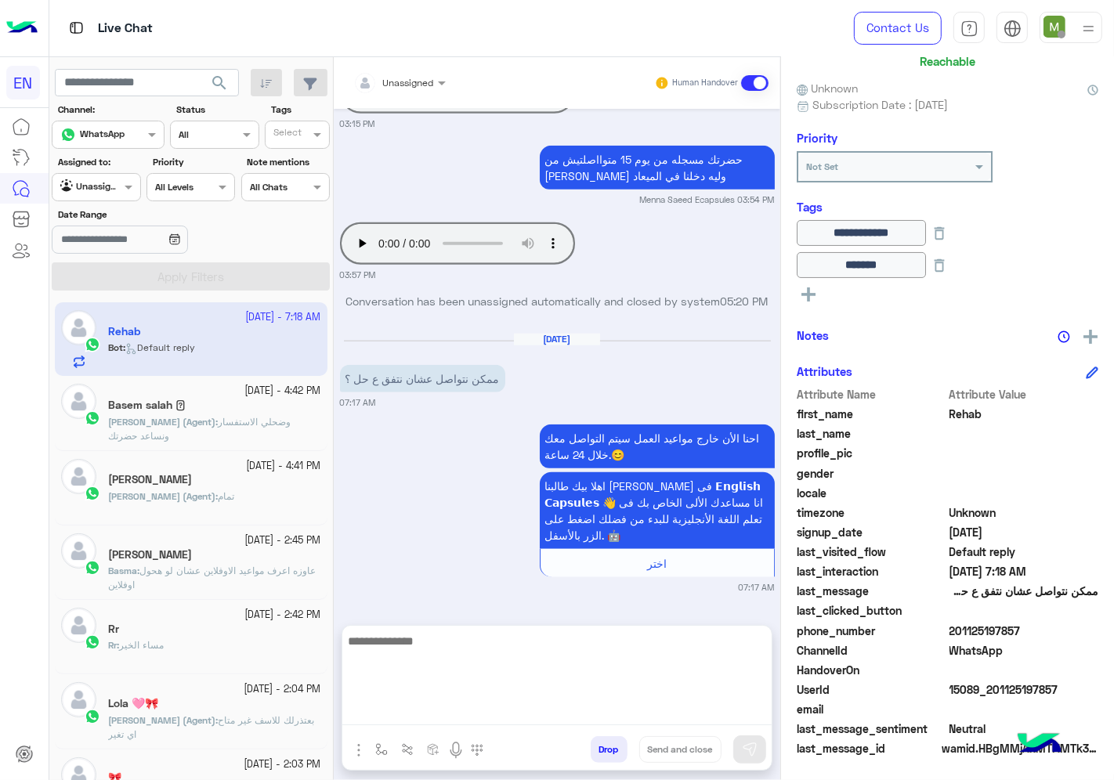
click at [652, 718] on textarea at bounding box center [556, 678] width 429 height 94
type textarea "*"
type textarea "**********"
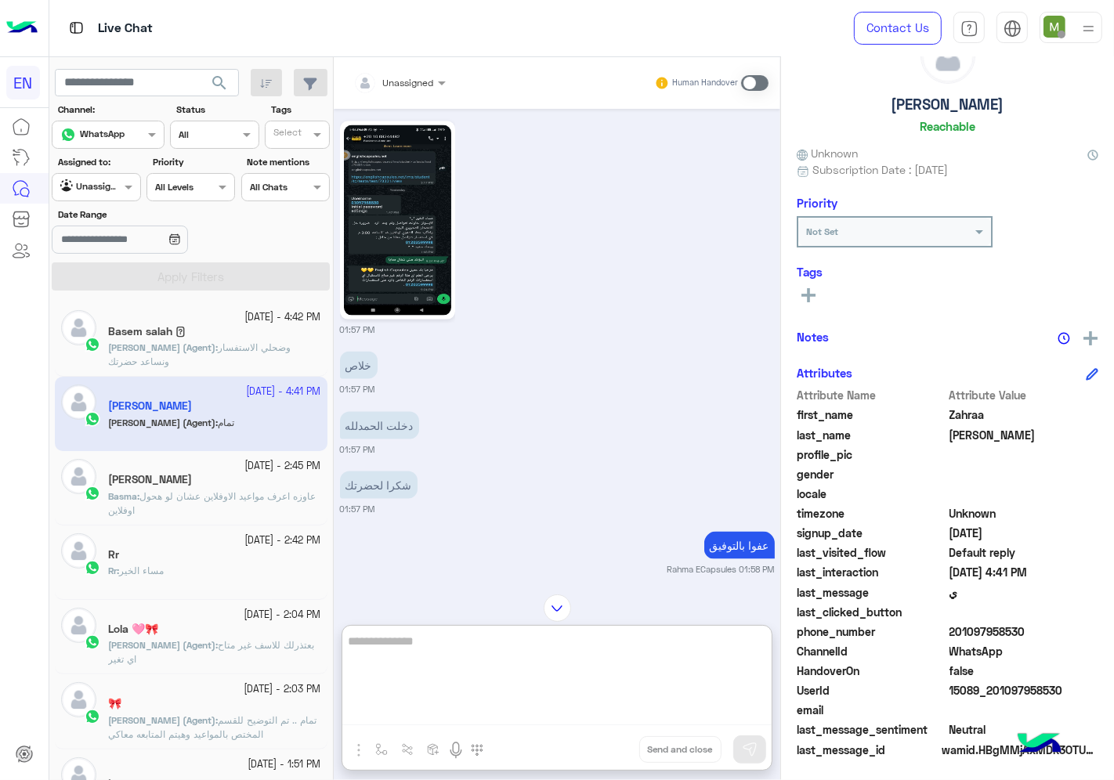
scroll to position [1293, 0]
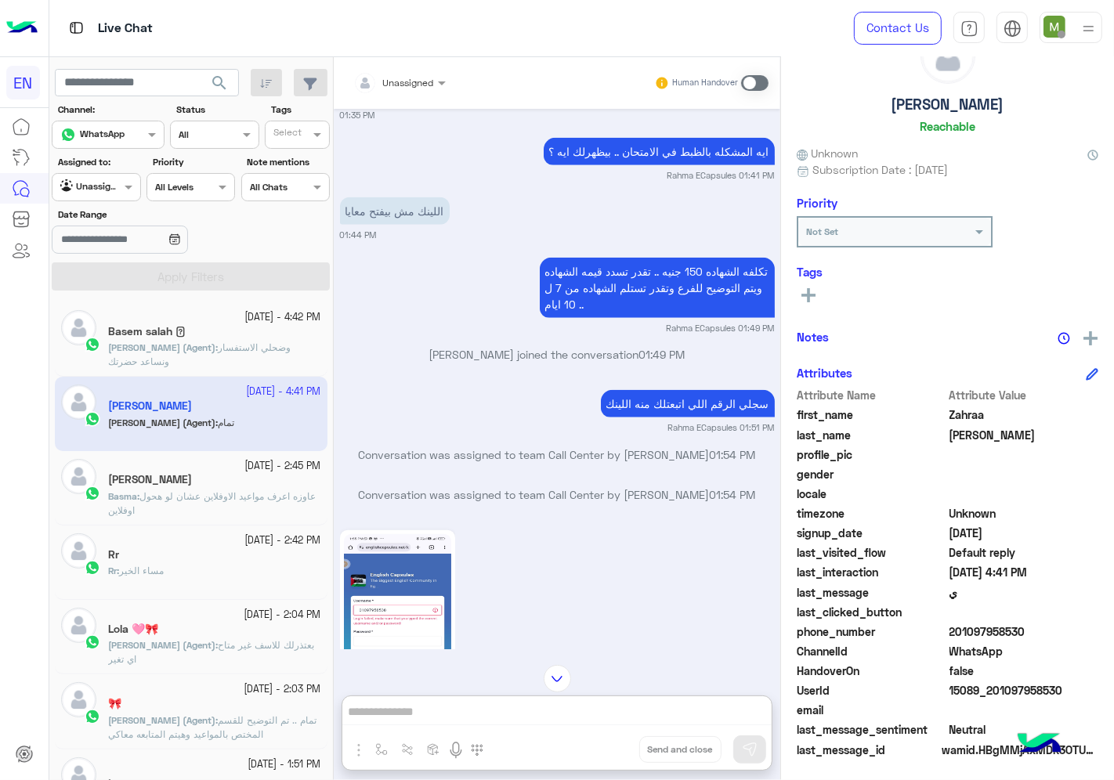
click at [92, 185] on input "text" at bounding box center [78, 186] width 36 height 14
drag, startPoint x: 107, startPoint y: 271, endPoint x: 127, endPoint y: 280, distance: 22.1
click at [107, 272] on b "Your Inbox" at bounding box center [102, 278] width 55 height 13
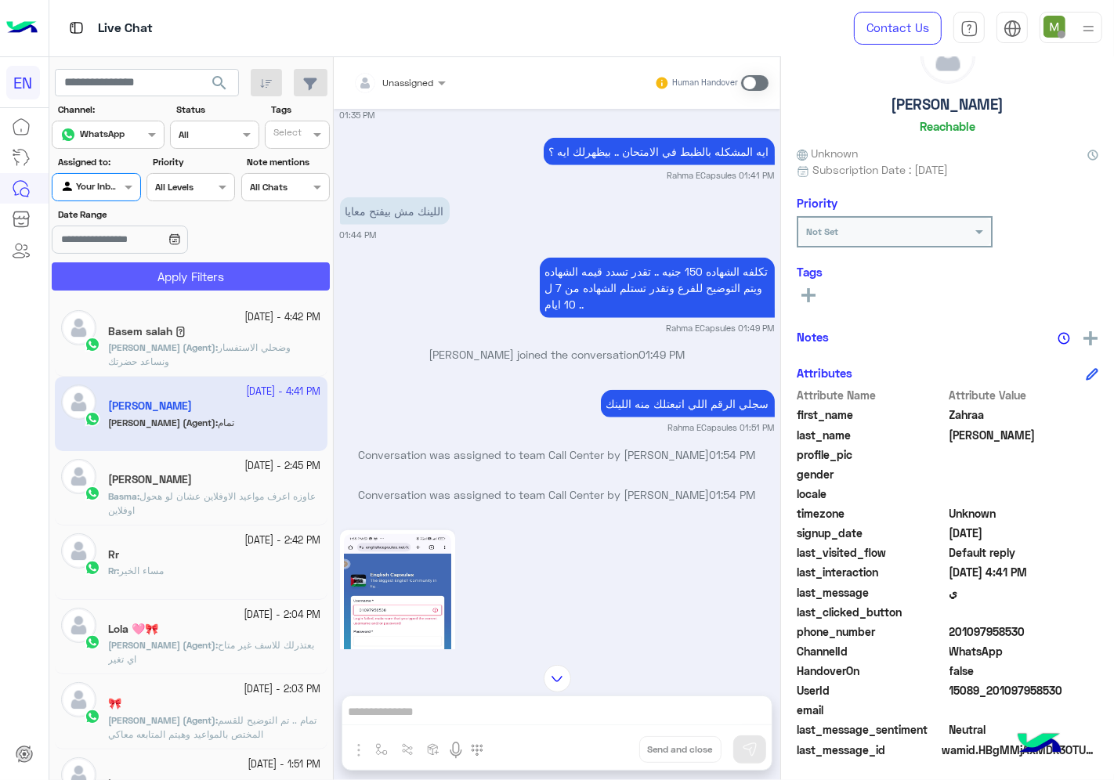
click at [128, 280] on button "Apply Filters" at bounding box center [191, 276] width 278 height 28
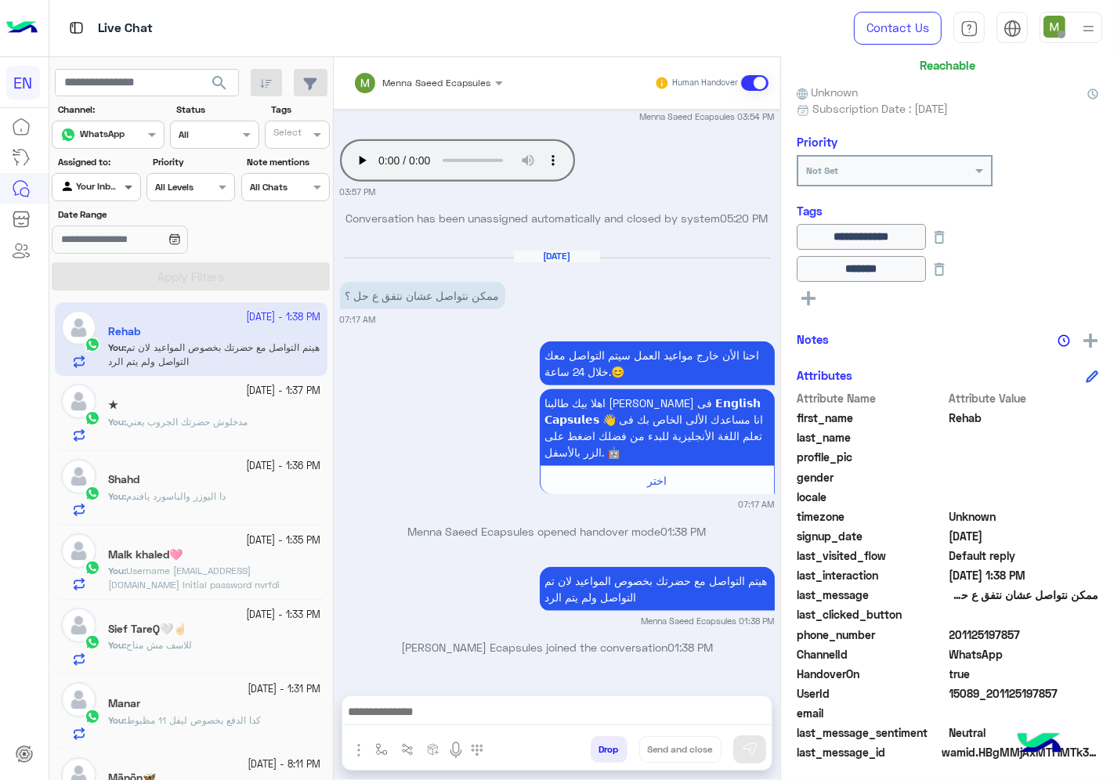
scroll to position [126, 0]
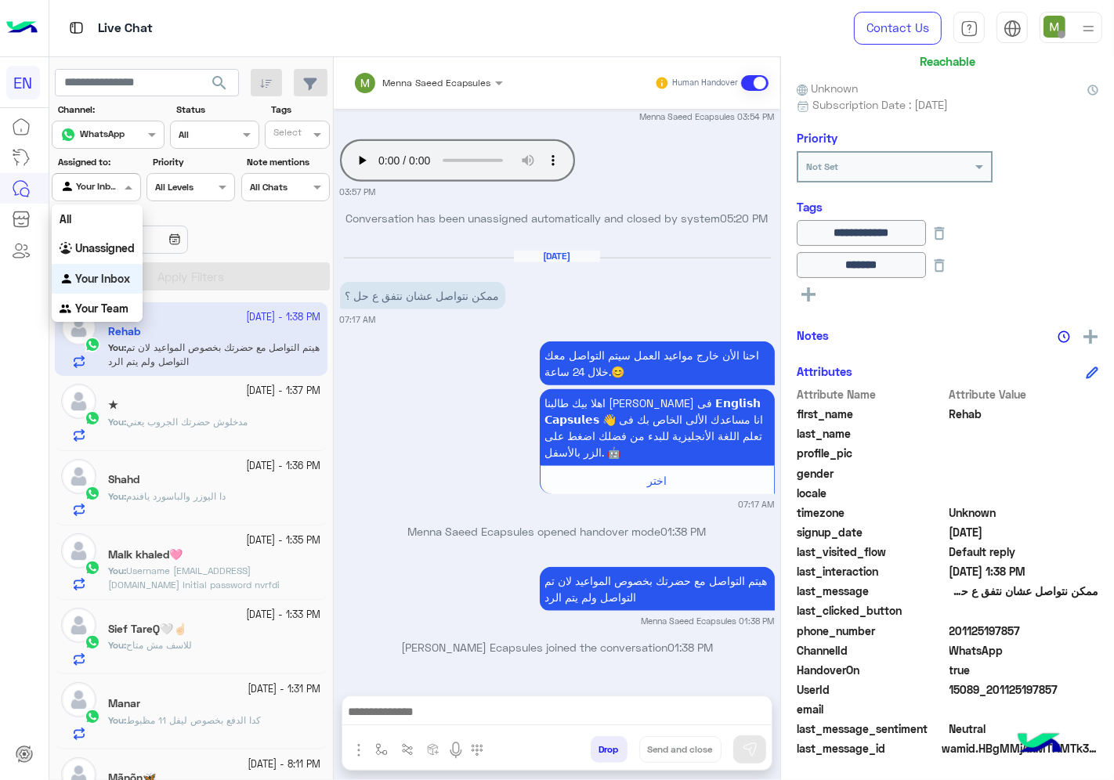
click at [125, 192] on span at bounding box center [131, 187] width 20 height 16
click at [114, 244] on b "Unassigned" at bounding box center [105, 247] width 60 height 13
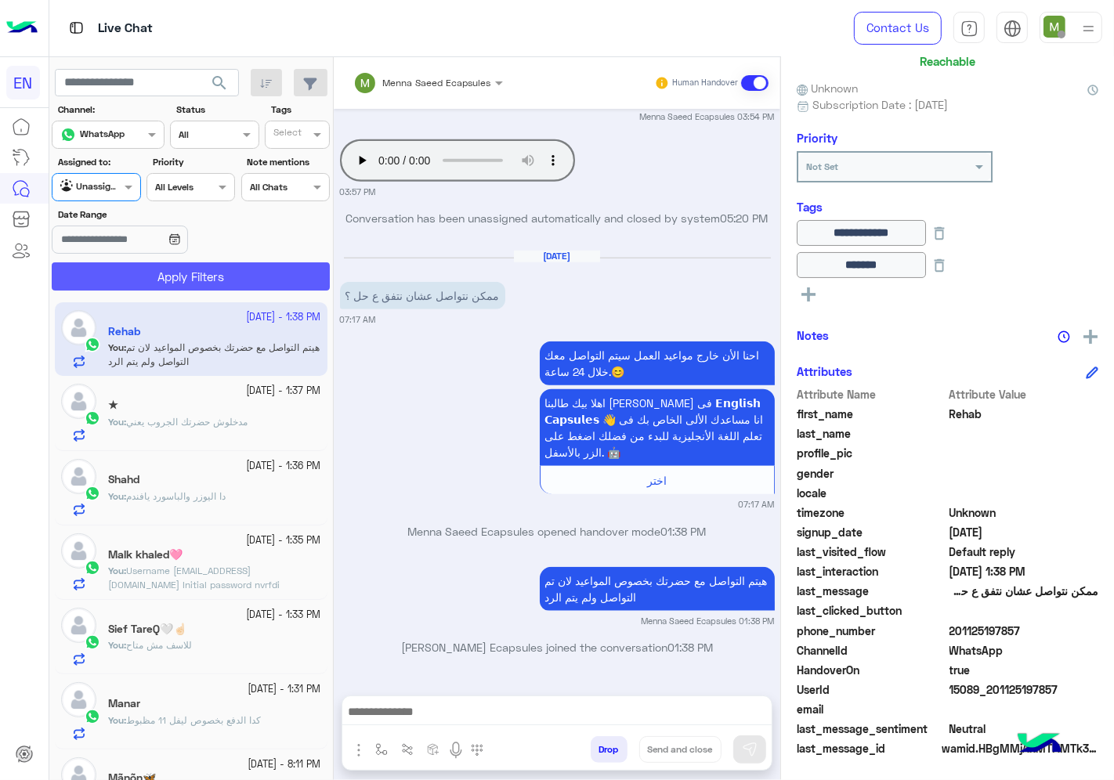
click at [168, 284] on button "Apply Filters" at bounding box center [191, 276] width 278 height 28
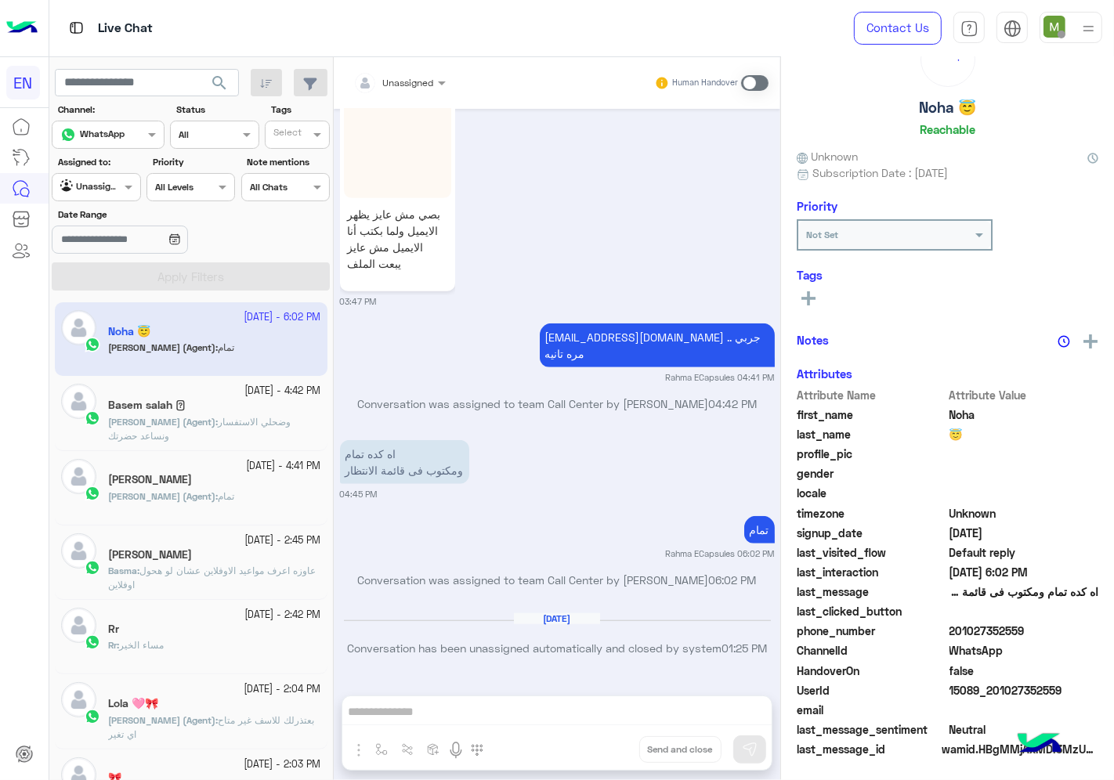
scroll to position [61, 0]
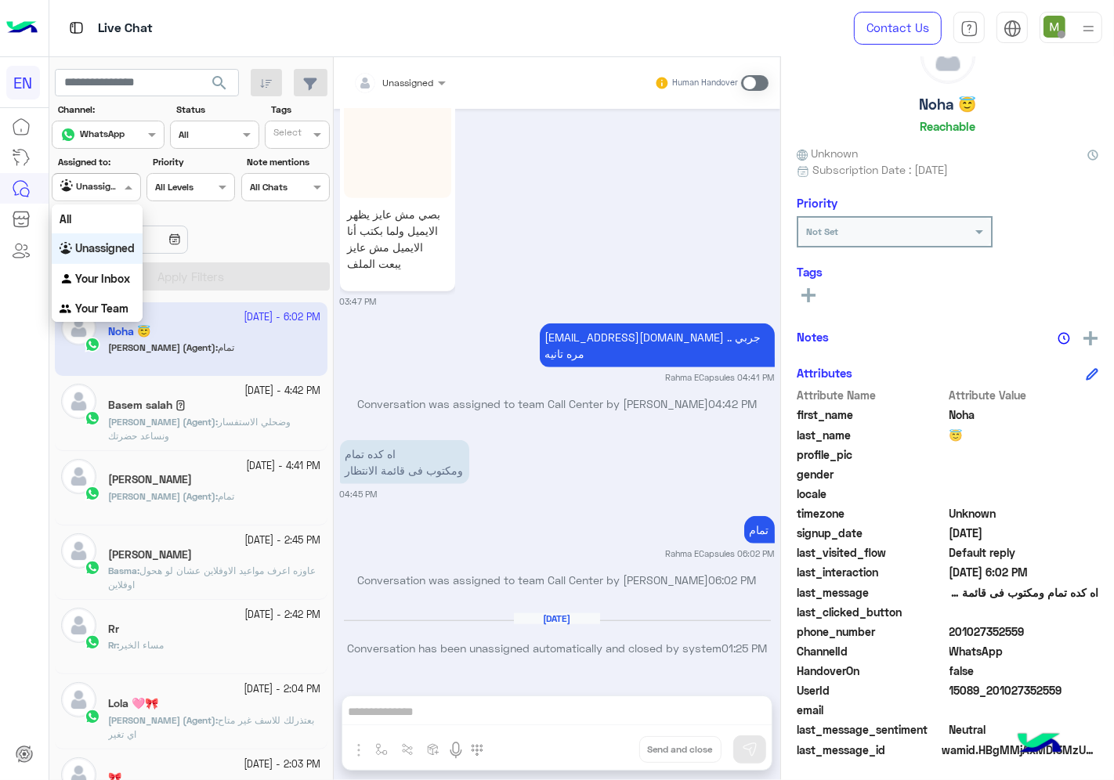
click at [102, 189] on div at bounding box center [95, 185] width 87 height 15
drag, startPoint x: 103, startPoint y: 309, endPoint x: 138, endPoint y: 298, distance: 36.9
click at [103, 309] on b "Your Team" at bounding box center [101, 308] width 53 height 13
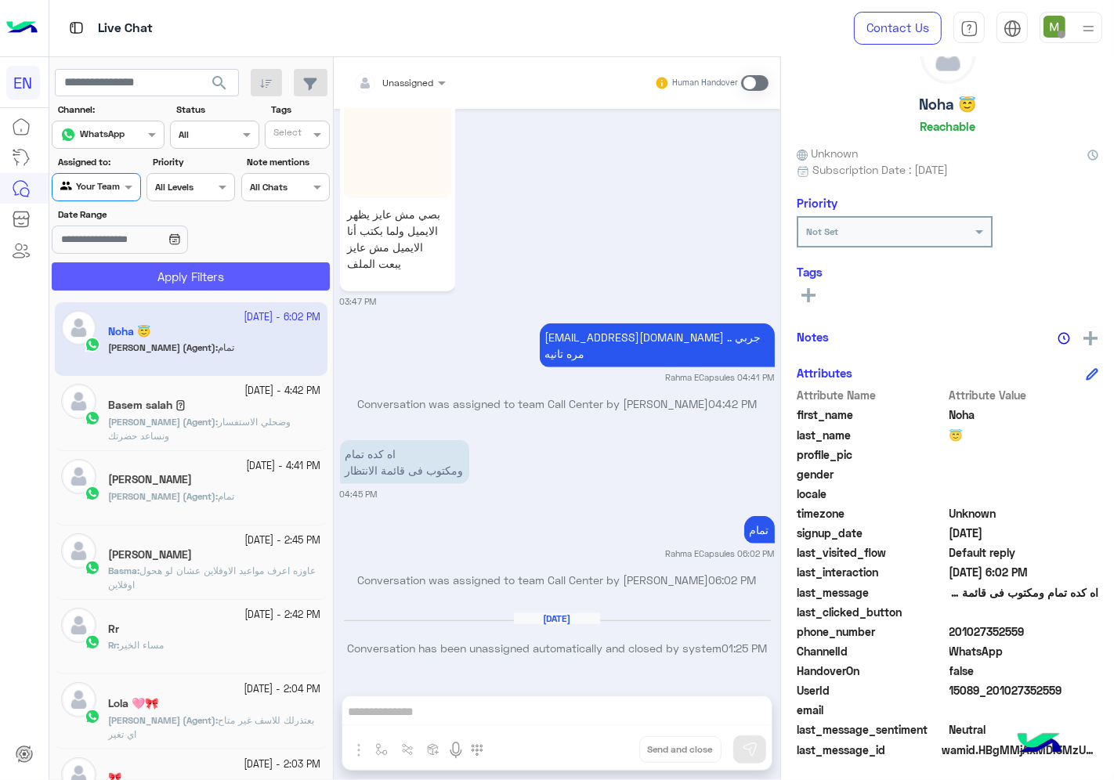
click at [174, 275] on button "Apply Filters" at bounding box center [191, 276] width 278 height 28
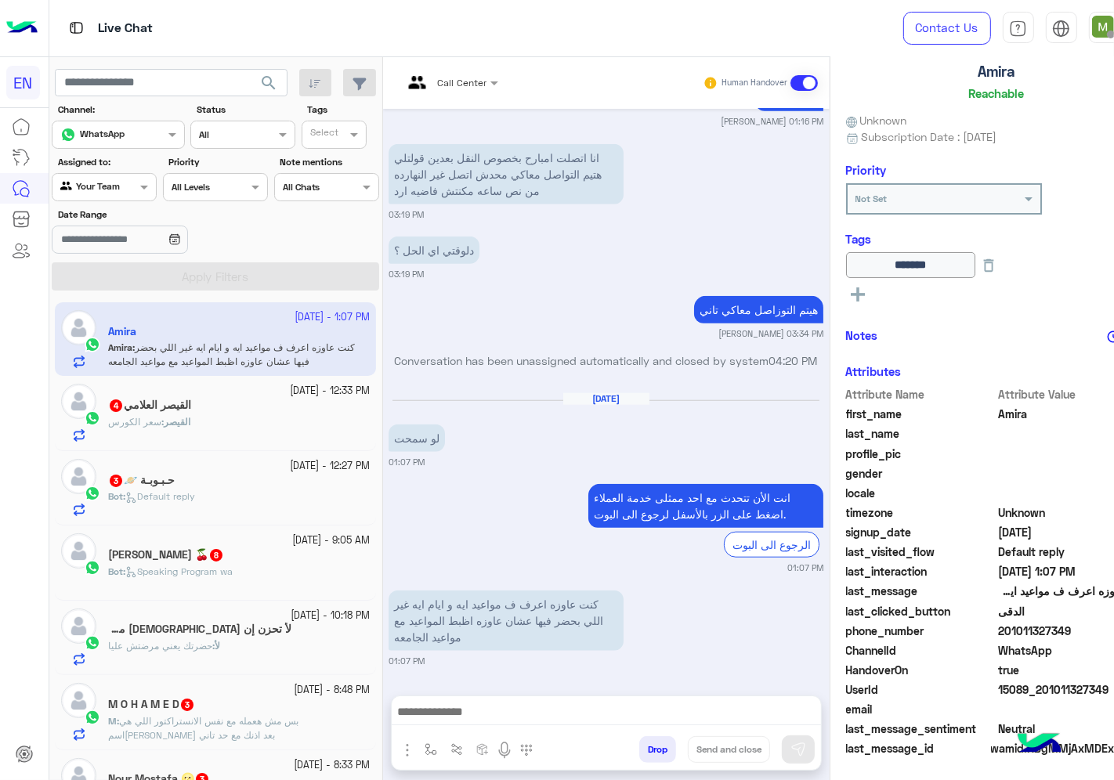
scroll to position [261, 0]
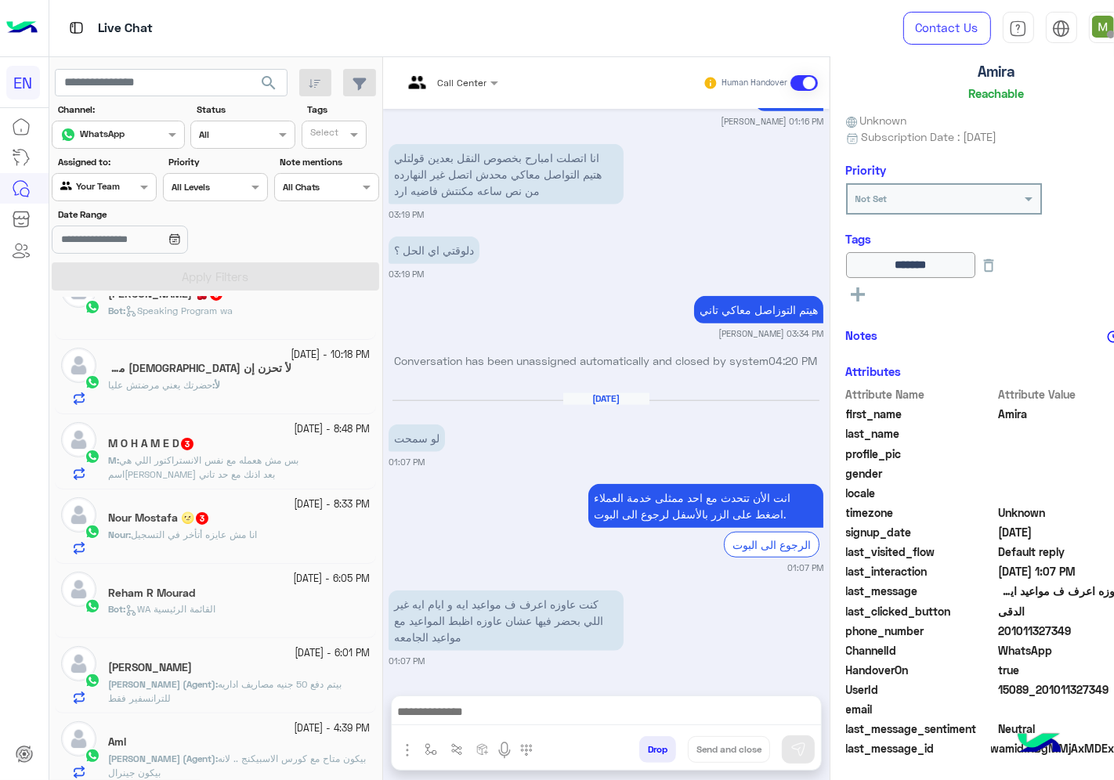
click at [186, 600] on h5 "Reham R Mourad" at bounding box center [151, 593] width 87 height 13
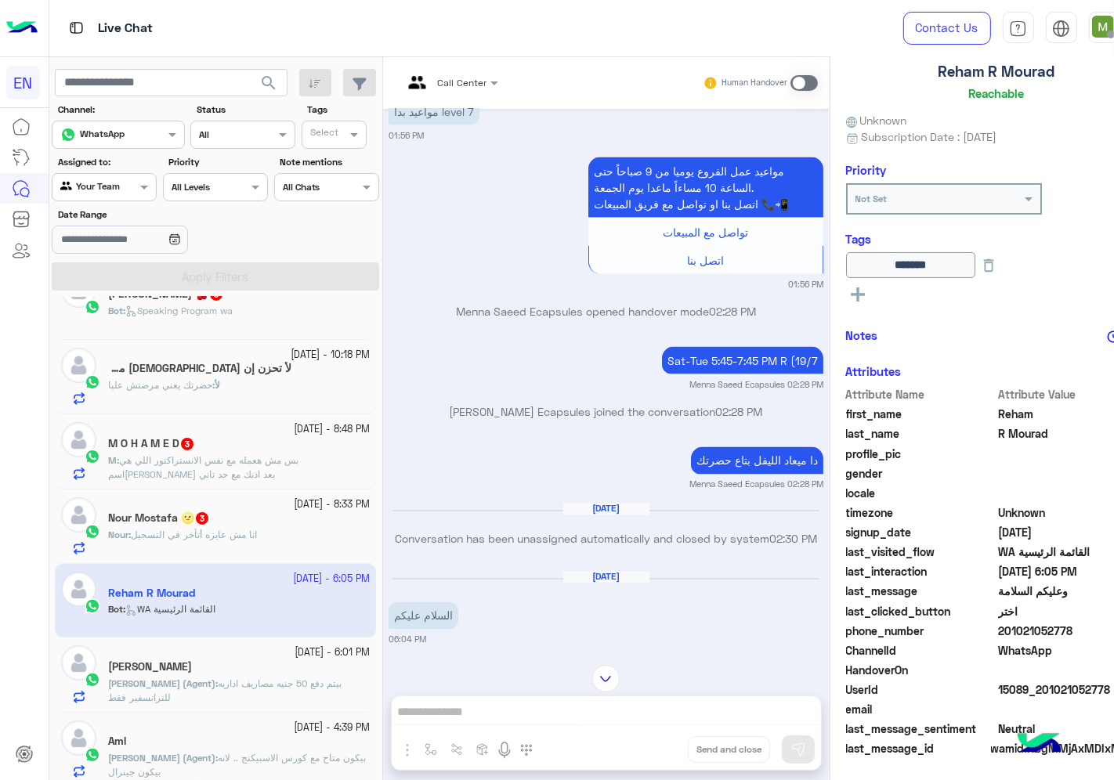
scroll to position [2241, 0]
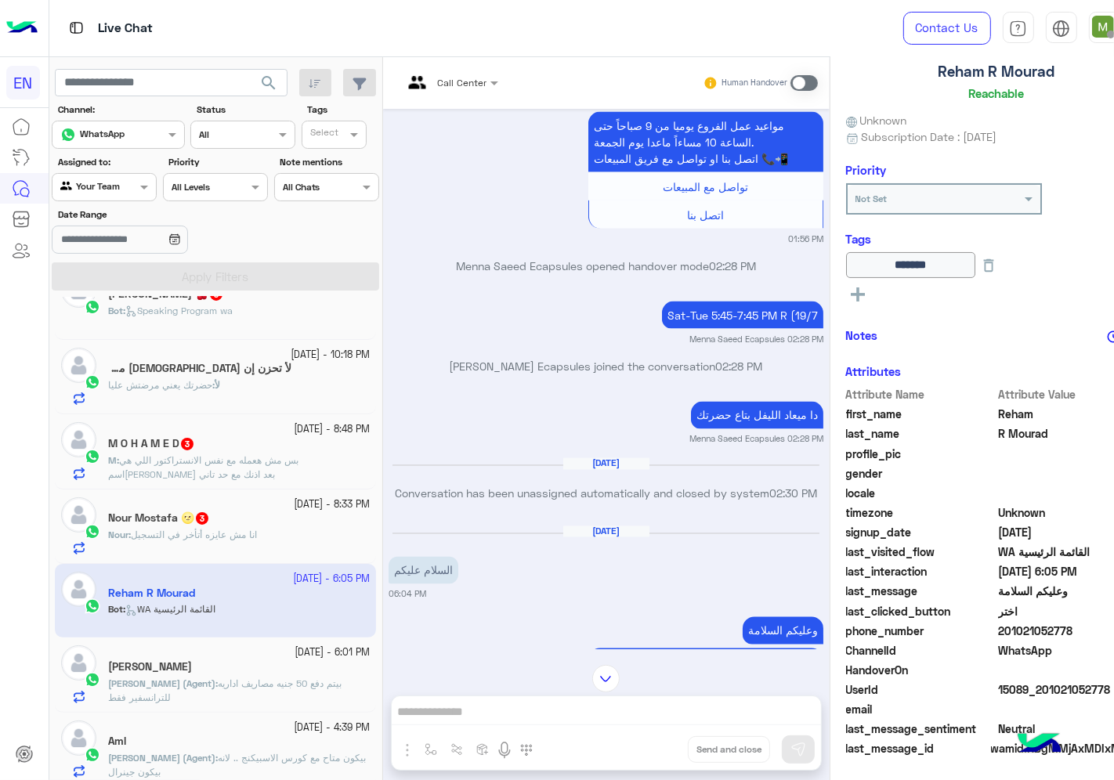
drag, startPoint x: 1011, startPoint y: 633, endPoint x: 956, endPoint y: 635, distance: 54.9
click at [998, 635] on span "201021052778" at bounding box center [1073, 631] width 150 height 16
copy span "01021052778"
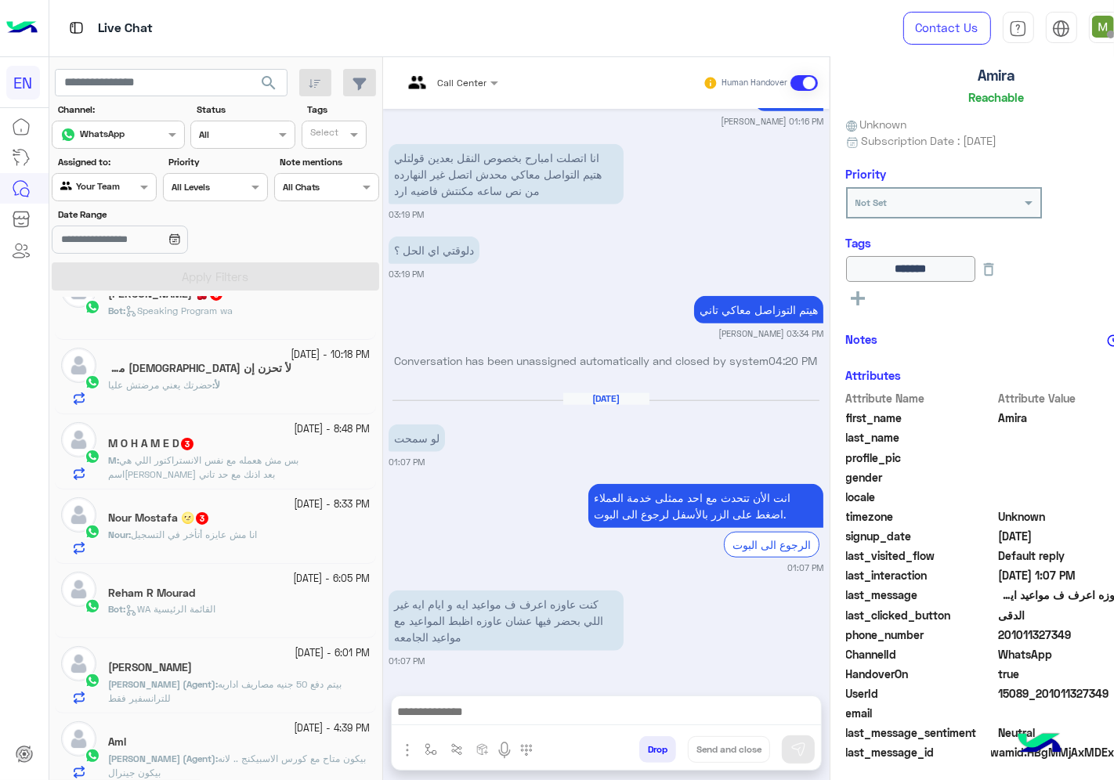
scroll to position [94, 0]
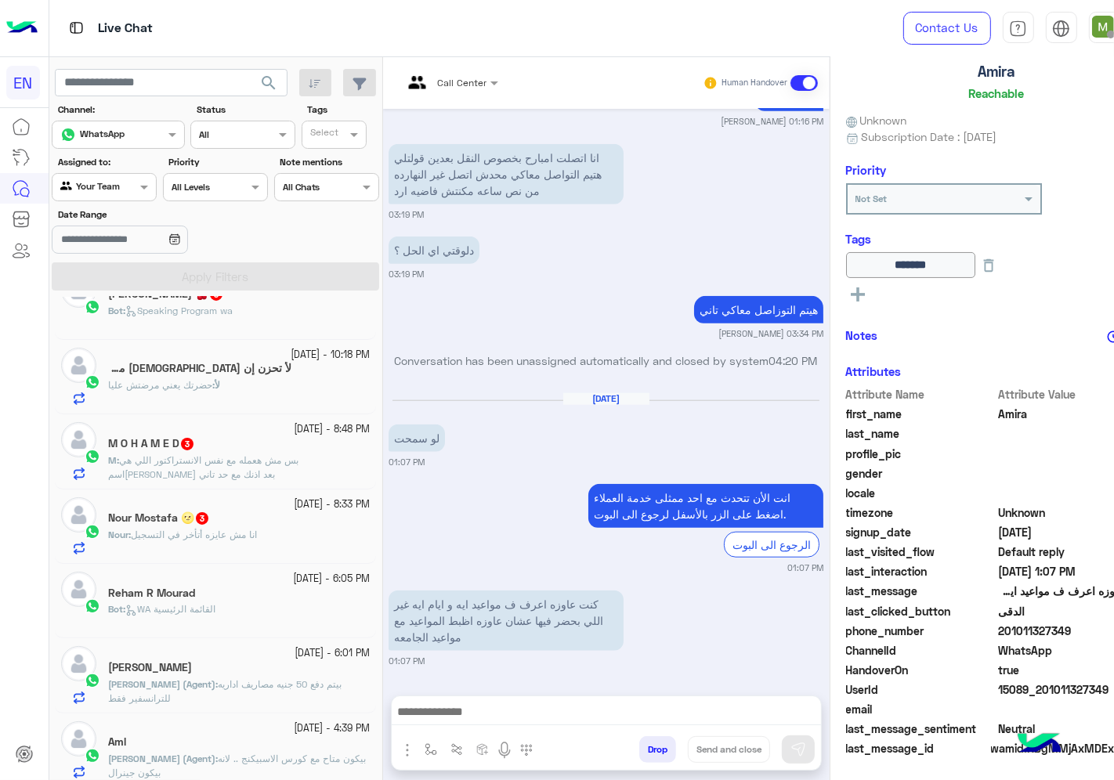
drag, startPoint x: 1029, startPoint y: 632, endPoint x: 953, endPoint y: 631, distance: 76.0
click at [998, 631] on span "201011327349" at bounding box center [1073, 631] width 150 height 16
copy span "01011327349"
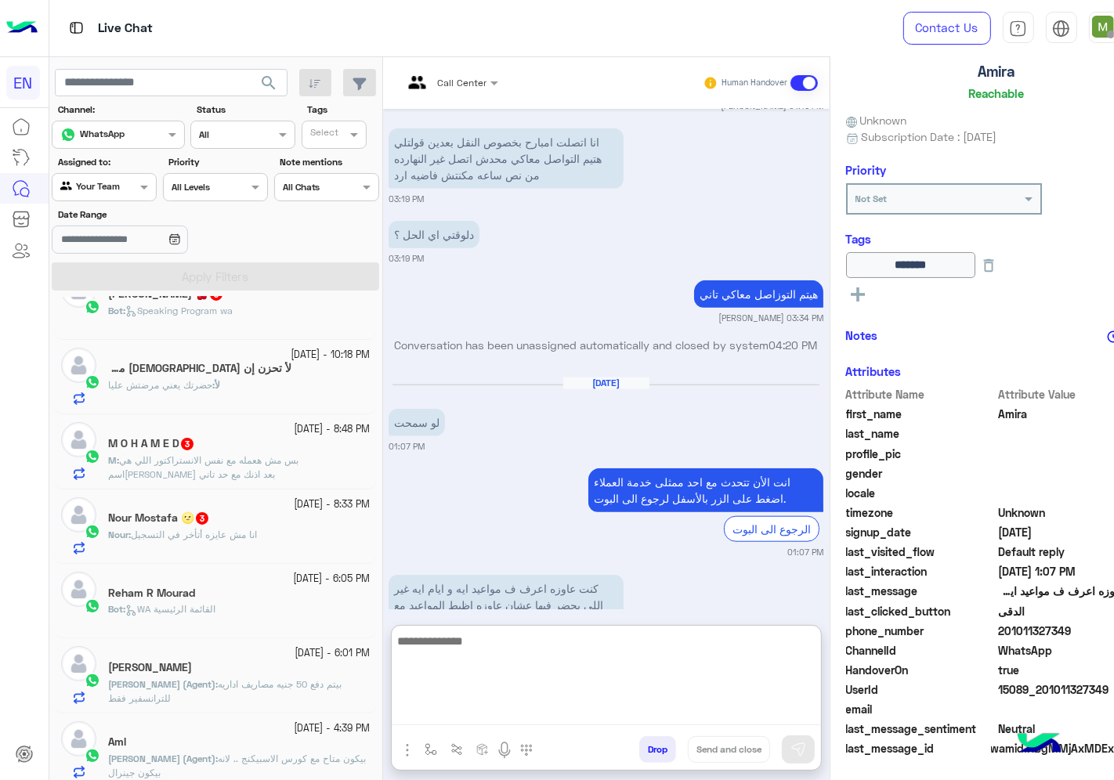
paste textarea "**********"
type textarea "**********"
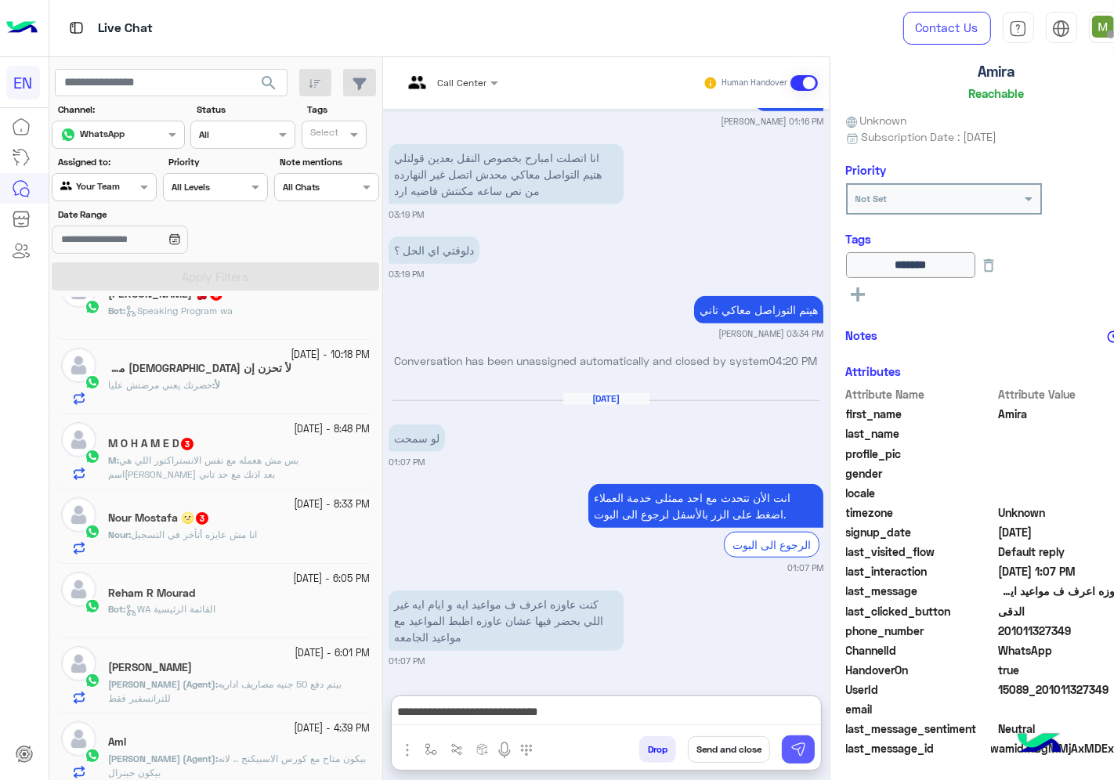
click at [782, 740] on button at bounding box center [798, 750] width 33 height 28
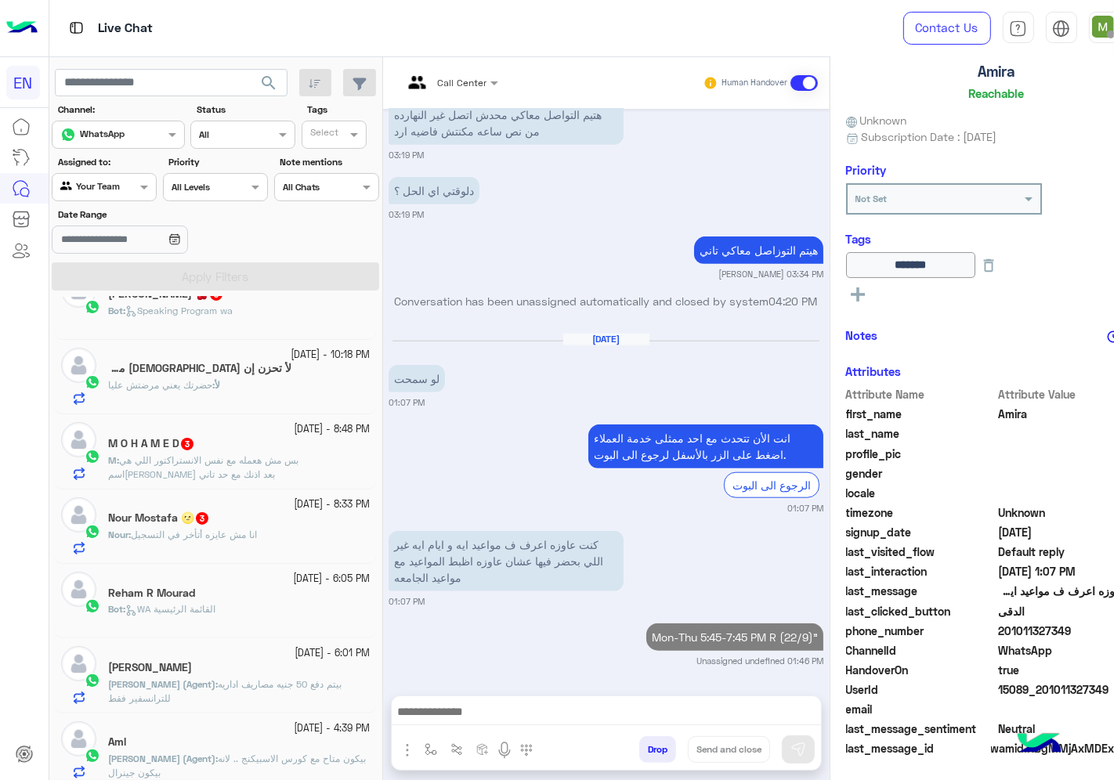
scroll to position [1203, 0]
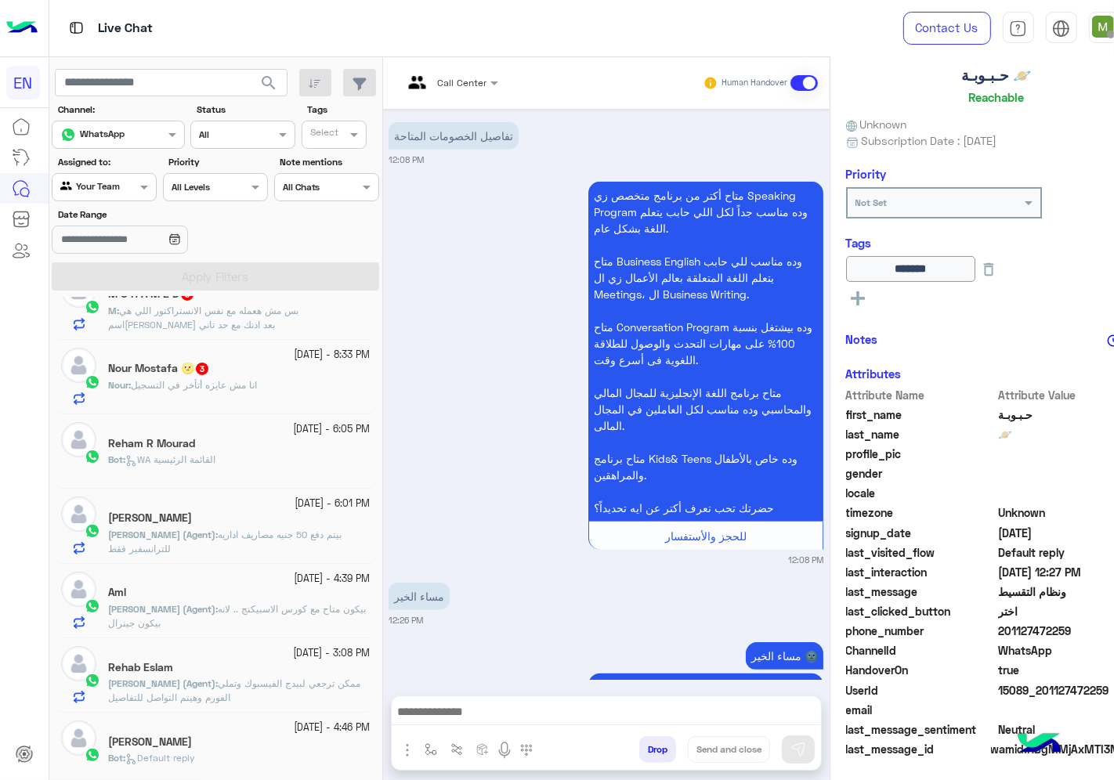
scroll to position [2700, 0]
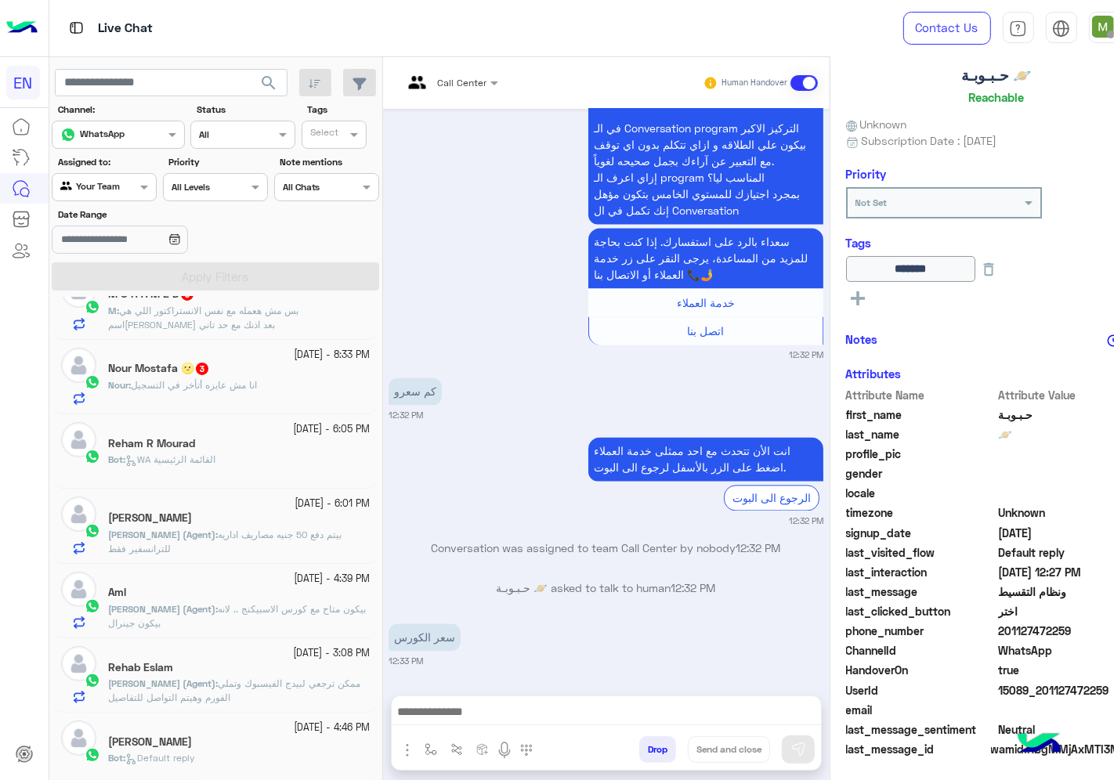
click at [87, 186] on input "text" at bounding box center [85, 186] width 51 height 14
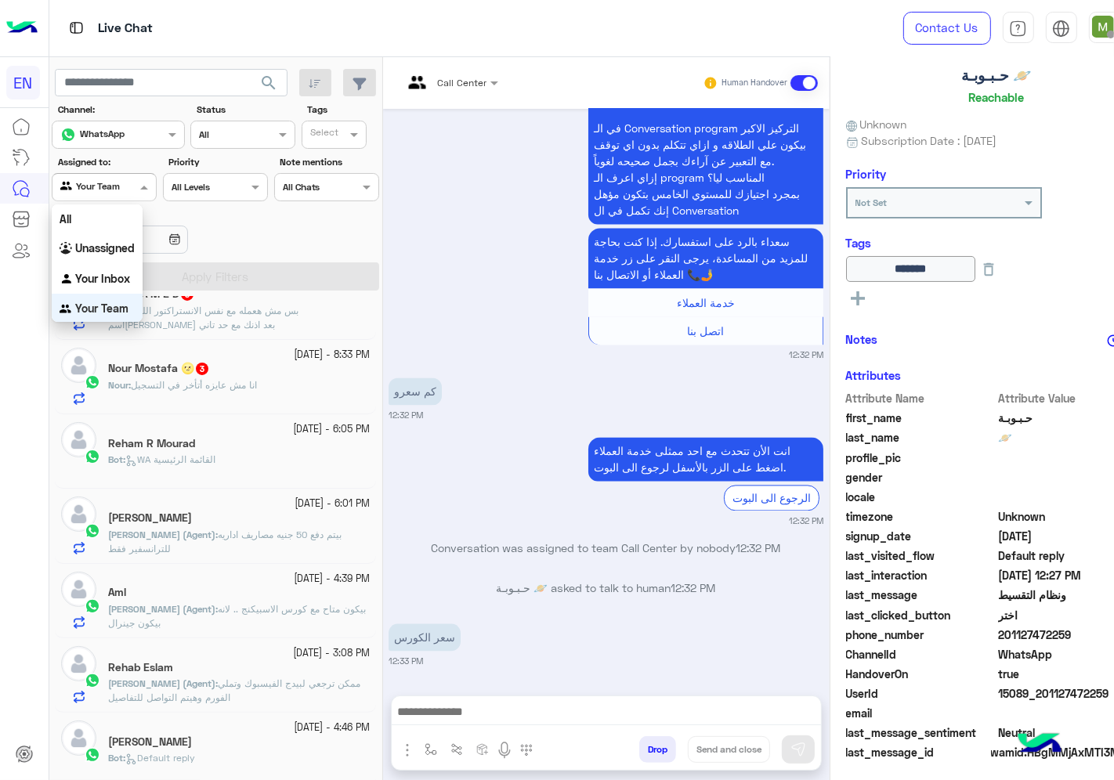
scroll to position [94, 0]
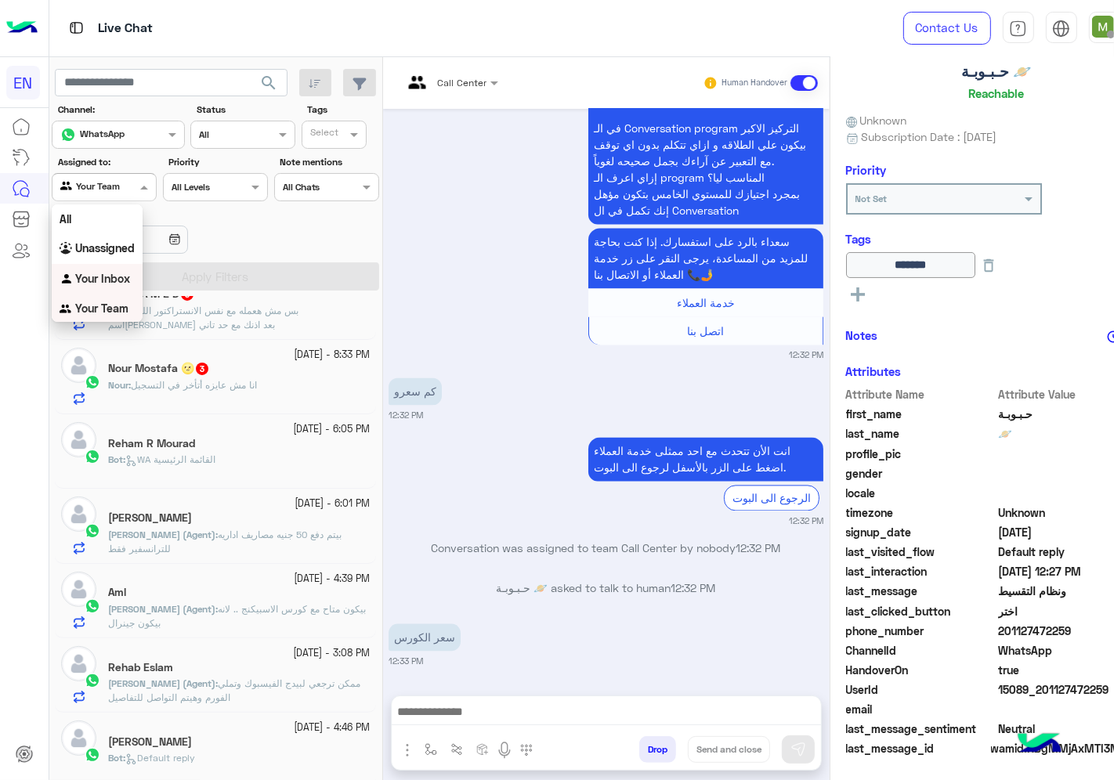
click at [92, 276] on b "Your Inbox" at bounding box center [102, 278] width 55 height 13
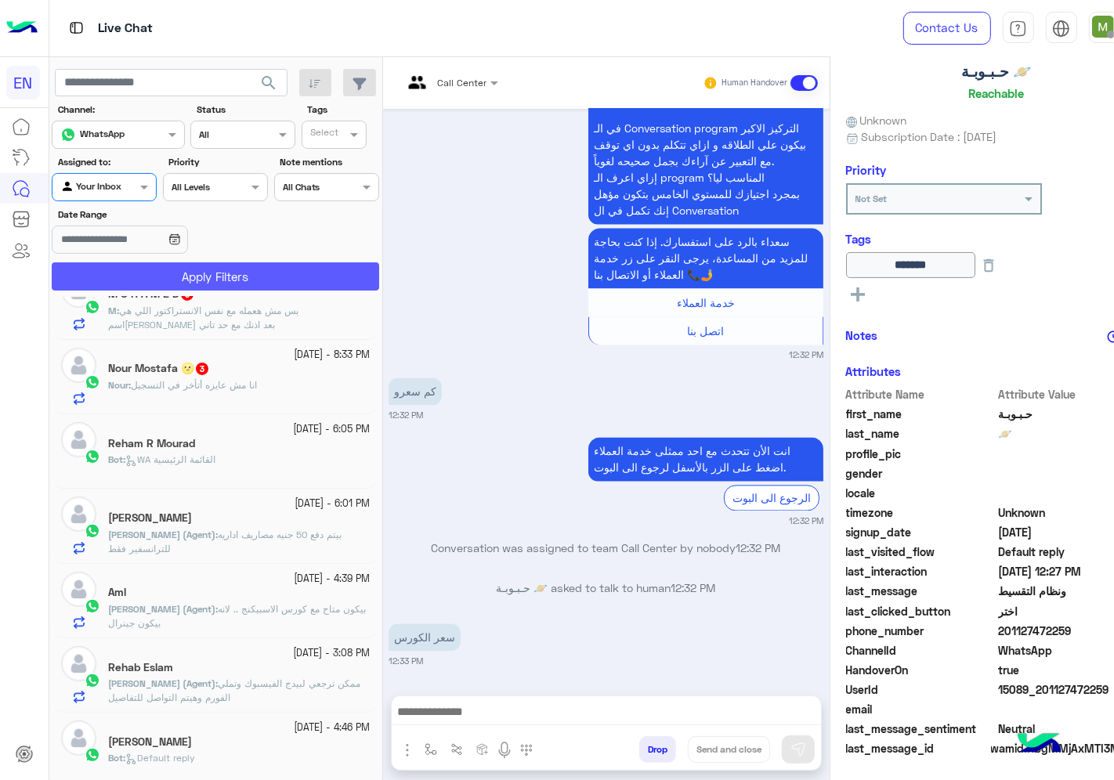
click at [113, 283] on button "Apply Filters" at bounding box center [215, 276] width 327 height 28
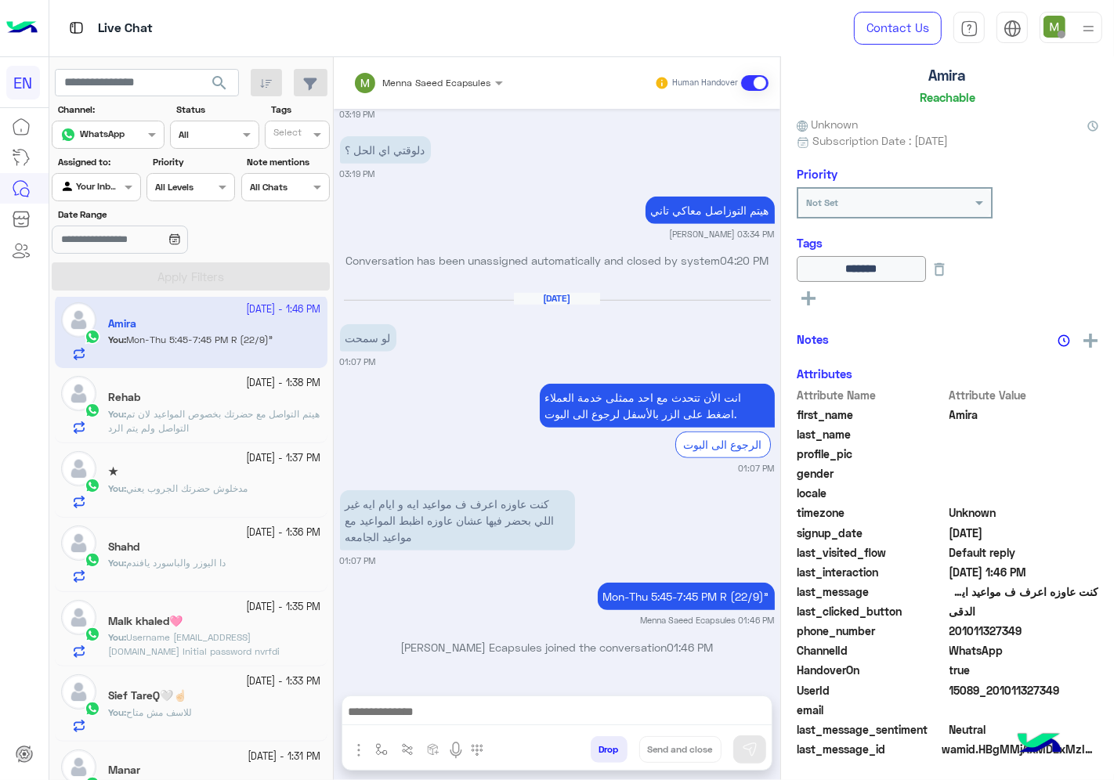
scroll to position [94, 0]
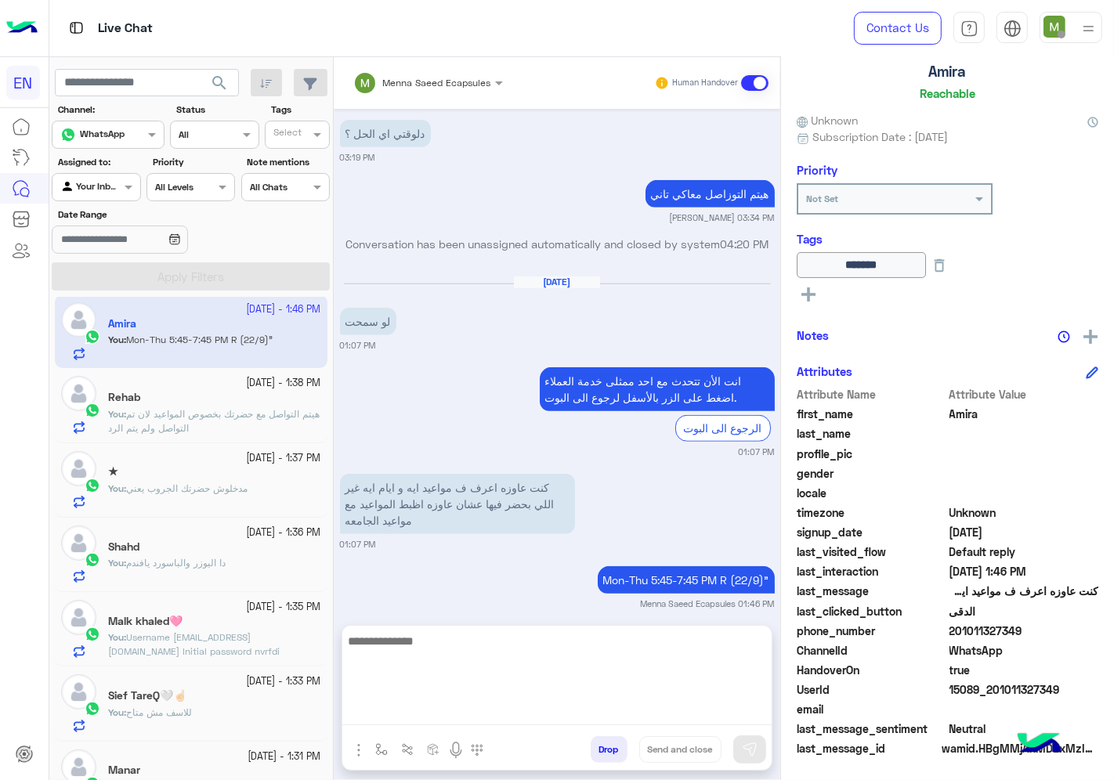
click at [630, 708] on textarea at bounding box center [556, 678] width 429 height 94
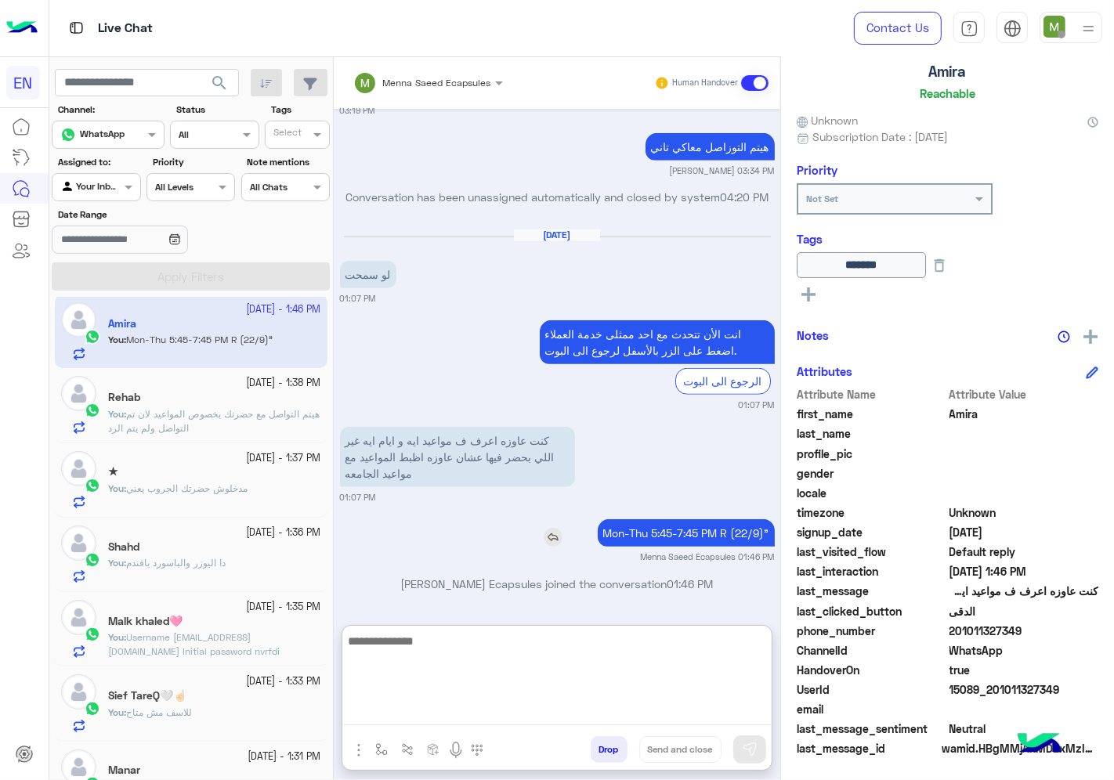
scroll to position [1029, 0]
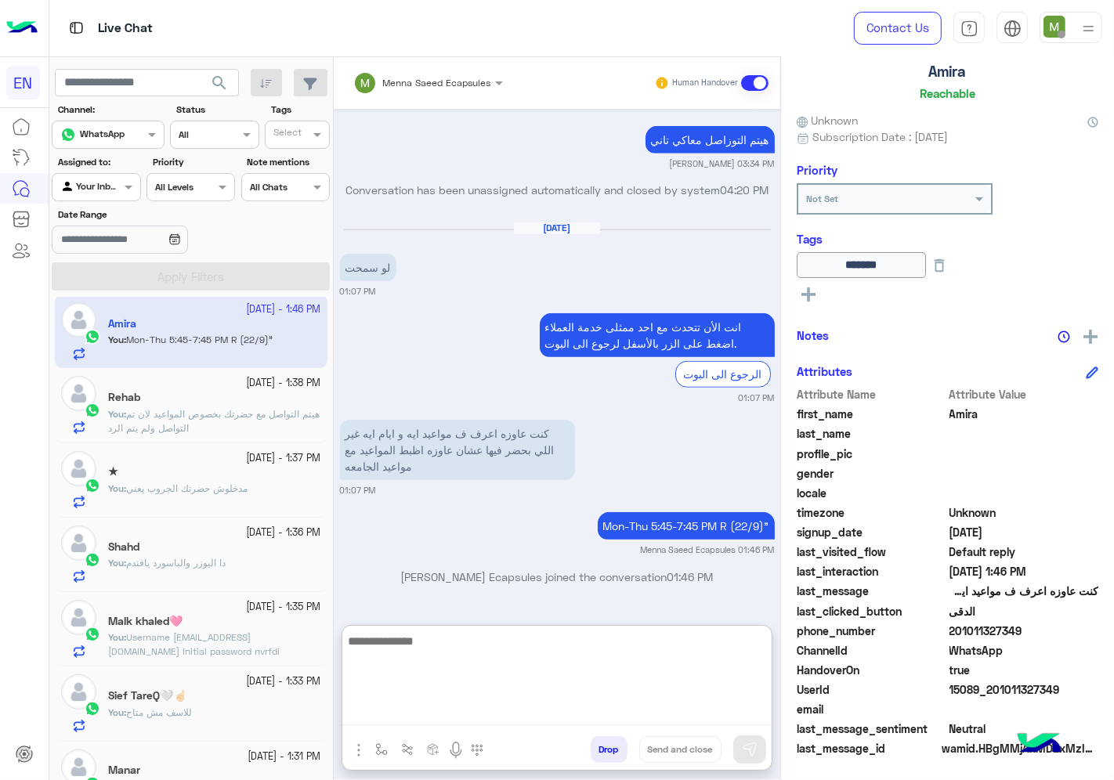
click at [613, 664] on textarea at bounding box center [556, 678] width 429 height 94
type textarea "*"
click at [652, 639] on textarea at bounding box center [556, 678] width 429 height 94
type textarea "*"
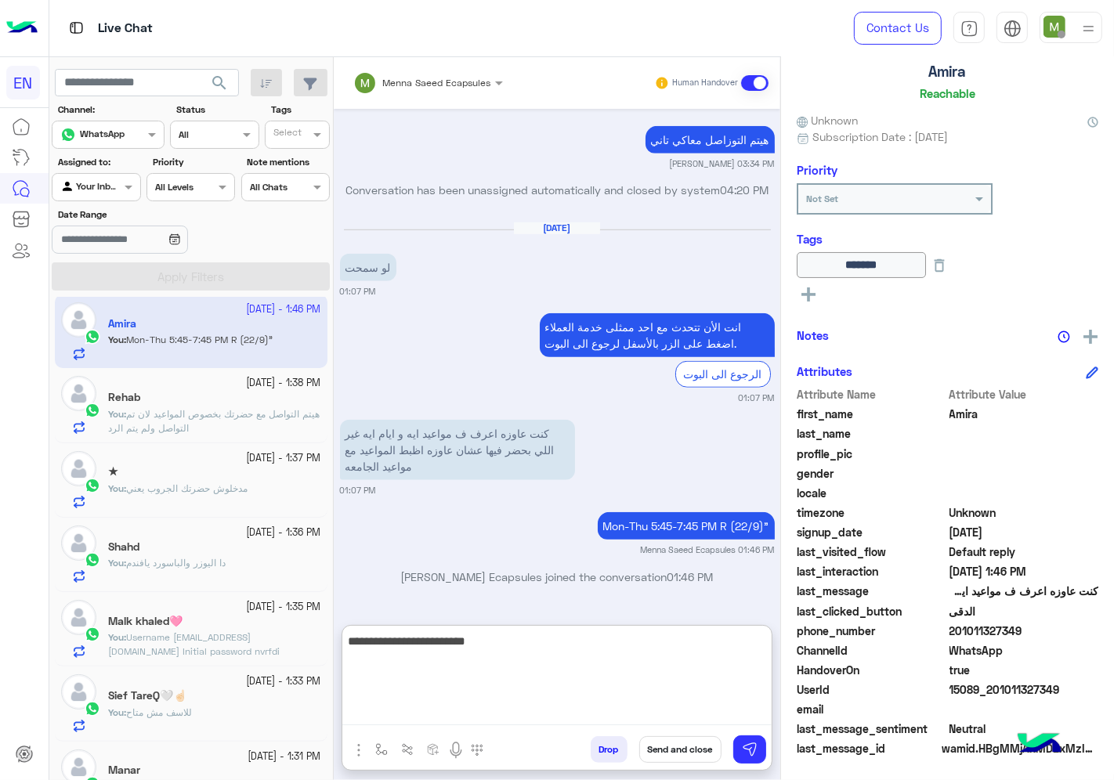
type textarea "**********"
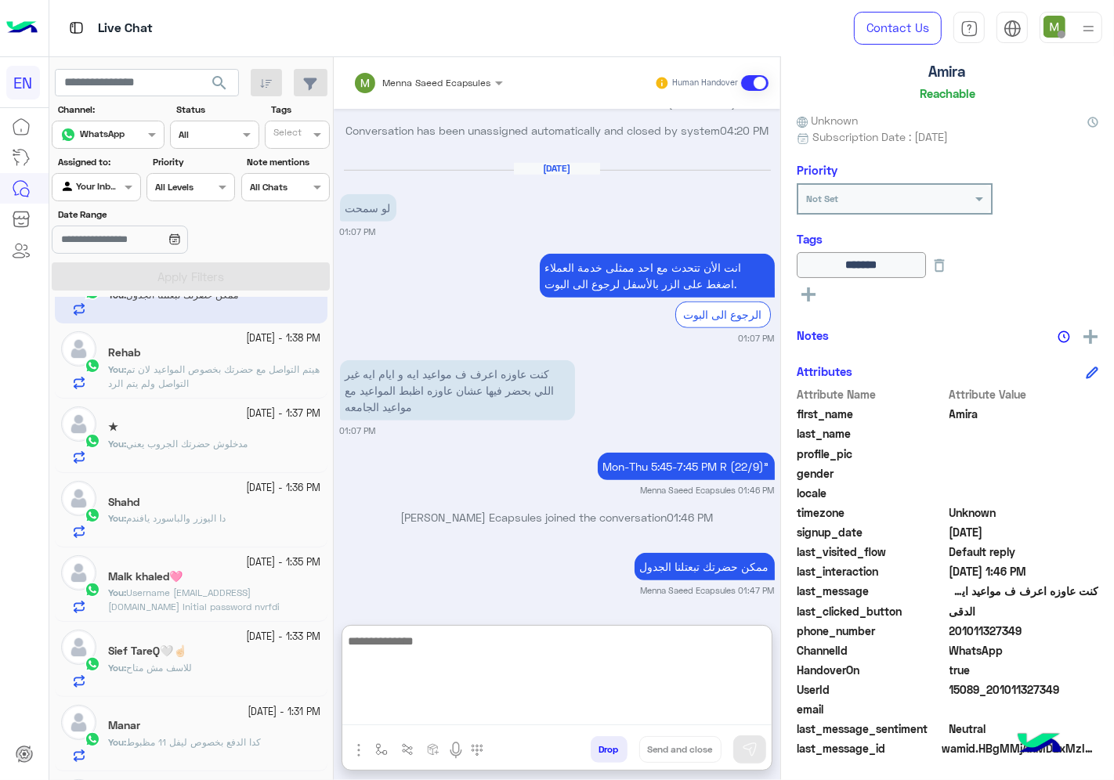
scroll to position [0, 0]
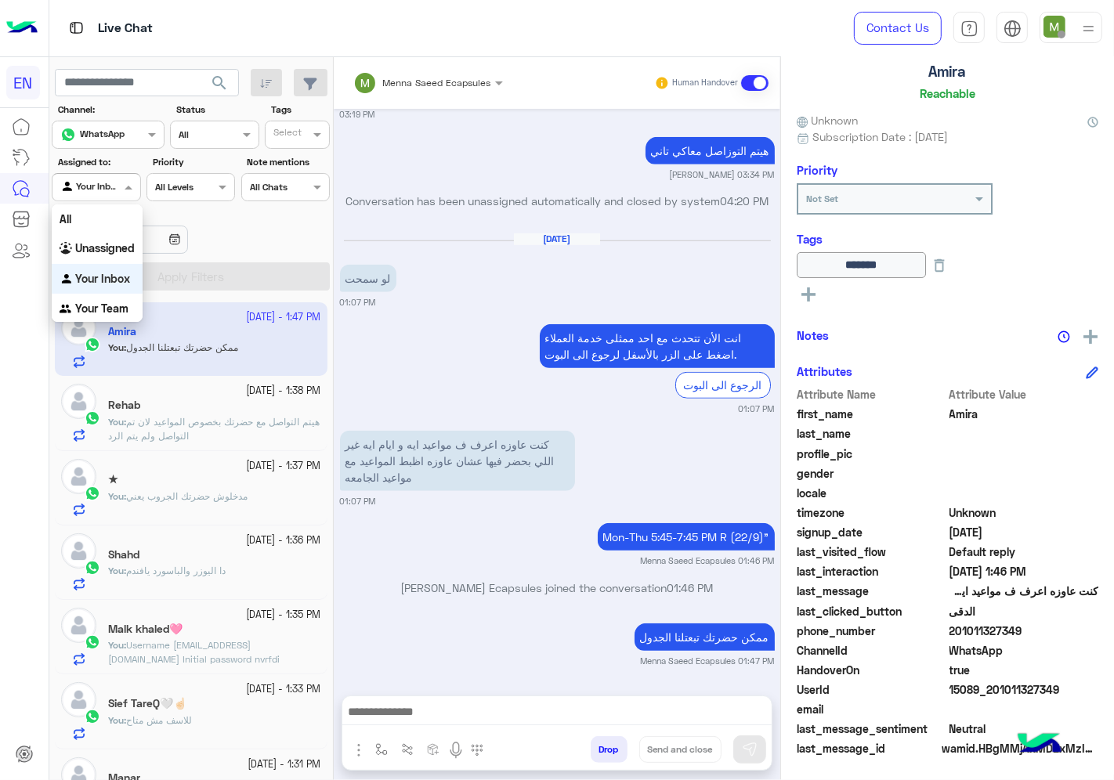
click at [97, 183] on div at bounding box center [95, 185] width 87 height 15
click at [114, 309] on b "Your Team" at bounding box center [101, 308] width 53 height 13
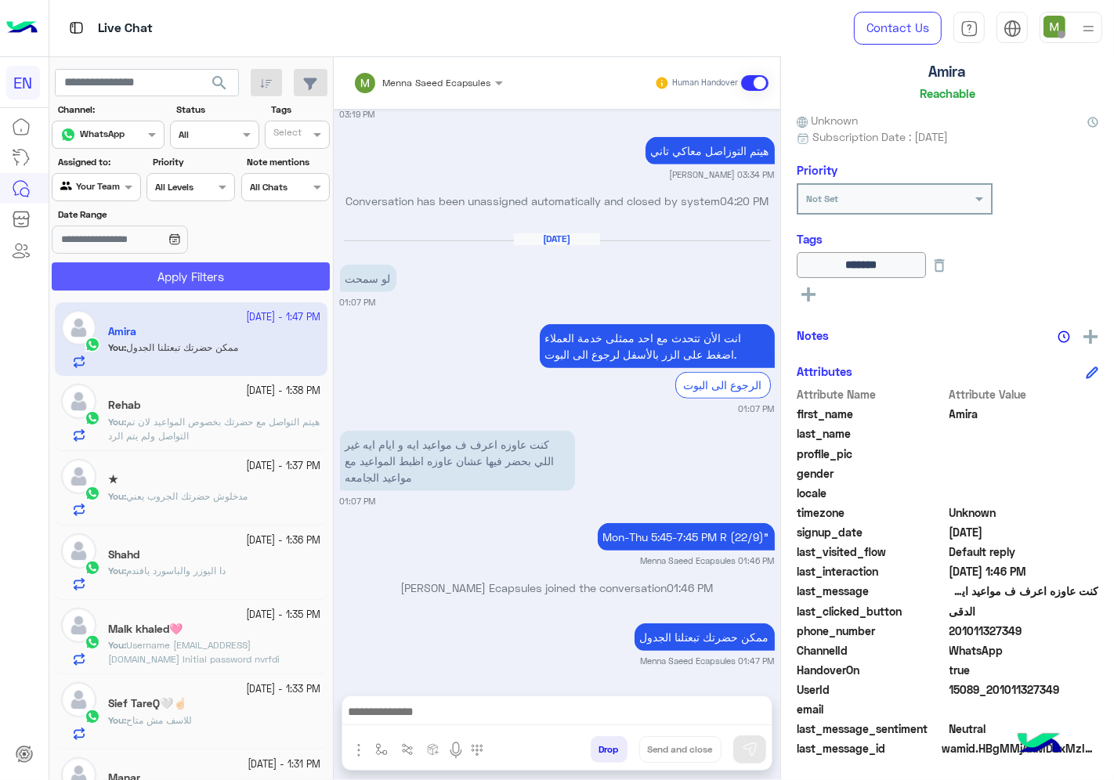
click at [133, 284] on button "Apply Filters" at bounding box center [191, 276] width 278 height 28
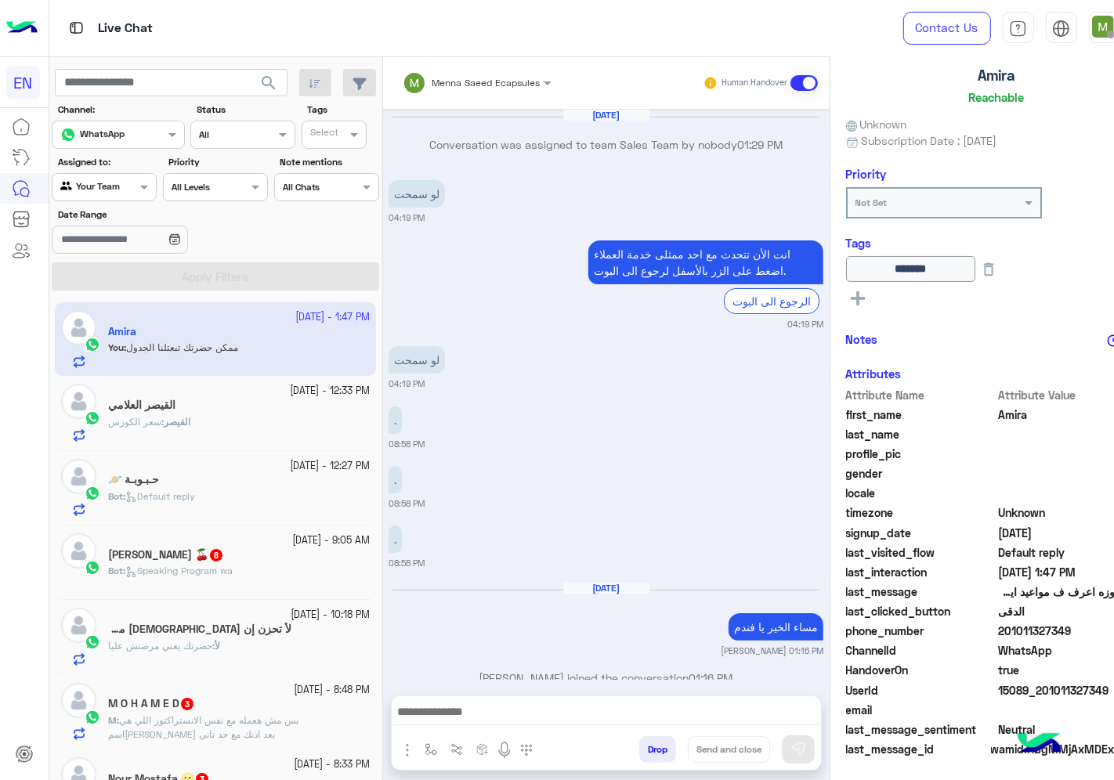
scroll to position [805, 0]
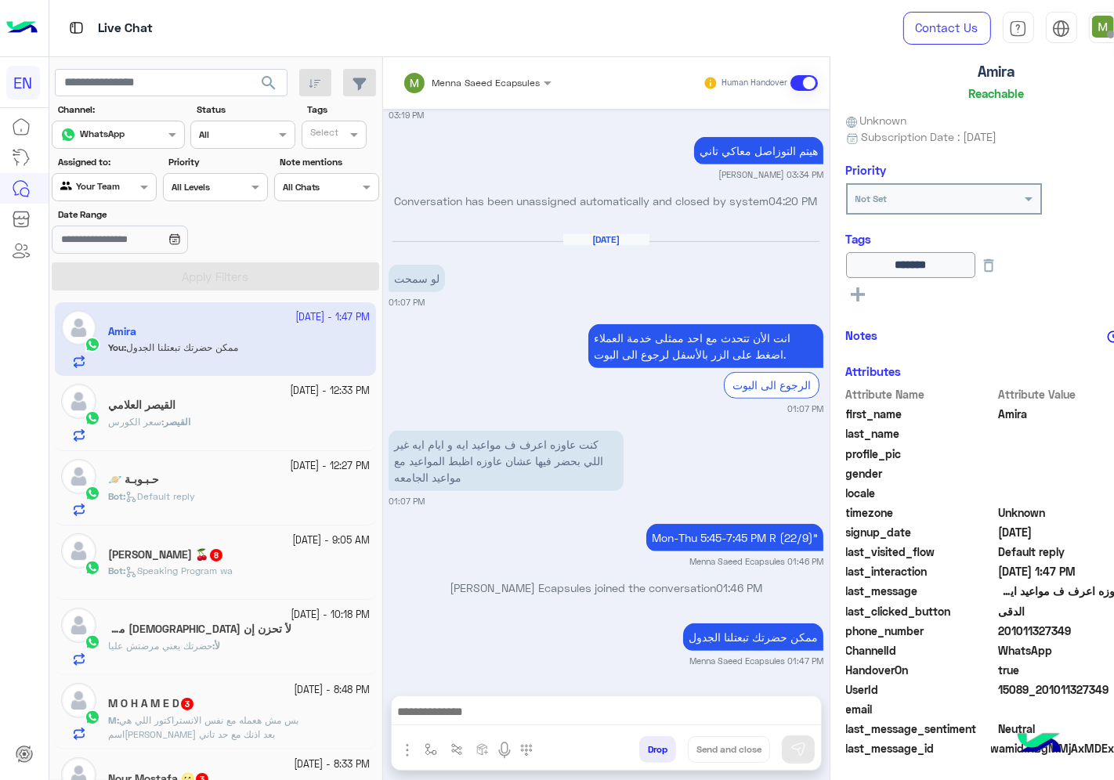
click at [197, 417] on div "القيصر : سعر الكورس" at bounding box center [239, 428] width 262 height 27
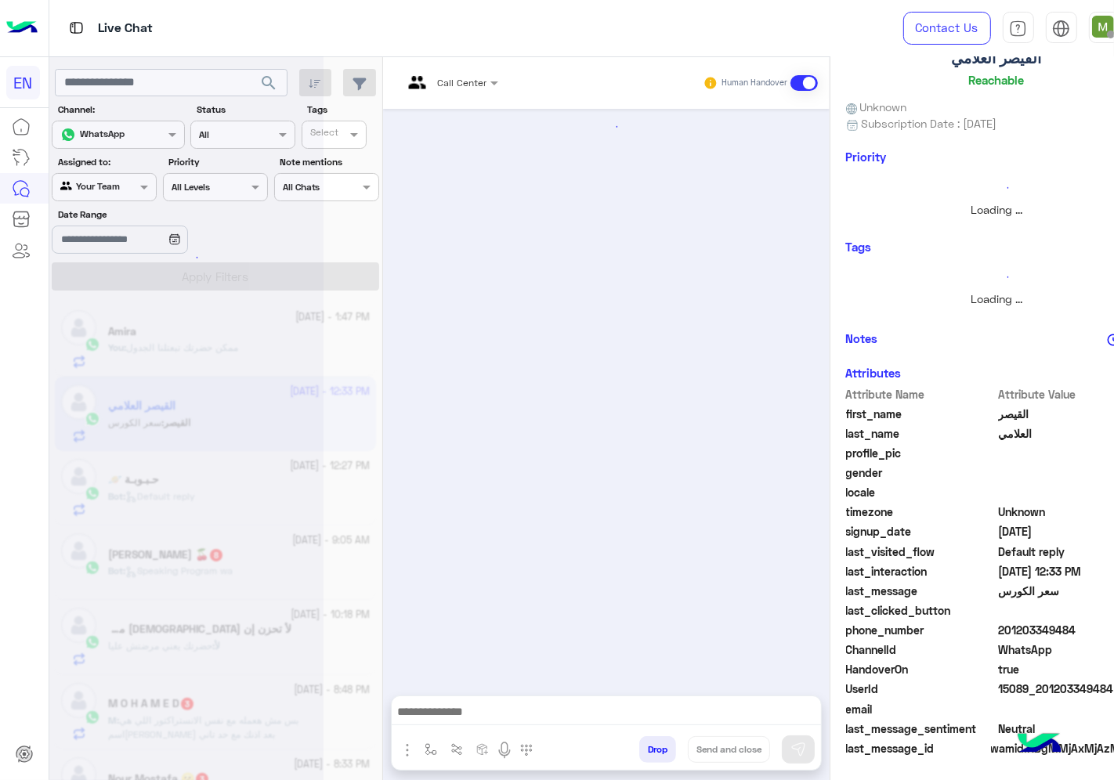
scroll to position [874, 0]
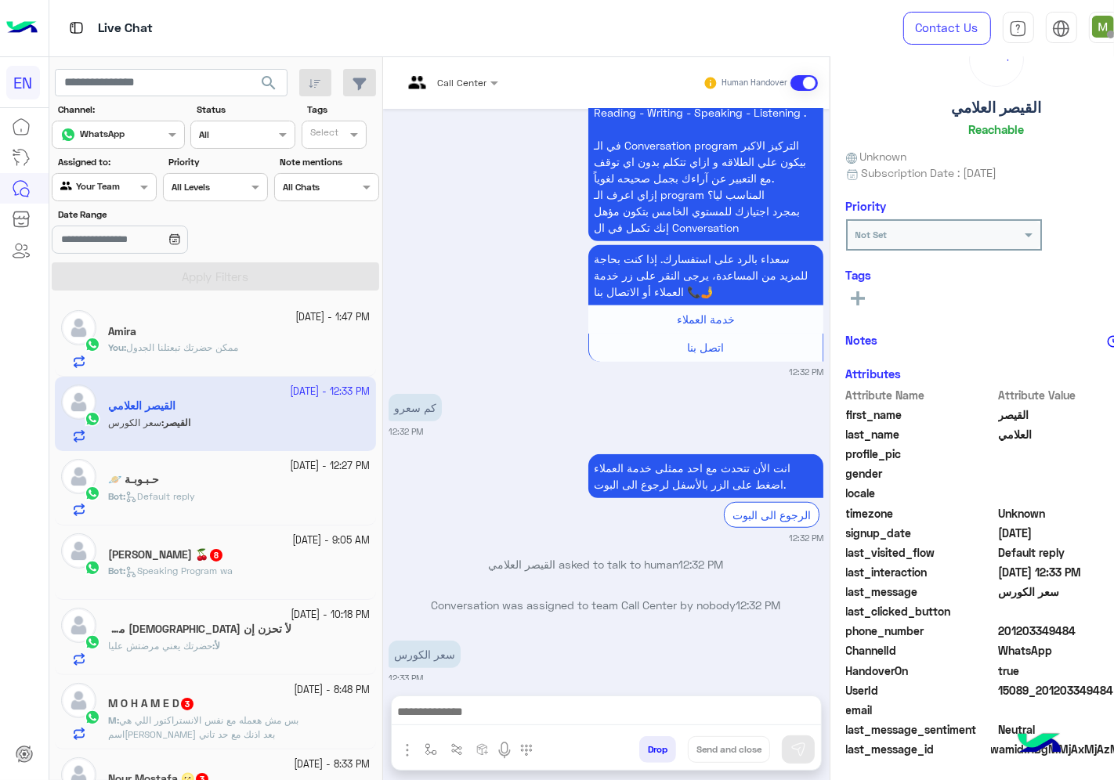
click at [437, 87] on span "Call Center" at bounding box center [461, 83] width 49 height 12
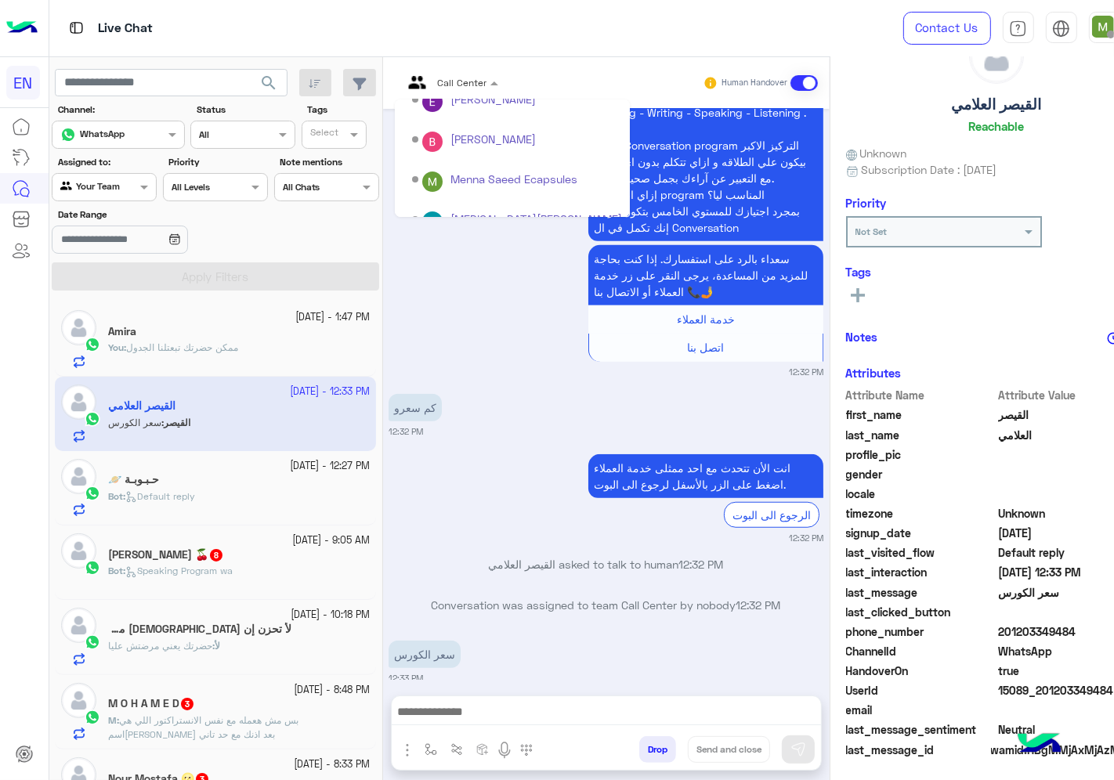
scroll to position [259, 0]
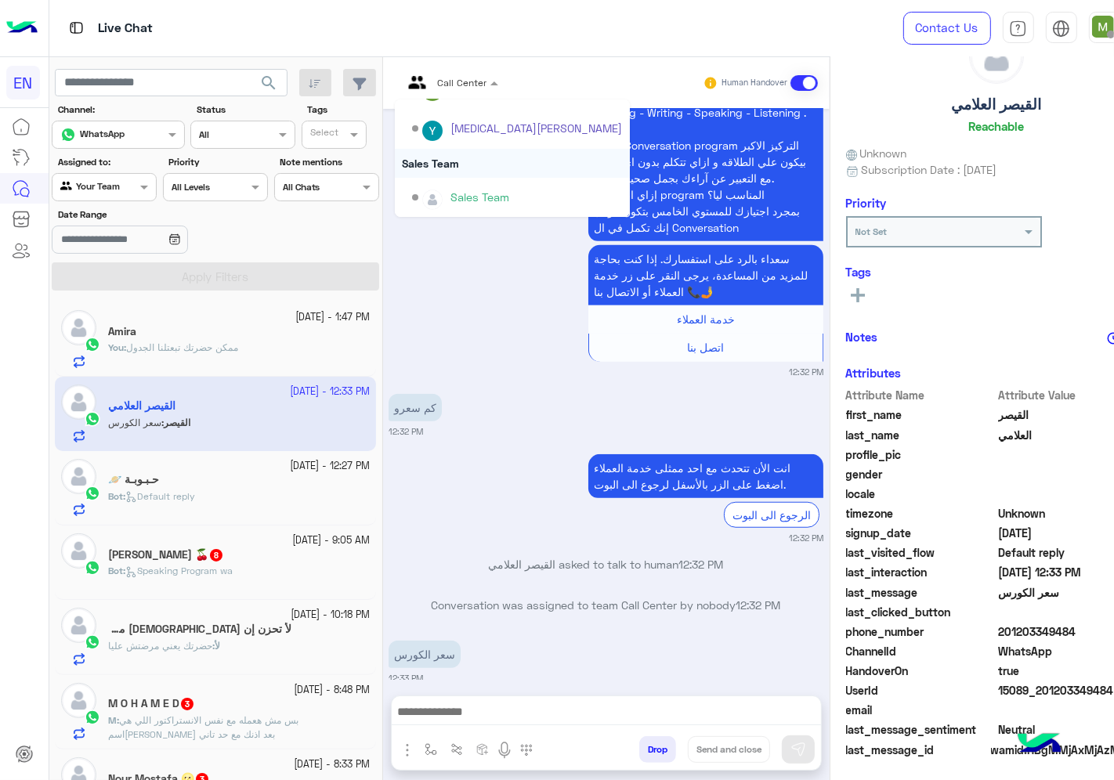
click at [409, 157] on div "Sales Team" at bounding box center [512, 163] width 235 height 29
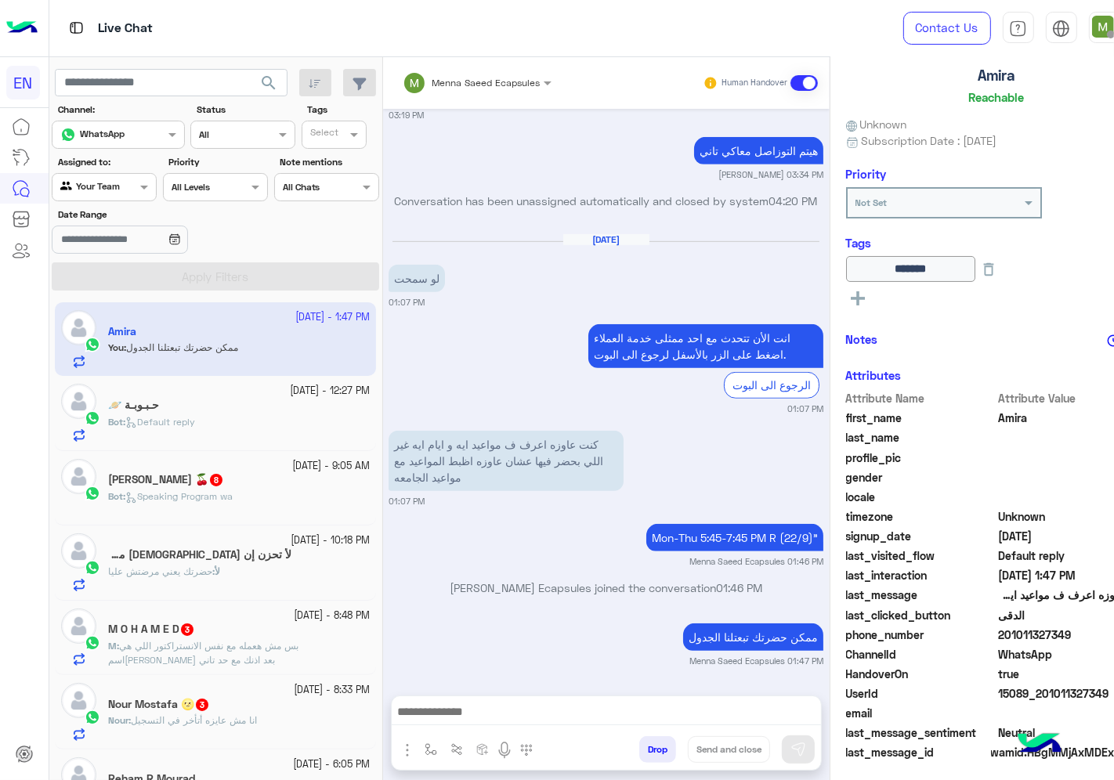
scroll to position [94, 0]
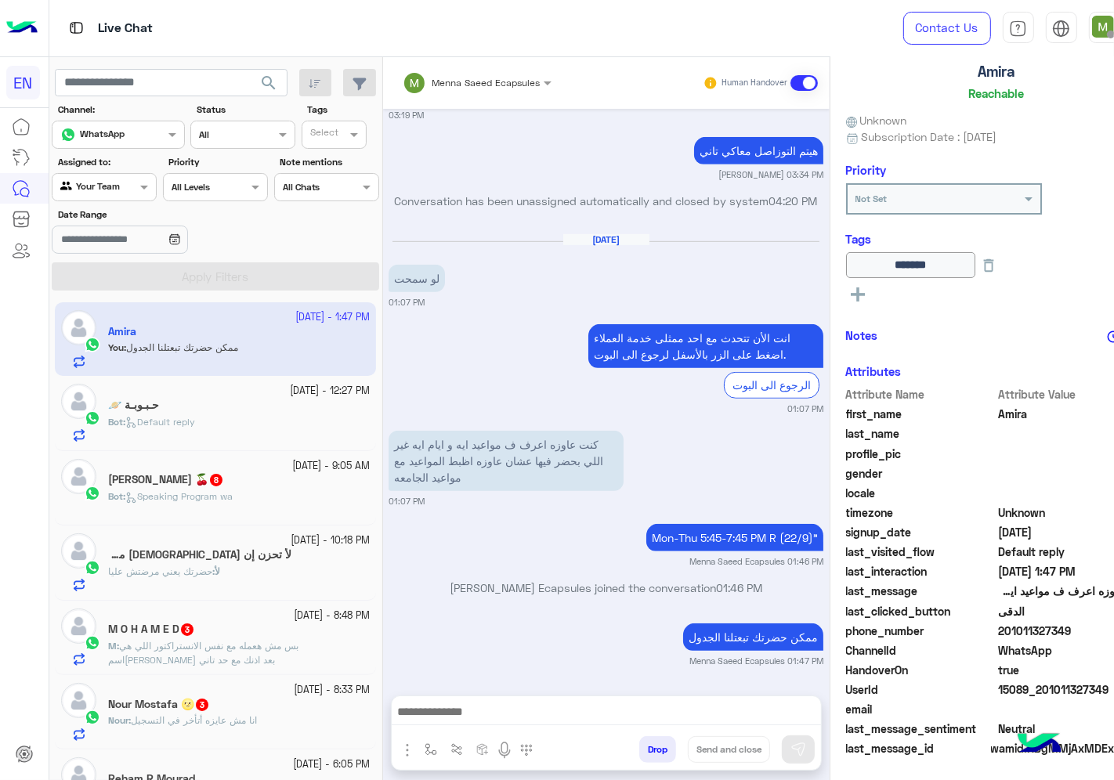
click at [186, 420] on span "Default reply" at bounding box center [160, 422] width 70 height 12
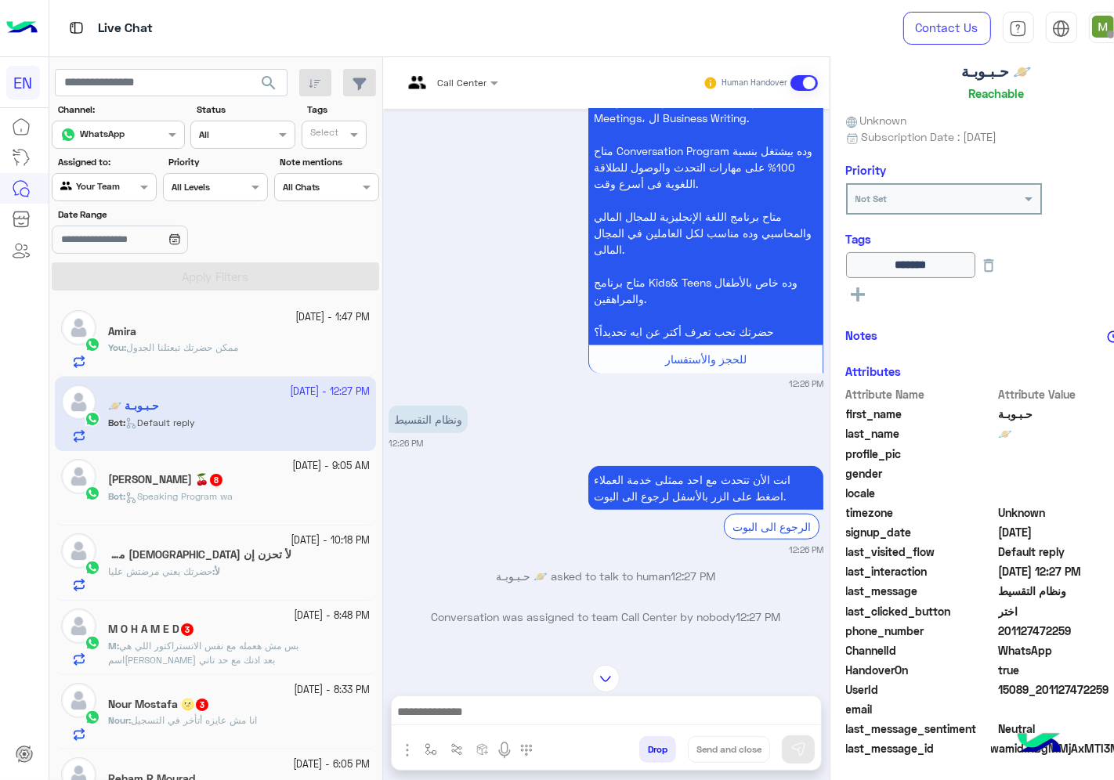
scroll to position [847, 0]
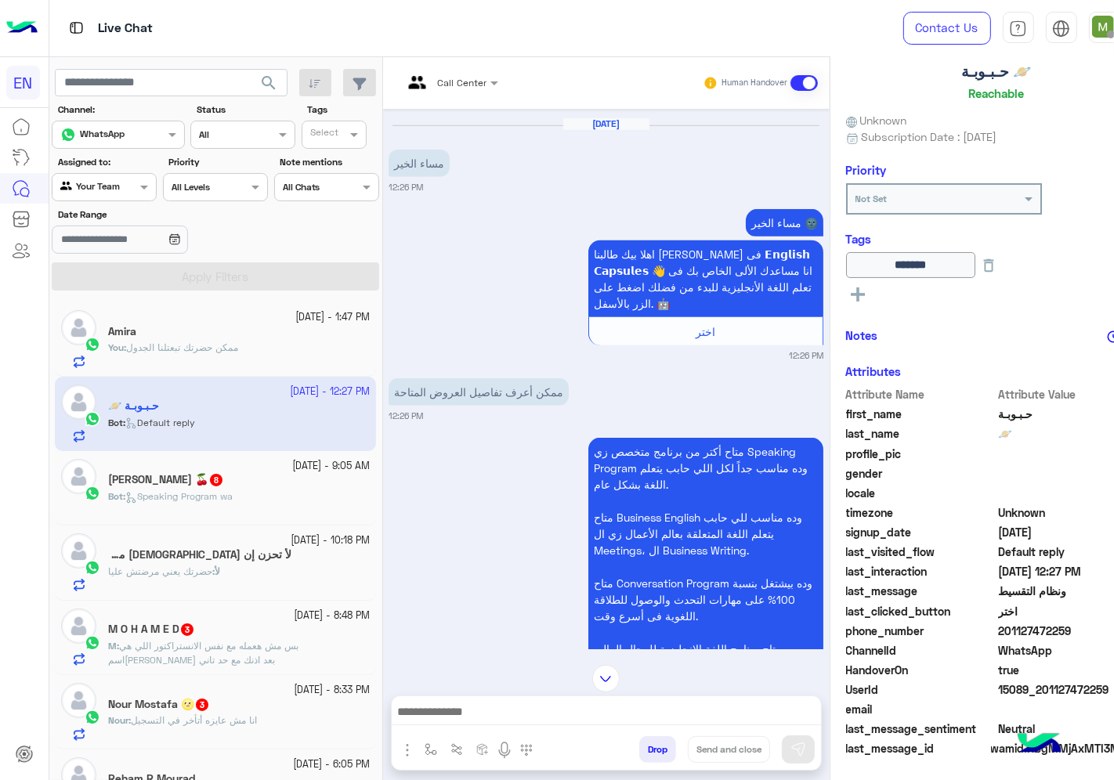
click at [417, 76] on div at bounding box center [451, 80] width 112 height 15
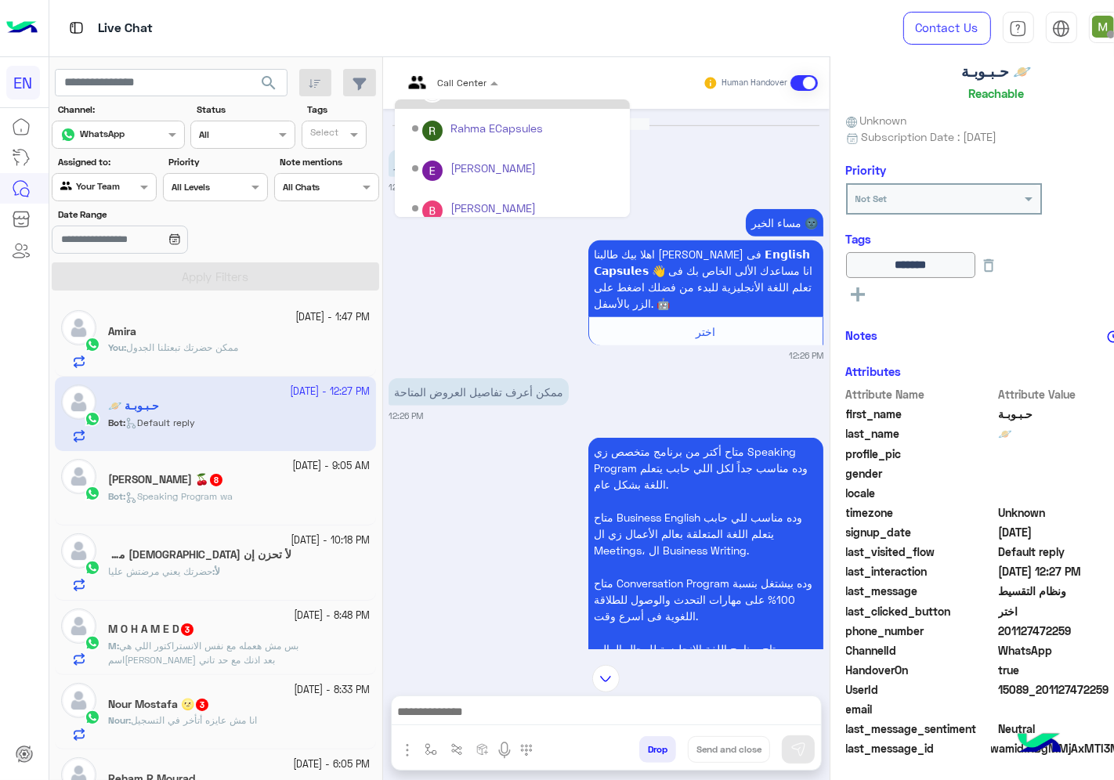
scroll to position [259, 0]
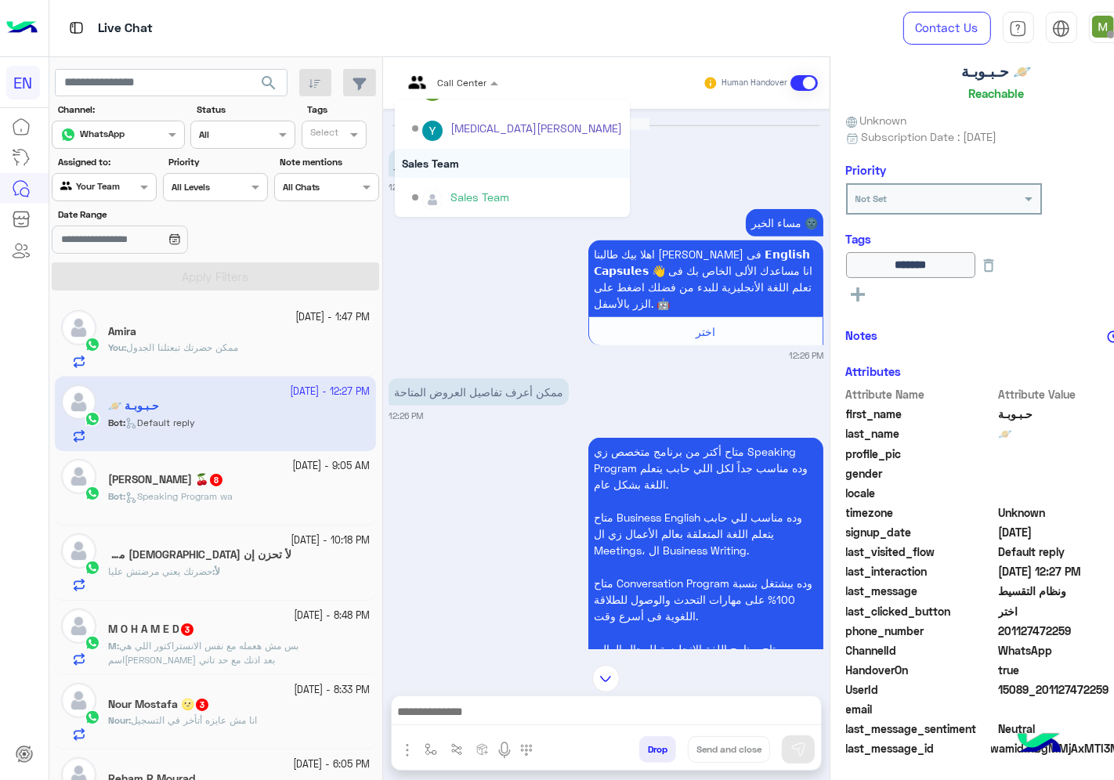
click at [398, 157] on div "Sales Team" at bounding box center [512, 163] width 235 height 29
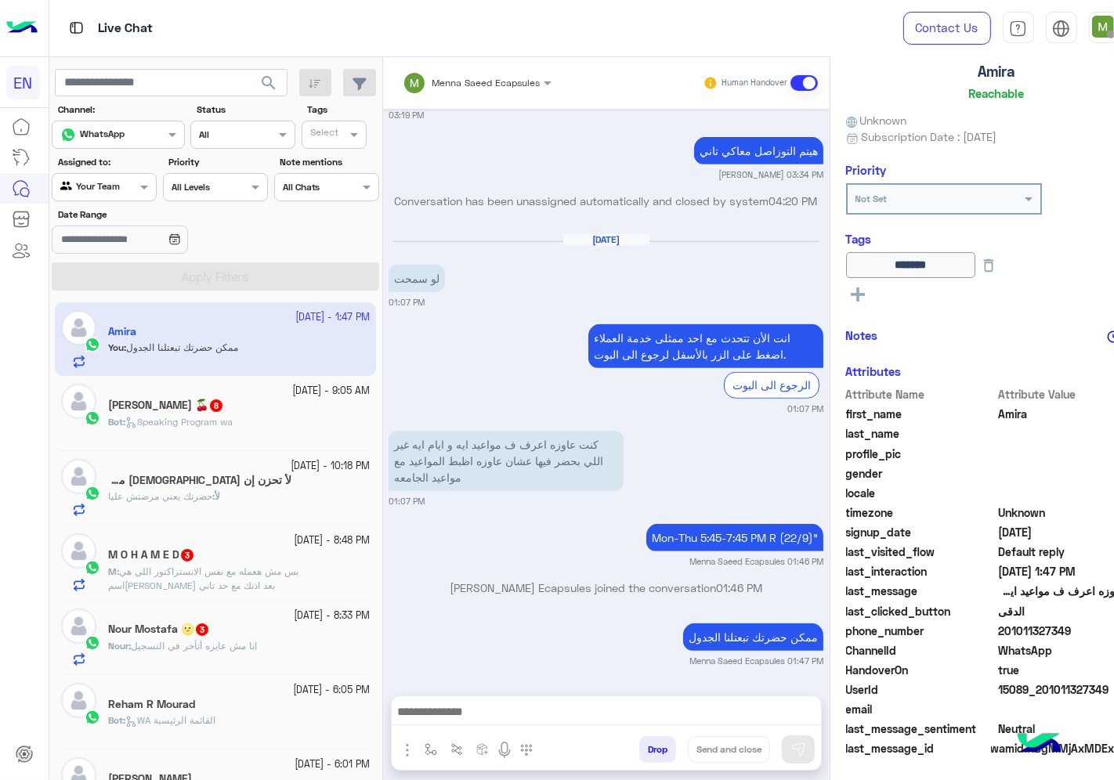
click at [228, 422] on span "Speaking Program wa" at bounding box center [178, 422] width 107 height 12
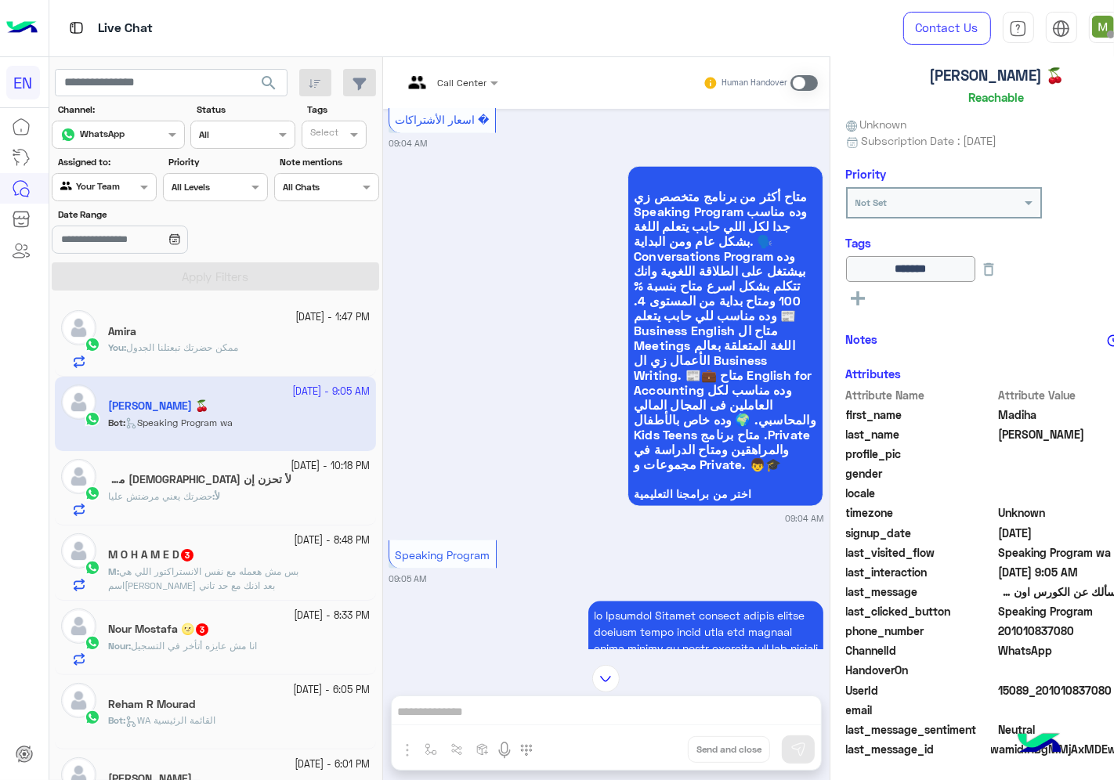
click at [418, 80] on div at bounding box center [451, 80] width 112 height 15
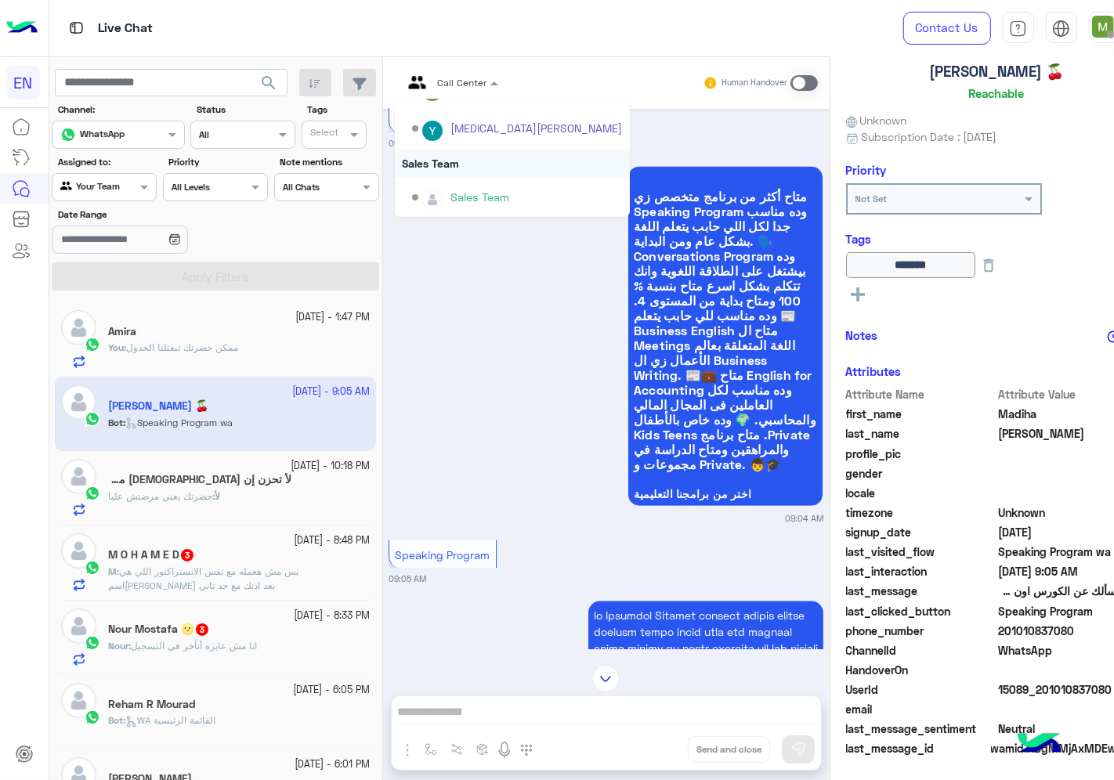
click at [395, 162] on div "Sales Team" at bounding box center [512, 163] width 235 height 29
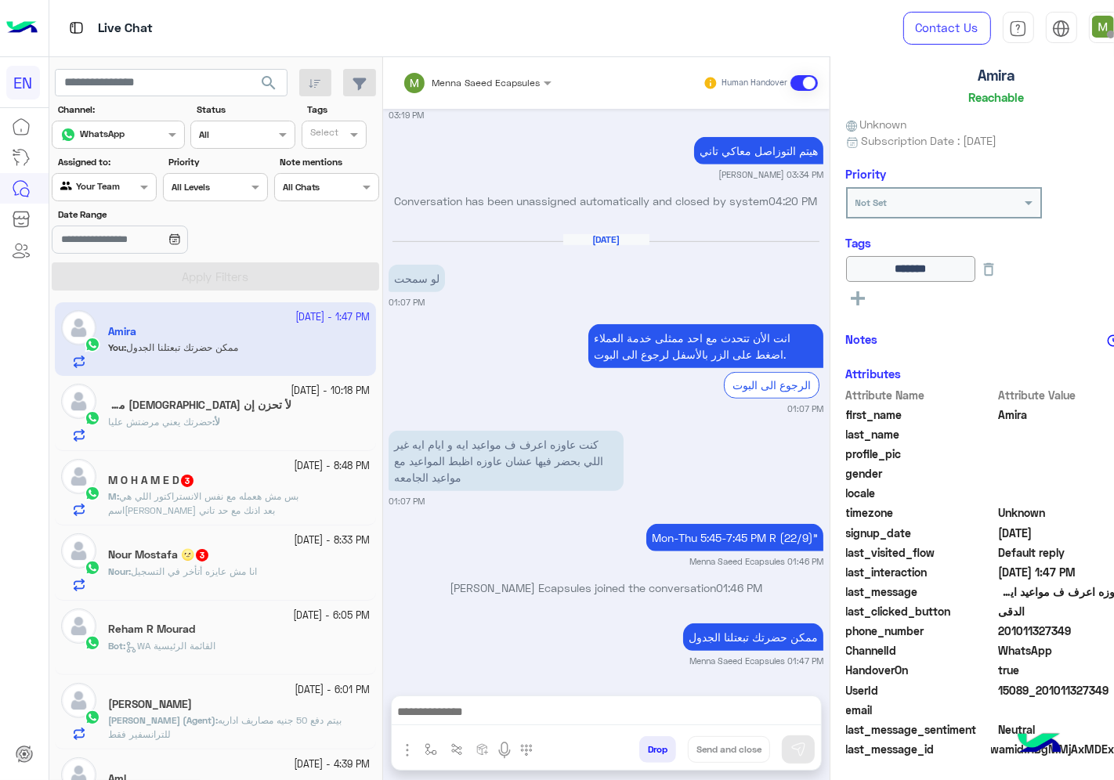
click at [213, 418] on b "لأ :" at bounding box center [216, 422] width 8 height 12
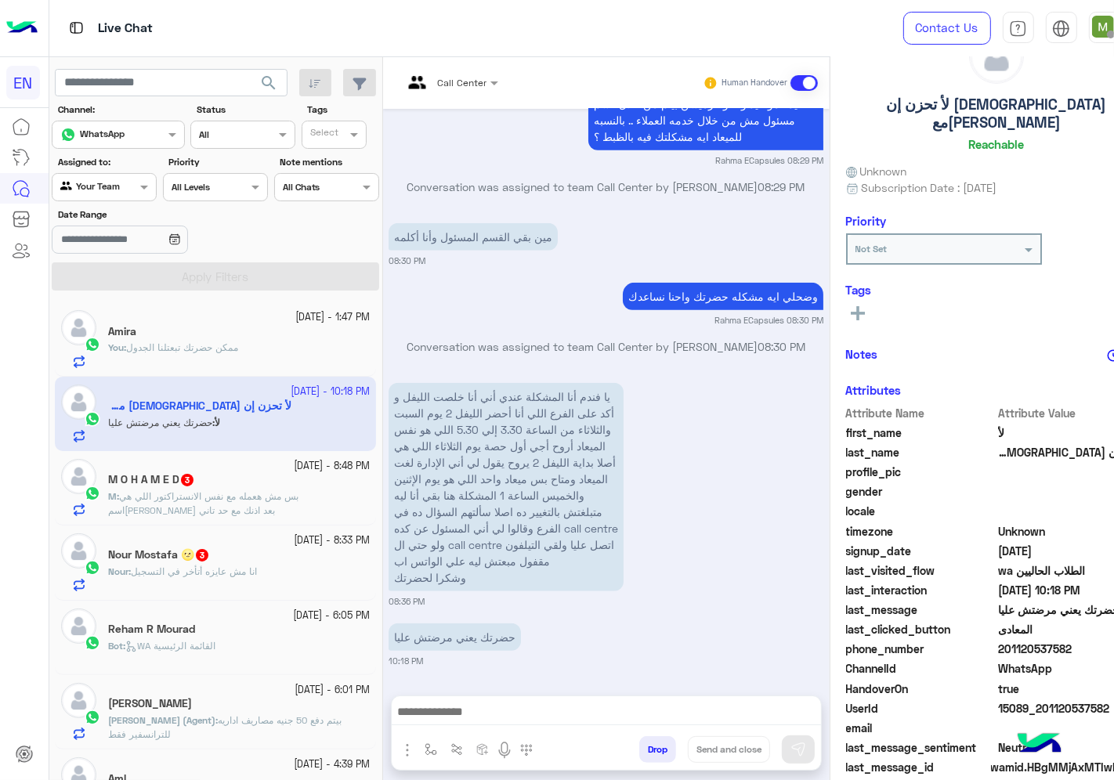
click at [202, 573] on span "انا مش عايزه أتأخر في التسجيل" at bounding box center [194, 572] width 126 height 12
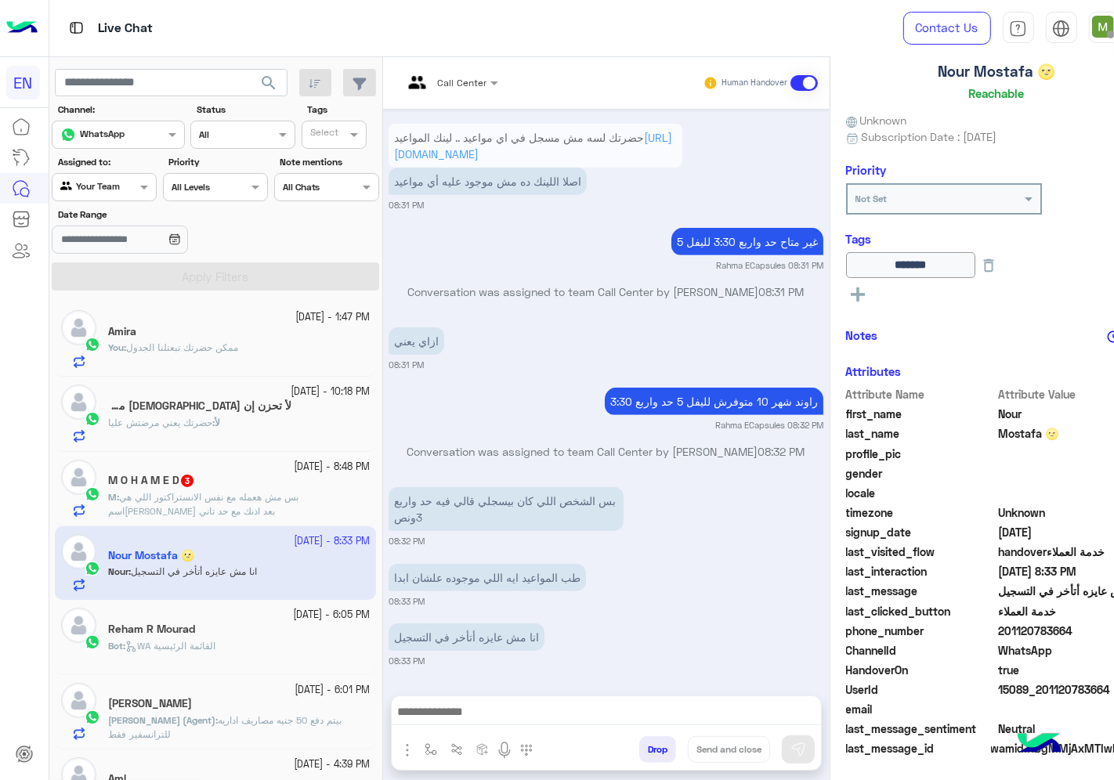
click at [998, 627] on span "201120783664" at bounding box center [1073, 631] width 150 height 16
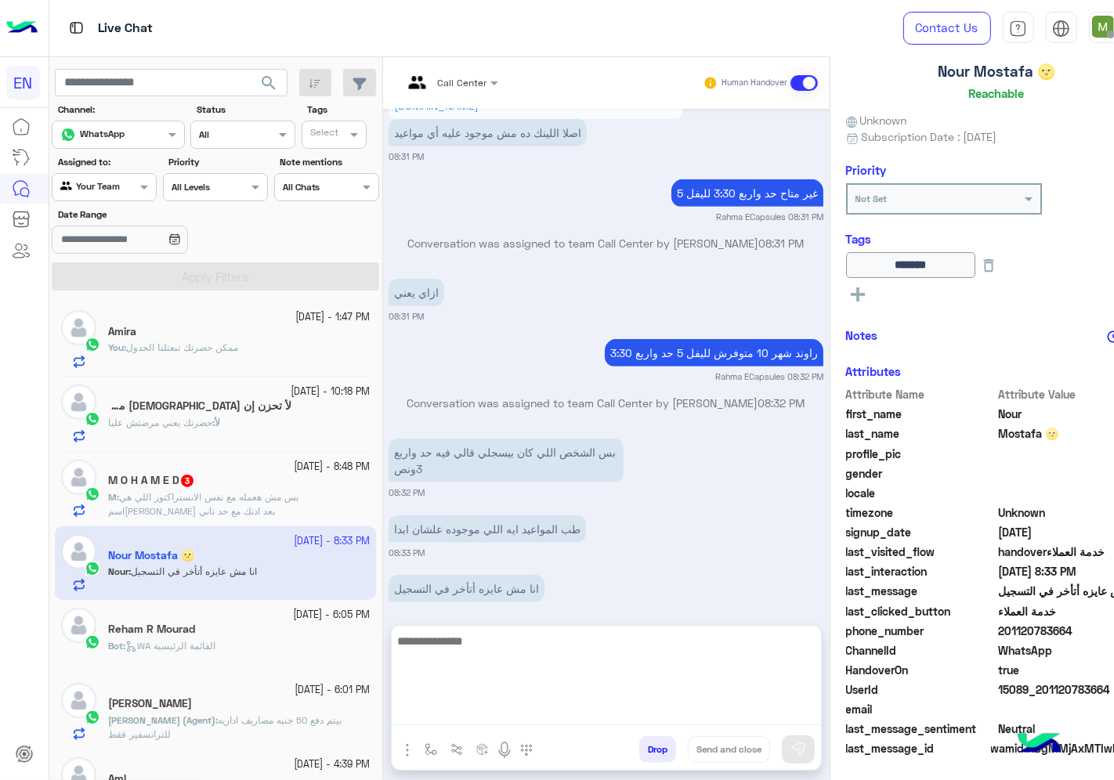
click at [536, 705] on textarea at bounding box center [606, 678] width 429 height 94
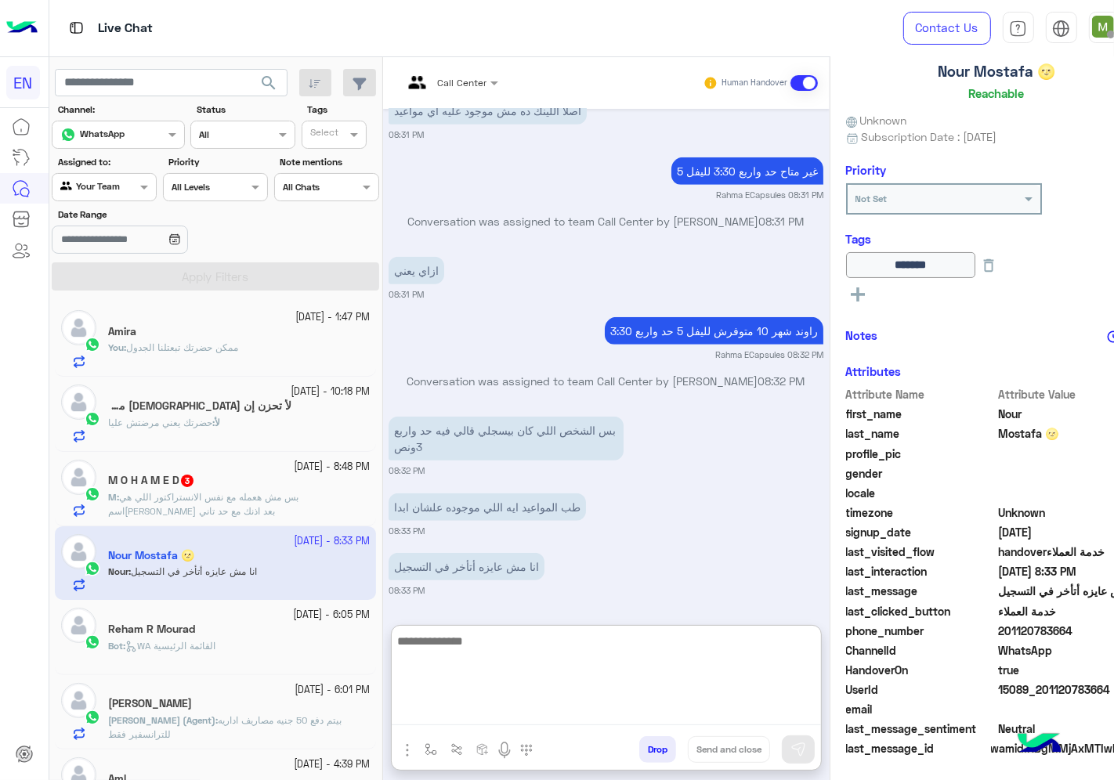
scroll to position [901, 0]
type textarea "*"
type textarea "**********"
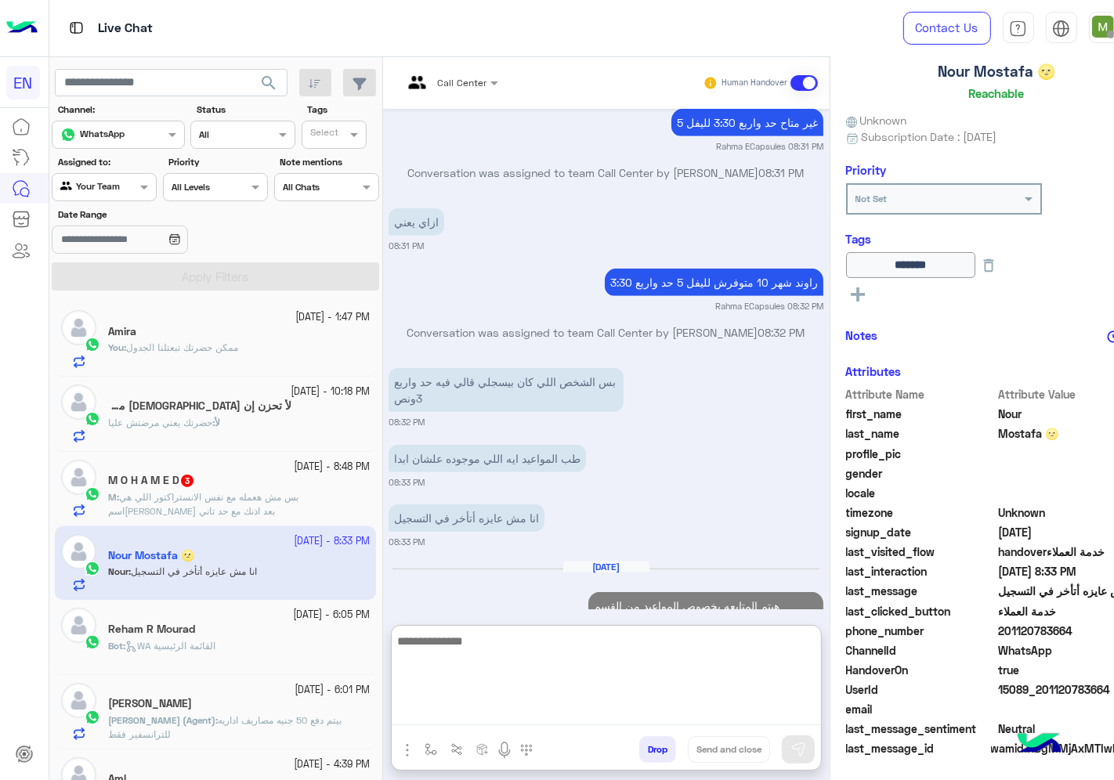
scroll to position [1004, 0]
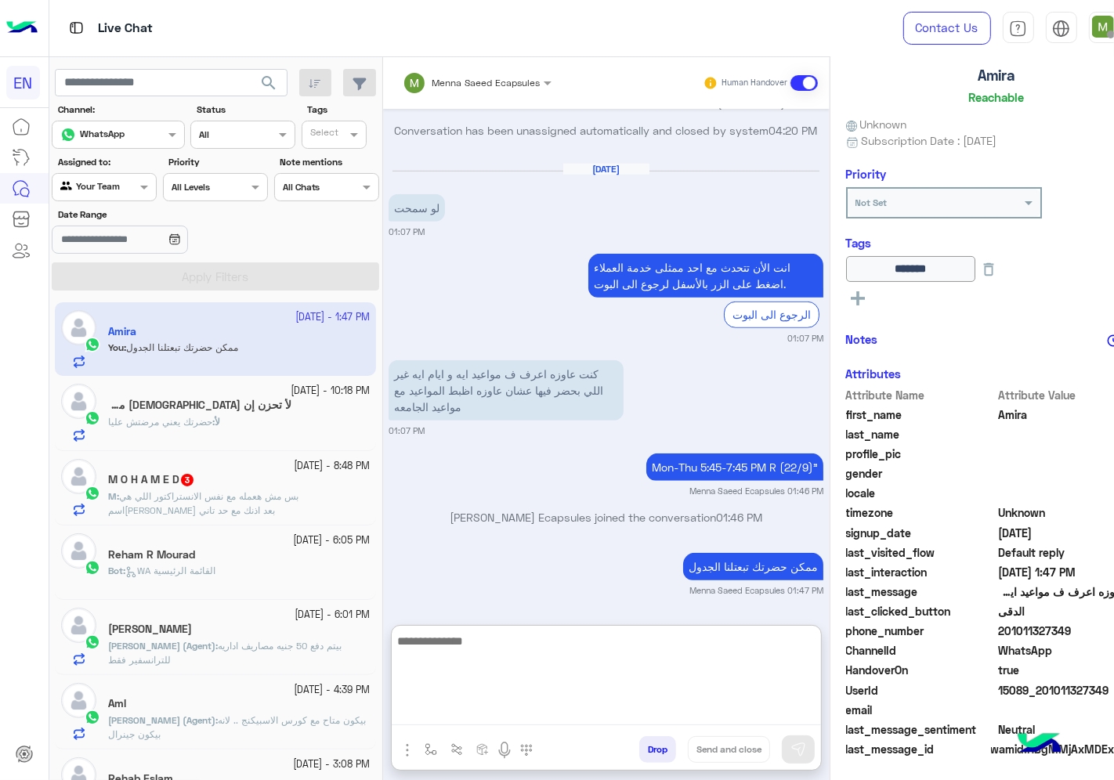
scroll to position [94, 0]
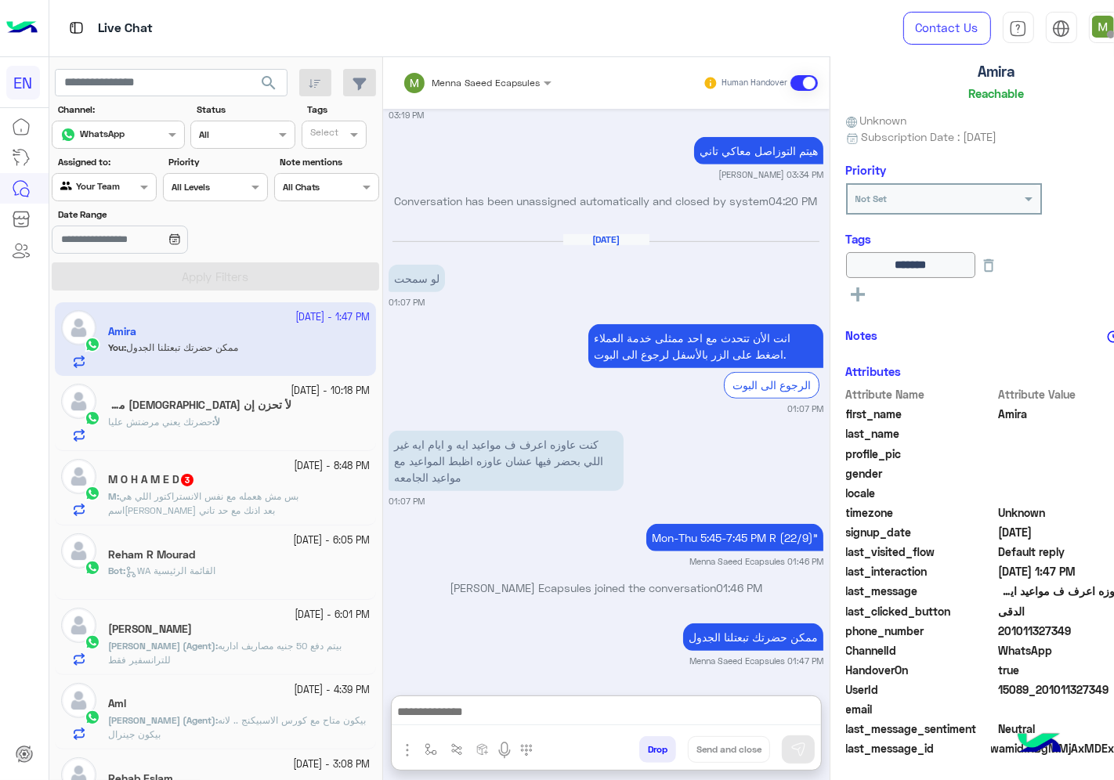
click at [215, 573] on span "WA القائمة الرئيسية" at bounding box center [170, 571] width 90 height 12
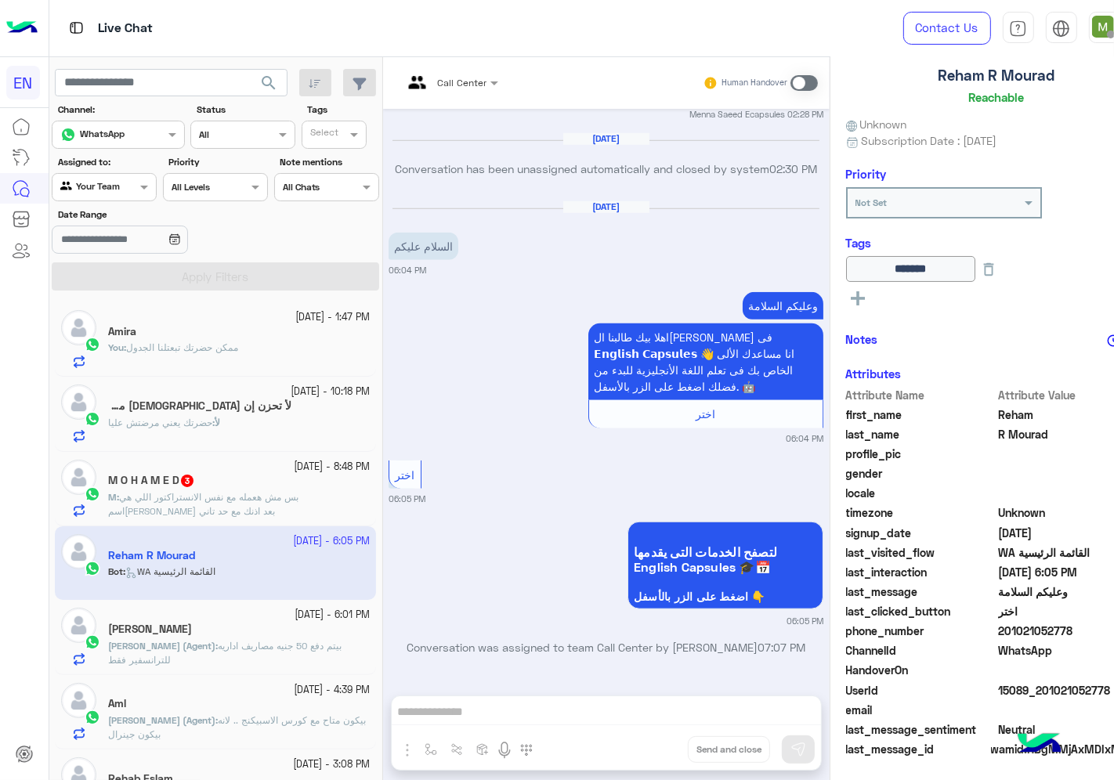
scroll to position [94, 0]
drag, startPoint x: 1028, startPoint y: 637, endPoint x: 950, endPoint y: 637, distance: 77.6
click at [998, 637] on span "201021052778" at bounding box center [1073, 631] width 150 height 16
click at [204, 427] on span "حضرتك يعني مرضتش عليا" at bounding box center [160, 423] width 104 height 12
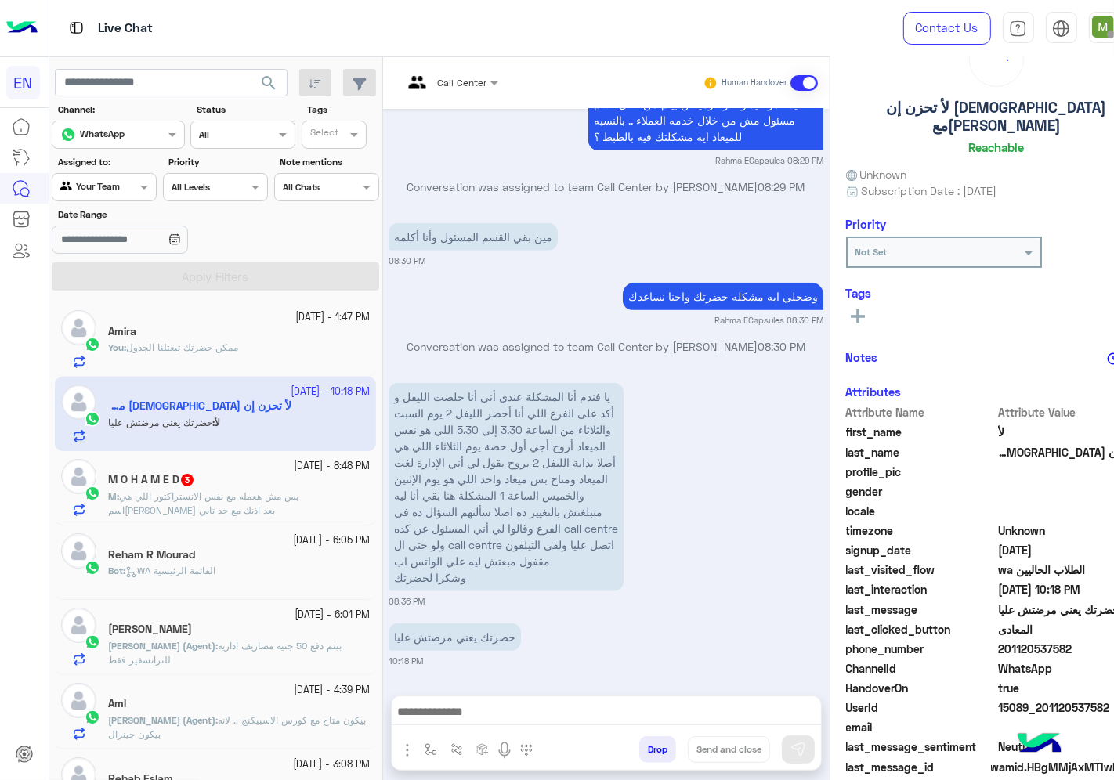
scroll to position [61, 0]
drag, startPoint x: 1025, startPoint y: 628, endPoint x: 950, endPoint y: 629, distance: 74.4
click at [998, 641] on span "201120537582" at bounding box center [1073, 649] width 150 height 16
click at [851, 312] on rect at bounding box center [858, 313] width 14 height 3
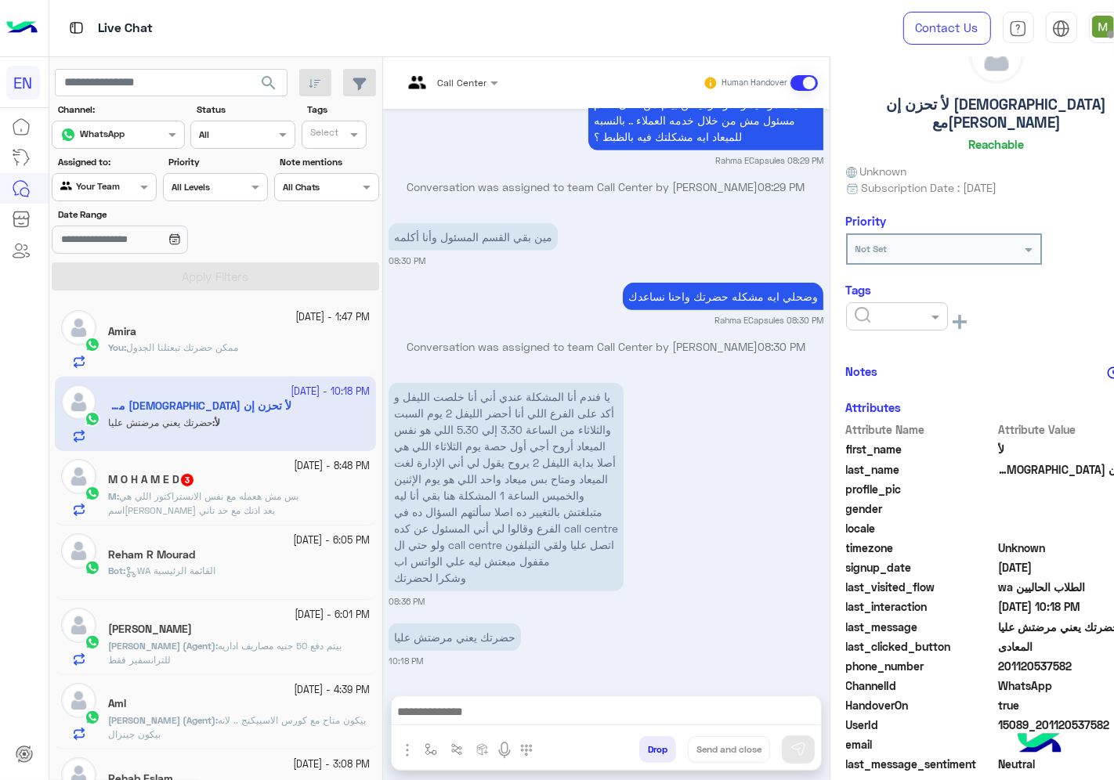
click at [855, 308] on input "text" at bounding box center [879, 315] width 48 height 14
click at [854, 348] on span "Solved" at bounding box center [871, 354] width 35 height 13
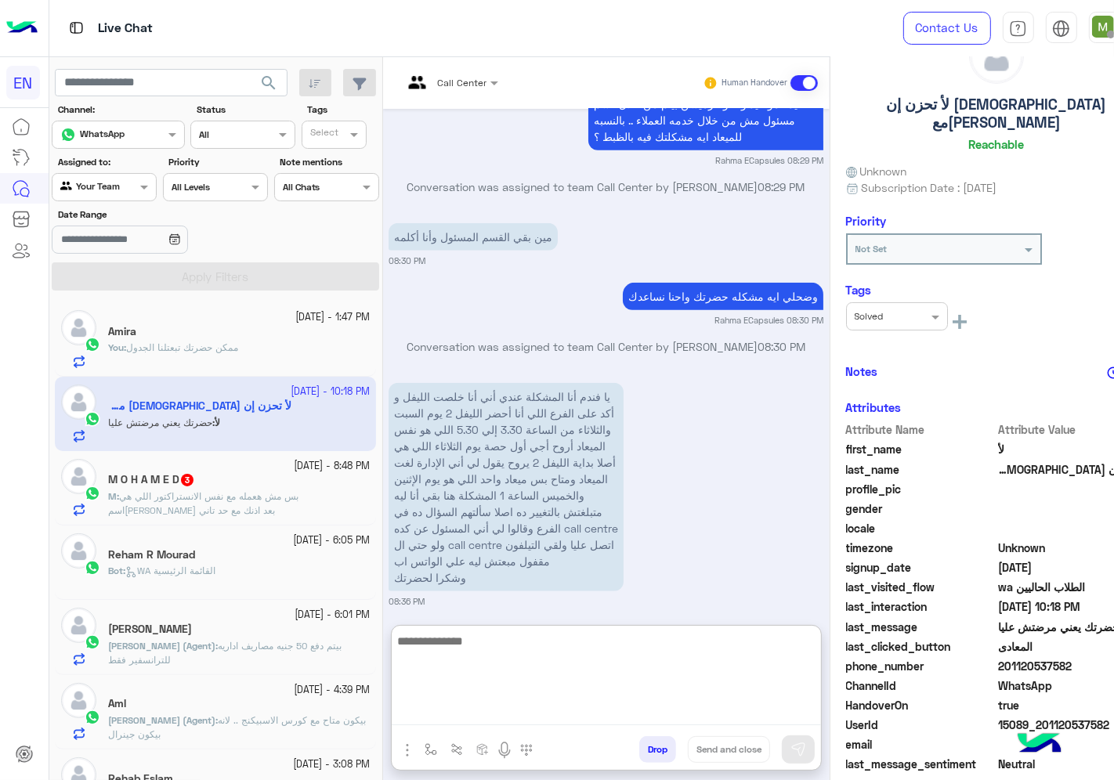
click at [639, 715] on textarea at bounding box center [606, 678] width 429 height 94
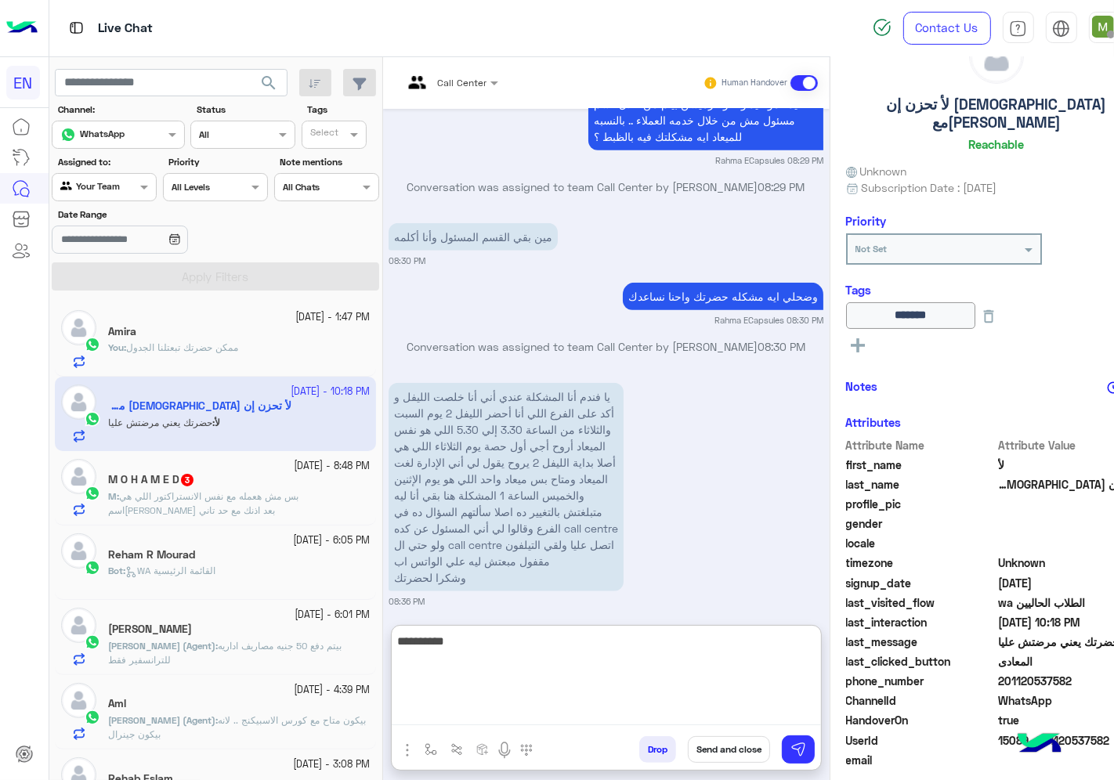
type textarea "**********"
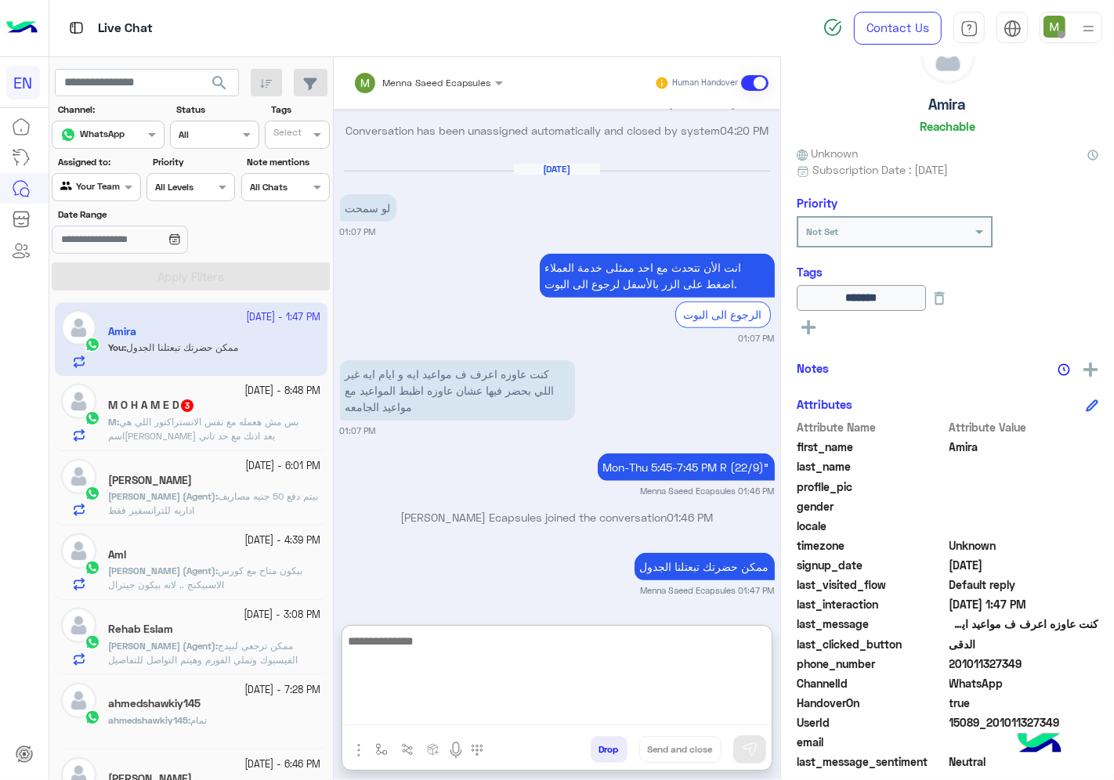
scroll to position [876, 0]
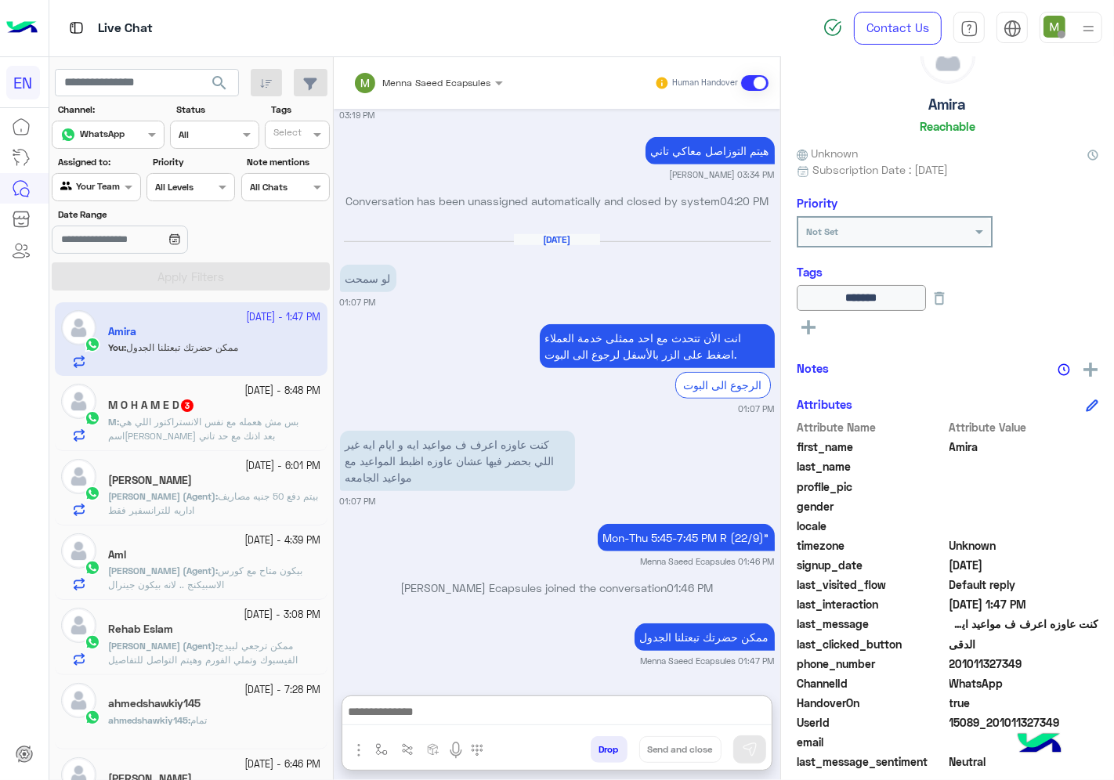
click at [95, 188] on input "text" at bounding box center [78, 186] width 36 height 14
click at [97, 244] on b "Unassigned" at bounding box center [105, 247] width 60 height 13
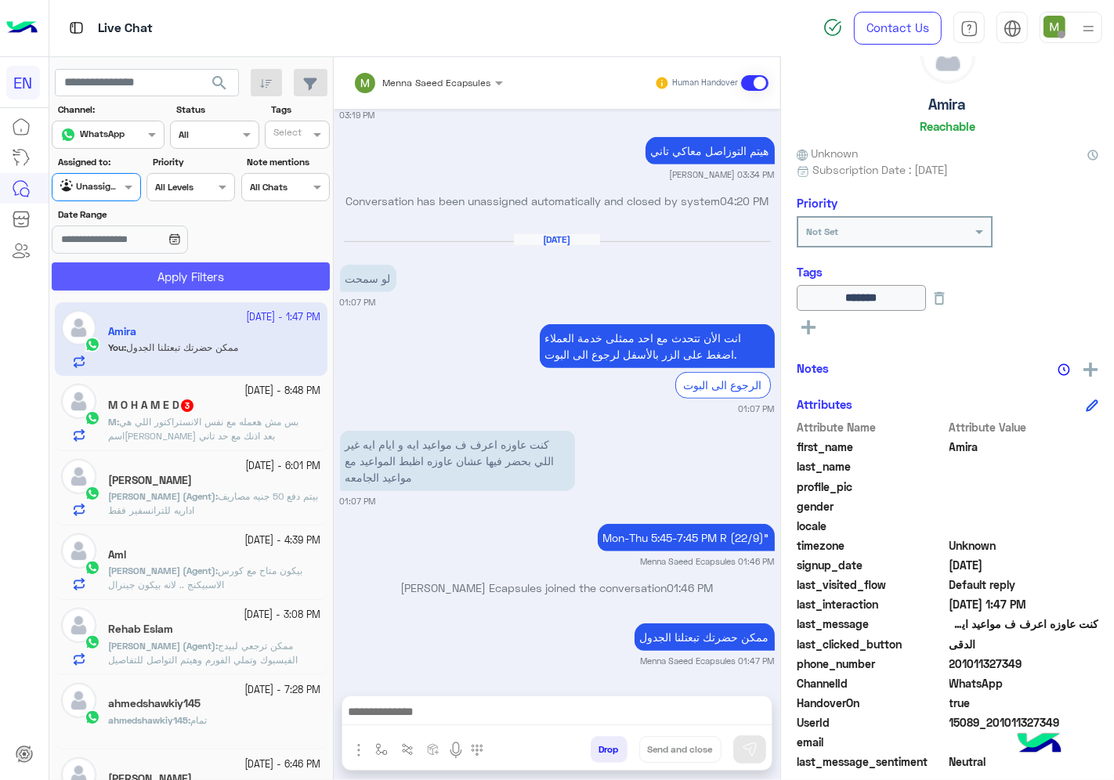
click at [163, 274] on button "Apply Filters" at bounding box center [191, 276] width 278 height 28
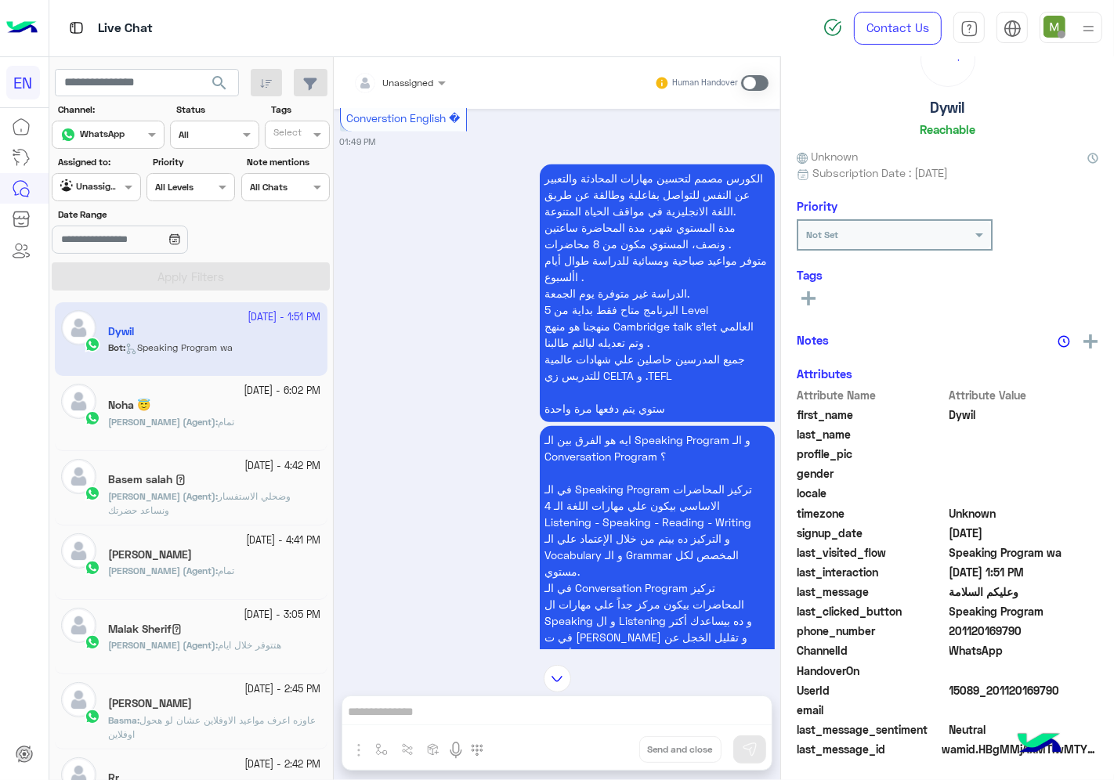
scroll to position [61, 0]
click at [411, 74] on div at bounding box center [400, 80] width 108 height 15
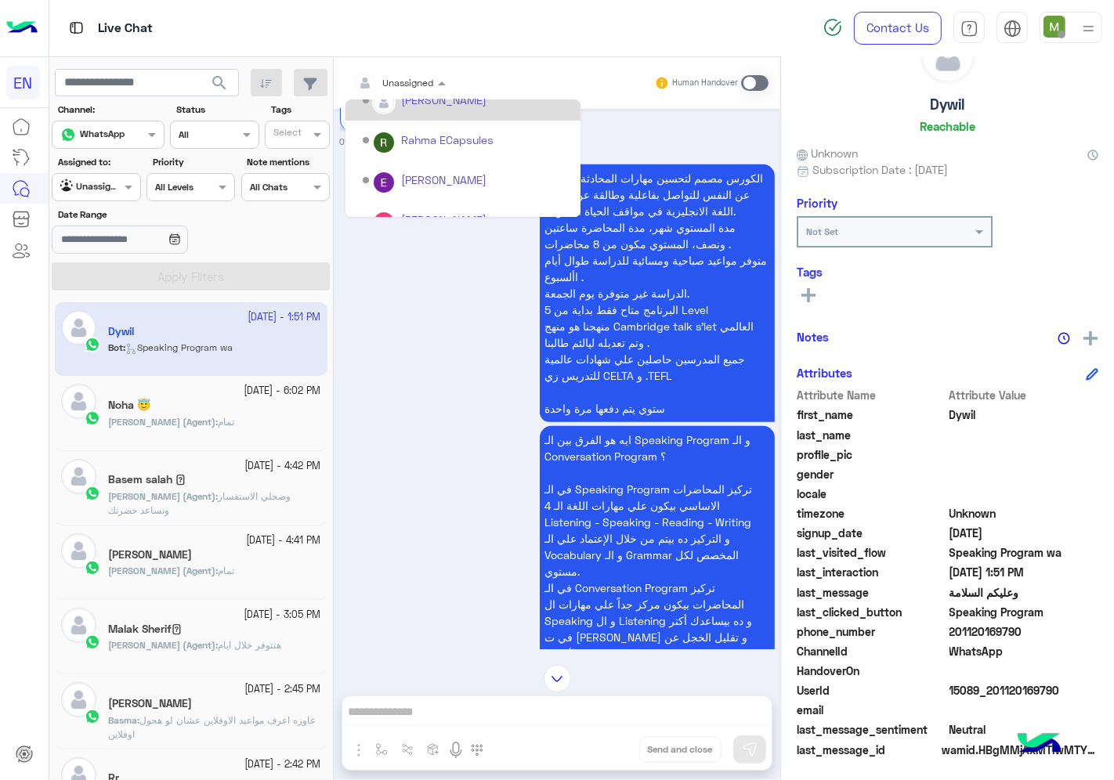
scroll to position [259, 0]
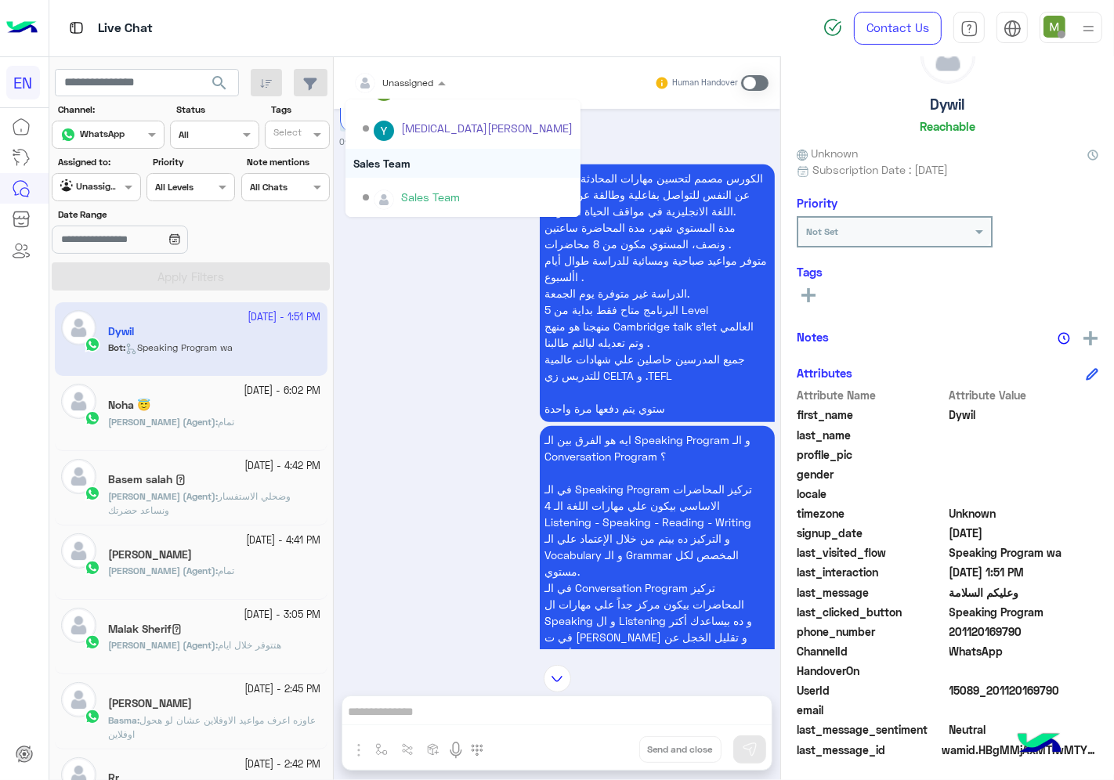
click at [396, 157] on div "Sales Team" at bounding box center [463, 163] width 235 height 29
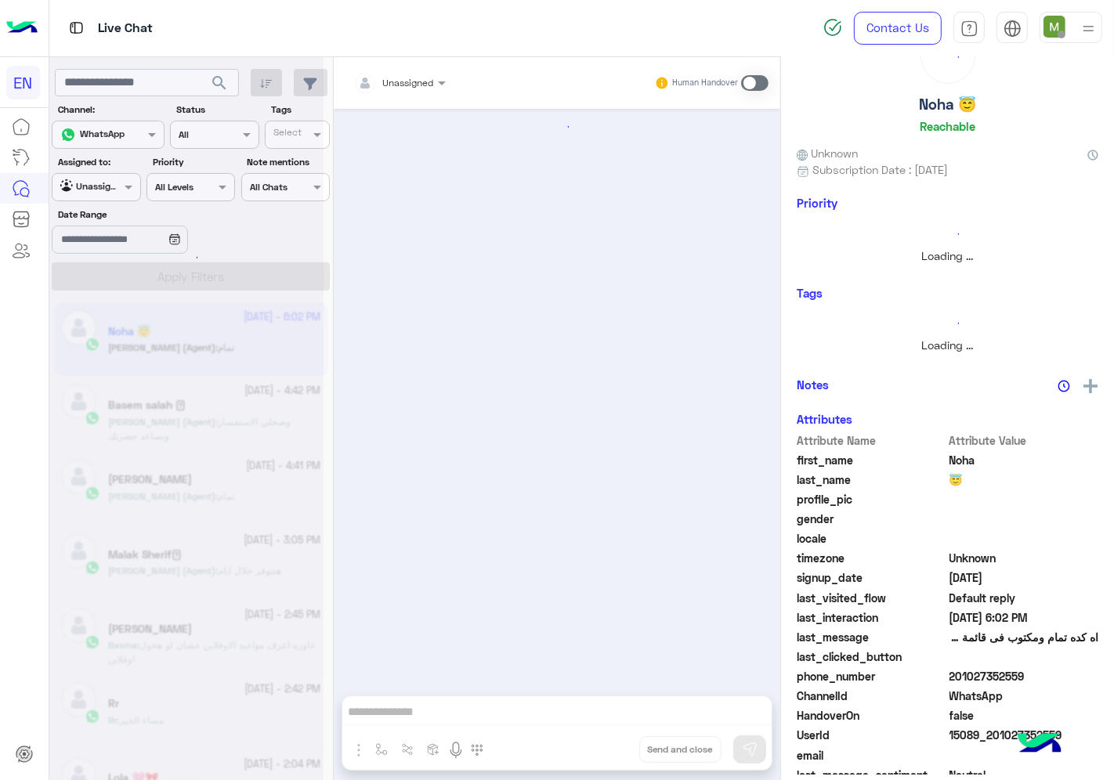
scroll to position [58, 0]
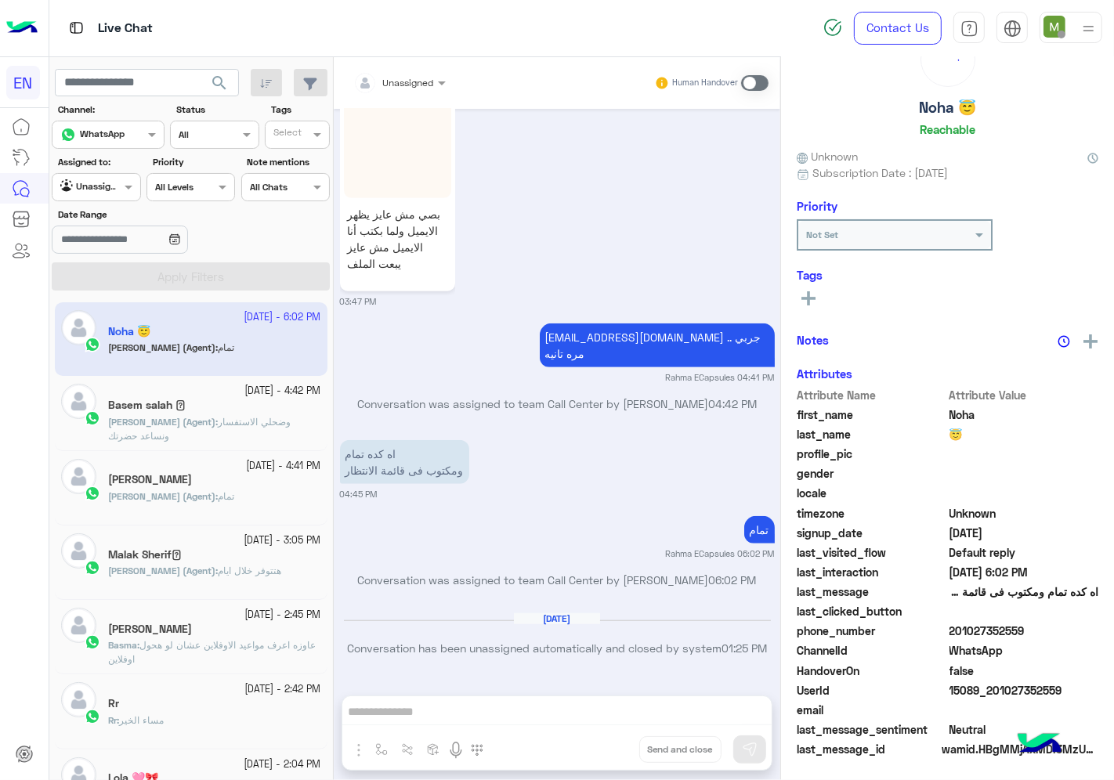
click at [104, 185] on div at bounding box center [95, 185] width 87 height 15
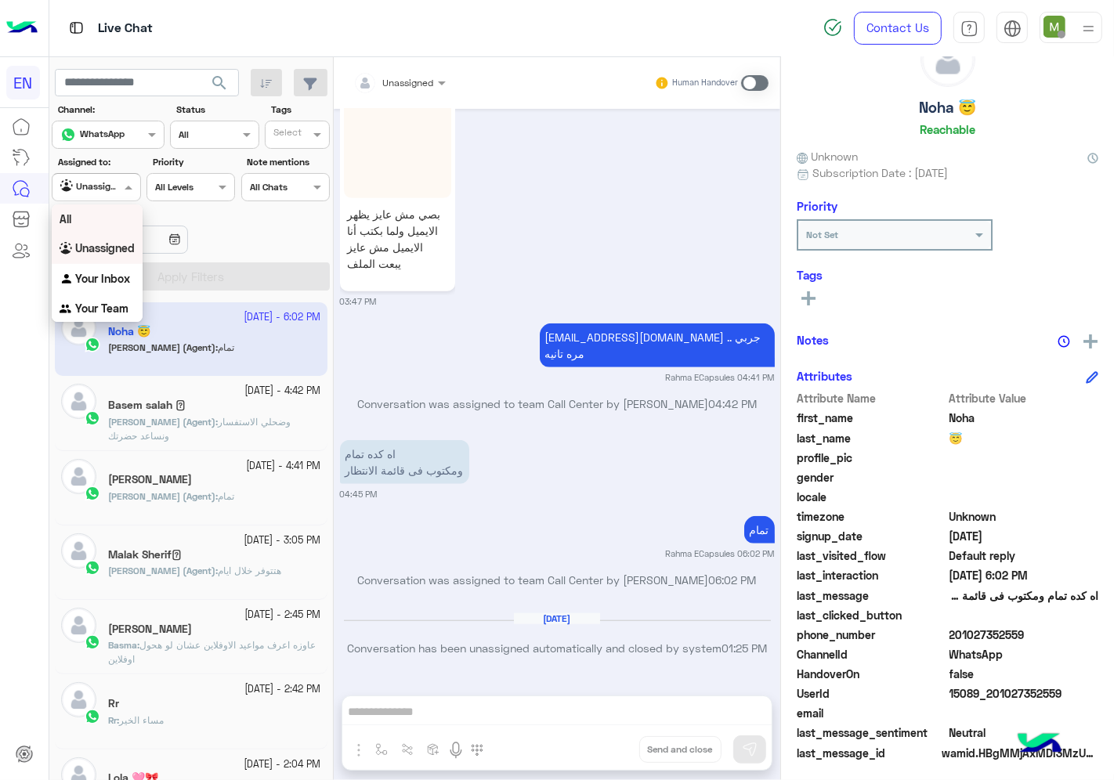
scroll to position [61, 0]
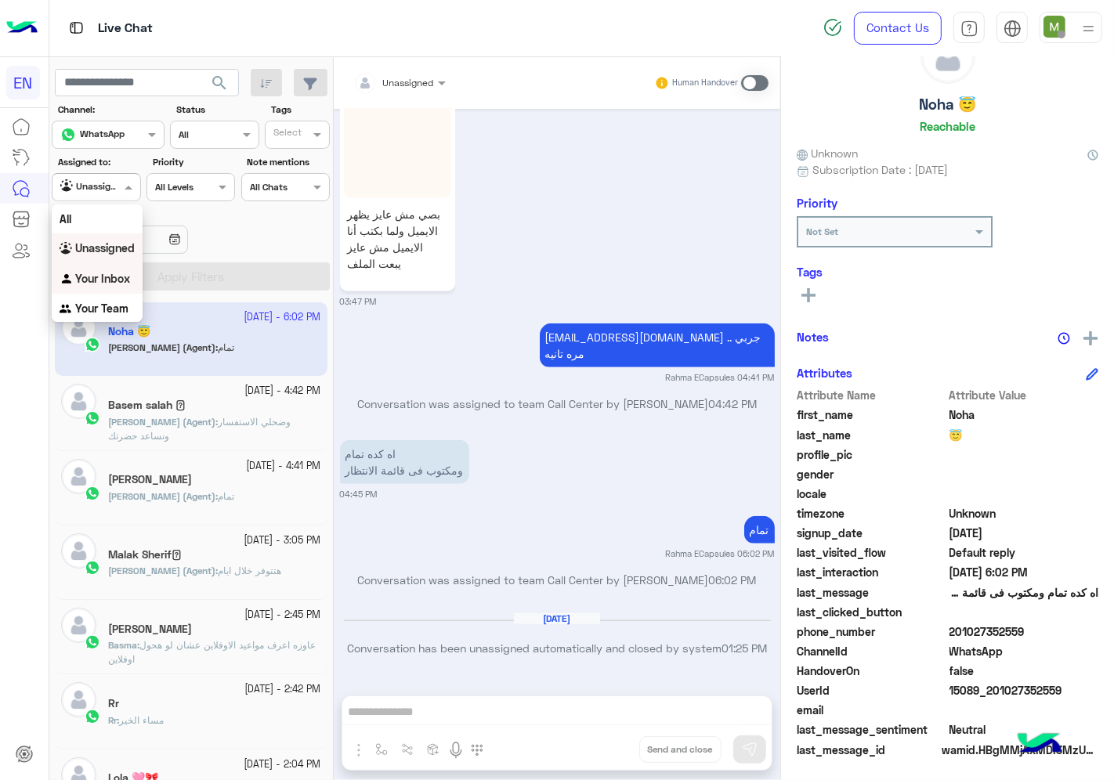
click at [111, 279] on b "Your Inbox" at bounding box center [102, 278] width 55 height 13
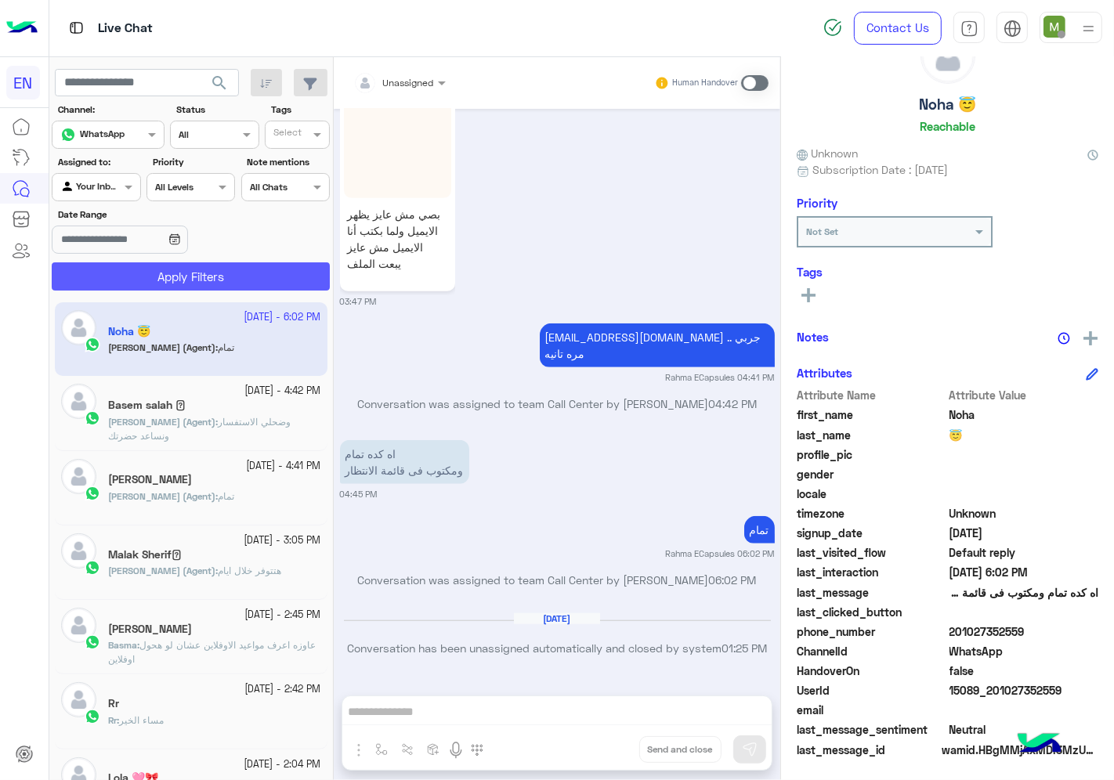
click at [142, 278] on button "Apply Filters" at bounding box center [191, 276] width 278 height 28
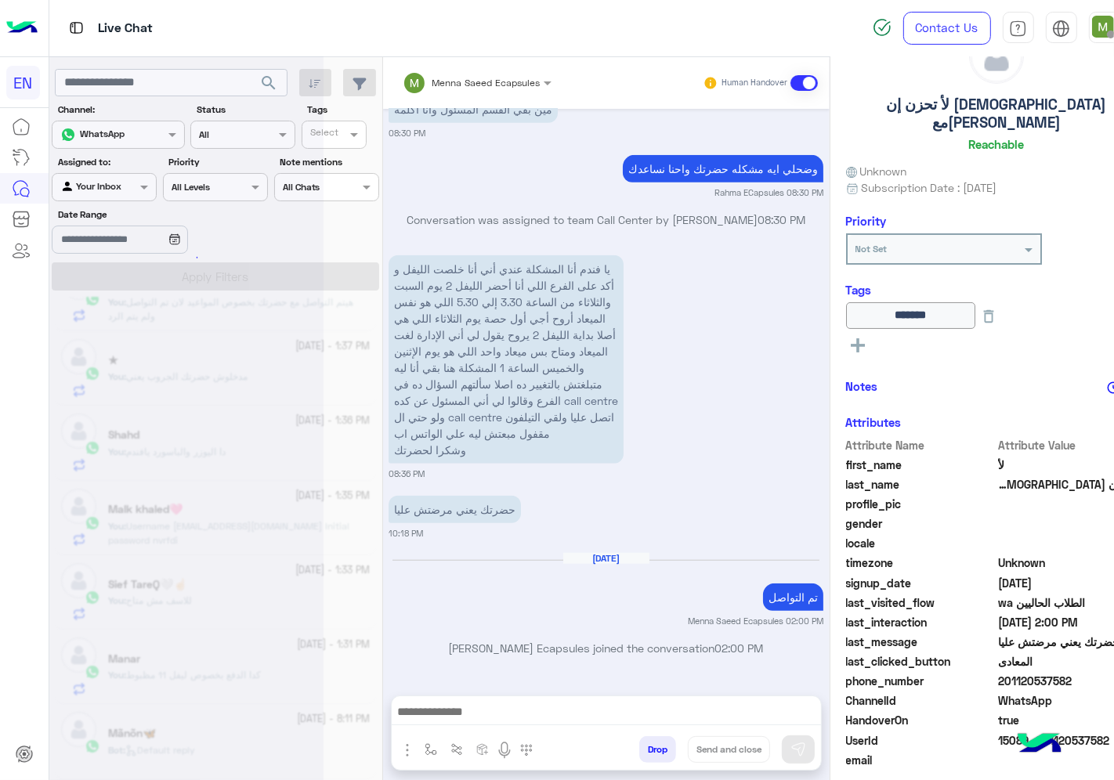
scroll to position [8, 0]
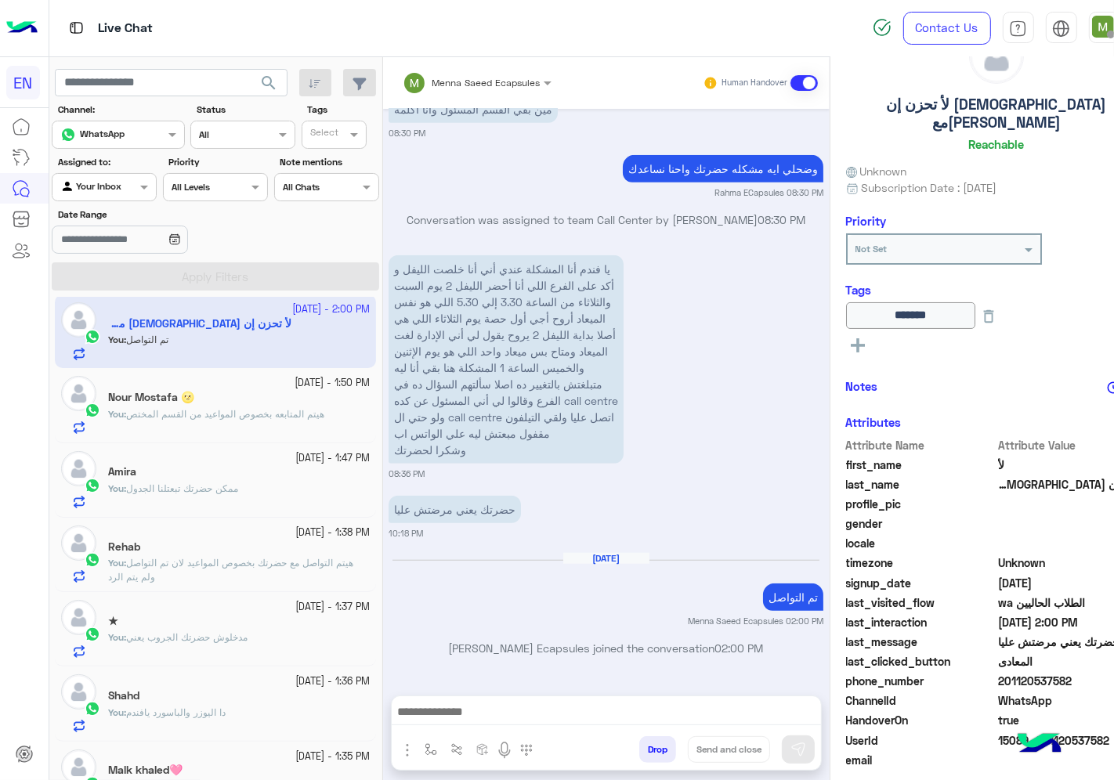
click at [98, 186] on div at bounding box center [103, 185] width 103 height 15
click at [110, 304] on b "Your Team" at bounding box center [101, 308] width 53 height 13
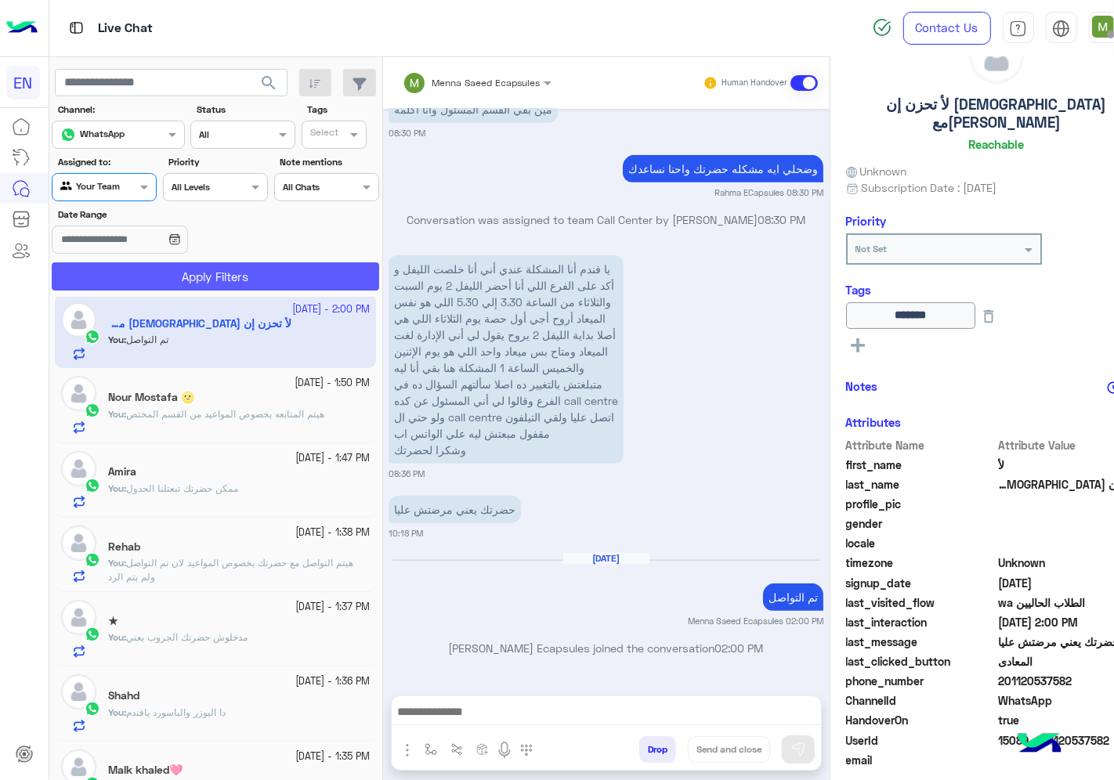
click at [150, 263] on button "Apply Filters" at bounding box center [215, 276] width 327 height 28
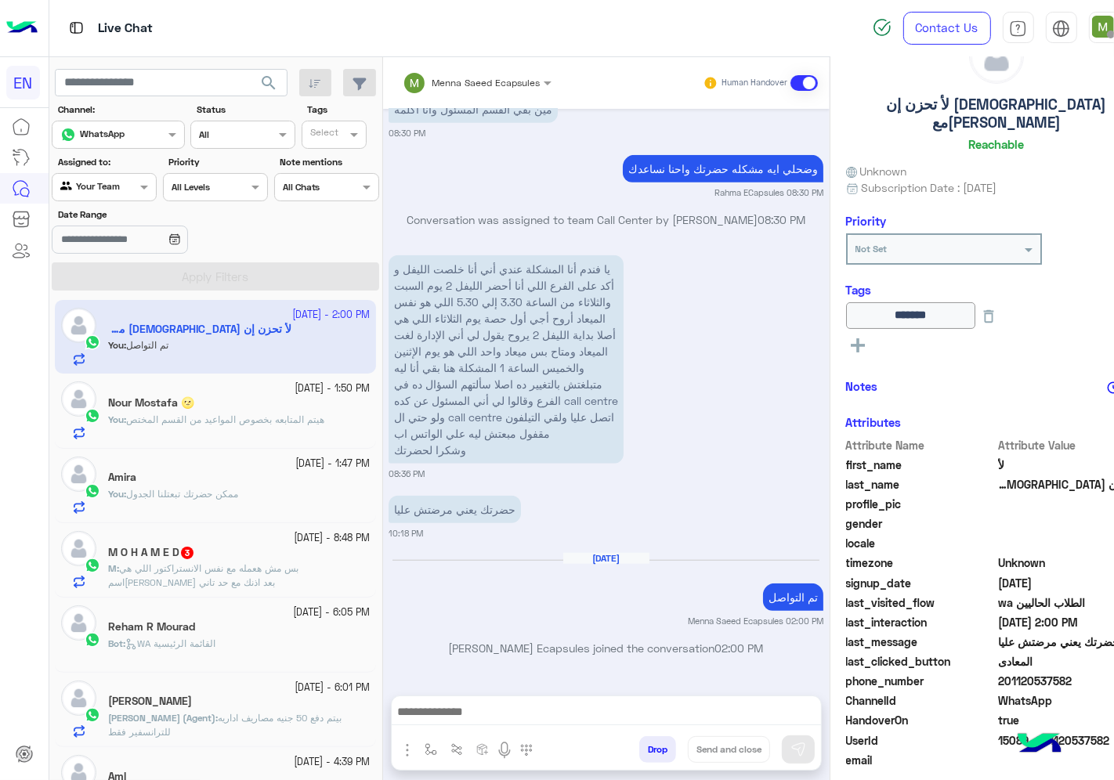
scroll to position [0, 0]
click at [171, 570] on span "بس مش هعمله مع نفس الانستراكتور اللي هي اسم[PERSON_NAME] بعد اذنك مع حد تاني" at bounding box center [203, 578] width 190 height 26
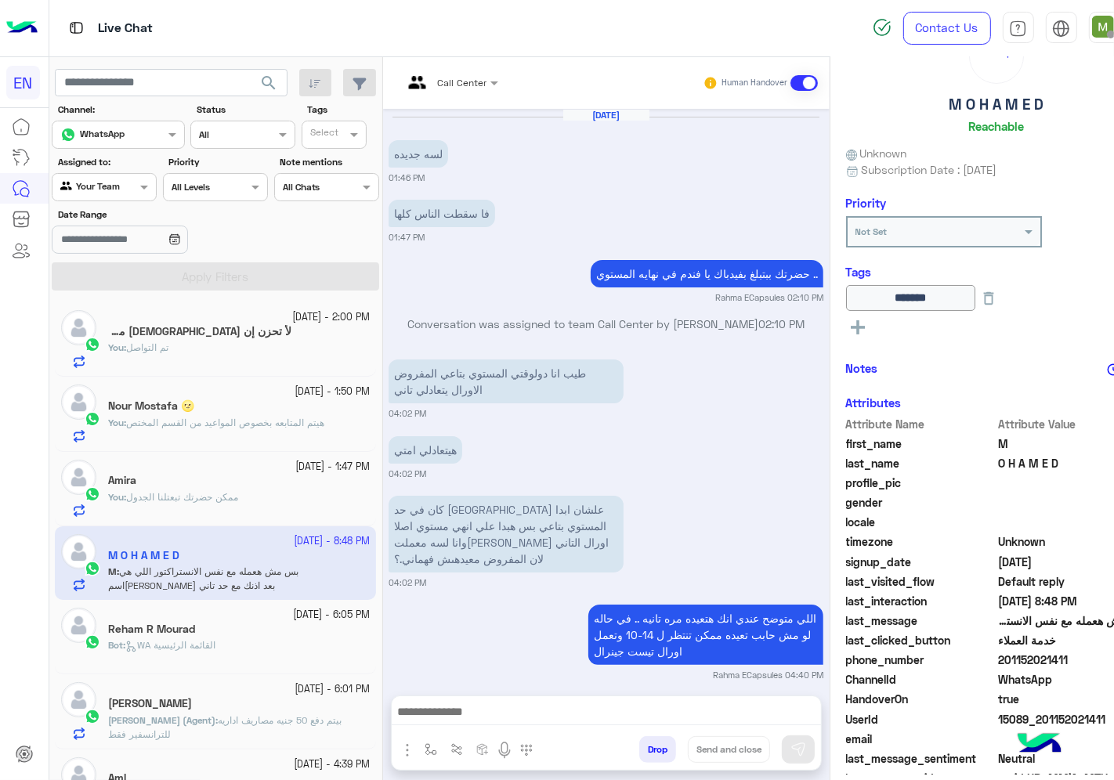
scroll to position [782, 0]
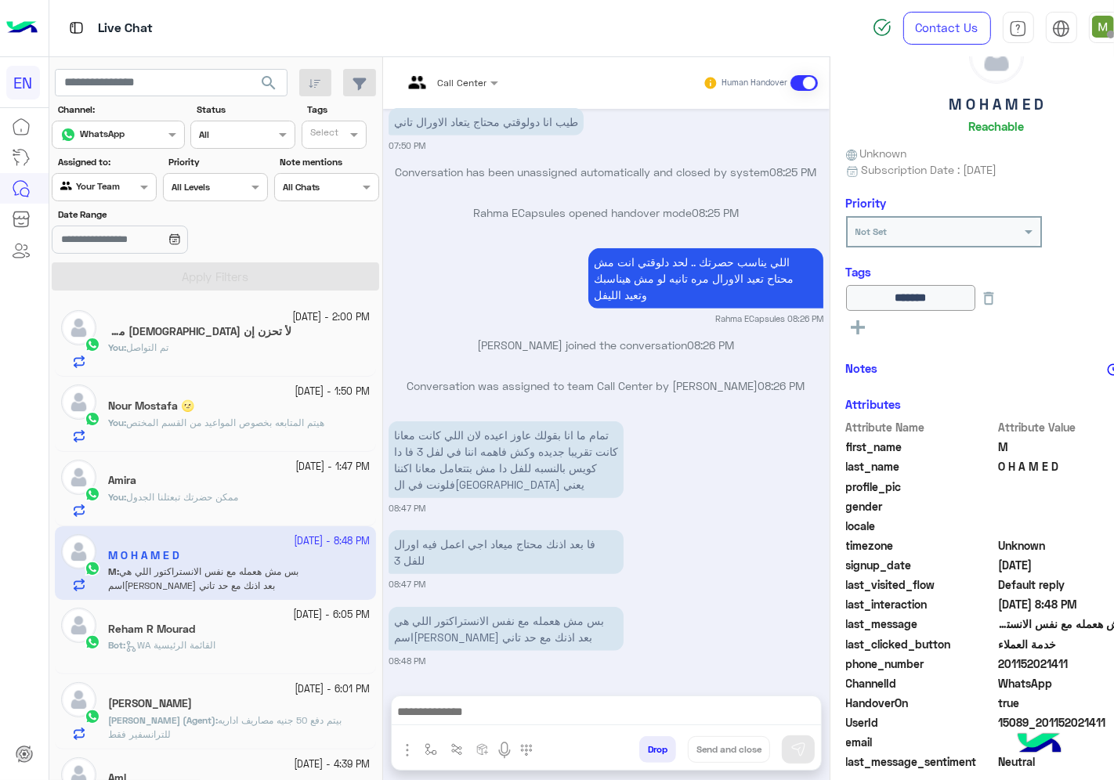
drag, startPoint x: 1029, startPoint y: 664, endPoint x: 950, endPoint y: 659, distance: 78.5
click at [998, 659] on span "201152021411" at bounding box center [1073, 664] width 150 height 16
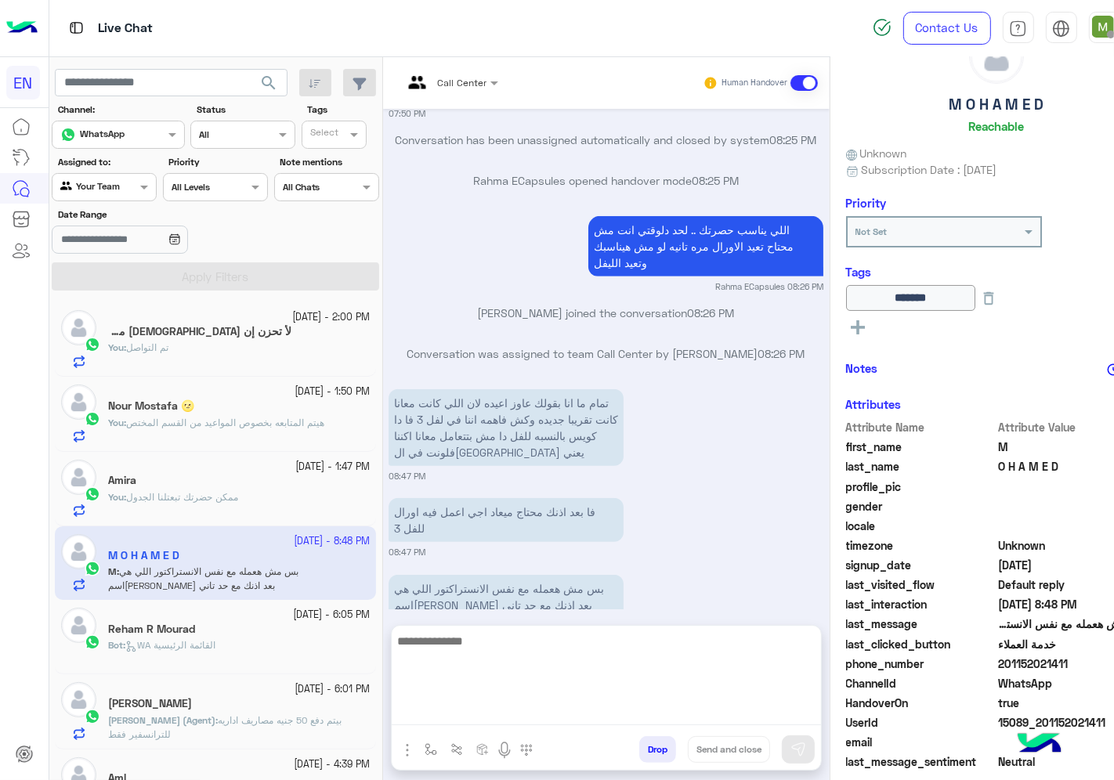
click at [633, 715] on textarea at bounding box center [606, 678] width 429 height 94
type textarea "**********"
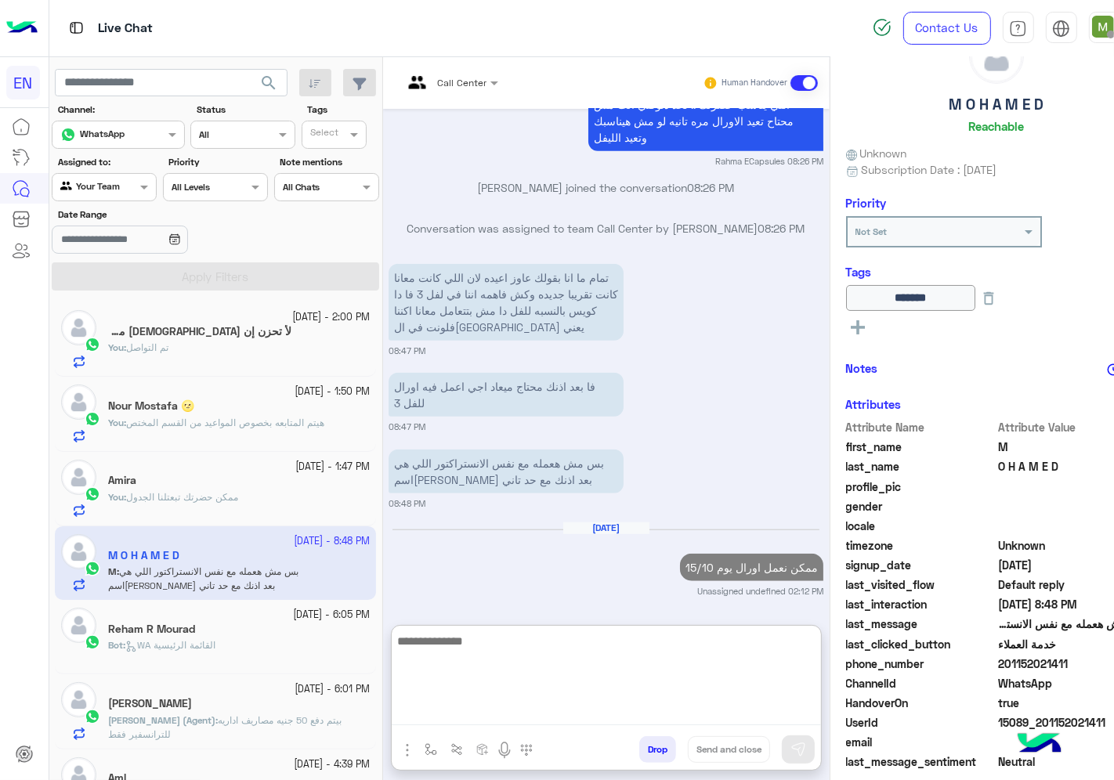
click at [576, 696] on textarea at bounding box center [606, 678] width 429 height 94
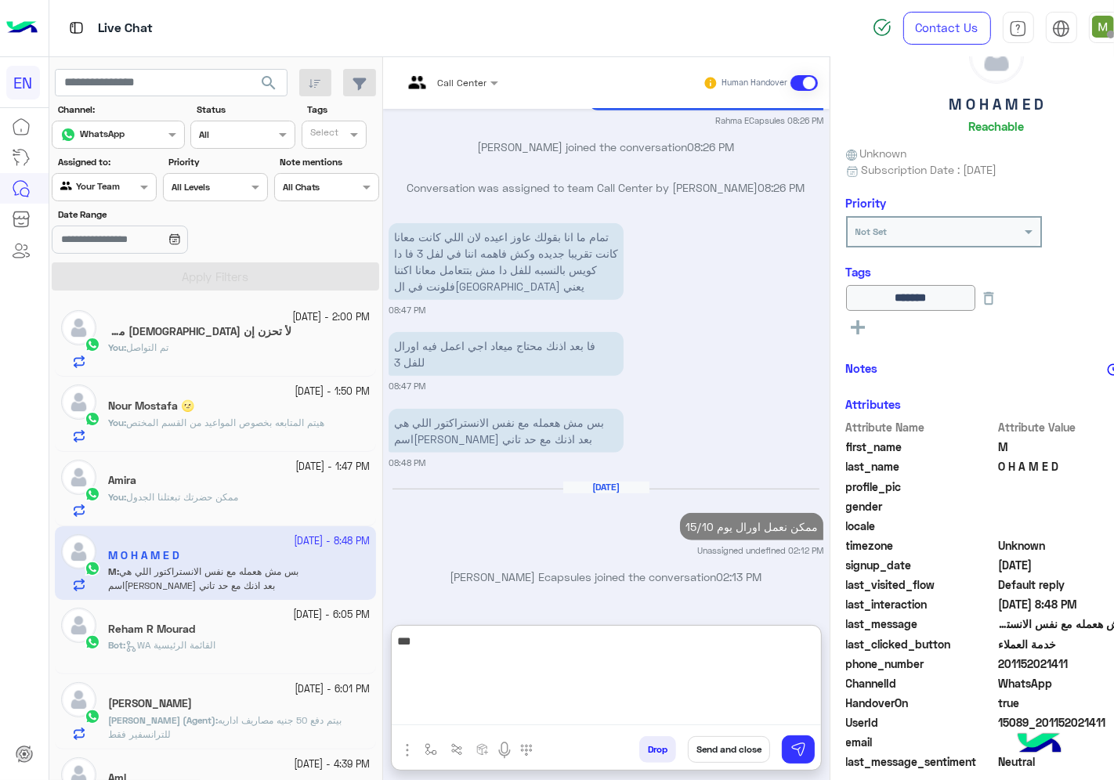
type textarea "***"
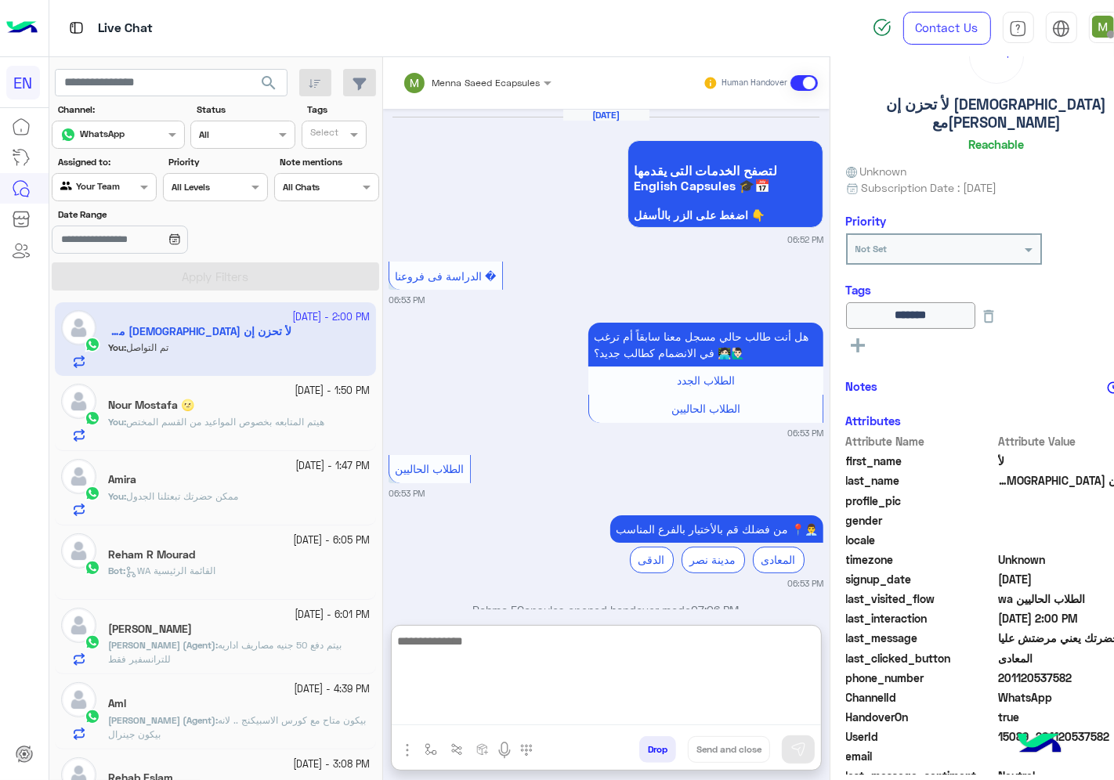
scroll to position [1029, 0]
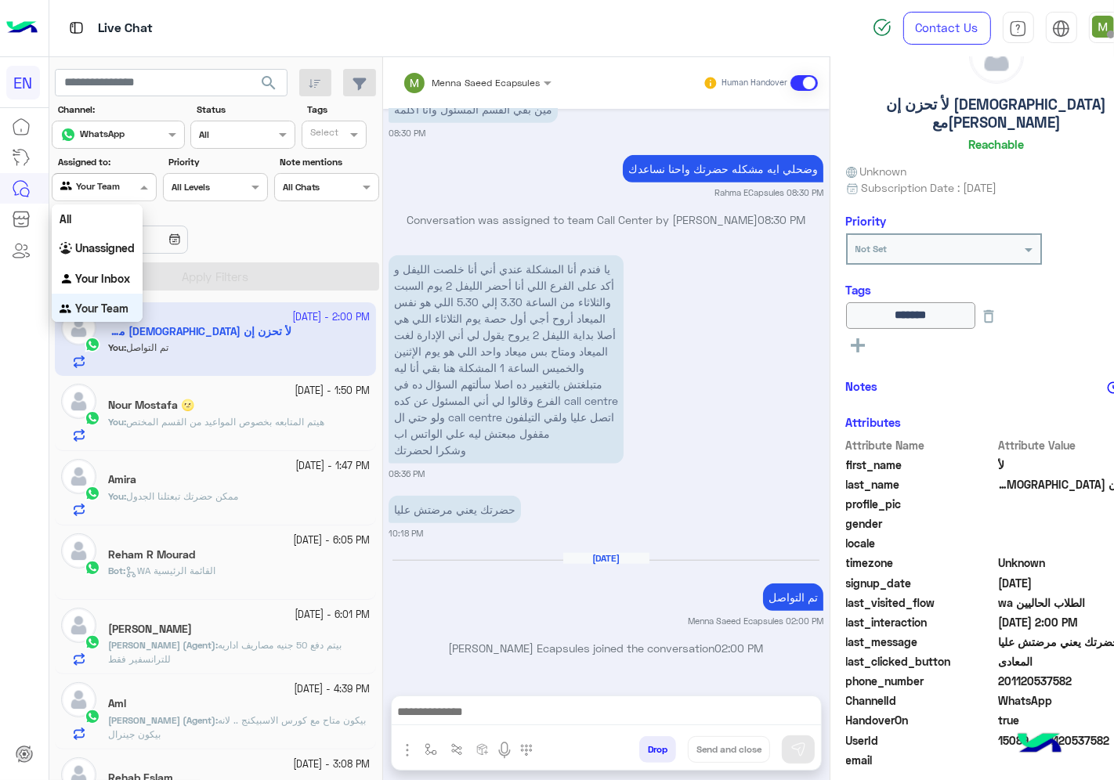
click at [103, 191] on div at bounding box center [103, 185] width 103 height 15
click at [111, 283] on b "Your Inbox" at bounding box center [102, 278] width 55 height 13
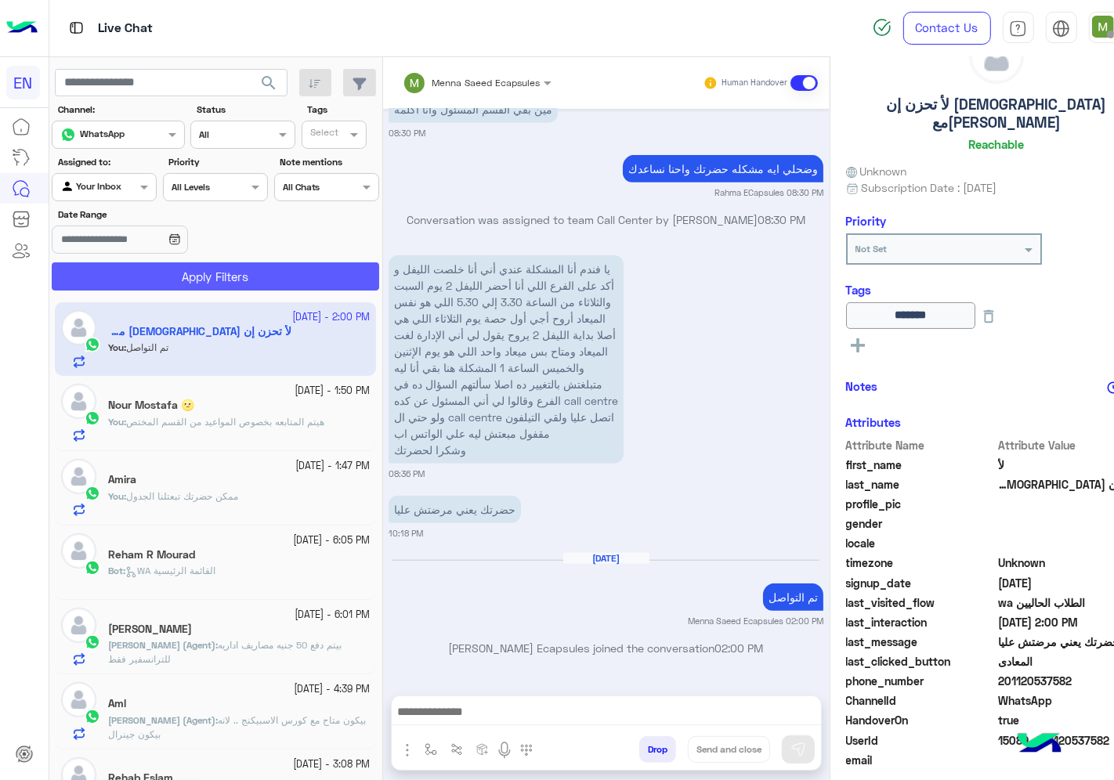
click at [136, 270] on button "Apply Filters" at bounding box center [215, 276] width 327 height 28
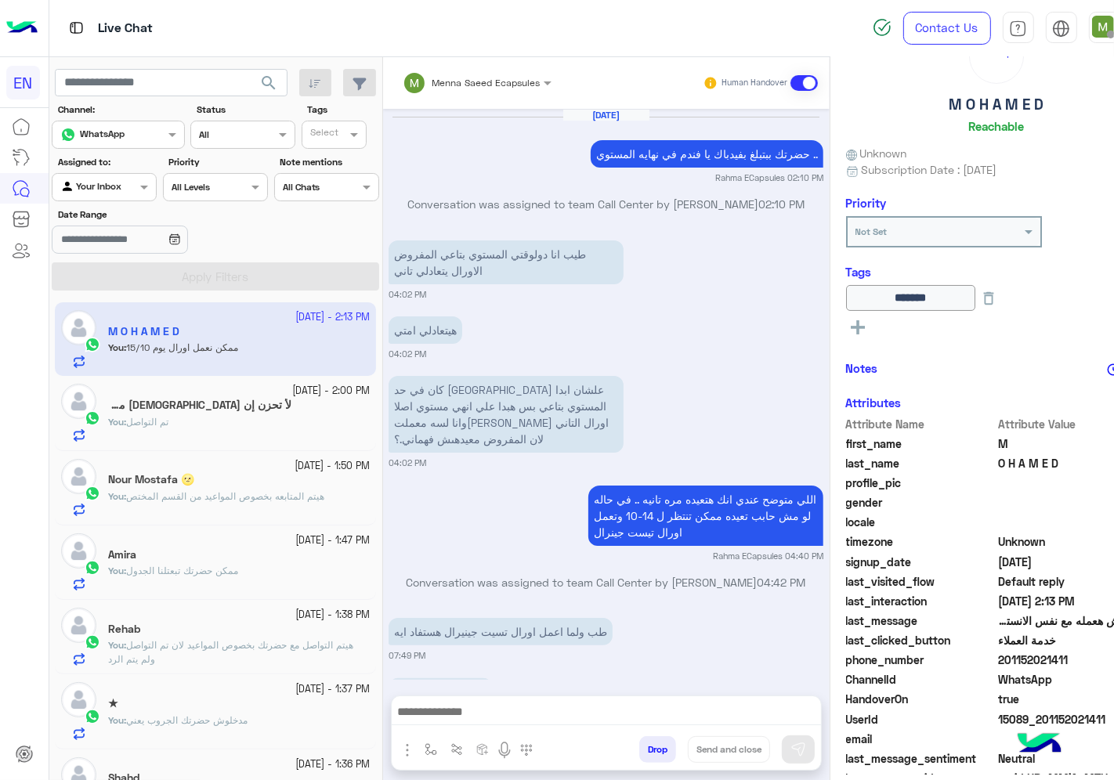
scroll to position [790, 0]
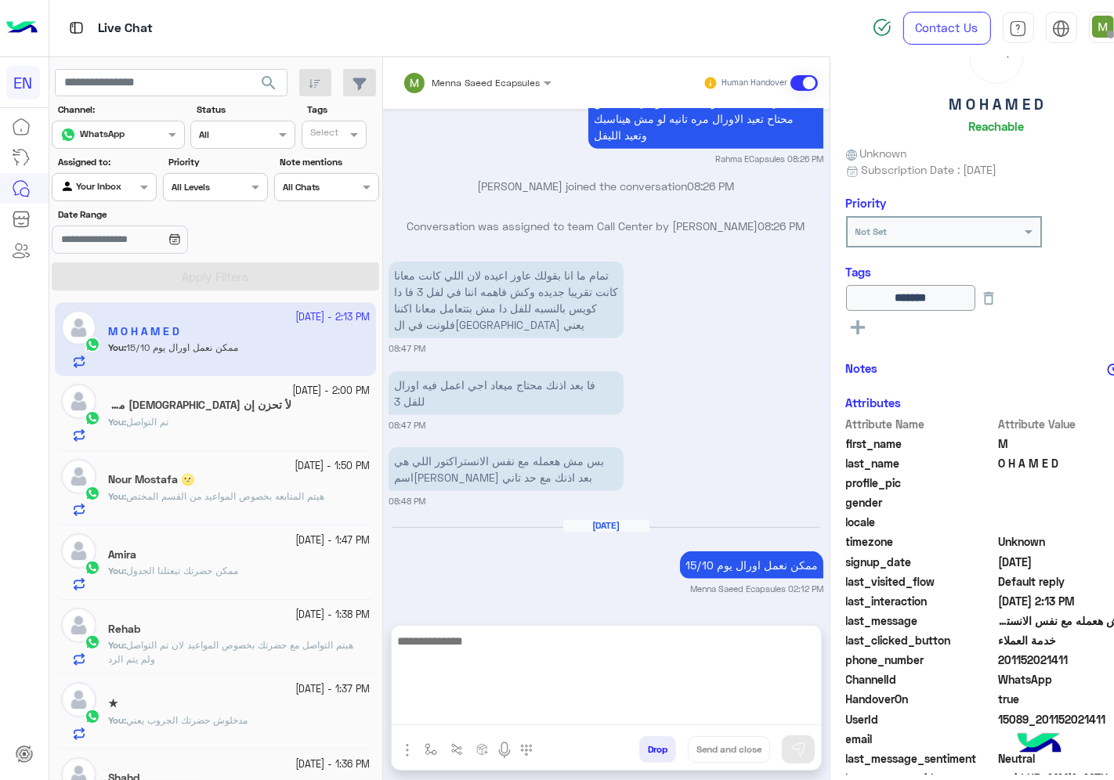
click at [699, 713] on textarea at bounding box center [606, 678] width 429 height 94
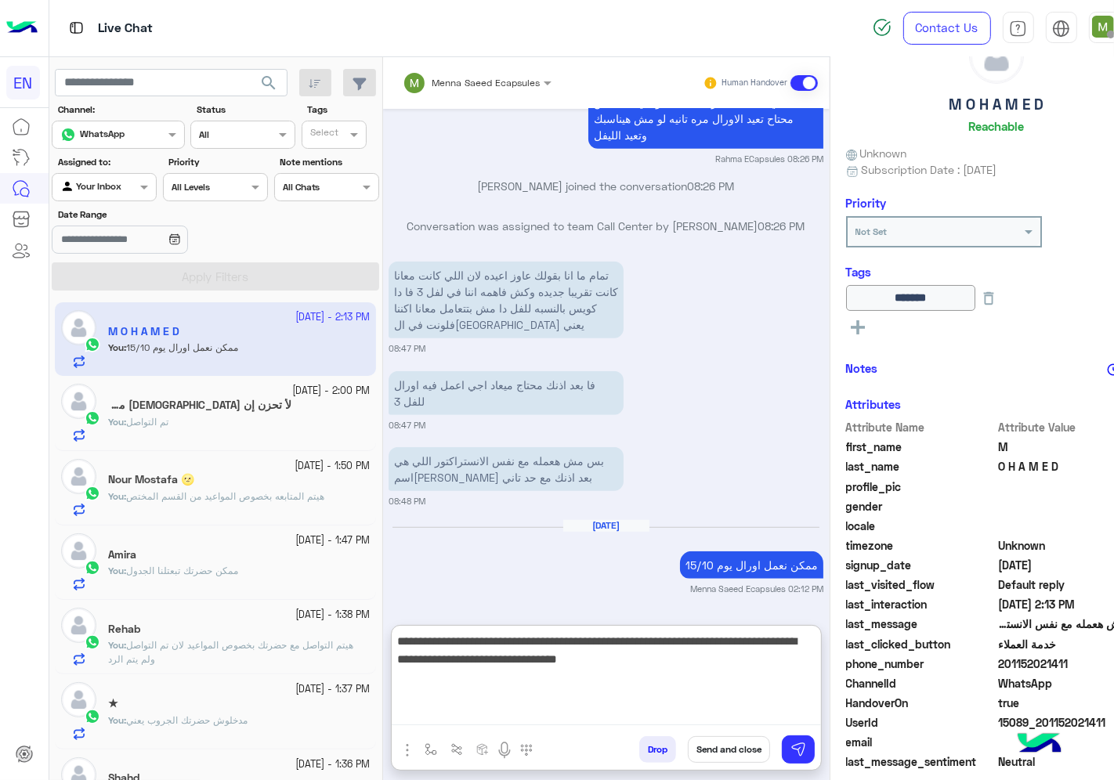
type textarea "**********"
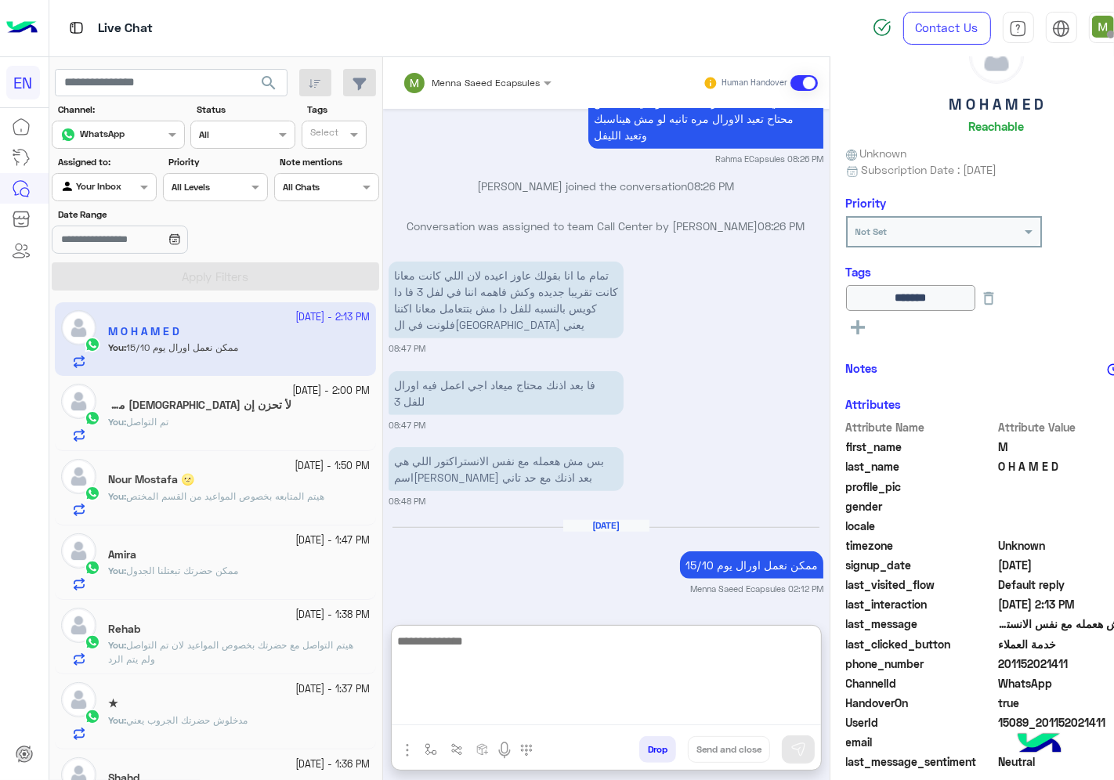
scroll to position [953, 0]
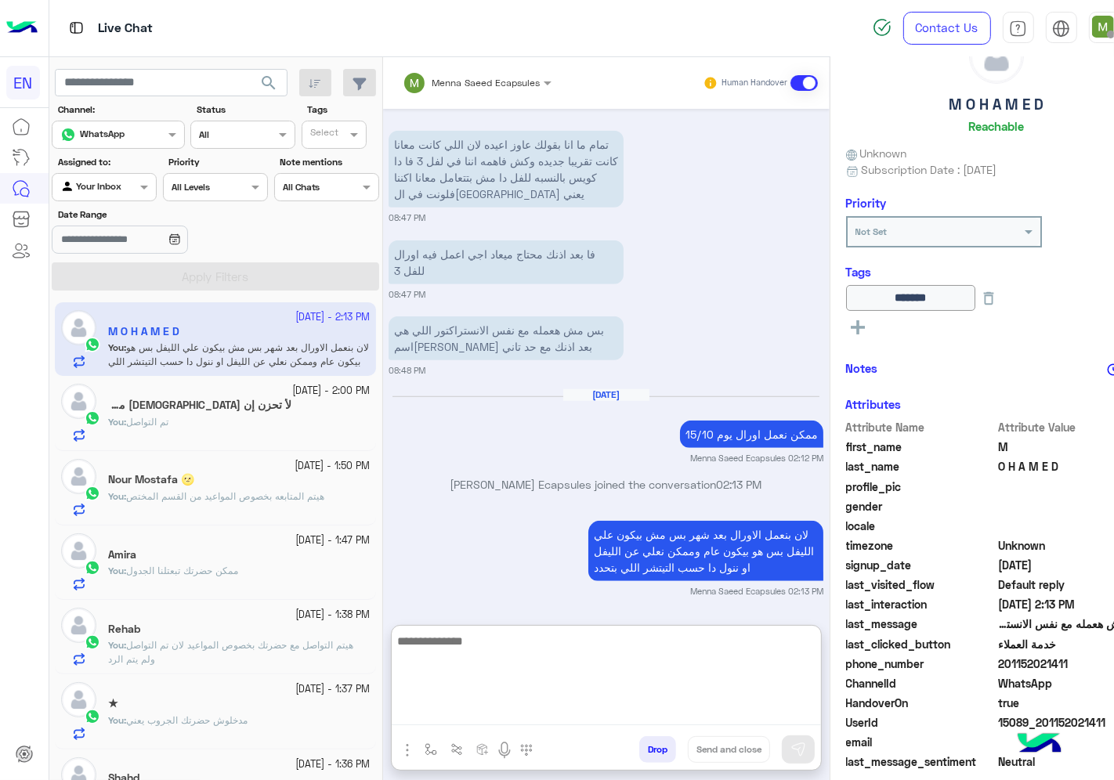
click at [664, 640] on textarea at bounding box center [606, 678] width 429 height 94
type textarea "**********"
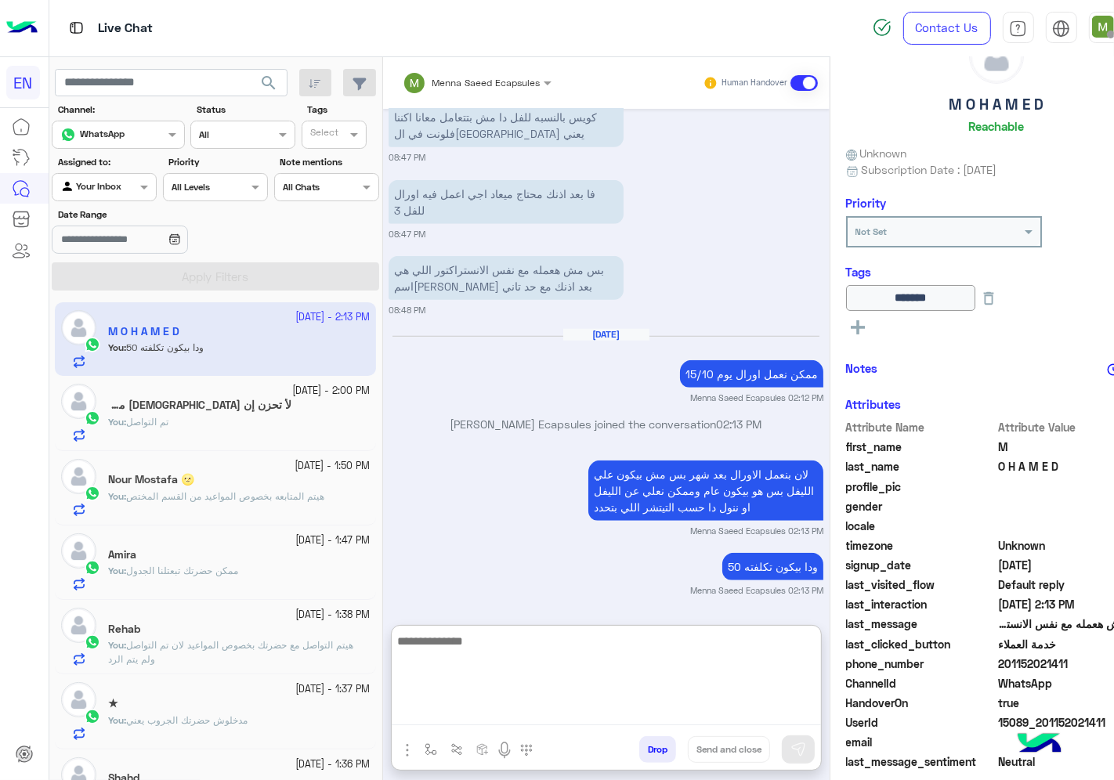
scroll to position [1014, 0]
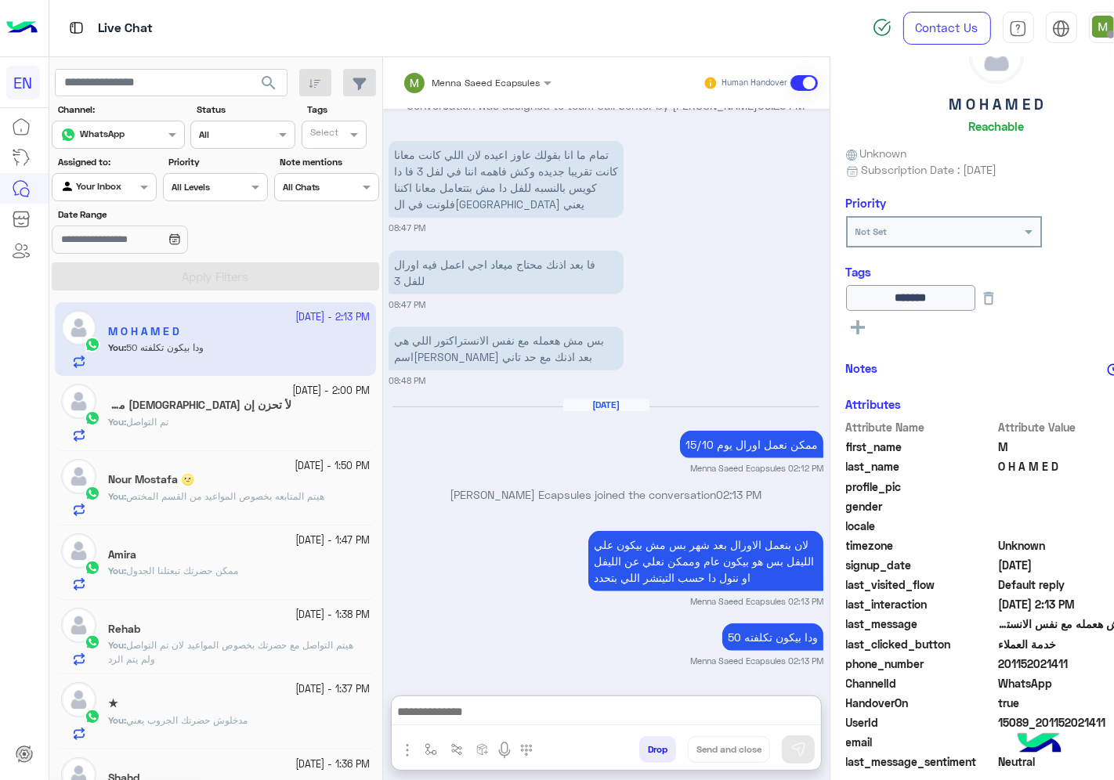
click at [120, 198] on div "Agent Filter Your Inbox" at bounding box center [104, 187] width 105 height 28
click at [113, 254] on b "Unassigned" at bounding box center [105, 247] width 60 height 13
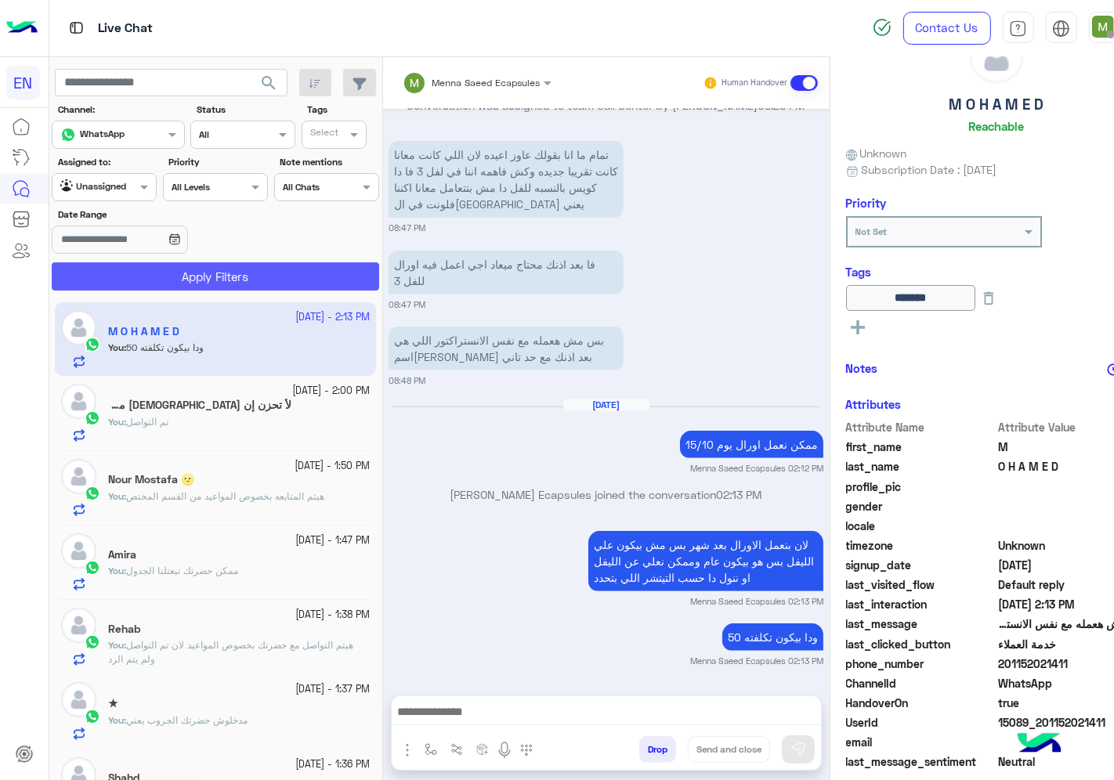
click at [149, 278] on button "Apply Filters" at bounding box center [215, 276] width 327 height 28
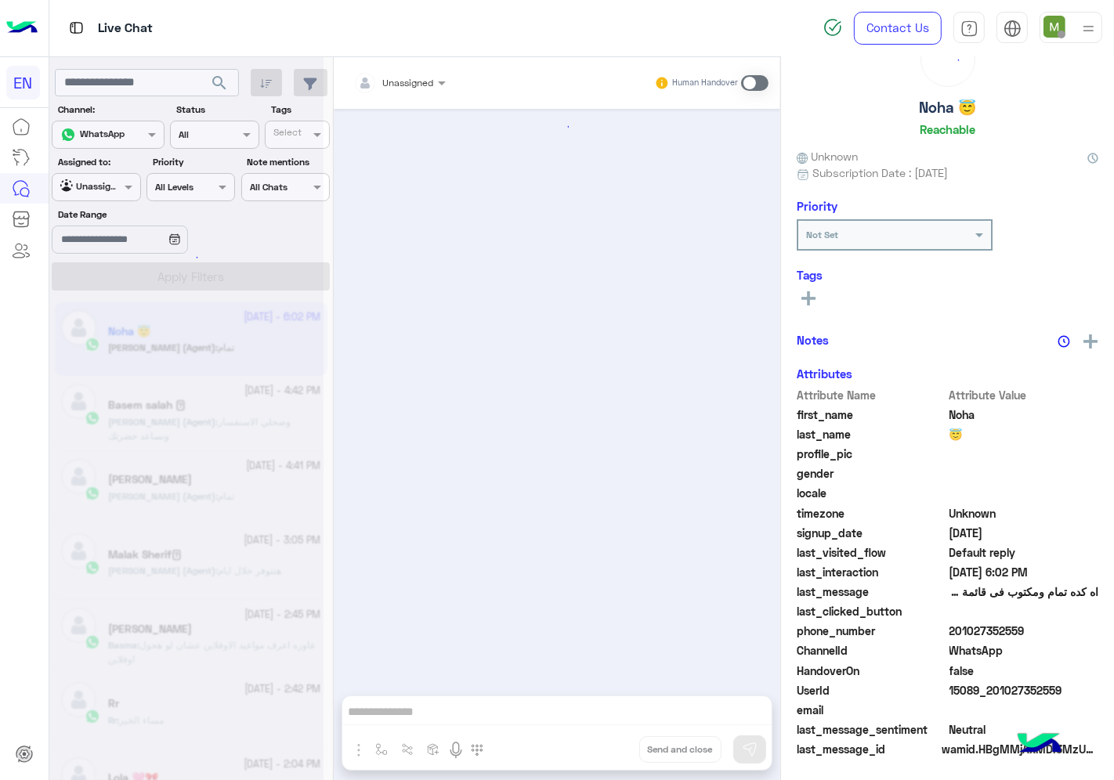
scroll to position [892, 0]
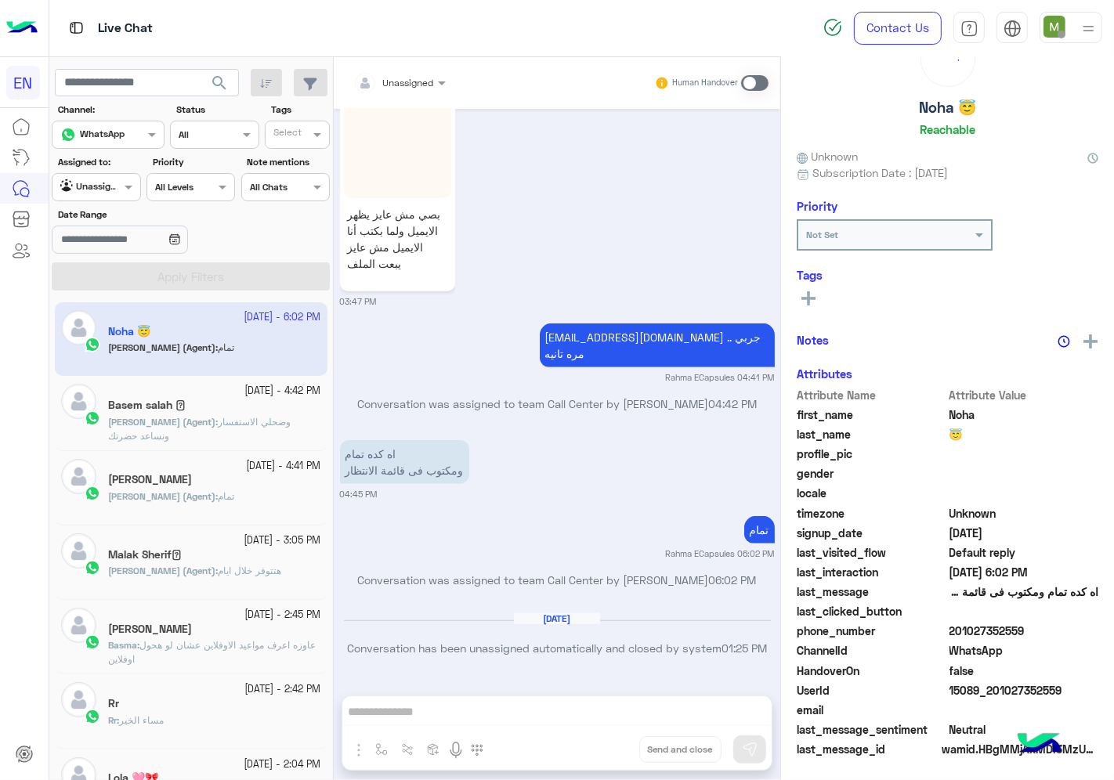
click at [114, 197] on div "Agent Filter Unassigned" at bounding box center [96, 187] width 89 height 28
click at [107, 312] on b "Your Team" at bounding box center [101, 308] width 53 height 13
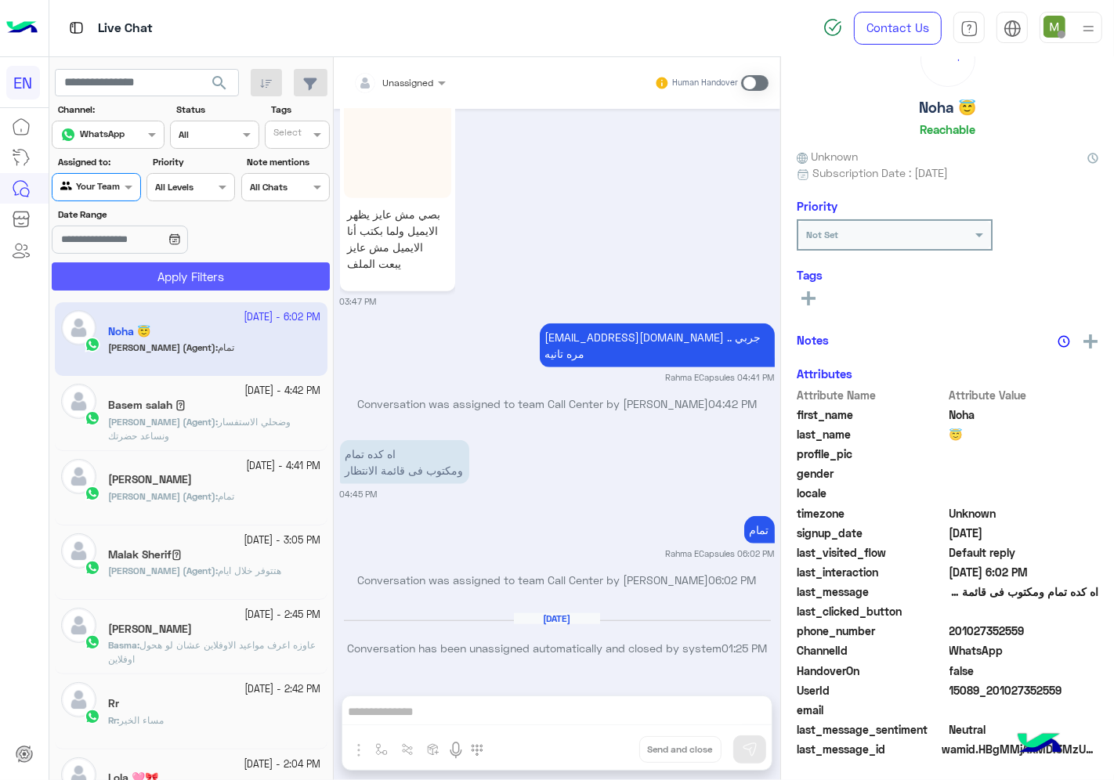
click at [153, 276] on button "Apply Filters" at bounding box center [191, 276] width 278 height 28
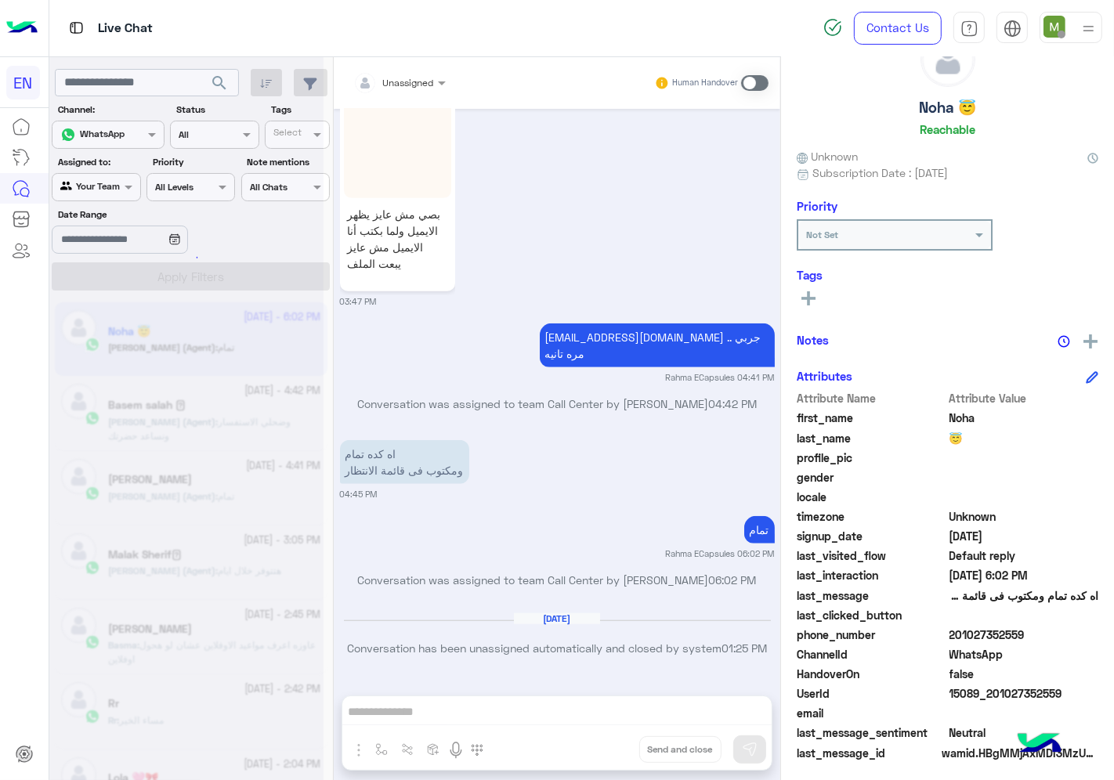
scroll to position [61, 0]
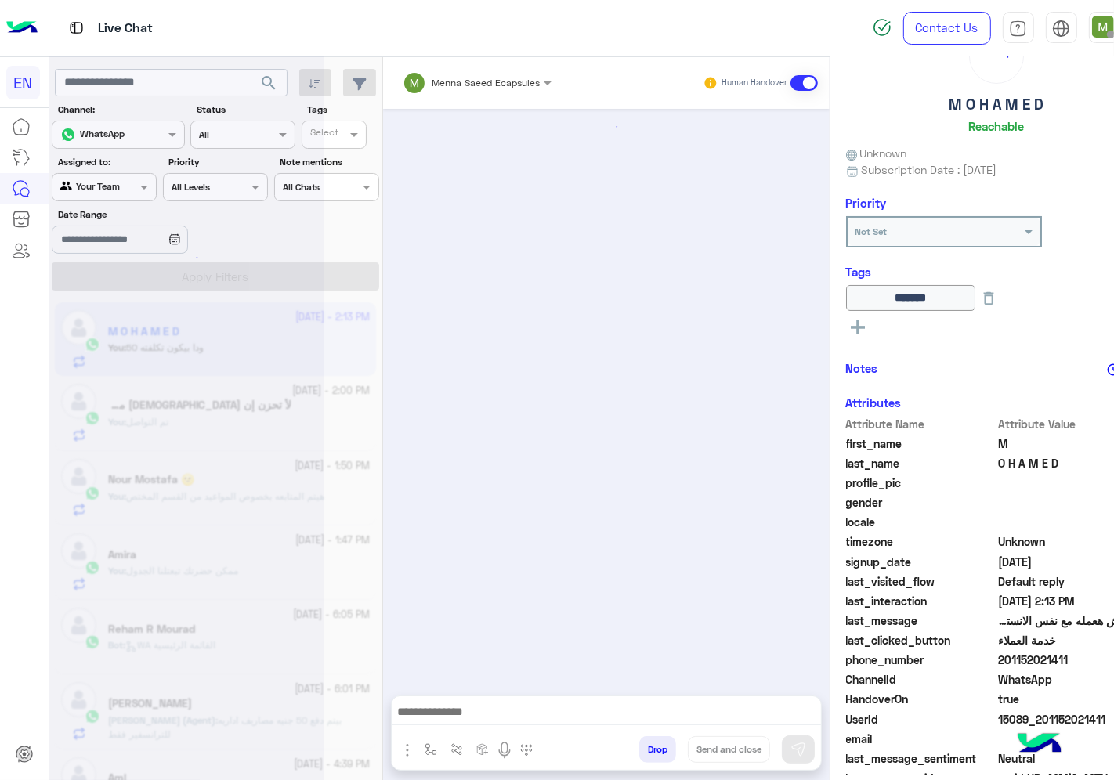
scroll to position [827, 0]
